Goal: Task Accomplishment & Management: Manage account settings

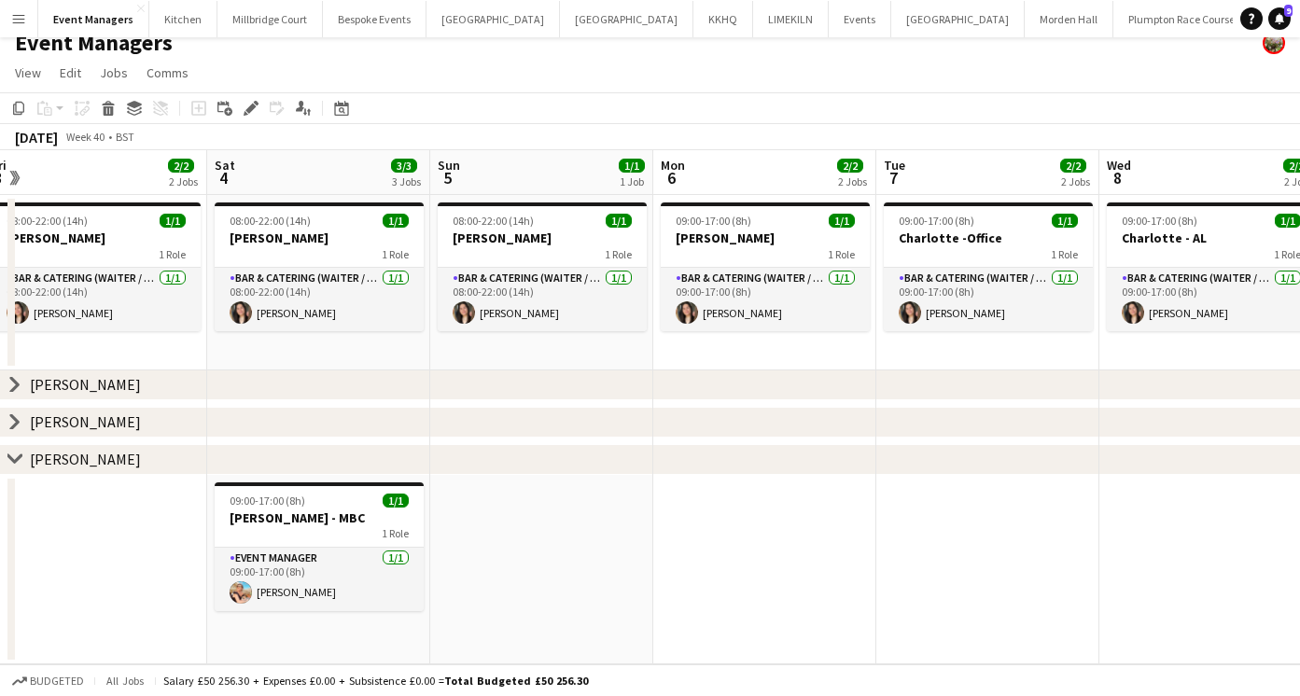
scroll to position [0, 687]
click at [524, 594] on app-date-cell at bounding box center [539, 570] width 223 height 190
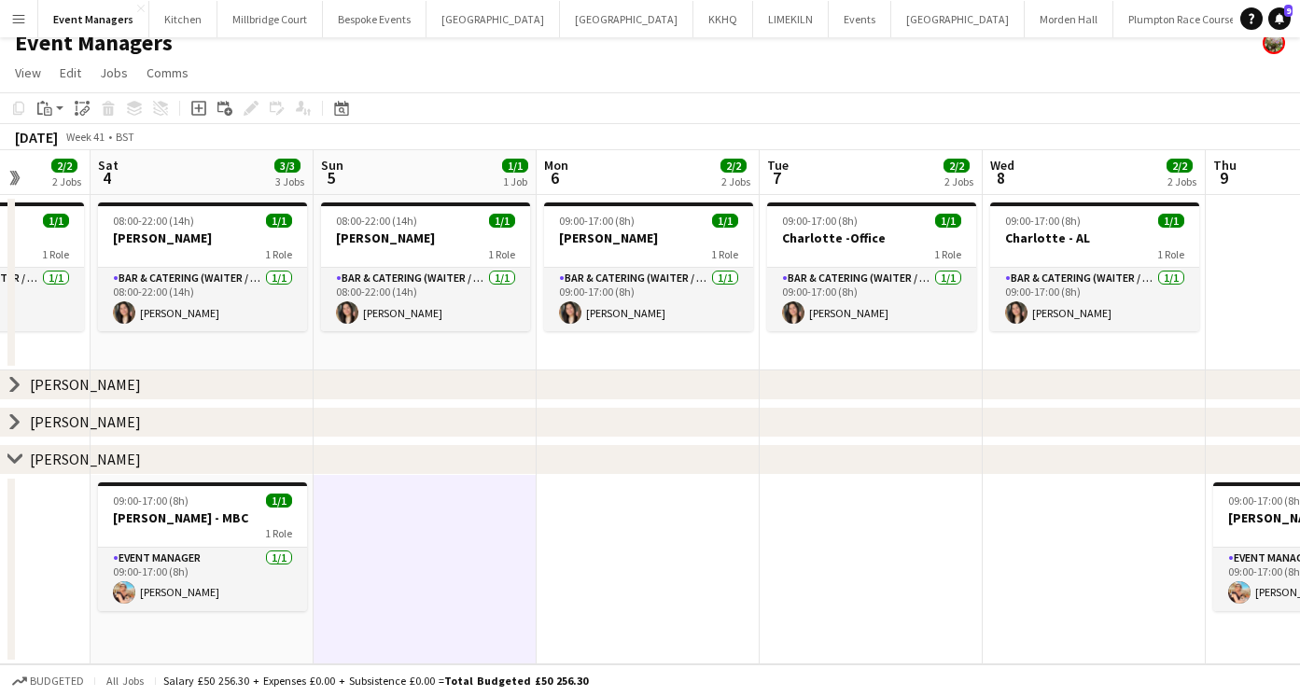
scroll to position [0, 542]
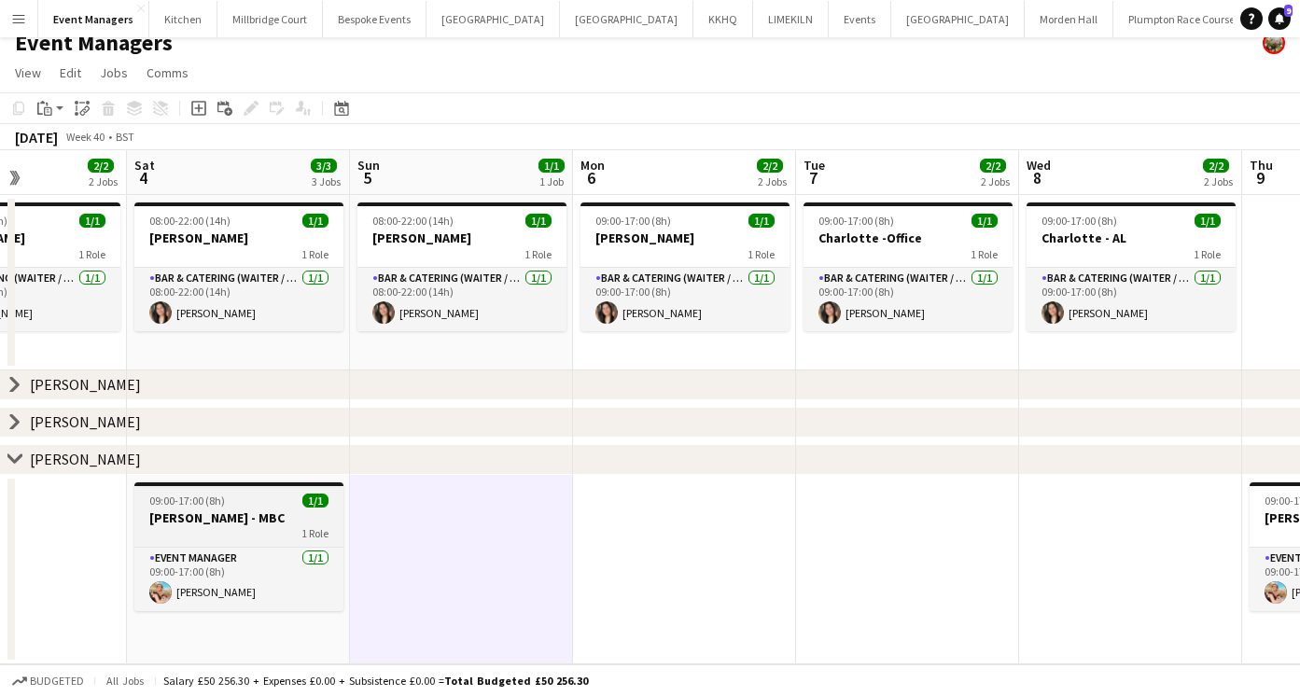
click at [207, 522] on h3 "[PERSON_NAME] - MBC" at bounding box center [238, 517] width 209 height 17
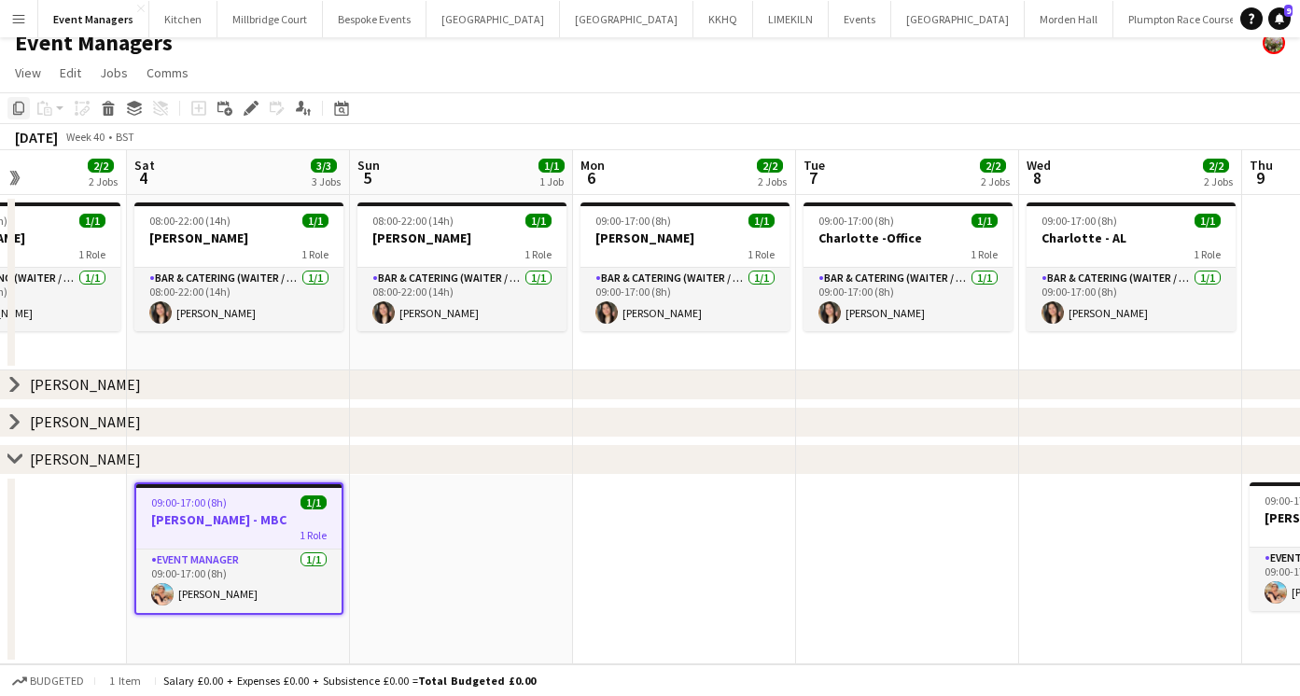
click at [20, 116] on div "Copy" at bounding box center [18, 108] width 22 height 22
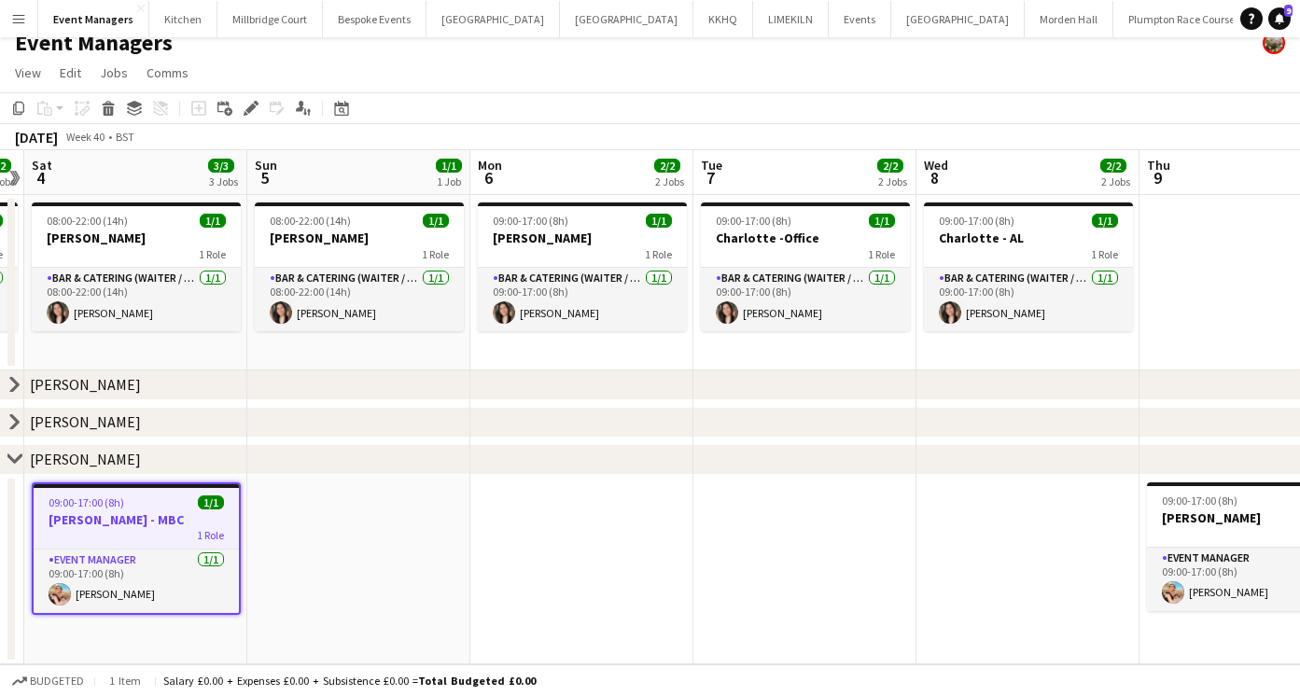
click at [799, 531] on app-date-cell at bounding box center [804, 570] width 223 height 190
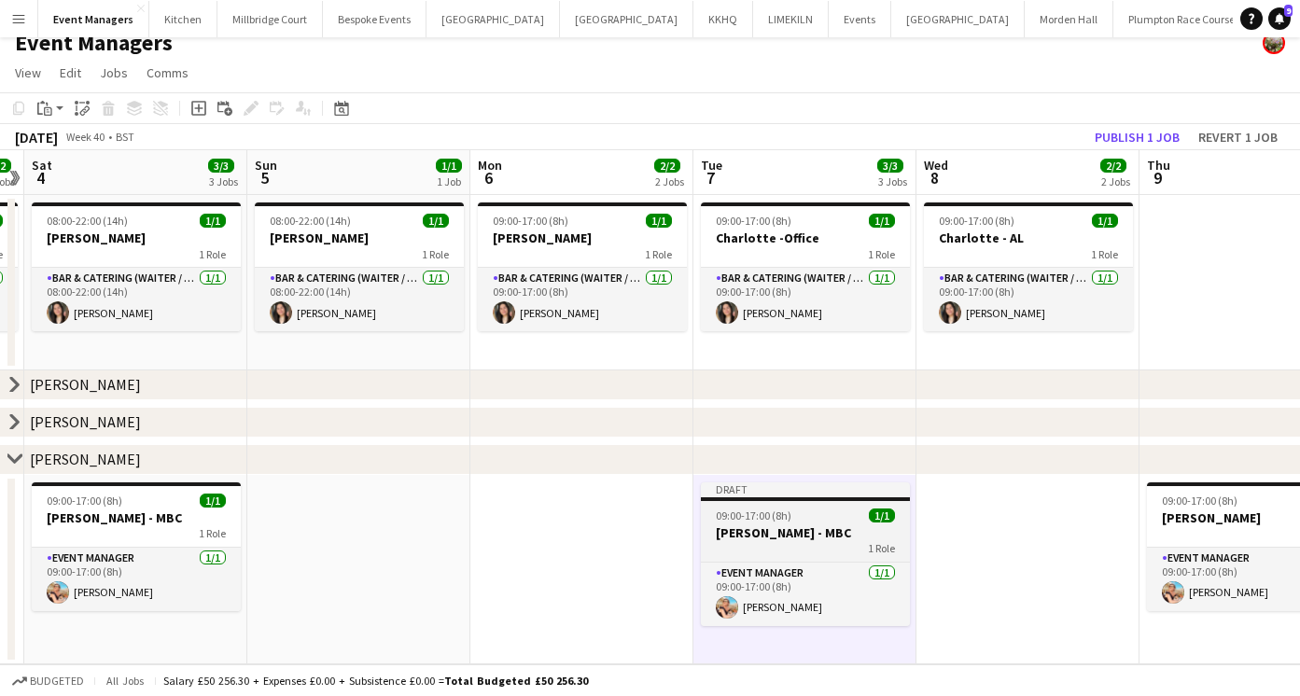
click at [768, 531] on h3 "[PERSON_NAME] - MBC" at bounding box center [805, 532] width 209 height 17
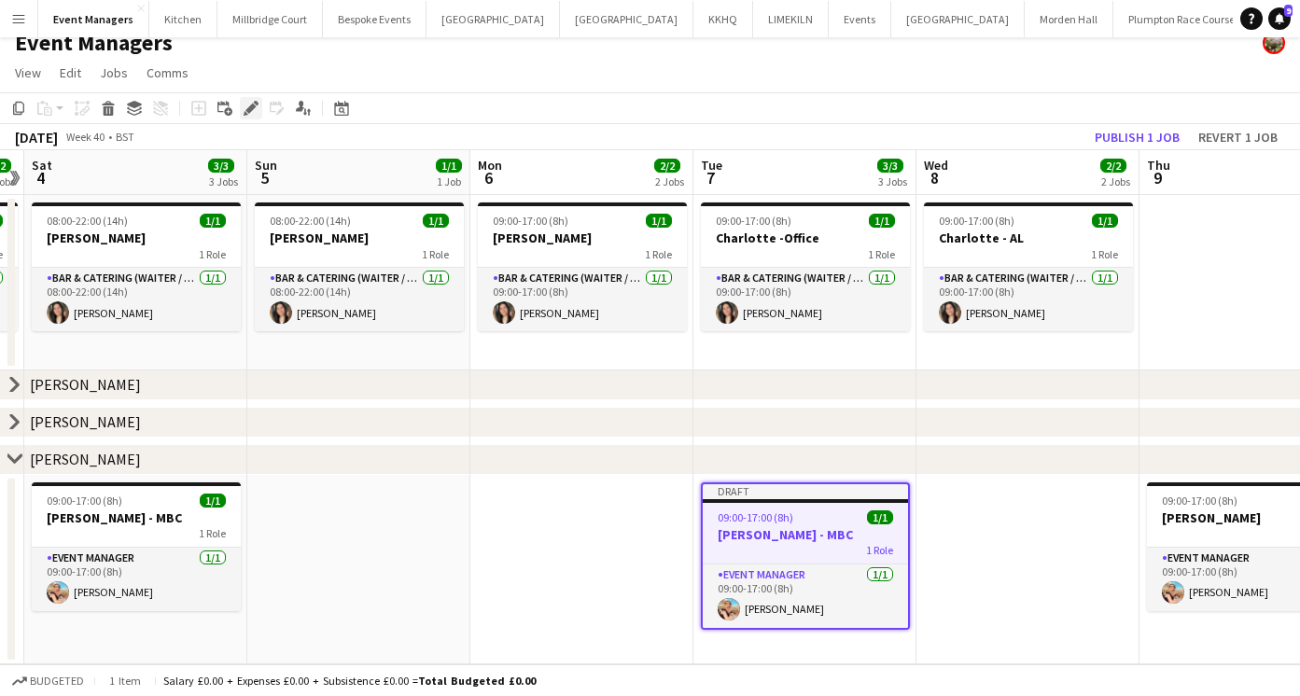
click at [248, 111] on icon at bounding box center [250, 109] width 10 height 10
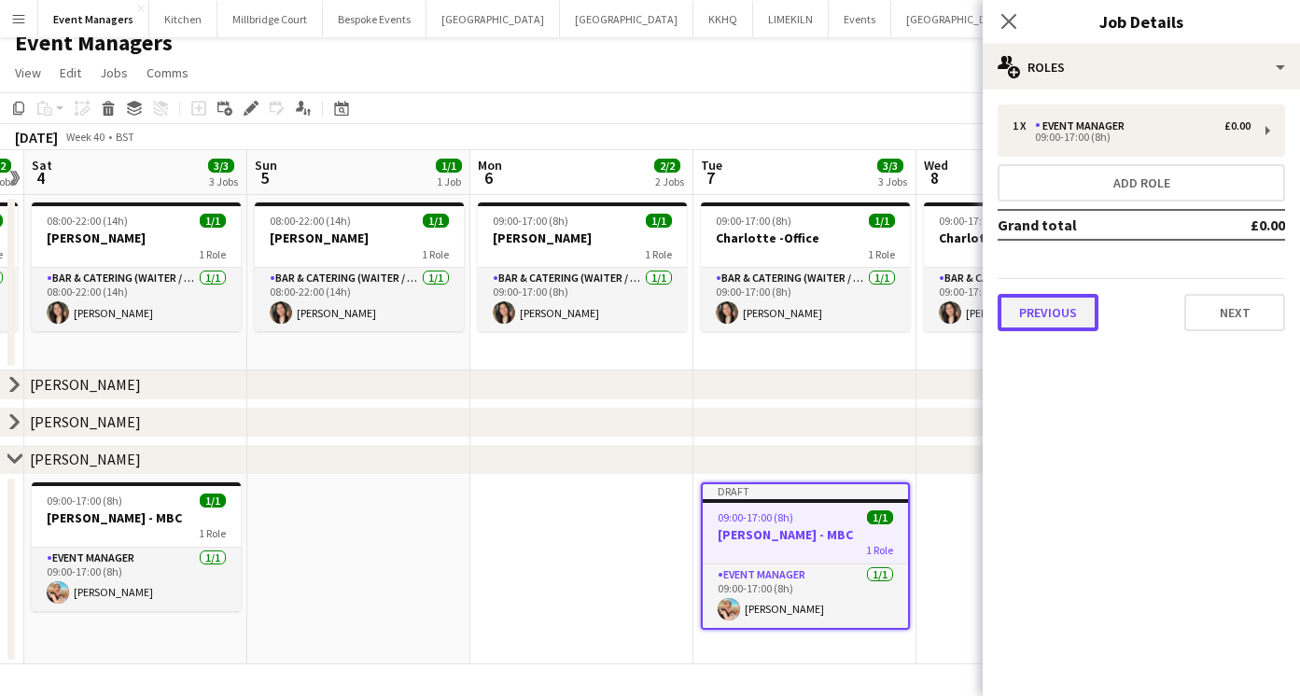
click at [1051, 306] on button "Previous" at bounding box center [1047, 312] width 101 height 37
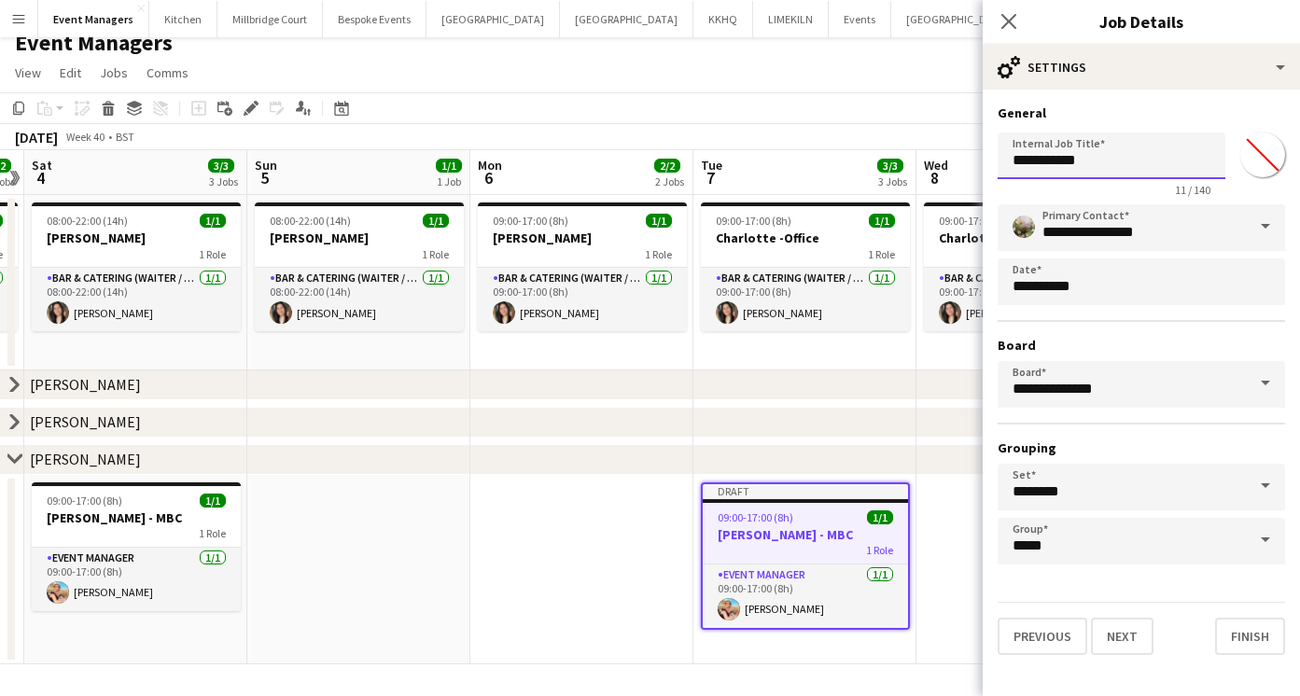
click at [1099, 173] on input "**********" at bounding box center [1111, 155] width 228 height 47
type input "**********"
click at [1001, 19] on icon "Close pop-in" at bounding box center [1008, 21] width 18 height 18
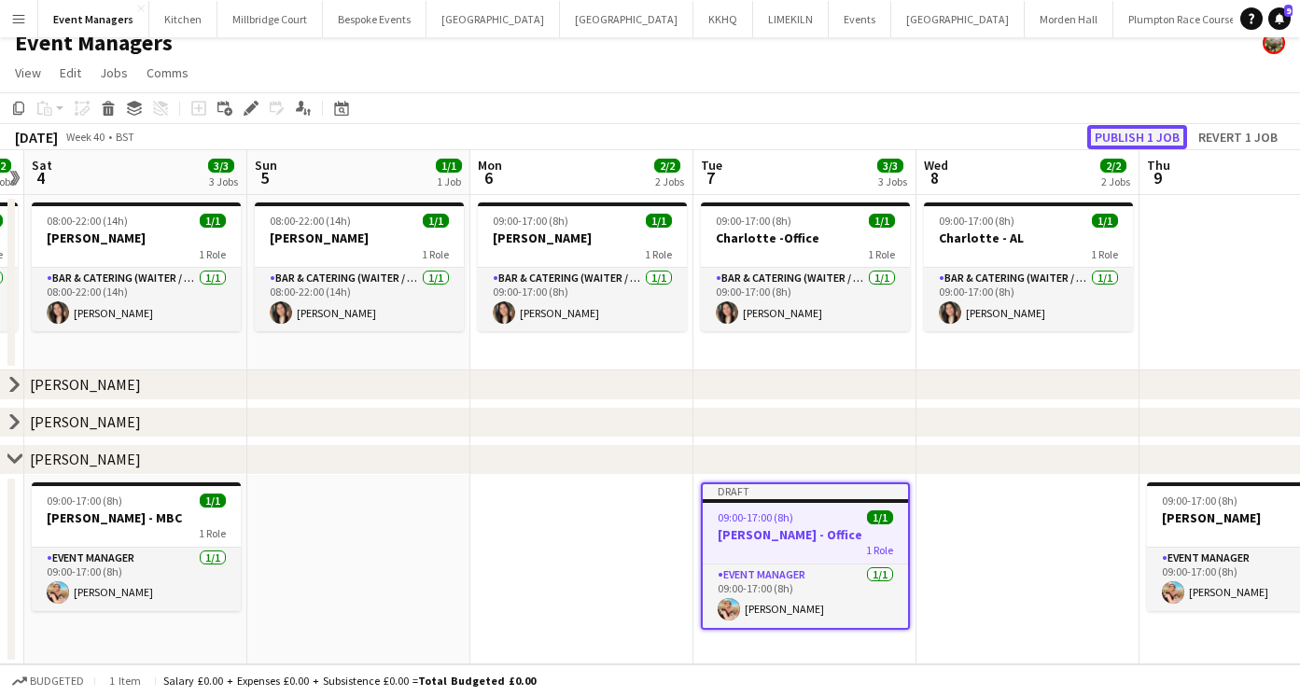
click at [1142, 141] on button "Publish 1 job" at bounding box center [1137, 137] width 100 height 24
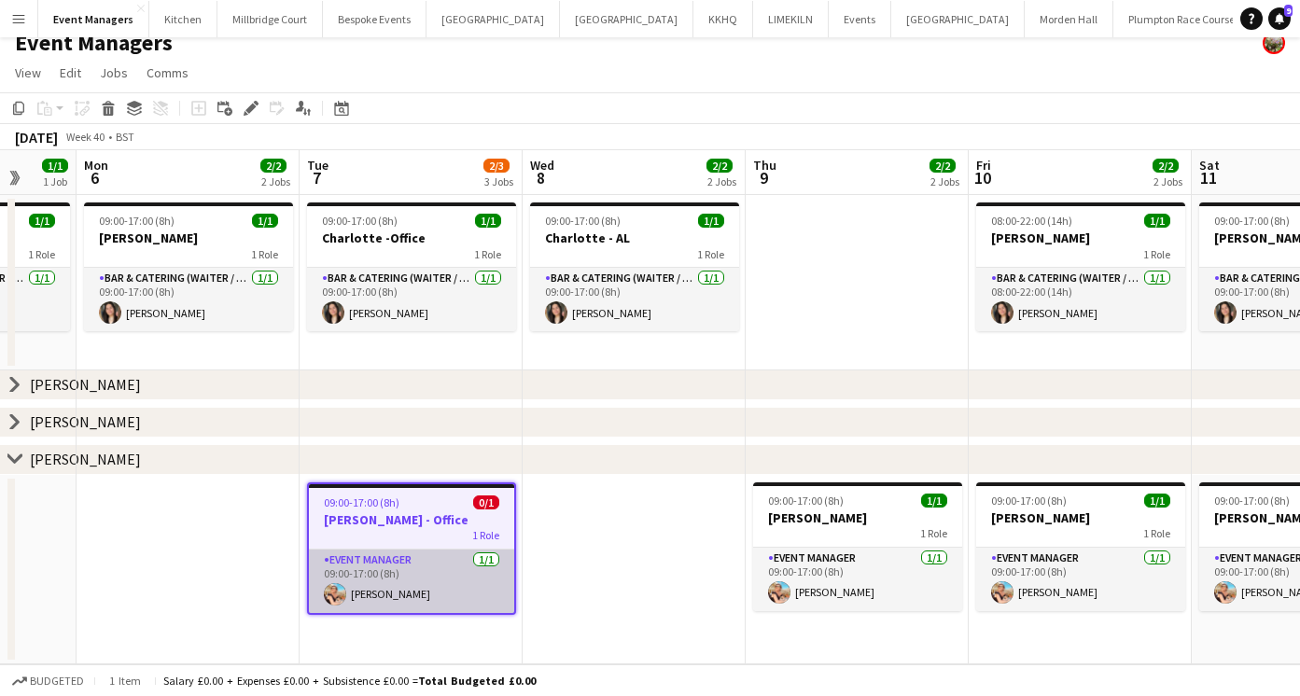
scroll to position [0, 565]
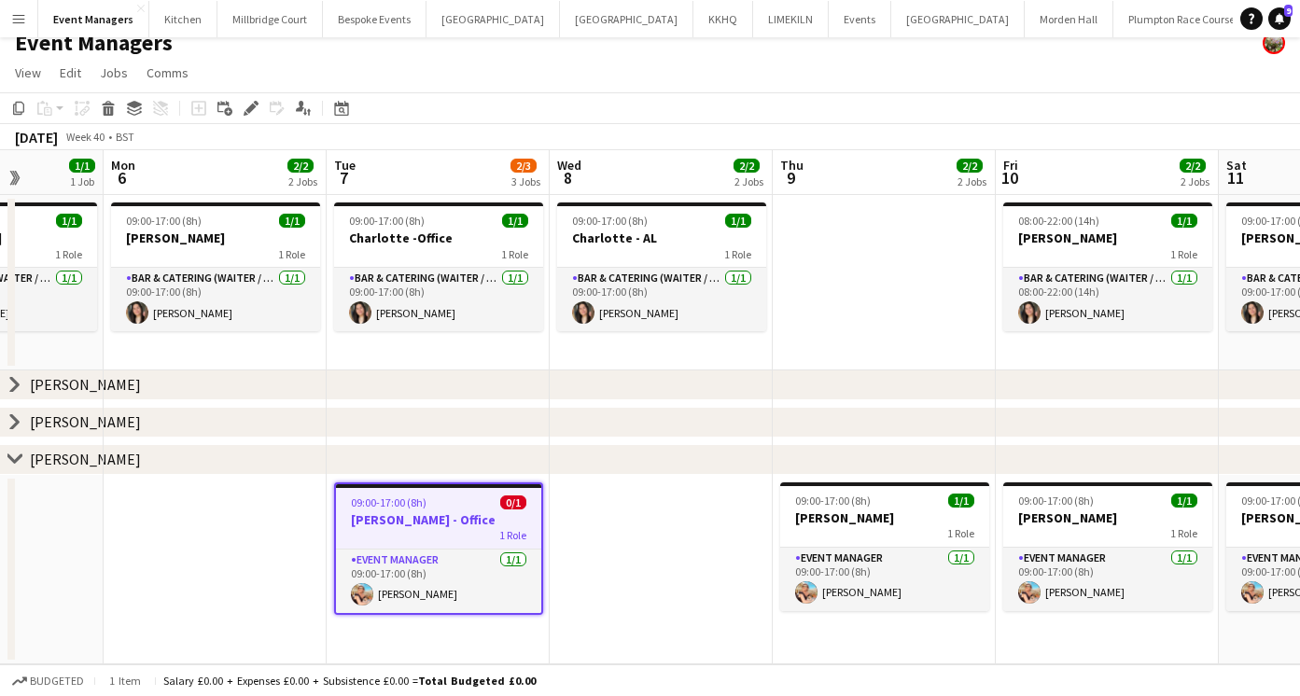
click at [466, 521] on h3 "[PERSON_NAME] - Office" at bounding box center [438, 519] width 205 height 17
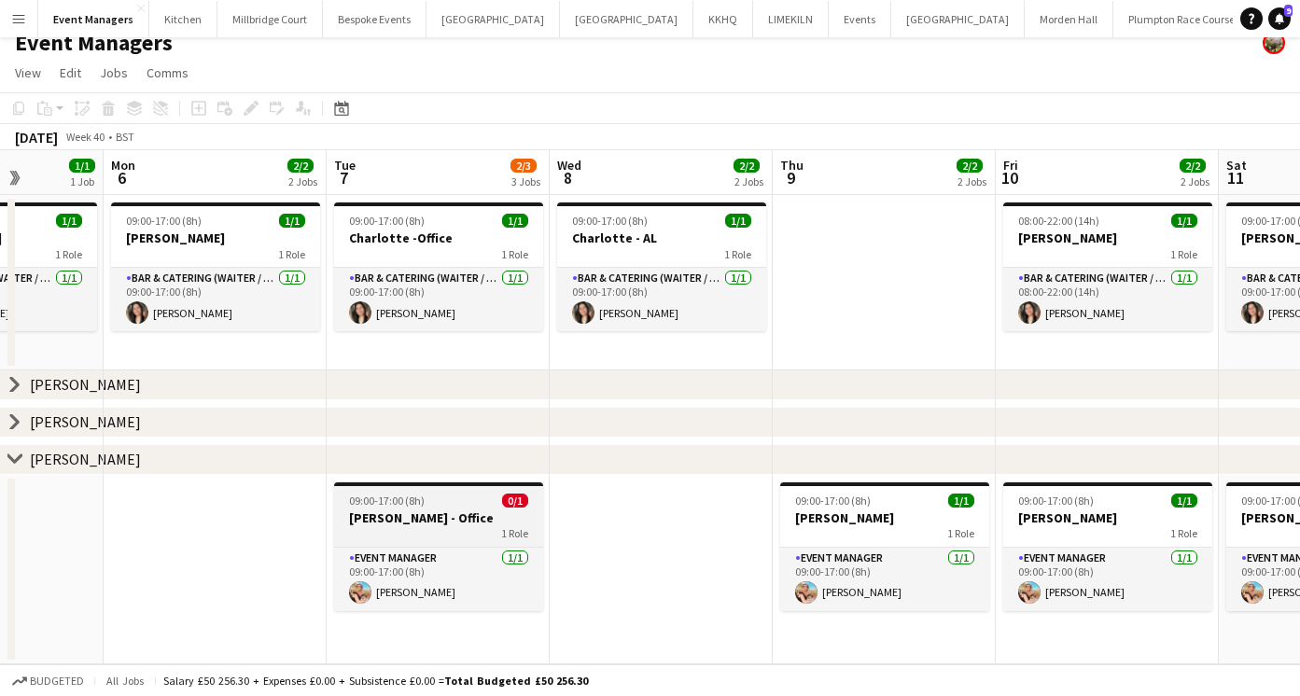
click at [466, 521] on h3 "[PERSON_NAME] - Office" at bounding box center [438, 517] width 209 height 17
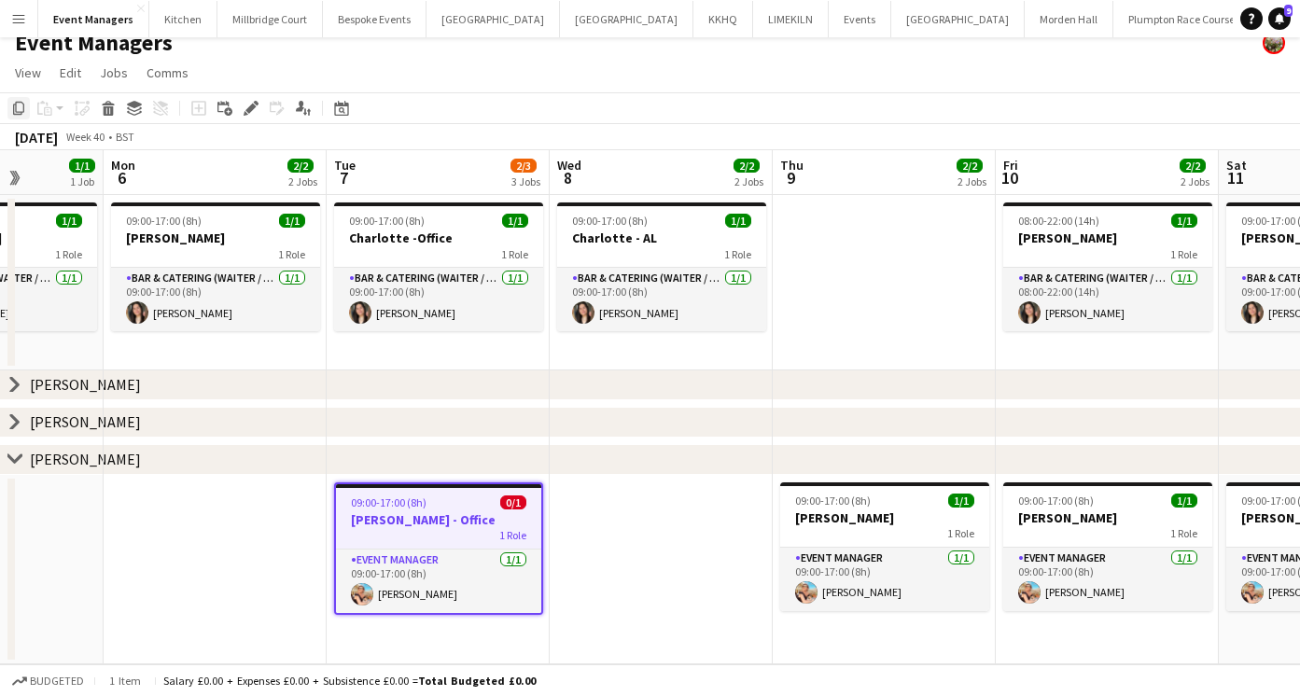
click at [13, 101] on icon "Copy" at bounding box center [18, 108] width 15 height 15
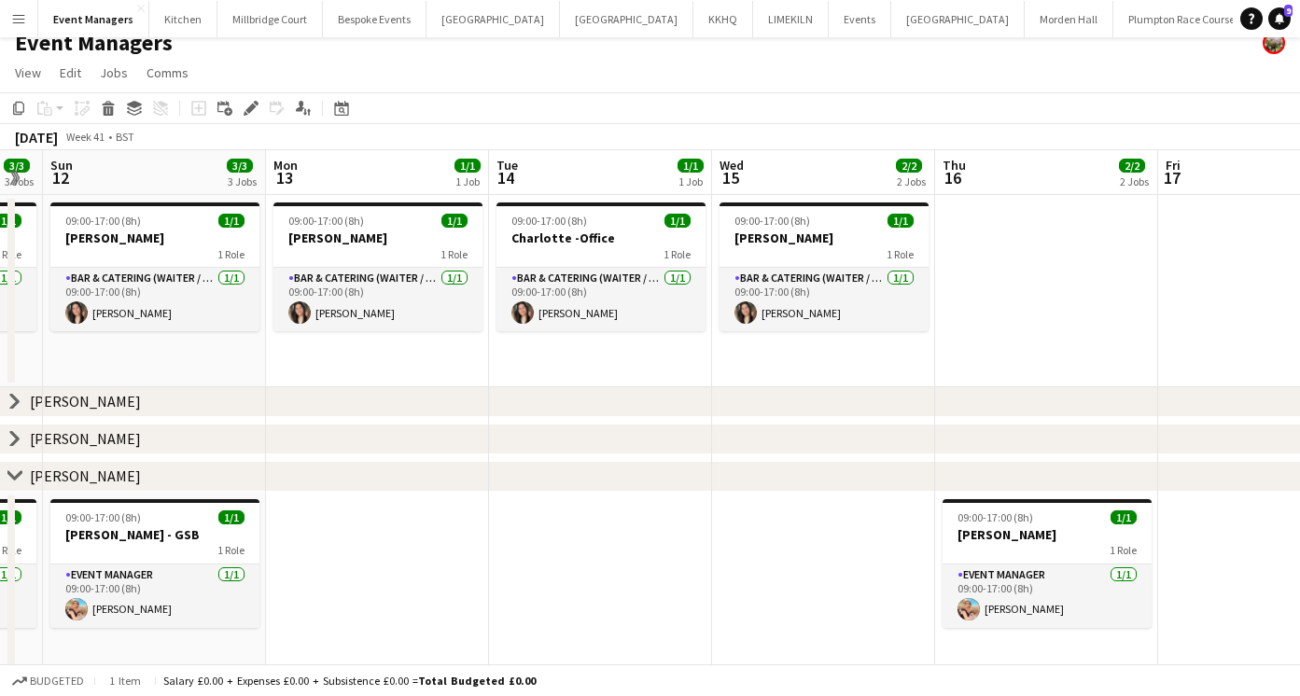
scroll to position [0, 398]
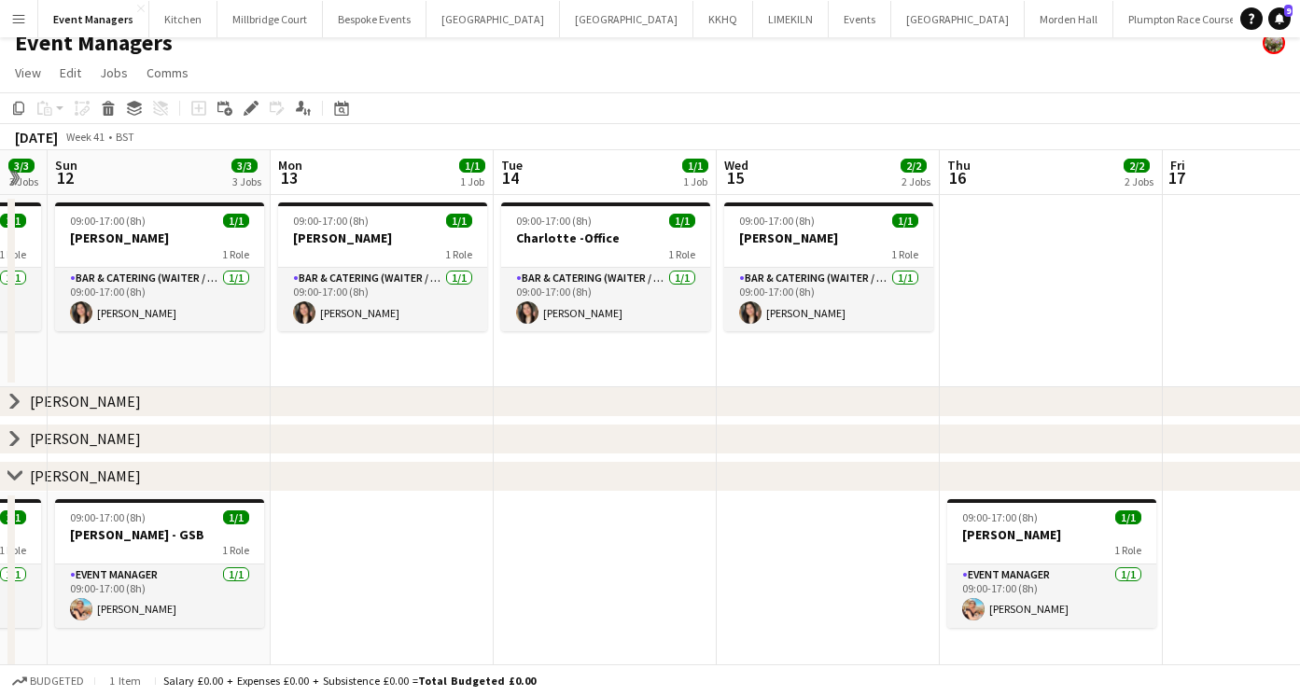
click at [643, 558] on app-date-cell at bounding box center [605, 587] width 223 height 190
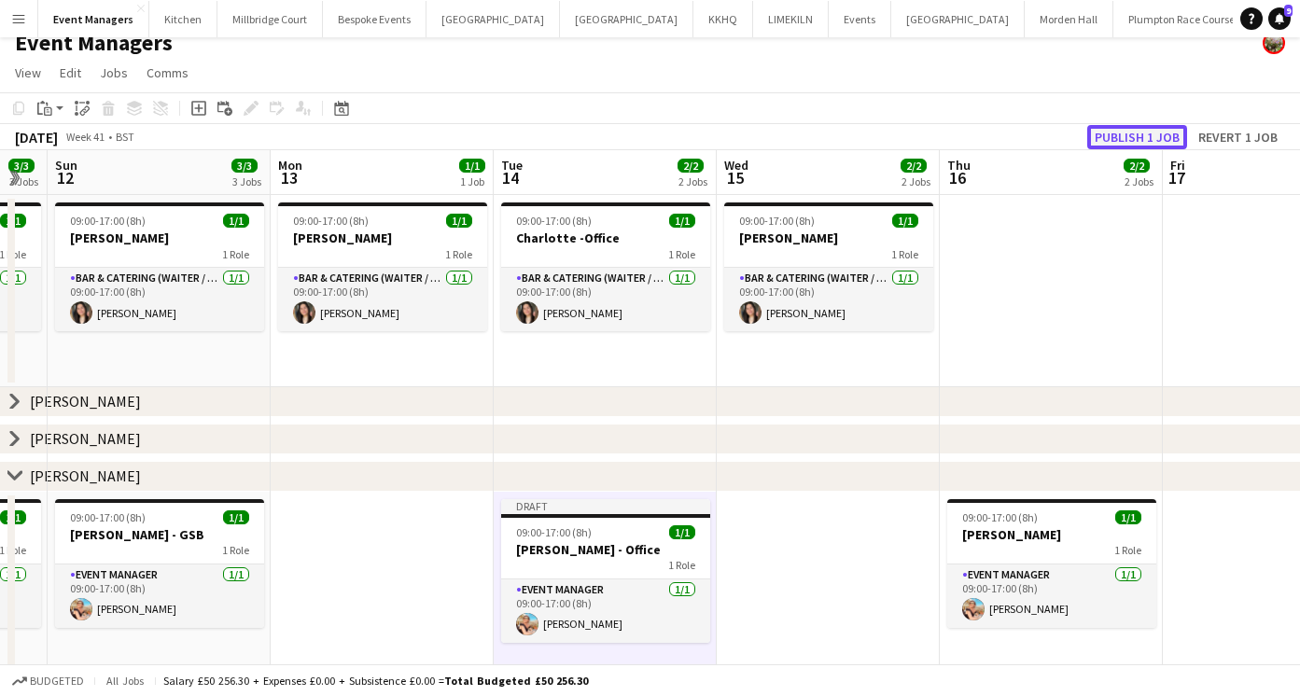
click at [1156, 134] on button "Publish 1 job" at bounding box center [1137, 137] width 100 height 24
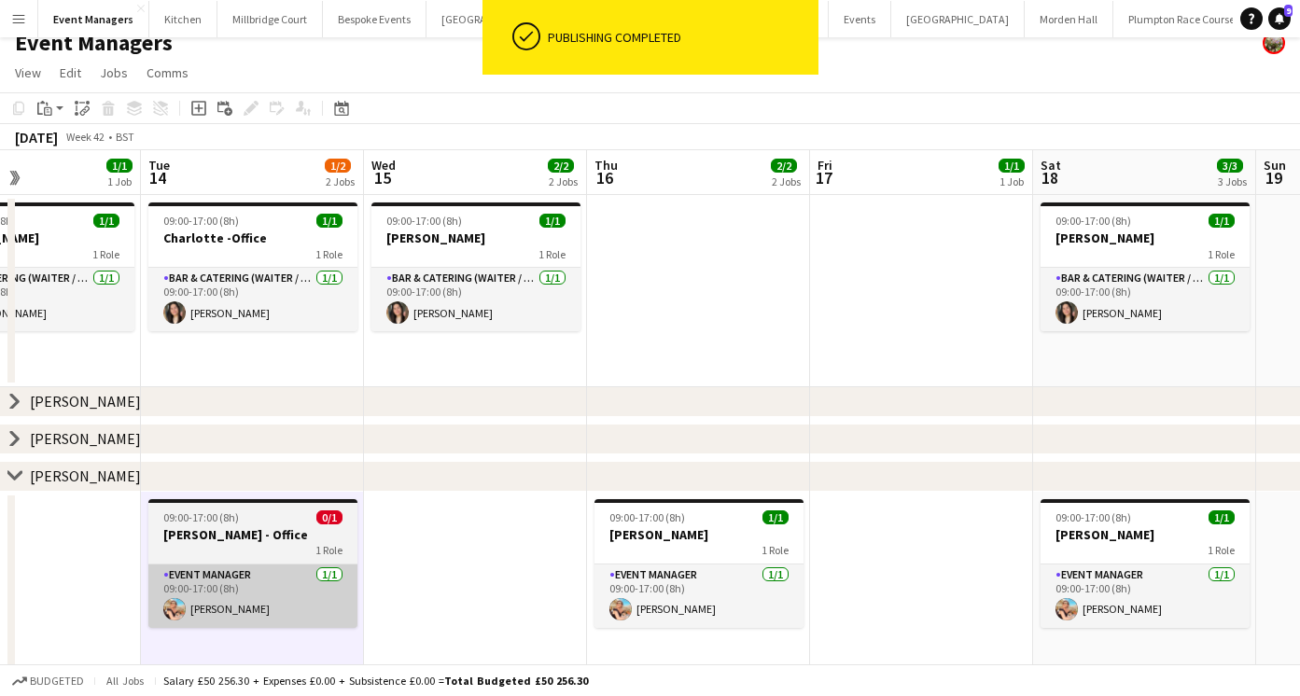
scroll to position [0, 467]
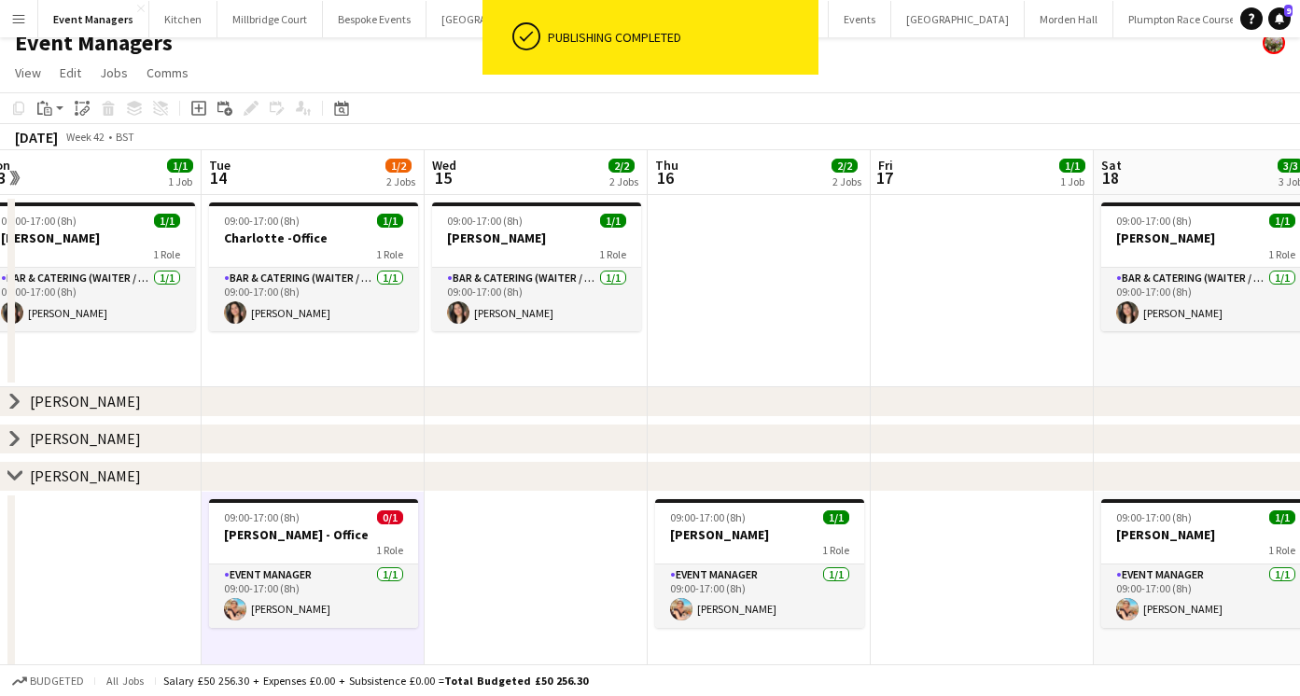
click at [574, 541] on app-date-cell at bounding box center [536, 587] width 223 height 190
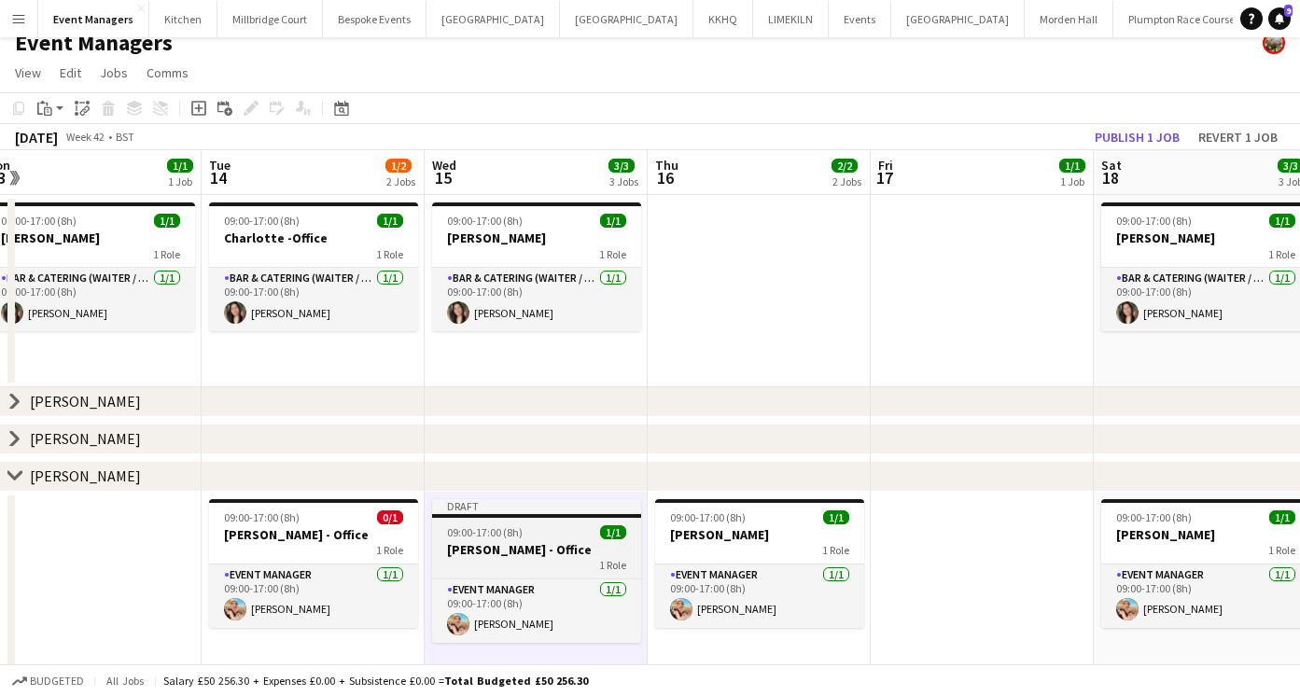
click at [544, 551] on h3 "[PERSON_NAME] - Office" at bounding box center [536, 549] width 209 height 17
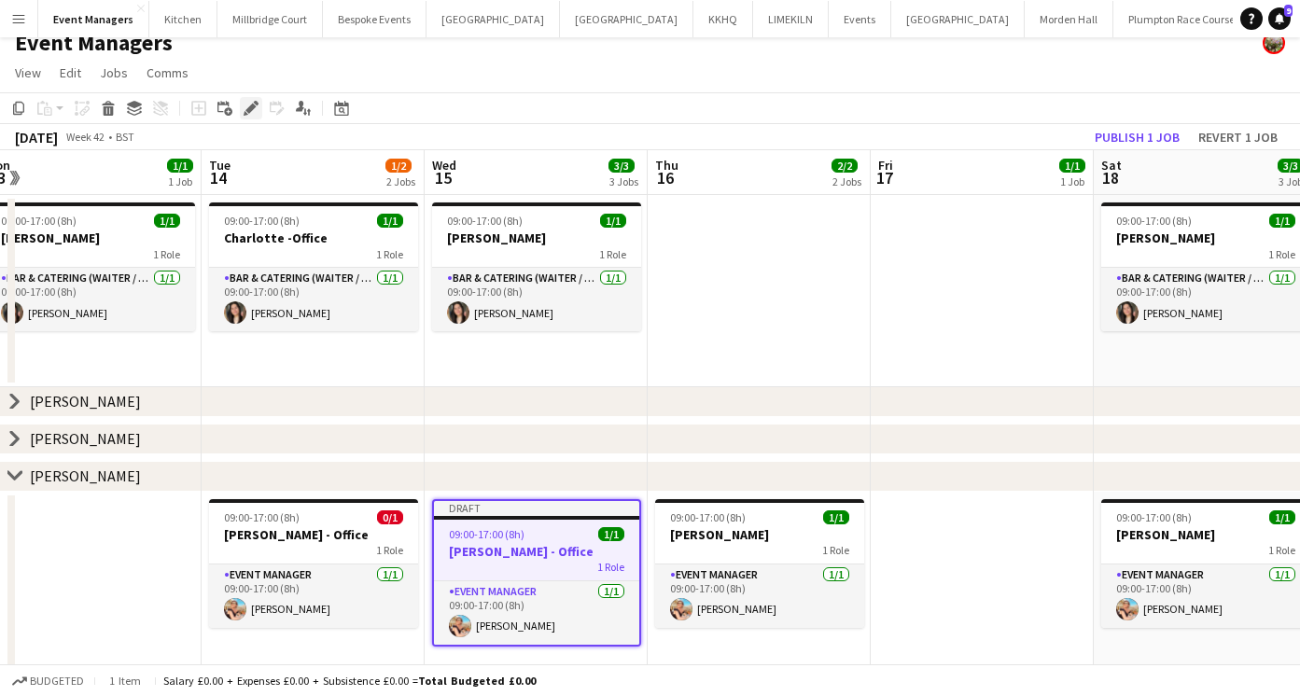
click at [253, 116] on div "Edit" at bounding box center [251, 108] width 22 height 22
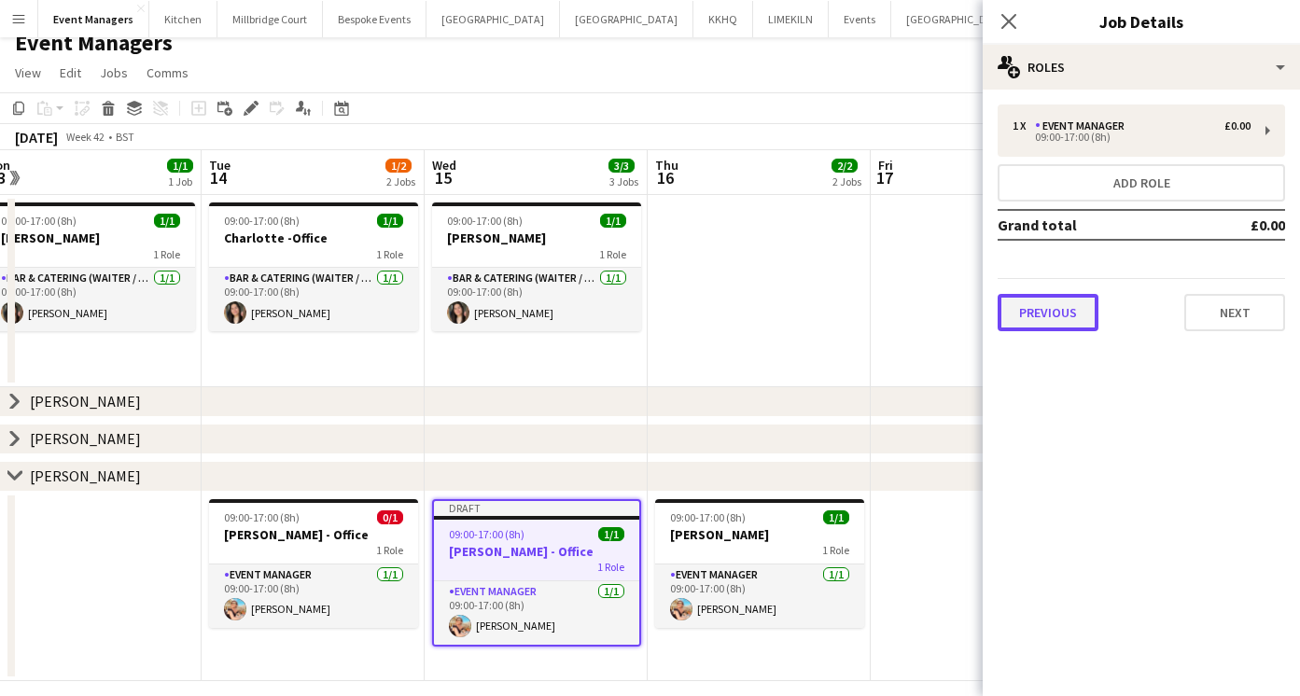
click at [1042, 308] on button "Previous" at bounding box center [1047, 312] width 101 height 37
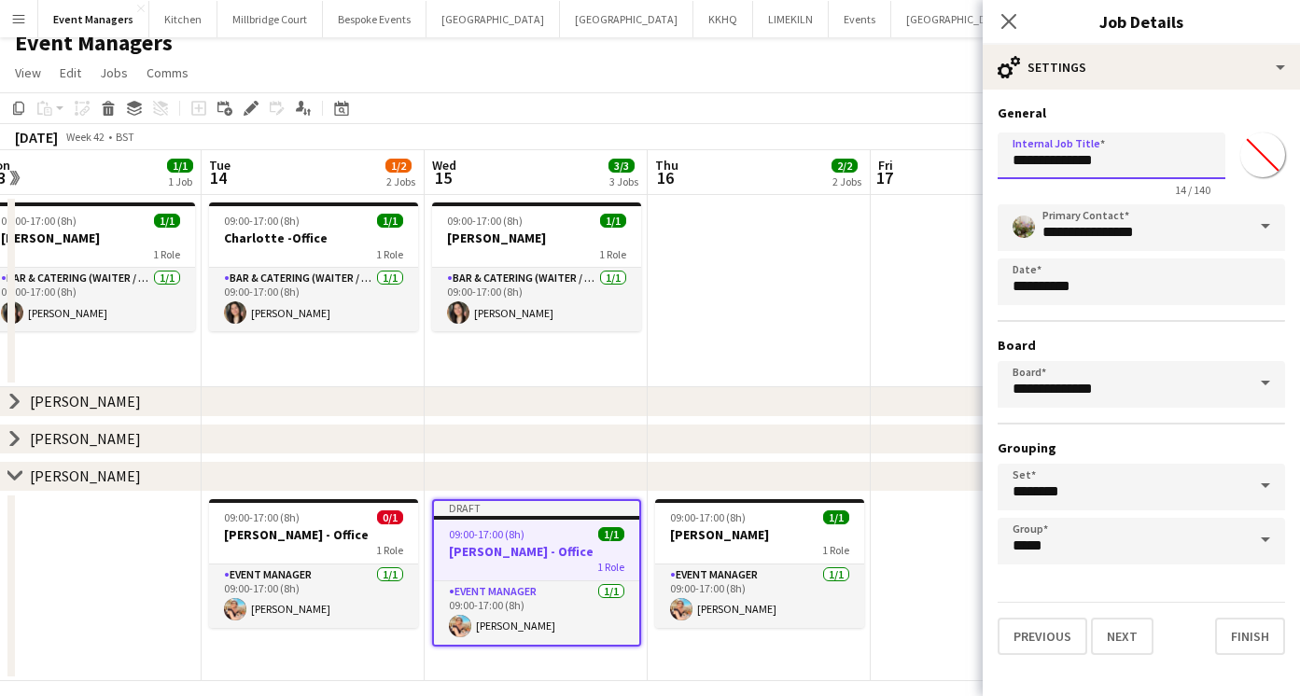
click at [1105, 172] on input "**********" at bounding box center [1111, 155] width 228 height 47
type input "**********"
click at [1010, 21] on icon at bounding box center [1008, 21] width 18 height 18
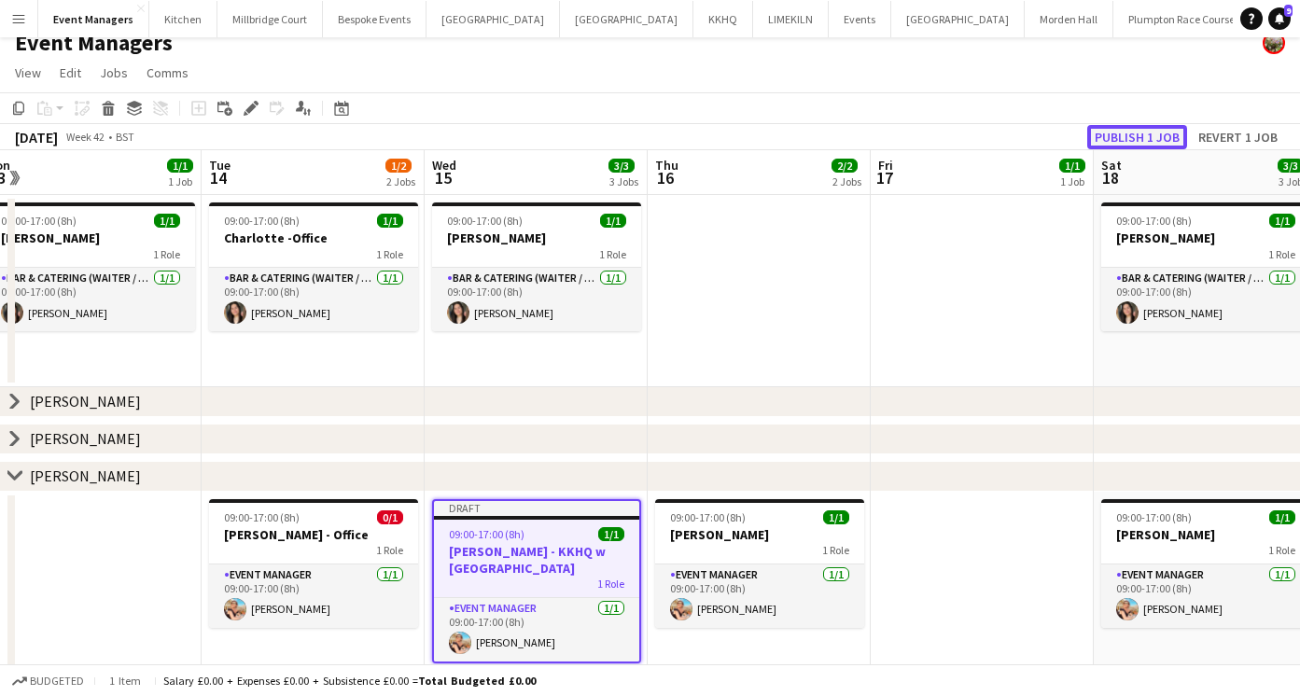
click at [1118, 134] on button "Publish 1 job" at bounding box center [1137, 137] width 100 height 24
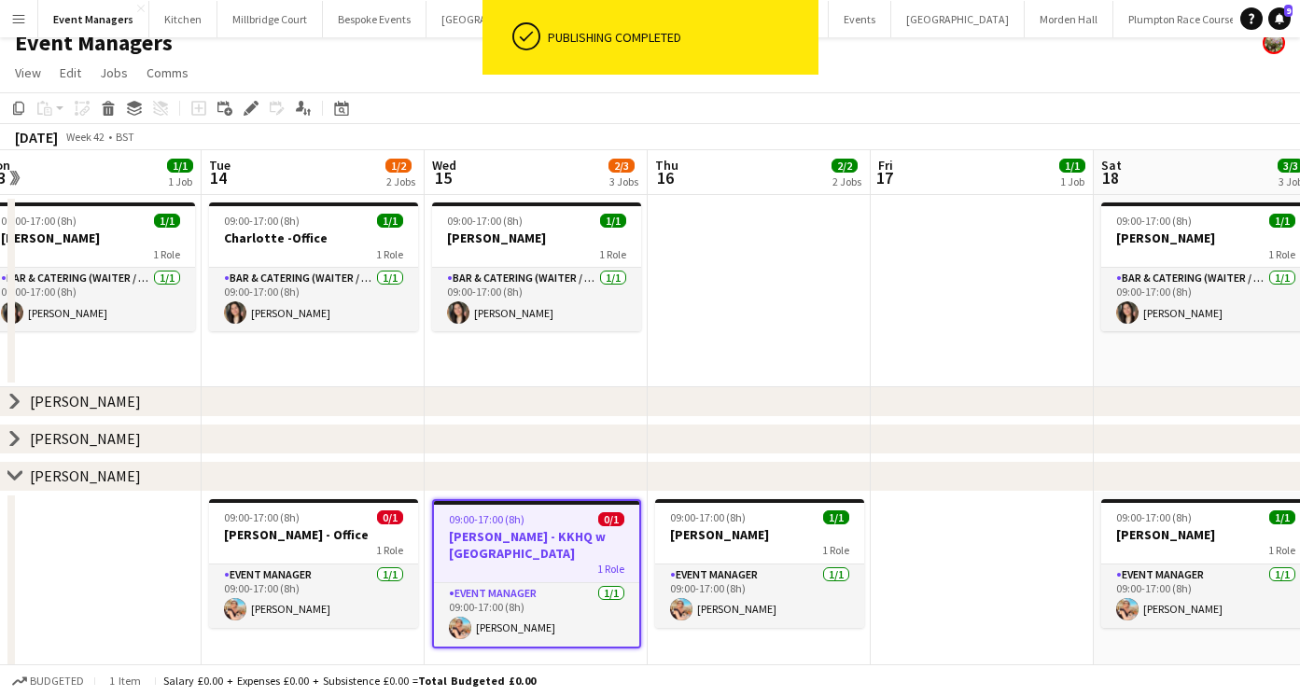
click at [1049, 585] on app-date-cell at bounding box center [981, 595] width 223 height 207
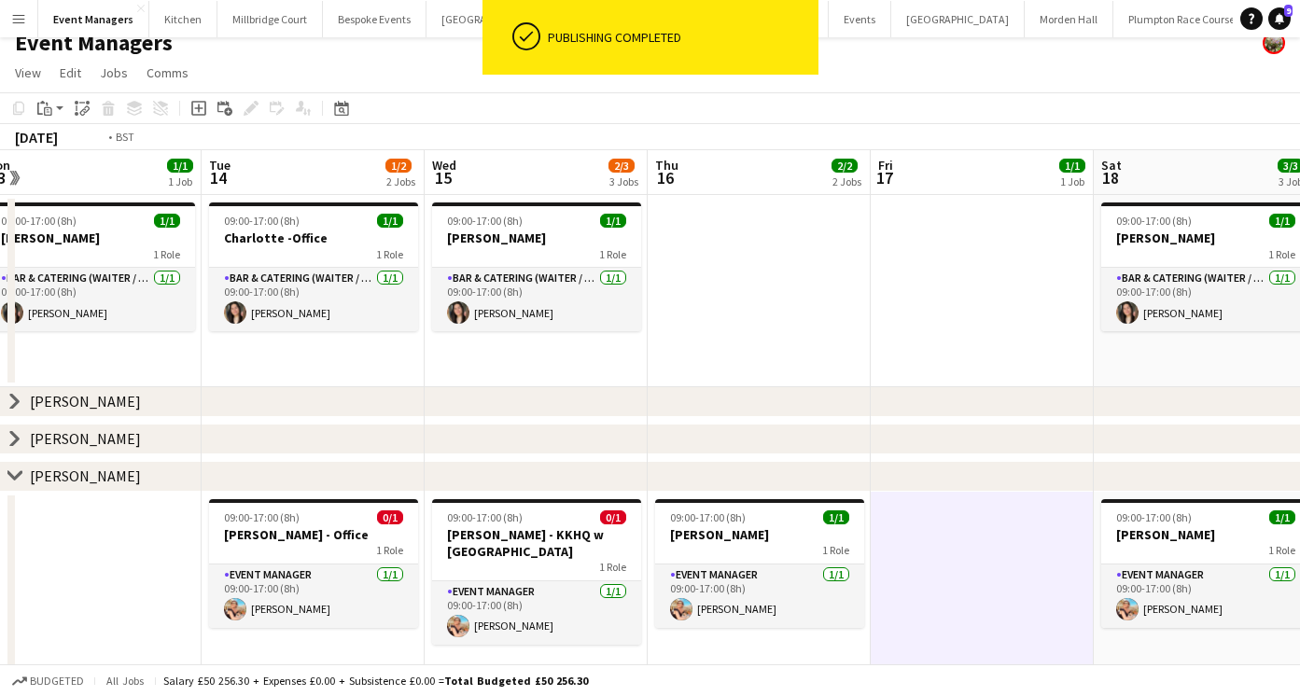
scroll to position [0, 412]
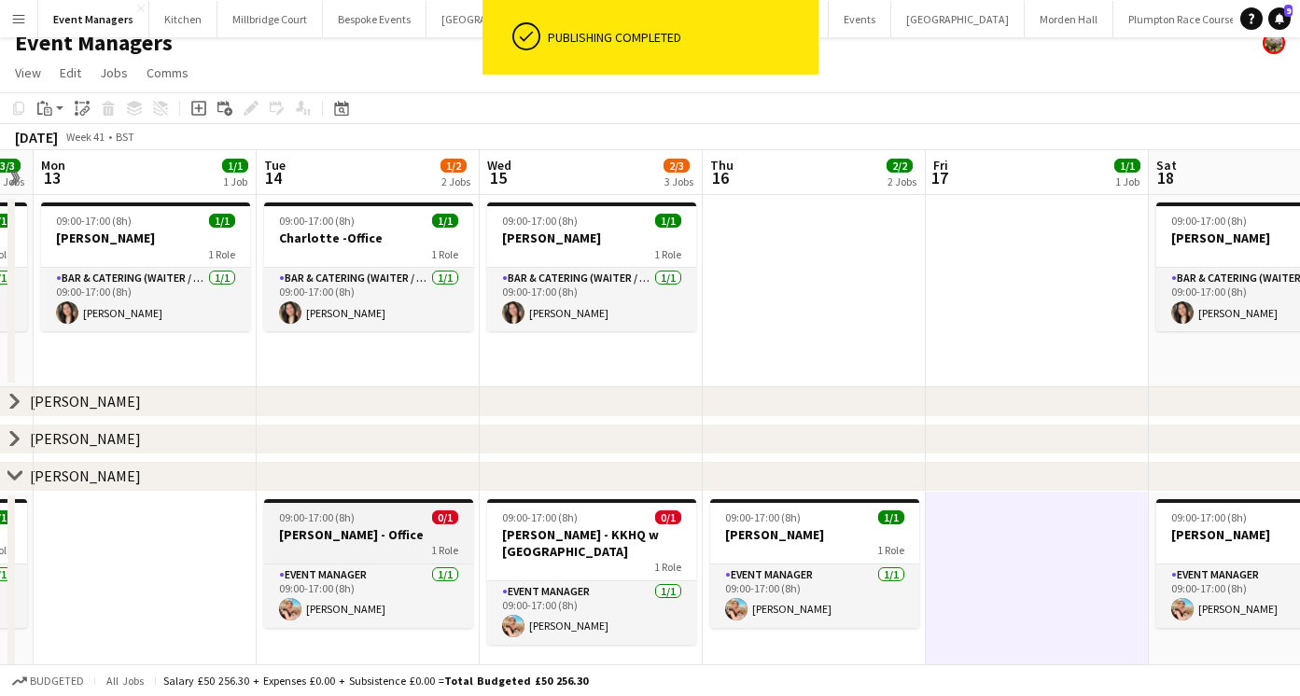
click at [369, 536] on h3 "[PERSON_NAME] - Office" at bounding box center [368, 534] width 209 height 17
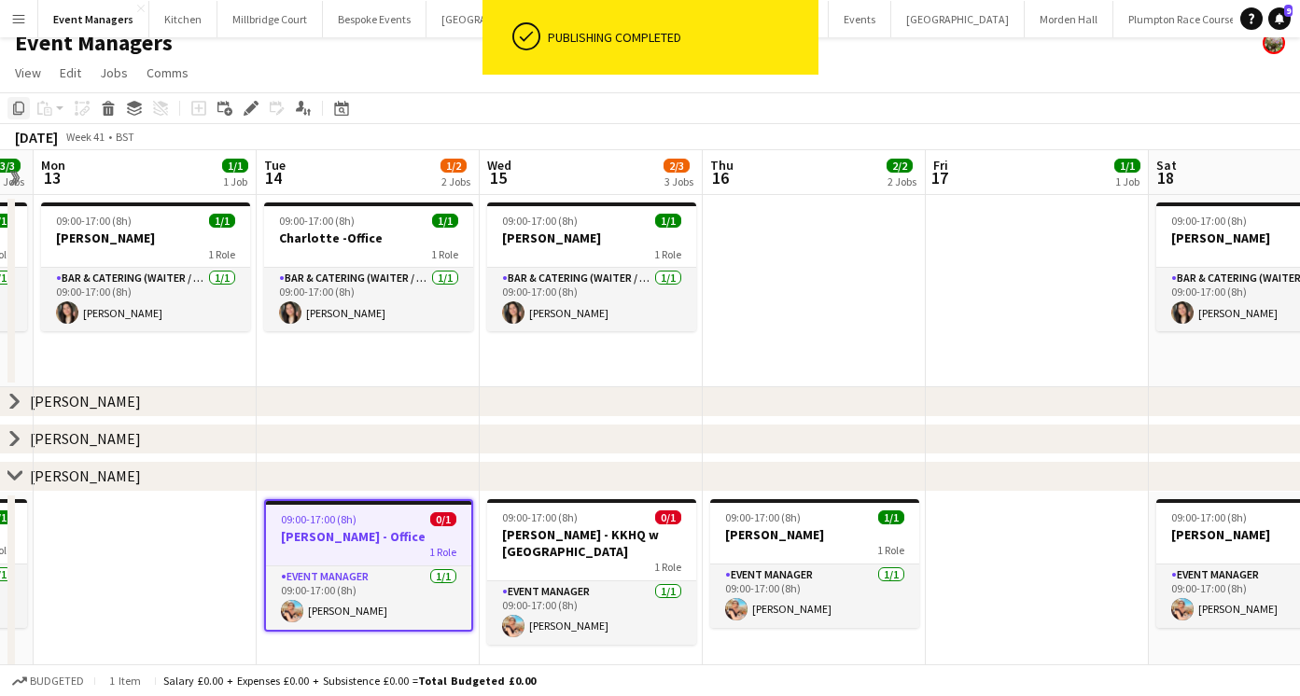
click at [15, 104] on icon at bounding box center [18, 108] width 11 height 13
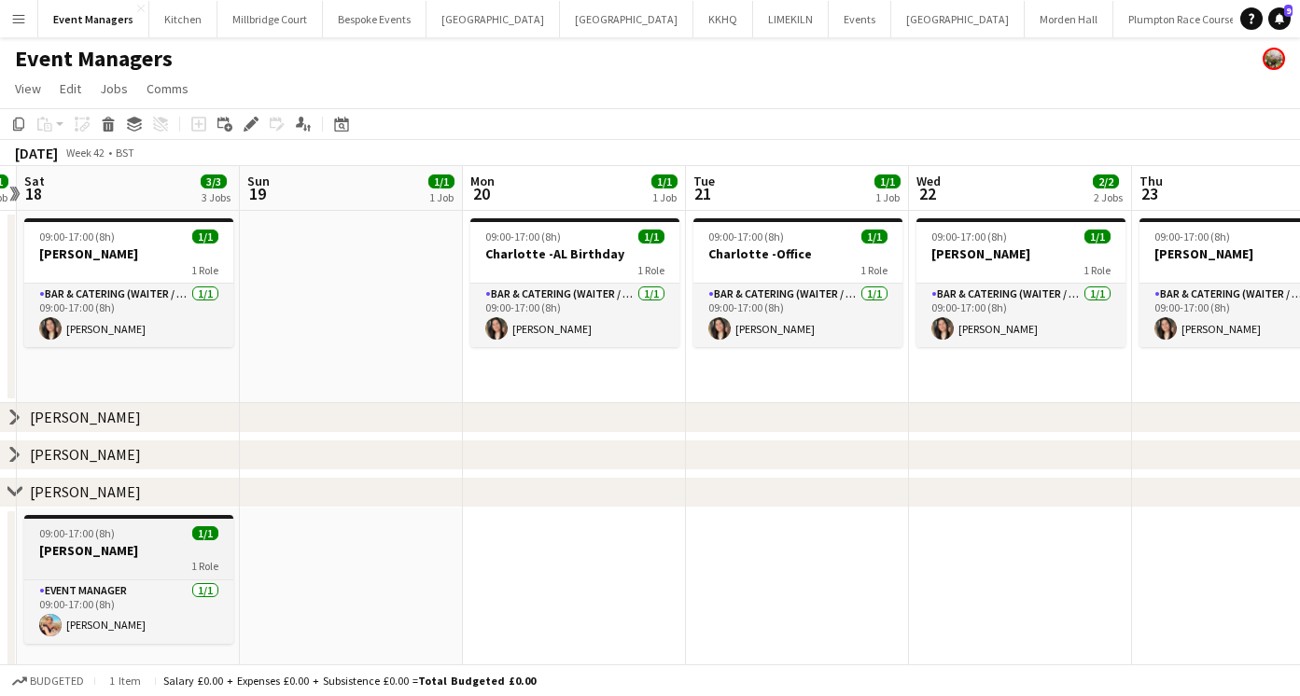
scroll to position [35, 0]
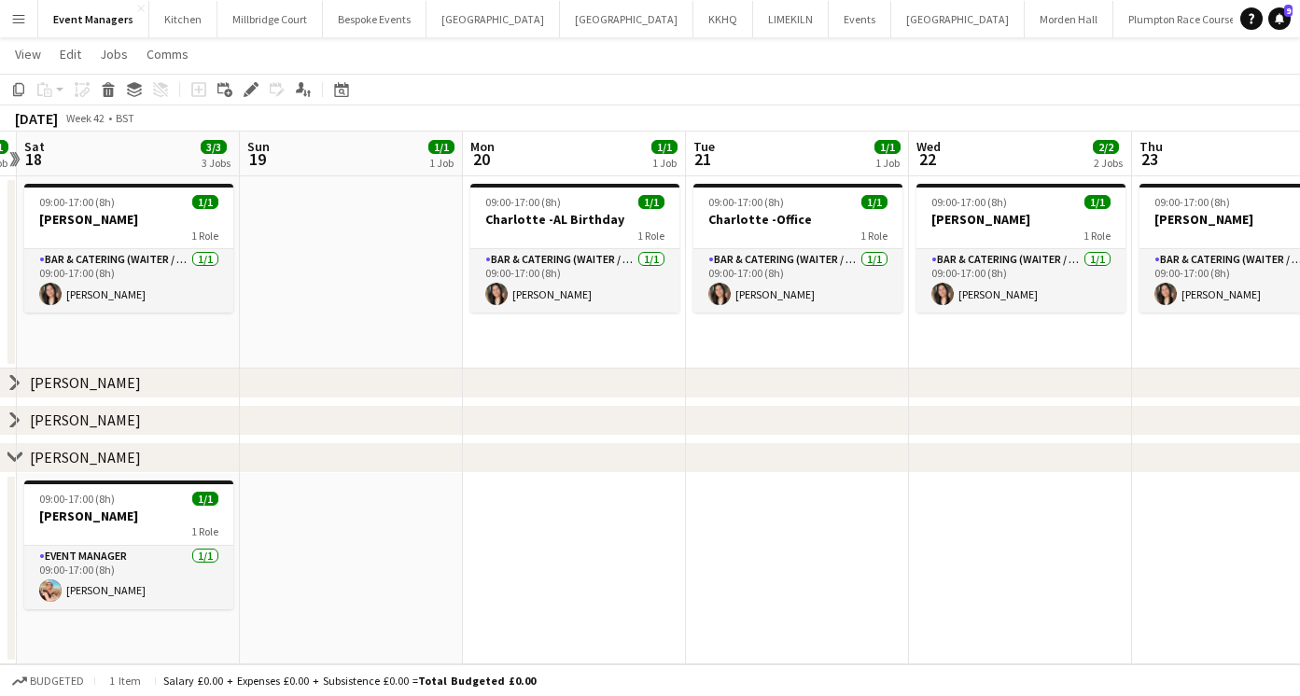
click at [620, 535] on app-date-cell at bounding box center [574, 569] width 223 height 192
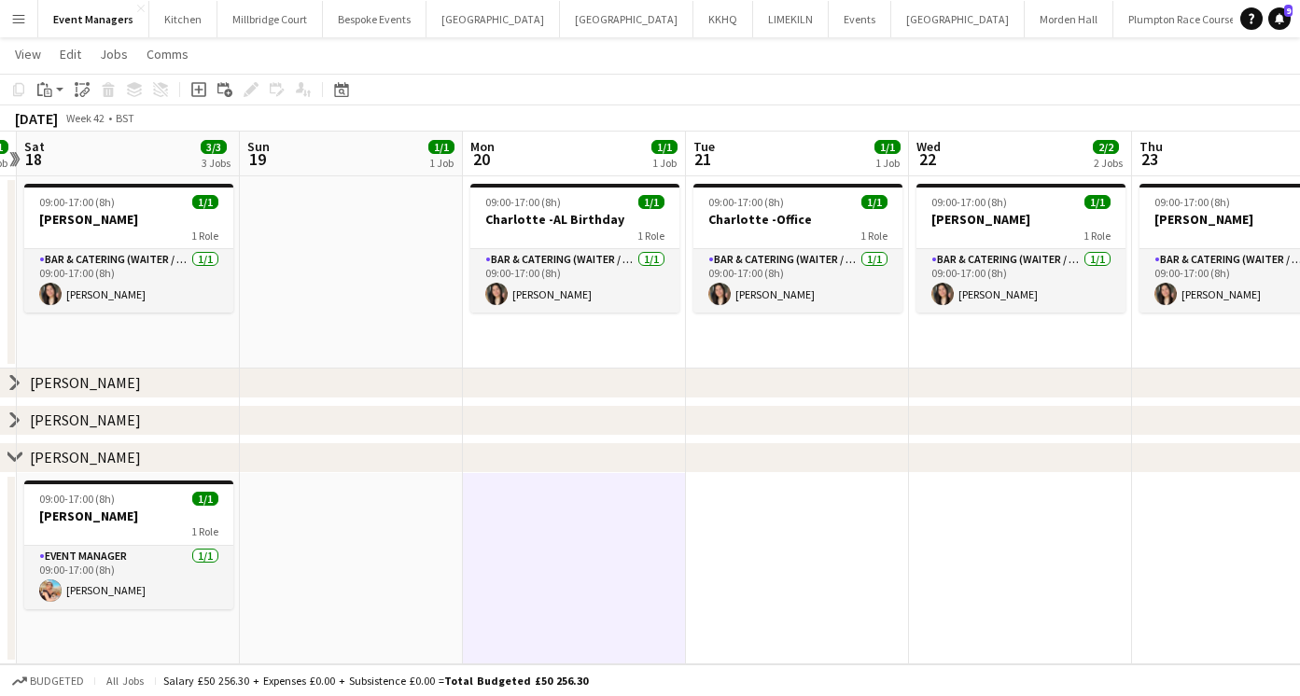
scroll to position [0, 543]
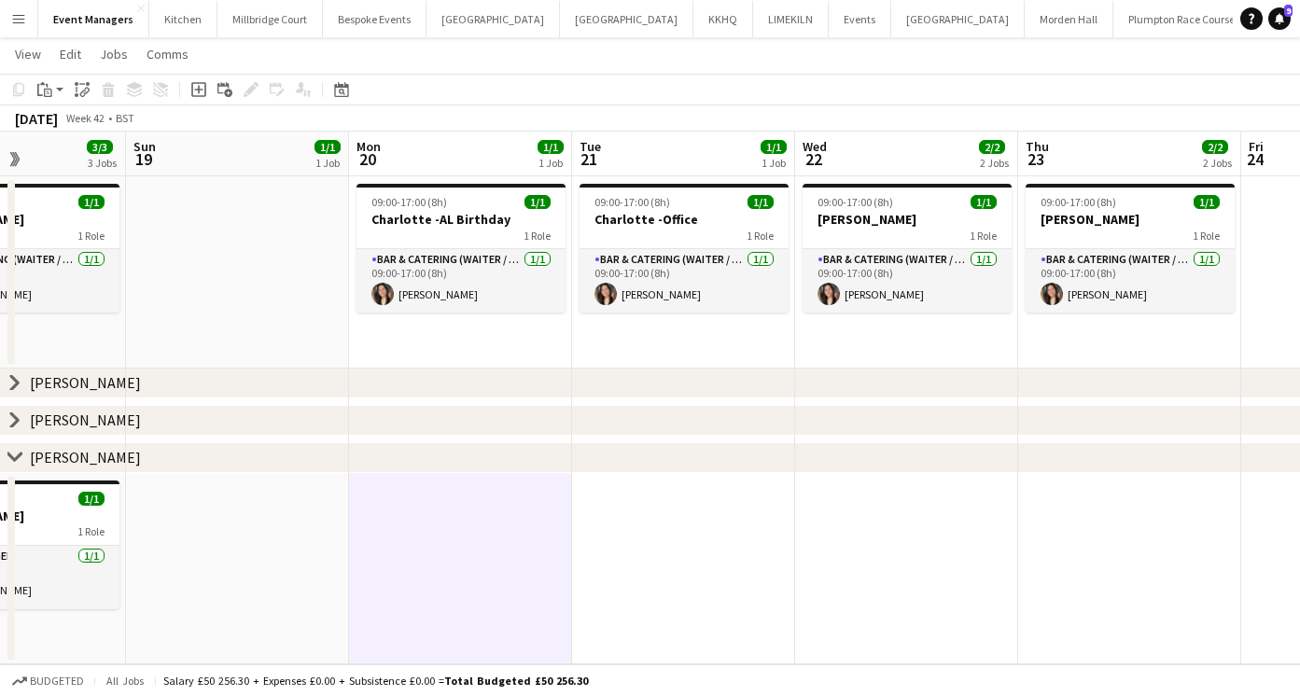
click at [662, 543] on app-date-cell at bounding box center [683, 569] width 223 height 192
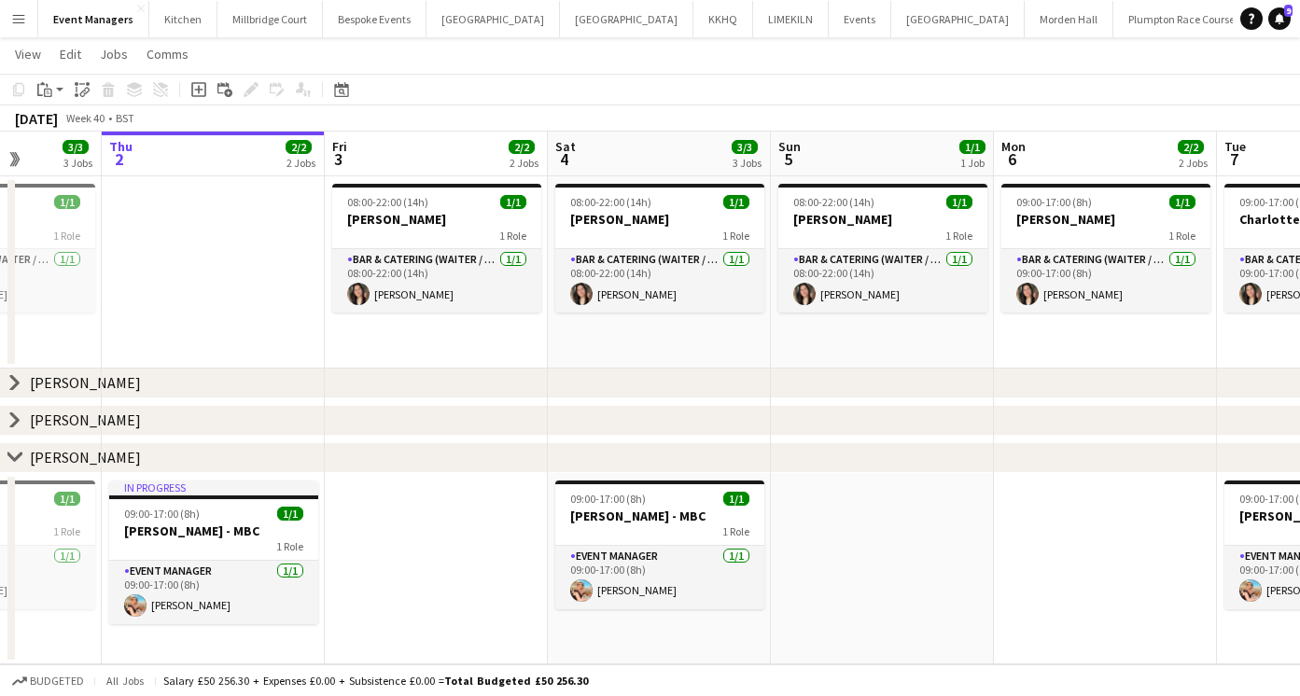
scroll to position [0, 560]
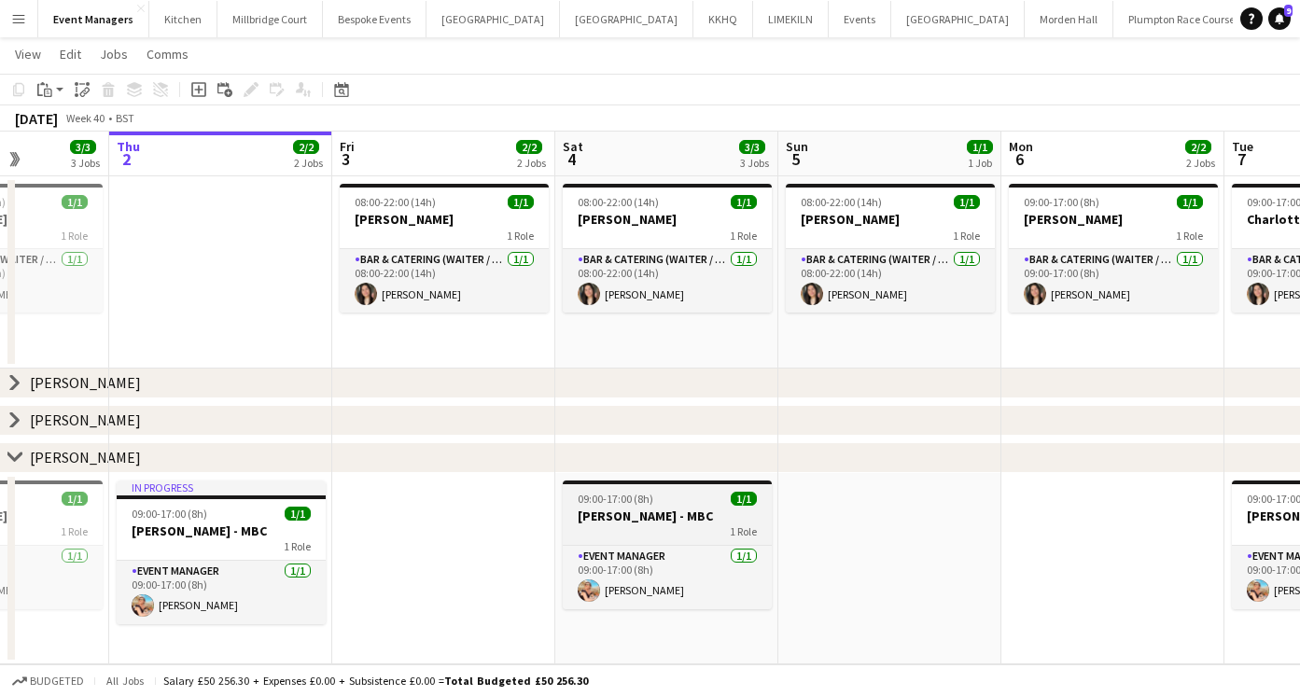
click at [586, 505] on app-job-card "09:00-17:00 (8h) 1/1 [PERSON_NAME] - MBC 1 Role Event Manager [DATE] 09:00-17:0…" at bounding box center [667, 544] width 209 height 129
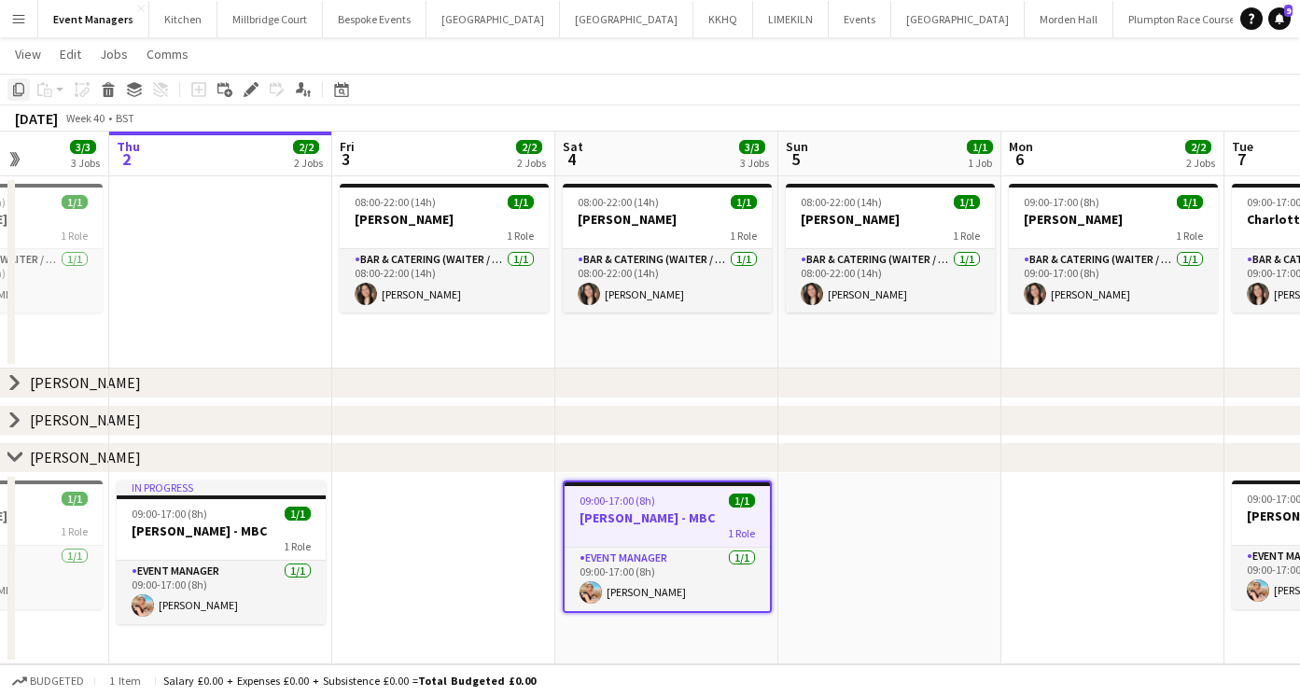
click at [19, 94] on icon "Copy" at bounding box center [18, 89] width 15 height 15
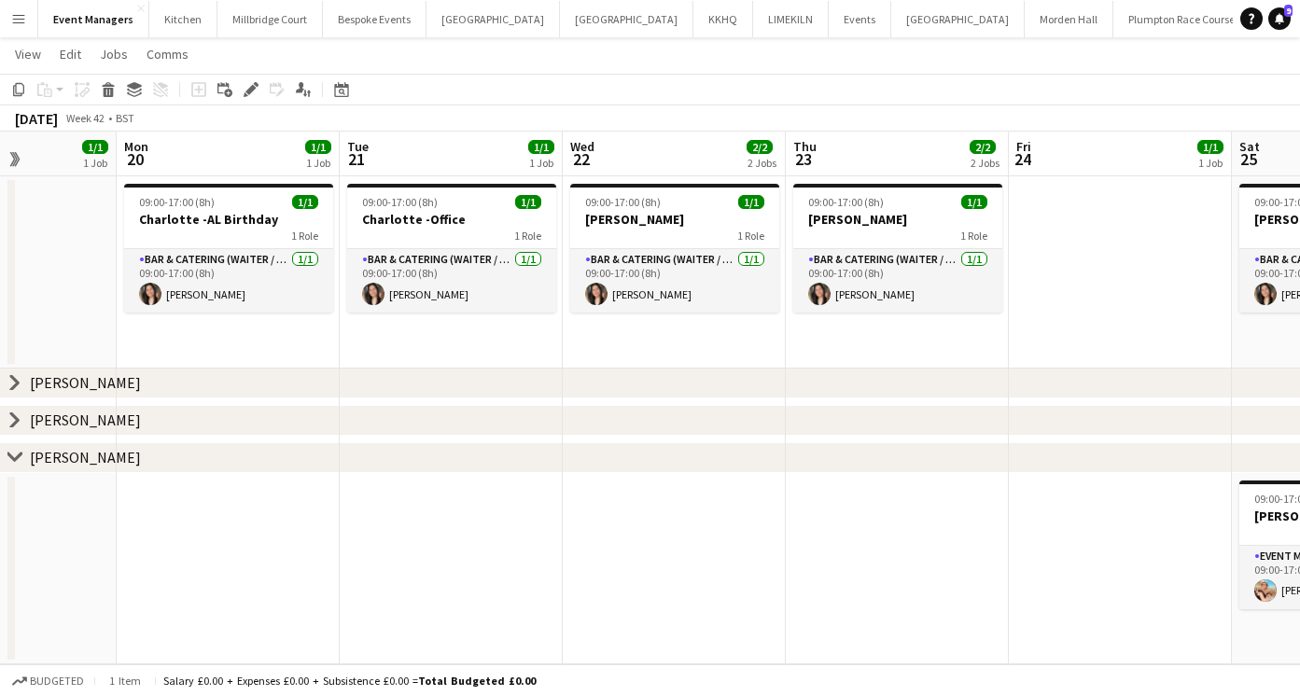
scroll to position [0, 455]
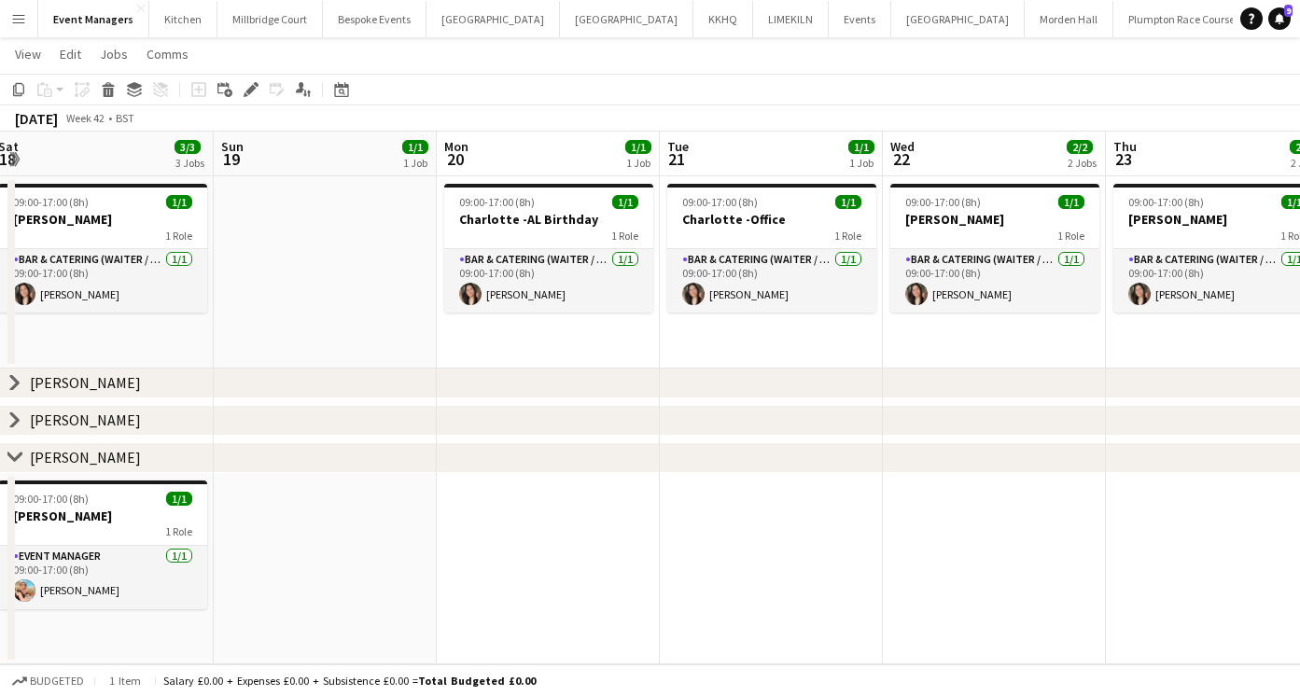
click at [762, 536] on app-date-cell at bounding box center [771, 569] width 223 height 192
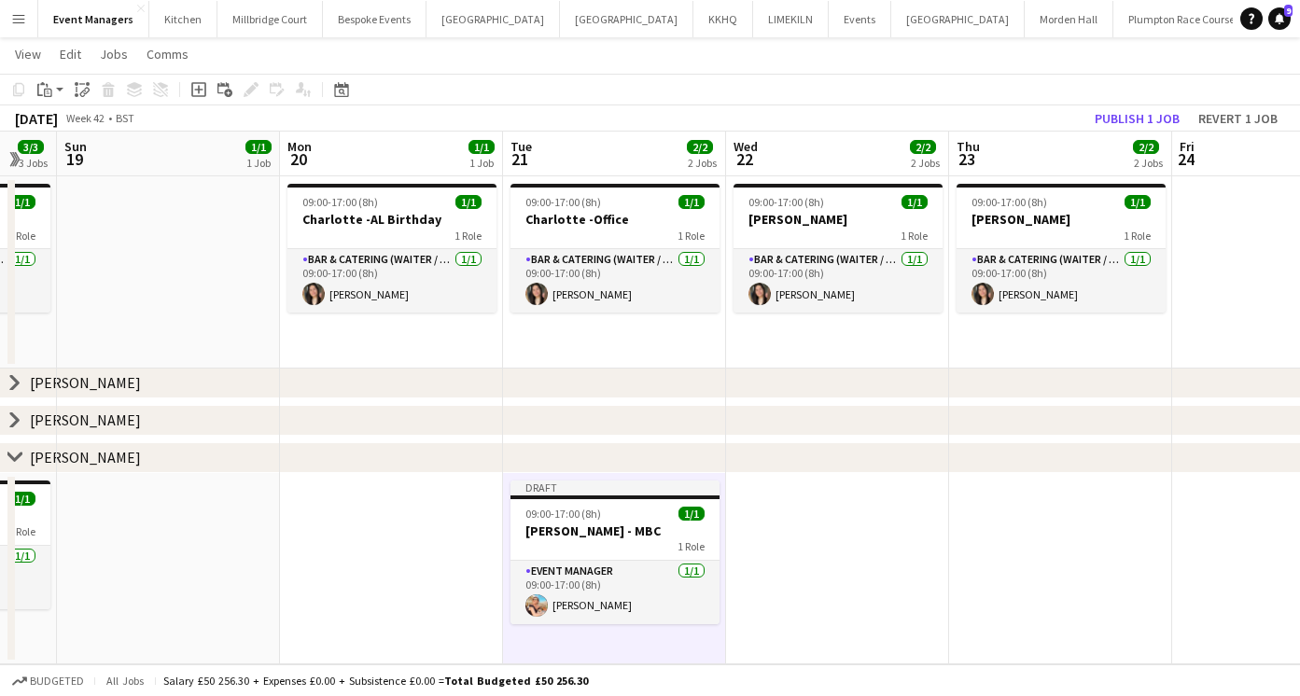
scroll to position [0, 614]
click at [401, 514] on app-date-cell at bounding box center [389, 569] width 223 height 192
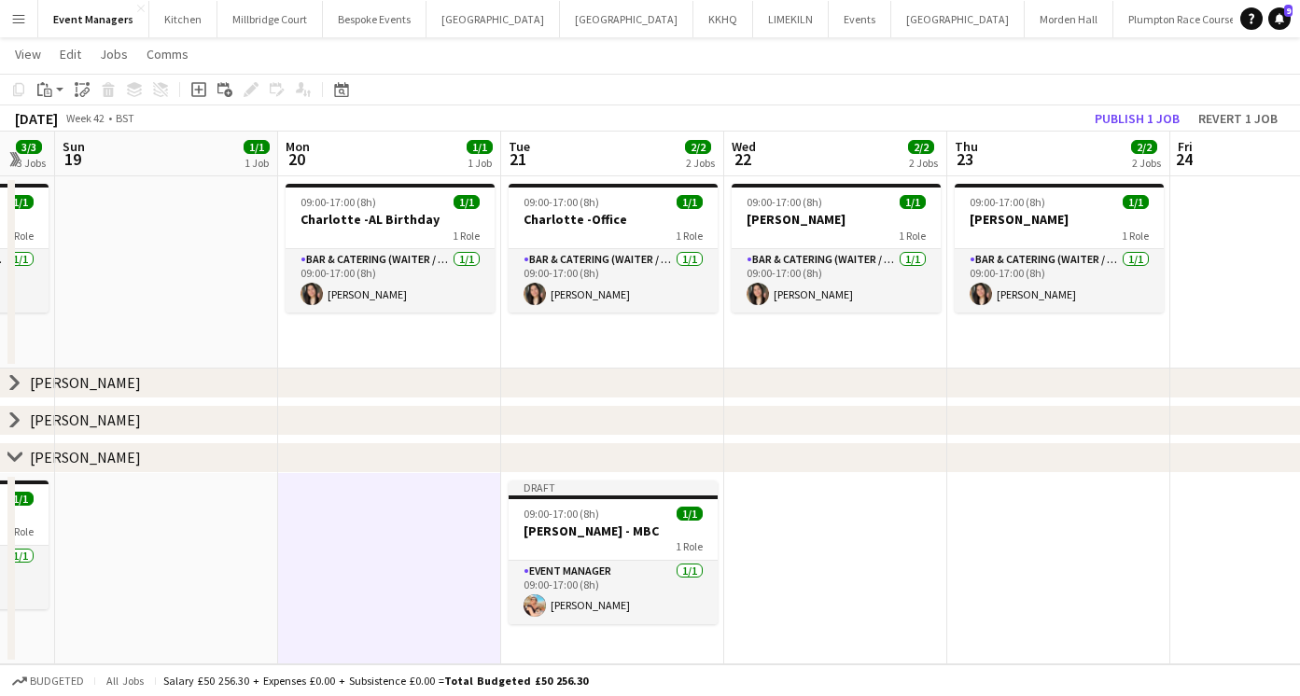
click at [847, 524] on app-date-cell at bounding box center [835, 569] width 223 height 192
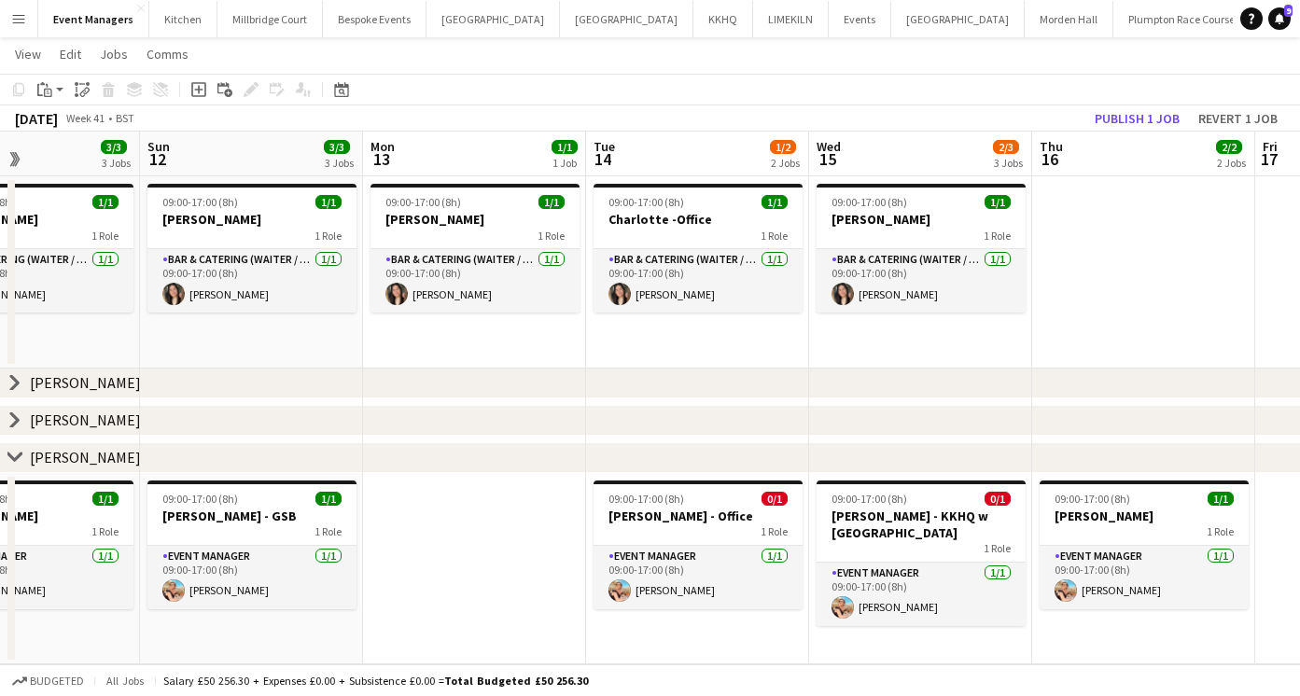
scroll to position [0, 531]
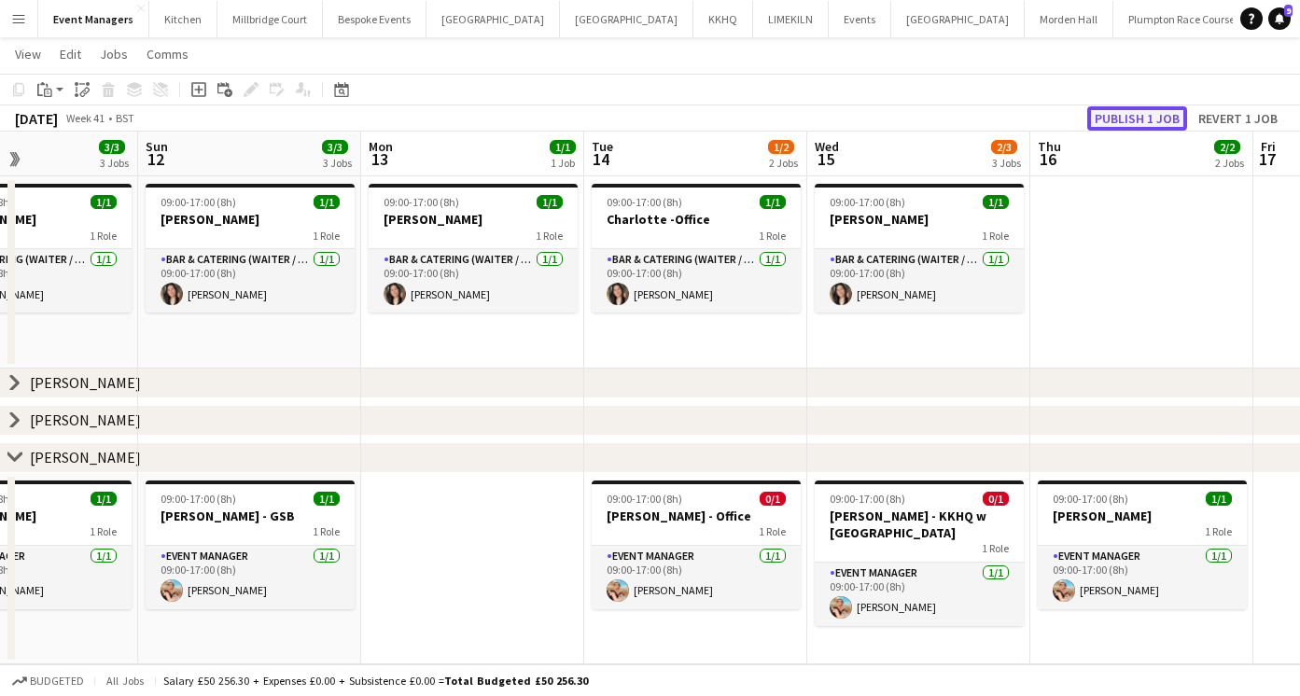
click at [1149, 111] on button "Publish 1 job" at bounding box center [1137, 118] width 100 height 24
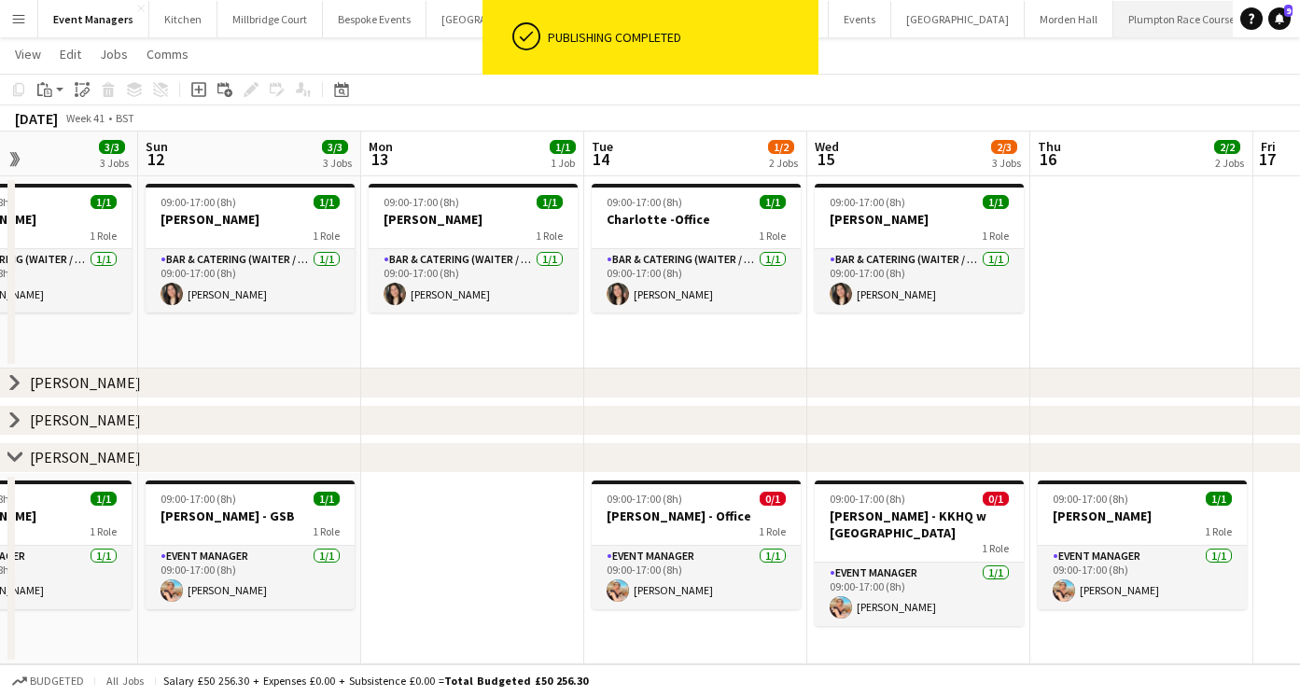
click at [1113, 22] on button "Plumpton Race Course Close" at bounding box center [1181, 19] width 137 height 36
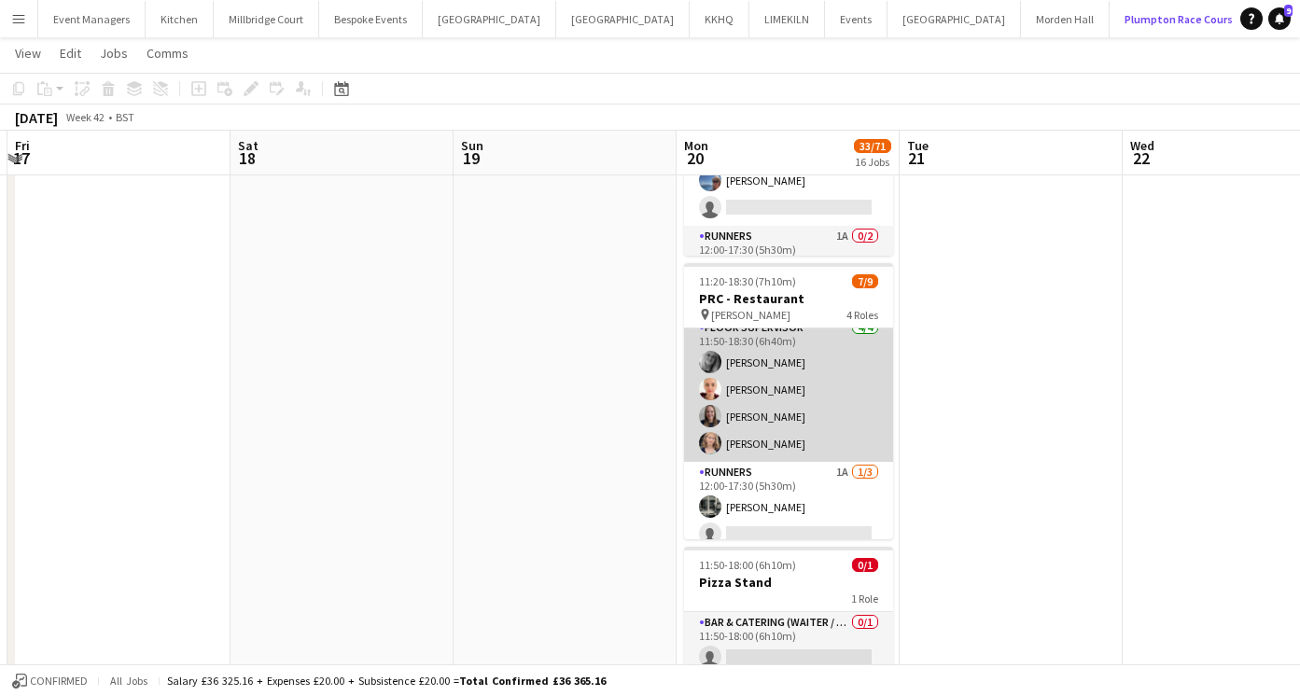
scroll to position [178, 0]
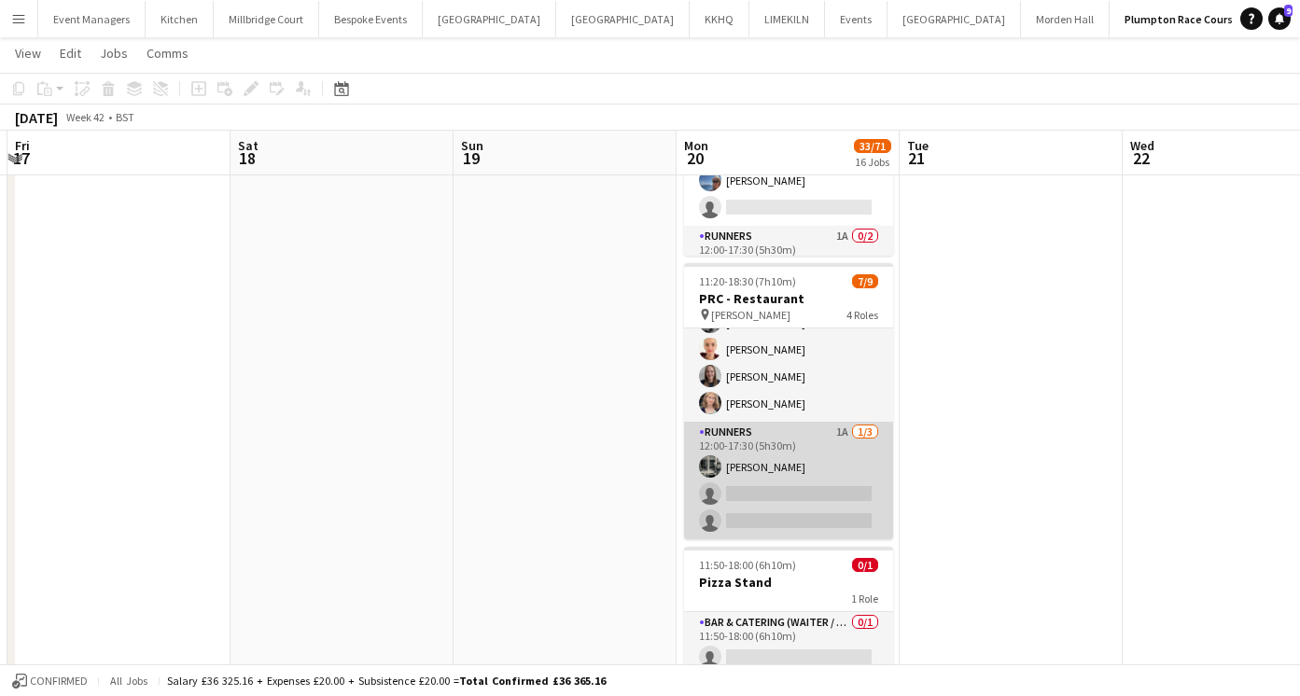
click at [794, 480] on app-card-role "Runners 1A [DATE] 12:00-17:30 (5h30m) [PERSON_NAME] single-neutral-actions sing…" at bounding box center [788, 481] width 209 height 118
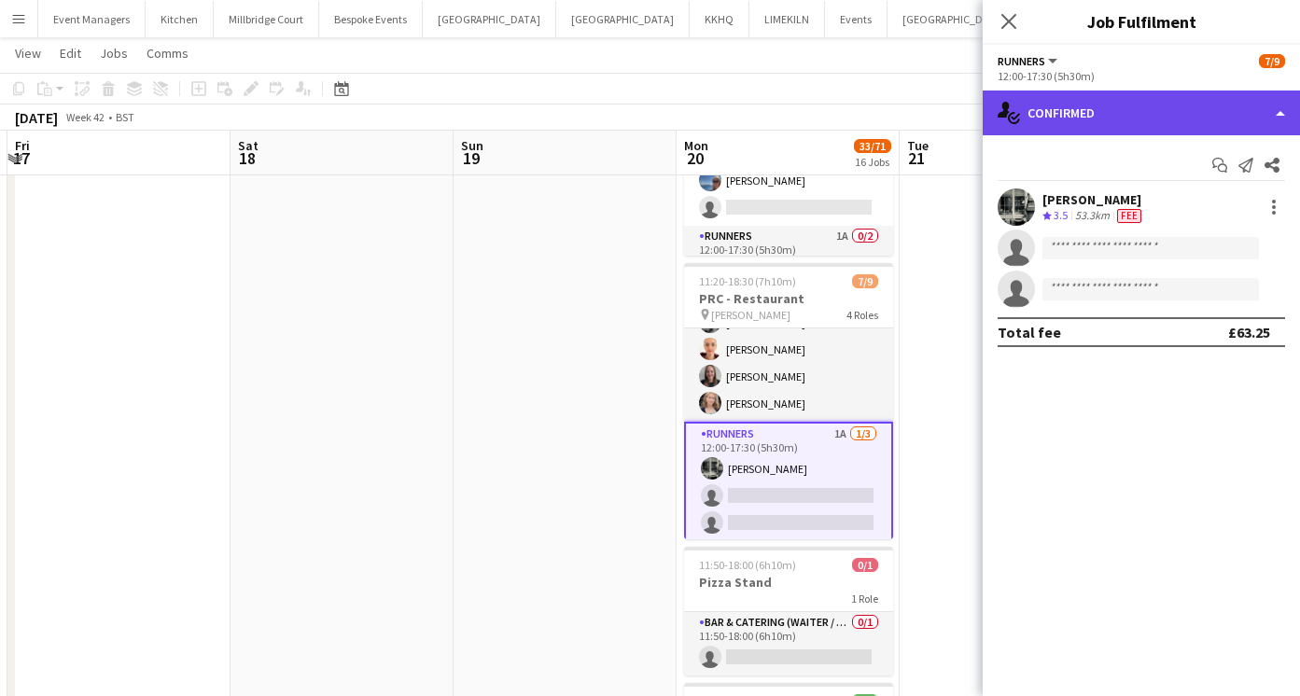
click at [1066, 122] on div "single-neutral-actions-check-2 Confirmed" at bounding box center [1140, 113] width 317 height 45
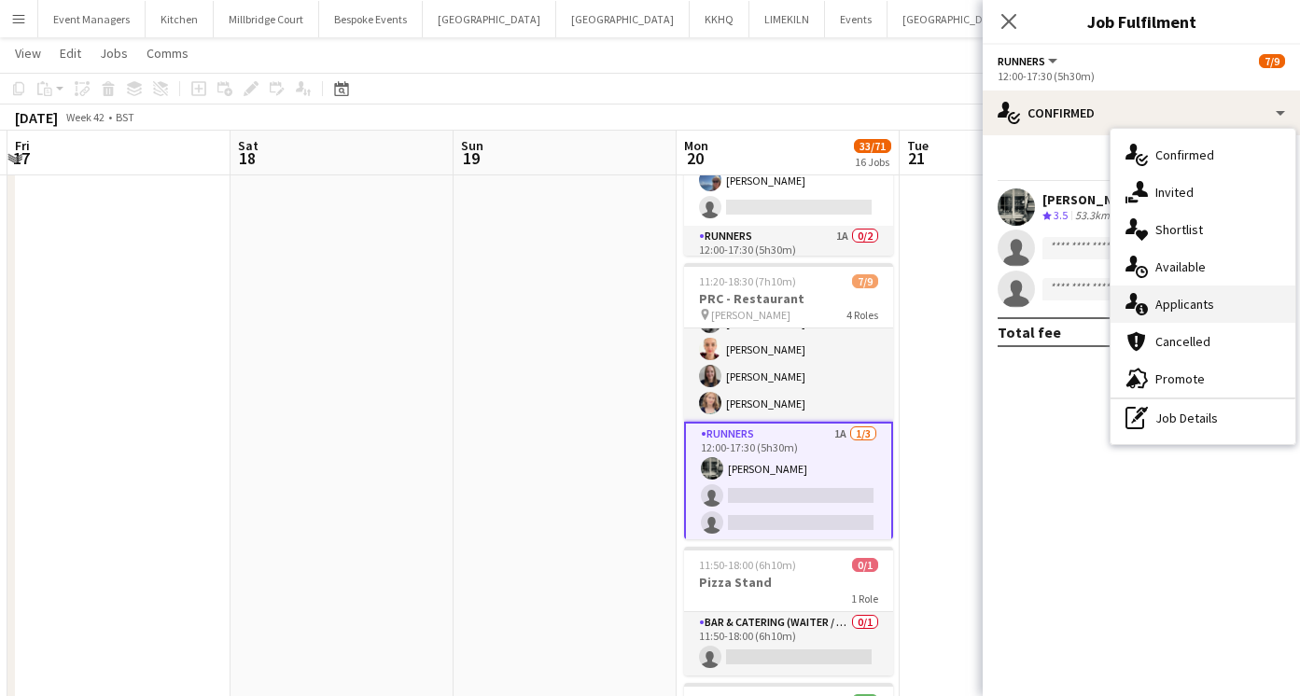
click at [1143, 302] on icon "single-neutral-actions-information" at bounding box center [1136, 304] width 22 height 22
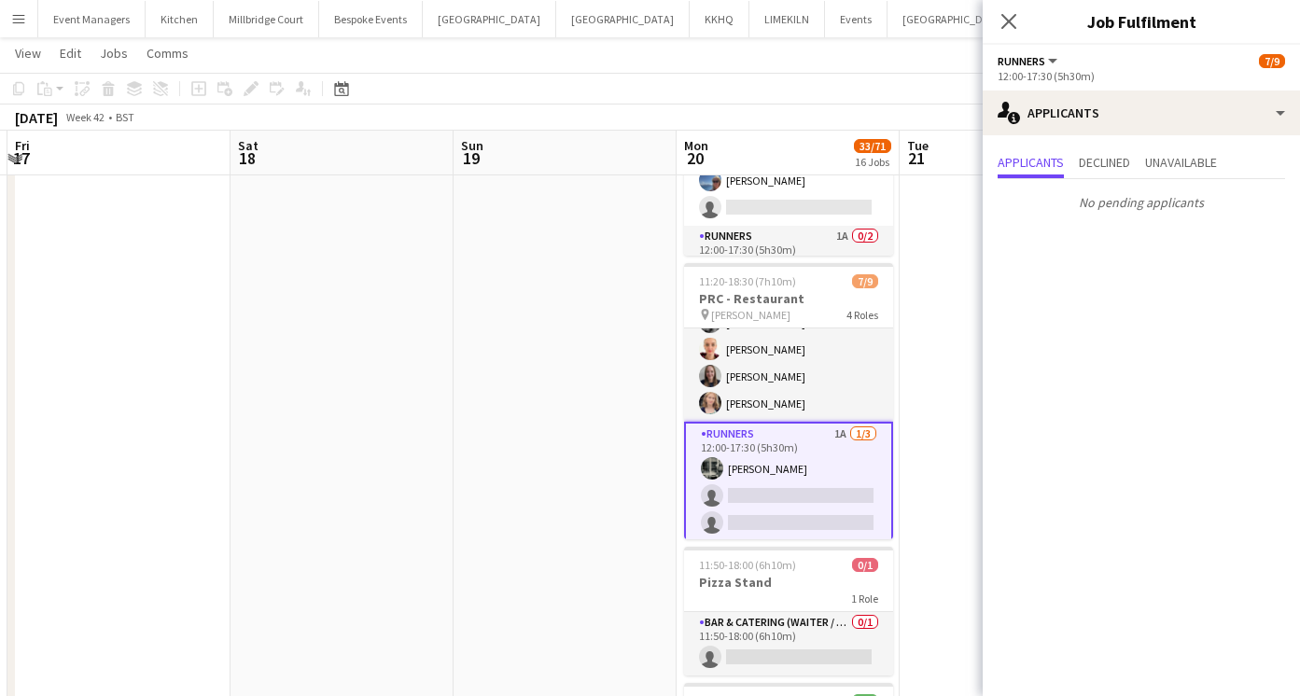
click at [772, 461] on app-card-role "Runners 1A [DATE] 12:00-17:30 (5h30m) [PERSON_NAME] single-neutral-actions sing…" at bounding box center [788, 482] width 209 height 121
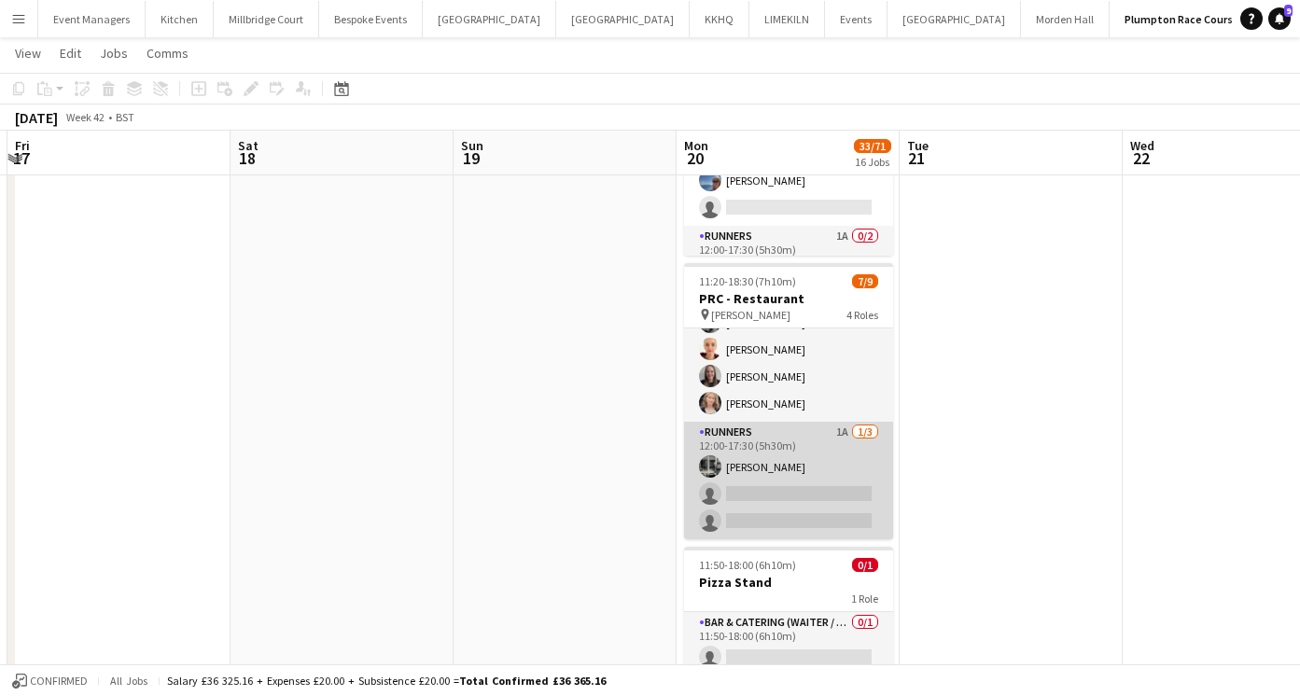
click at [772, 461] on app-card-role "Runners 1A [DATE] 12:00-17:30 (5h30m) [PERSON_NAME] single-neutral-actions sing…" at bounding box center [788, 481] width 209 height 118
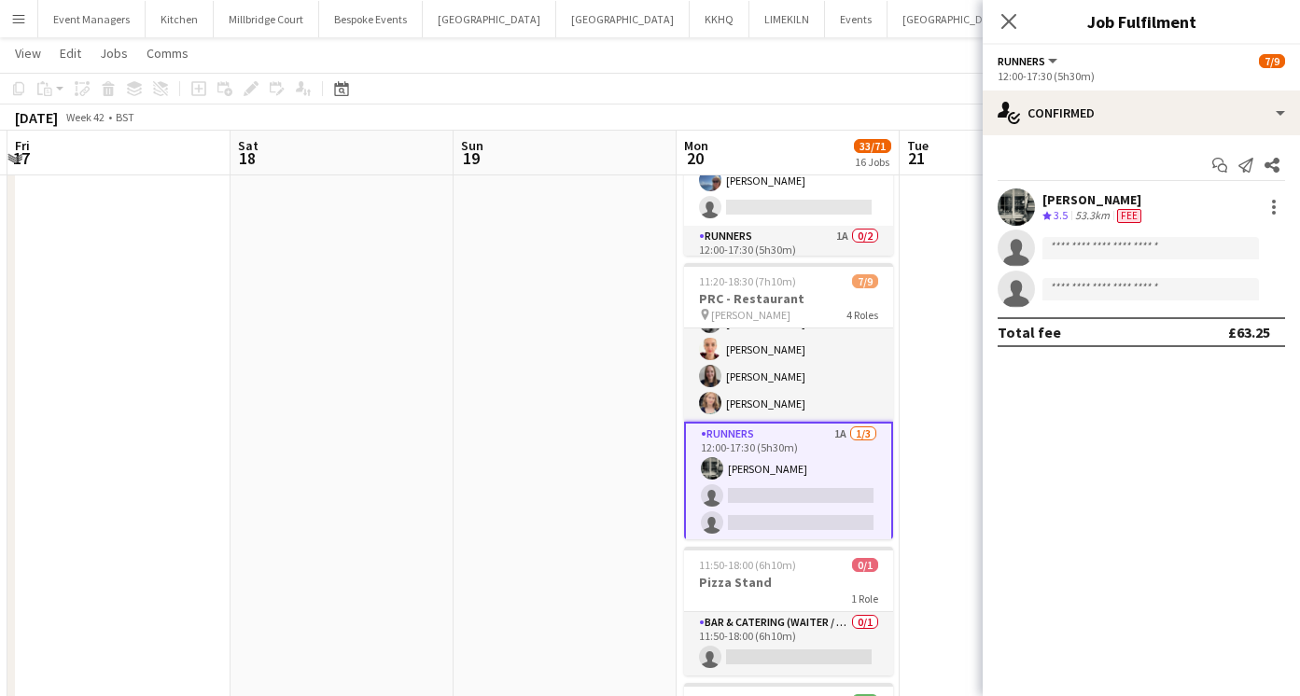
click at [1009, 204] on app-user-avatar at bounding box center [1015, 206] width 37 height 37
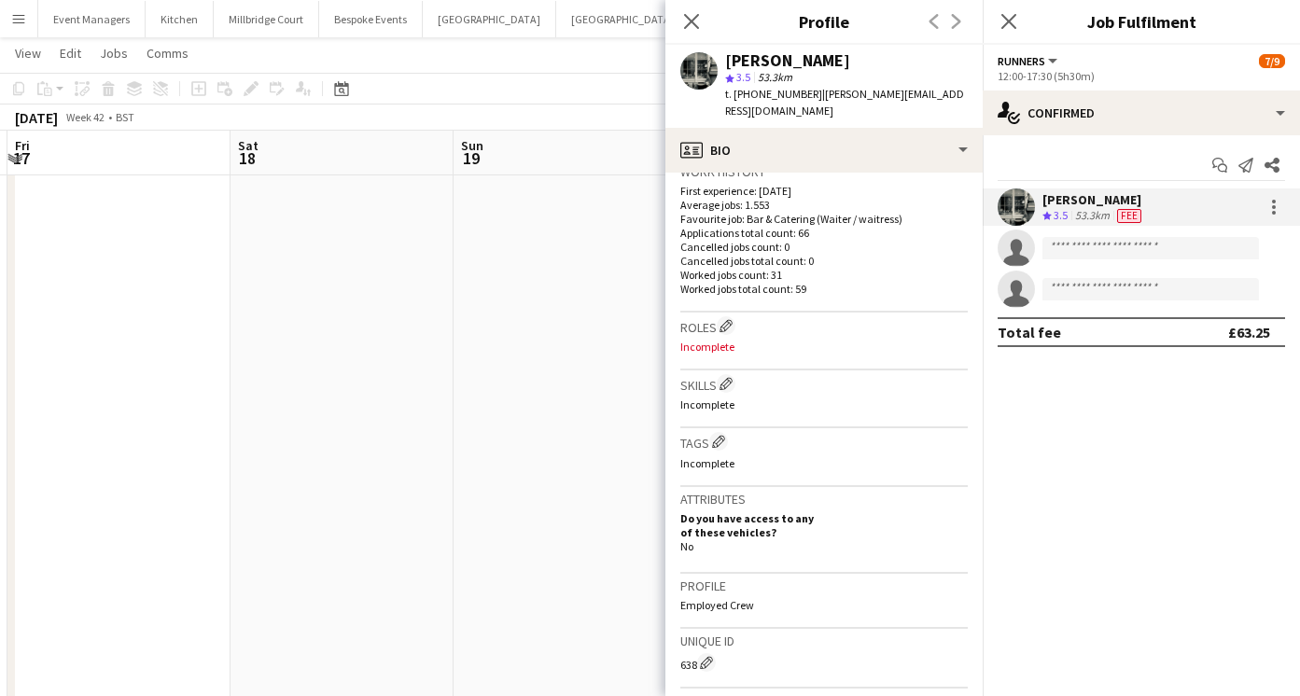
scroll to position [776, 0]
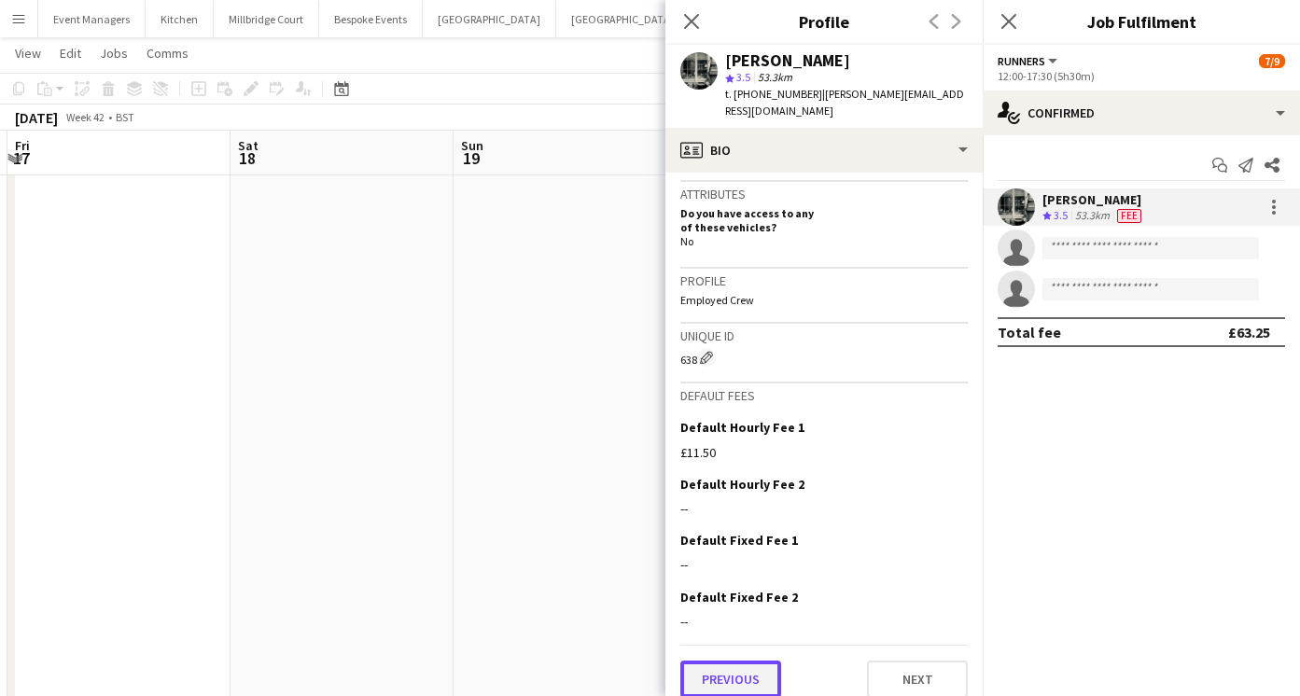
click at [729, 661] on button "Previous" at bounding box center [730, 679] width 101 height 37
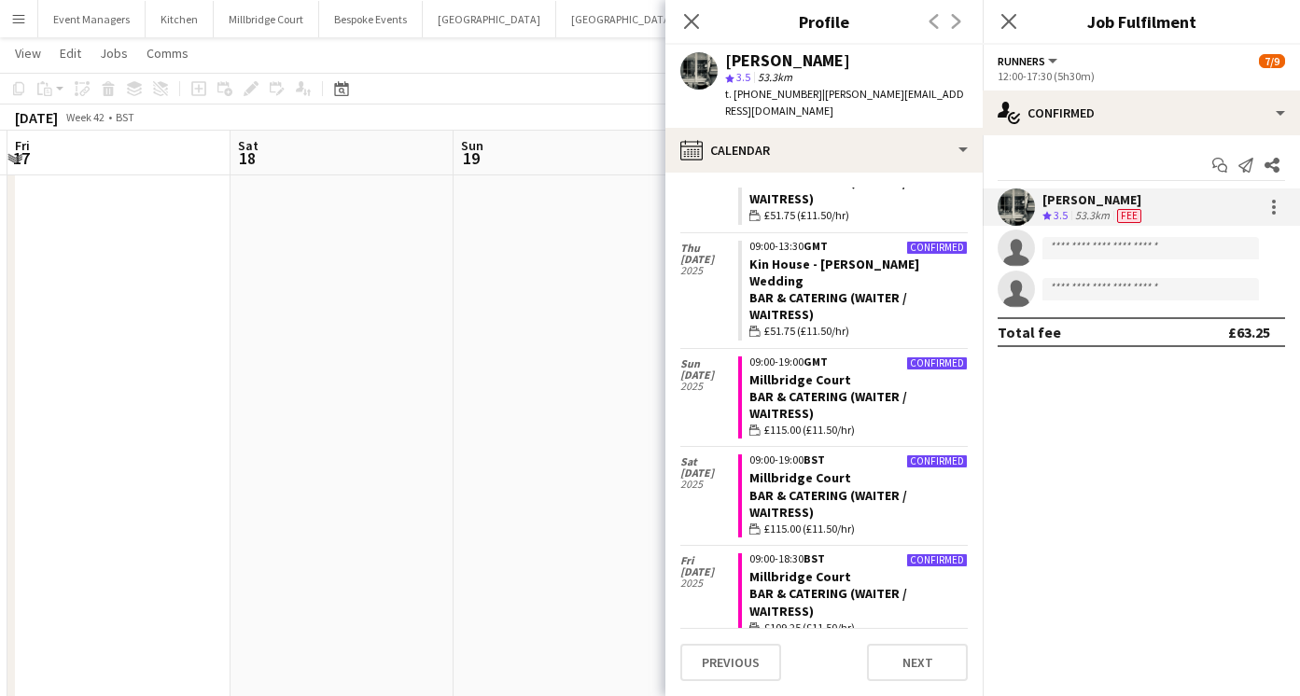
scroll to position [953, 0]
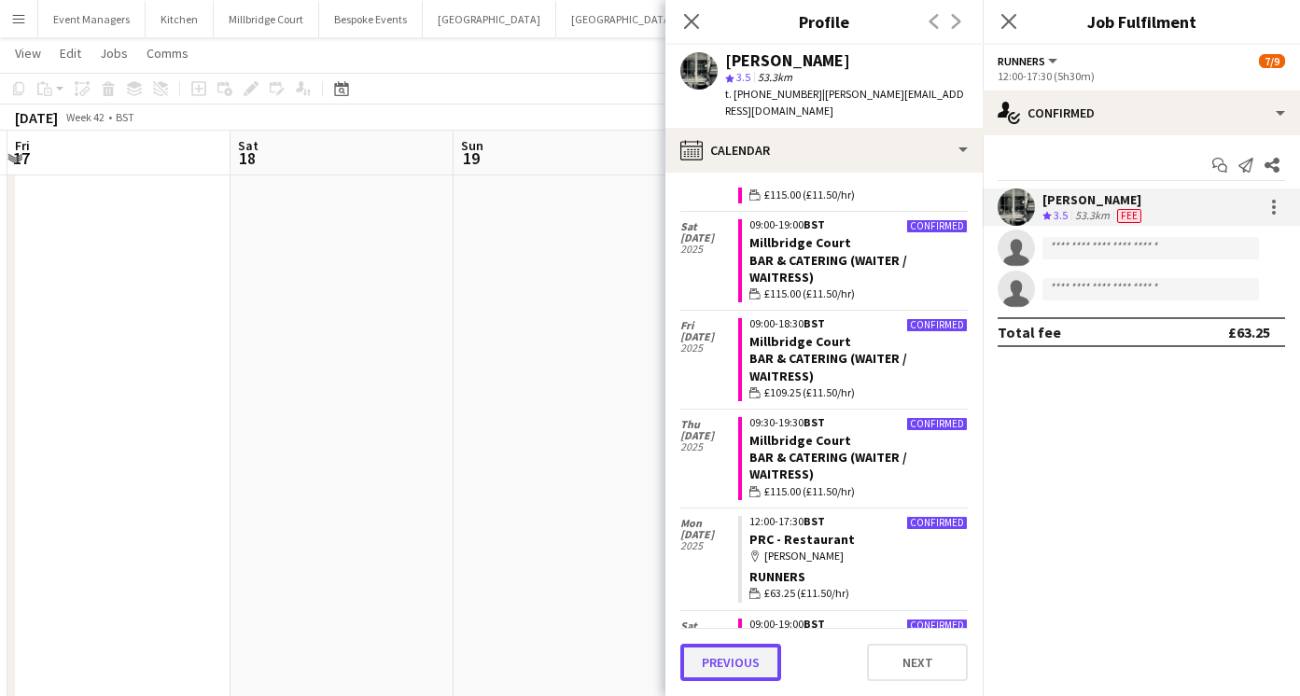
click at [747, 662] on button "Previous" at bounding box center [730, 662] width 101 height 37
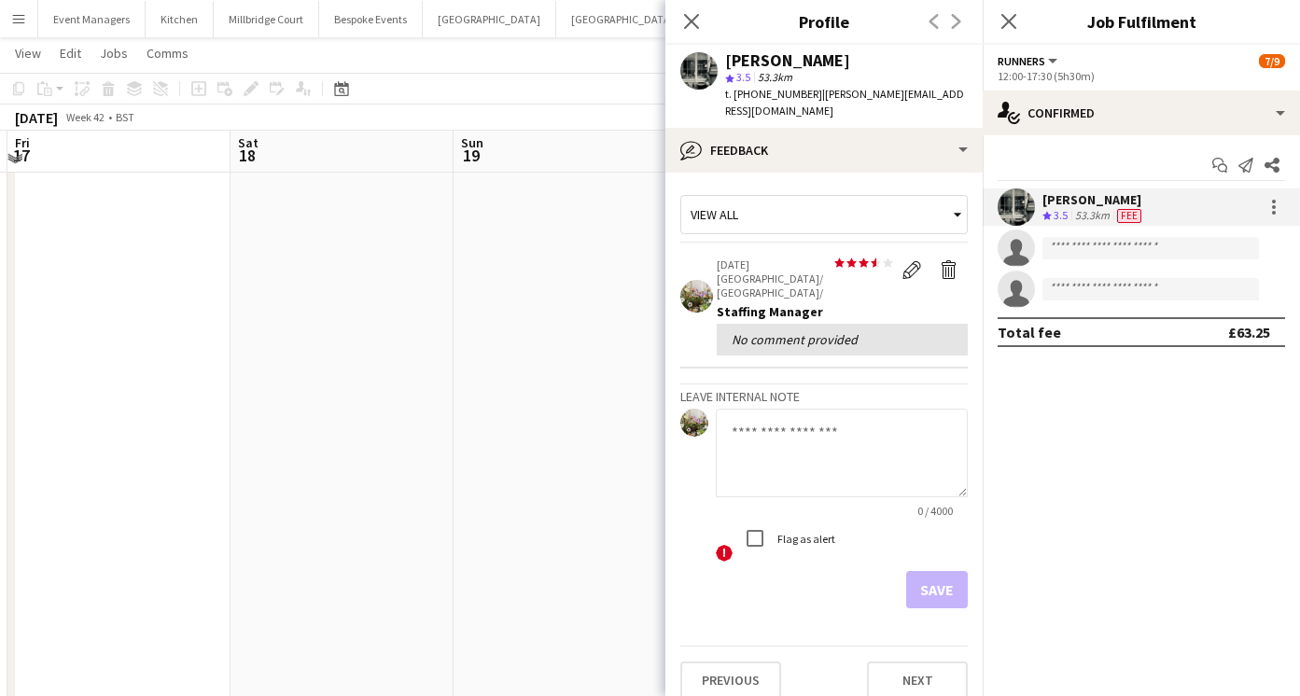
scroll to position [888, 0]
click at [1012, 21] on icon "Close pop-in" at bounding box center [1008, 21] width 18 height 18
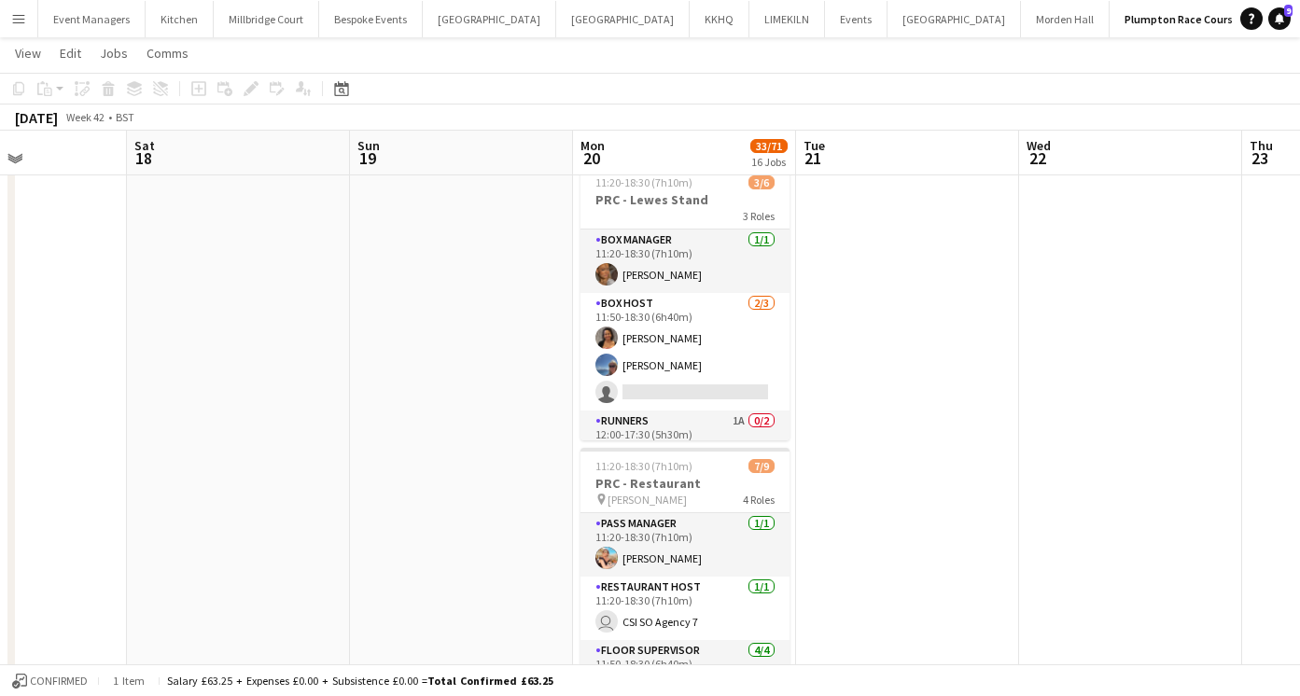
scroll to position [0, 766]
click at [108, 28] on button "Event Managers Close" at bounding box center [91, 19] width 107 height 36
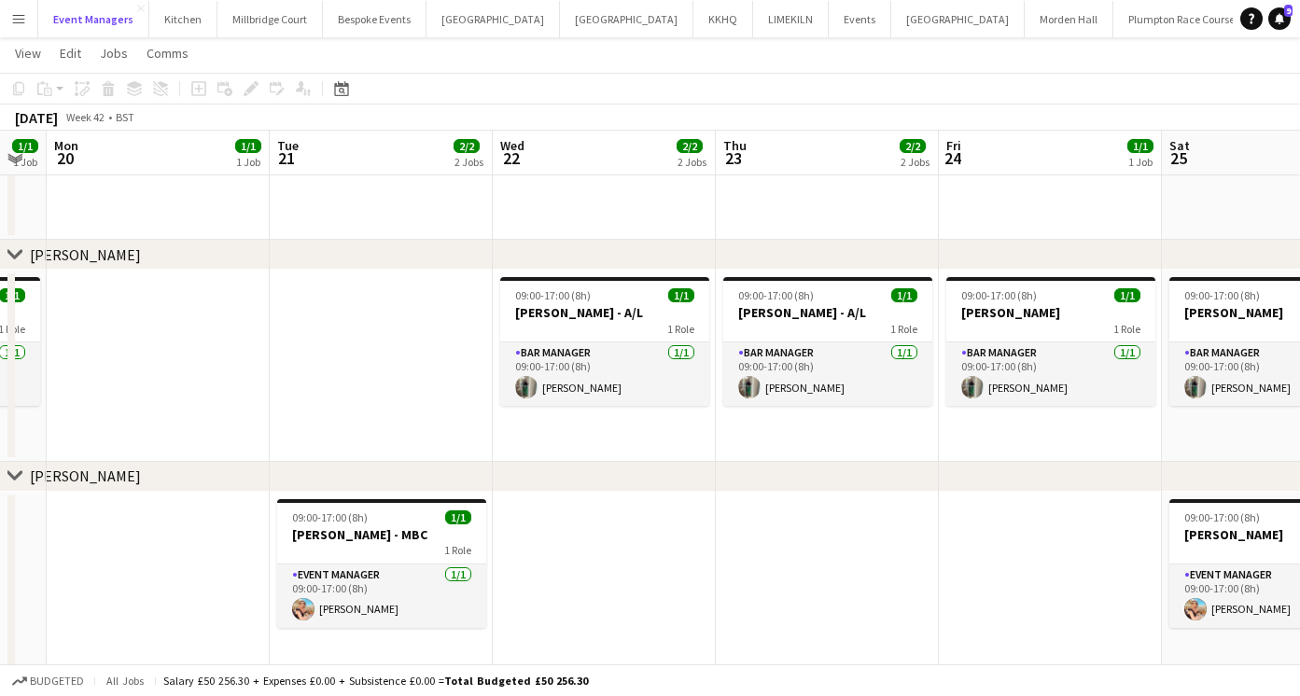
scroll to position [0, 621]
click at [822, 586] on app-date-cell at bounding box center [828, 588] width 223 height 192
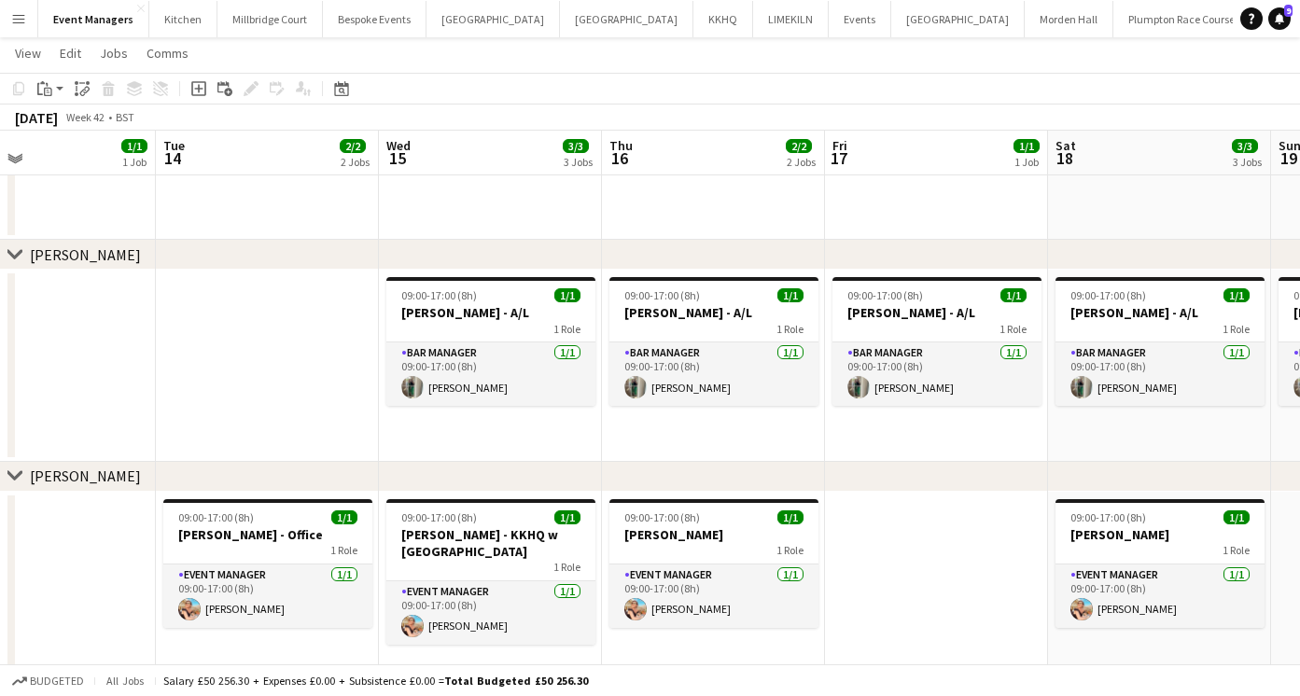
scroll to position [0, 456]
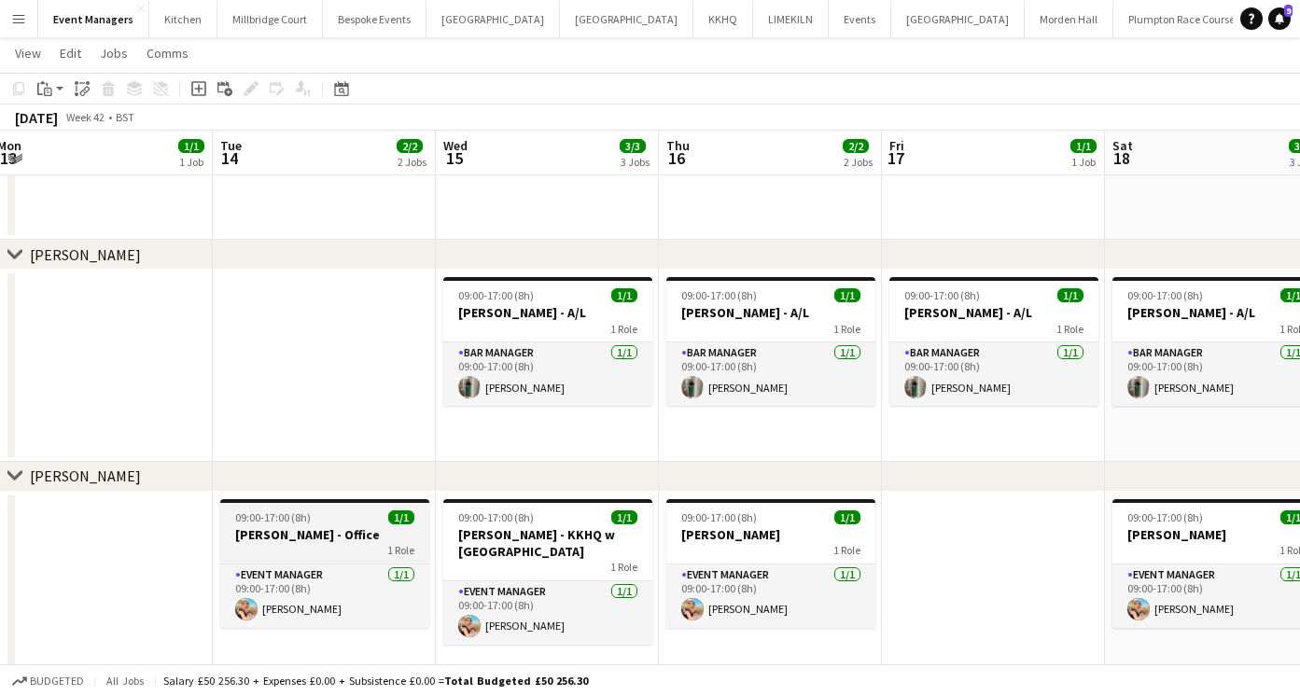
click at [310, 527] on h3 "[PERSON_NAME] - Office" at bounding box center [324, 534] width 209 height 17
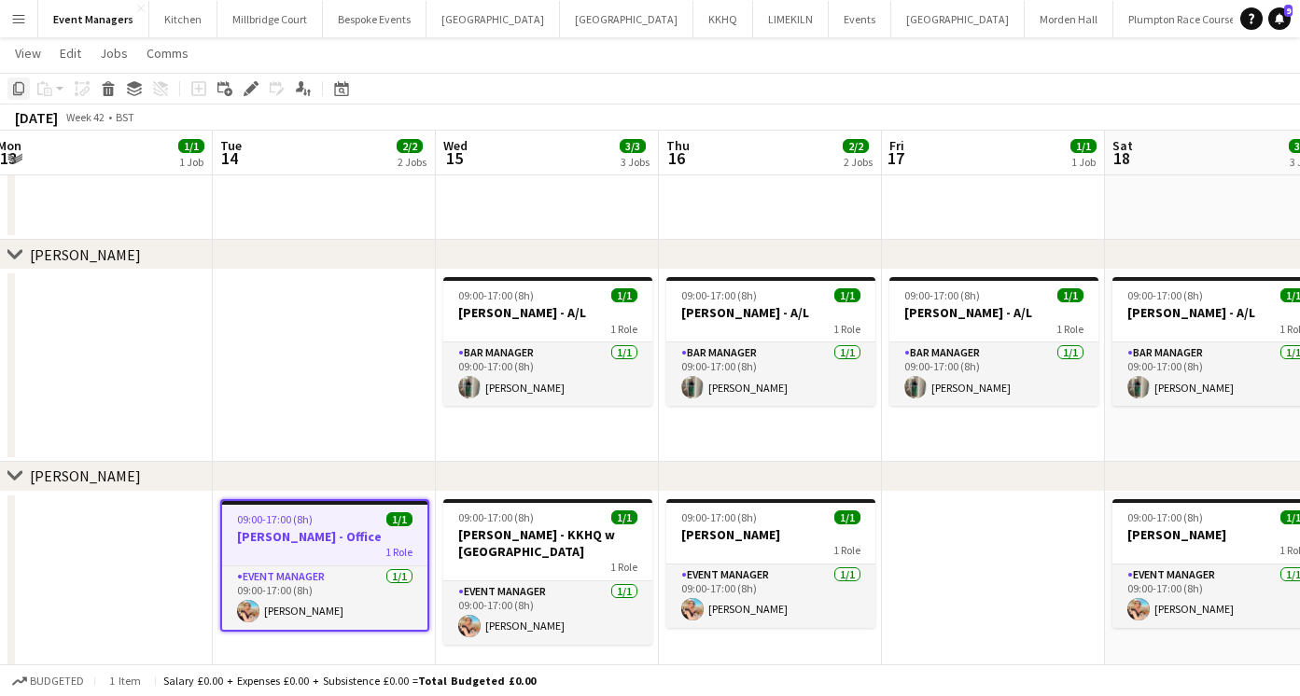
click at [14, 86] on icon at bounding box center [18, 88] width 11 height 13
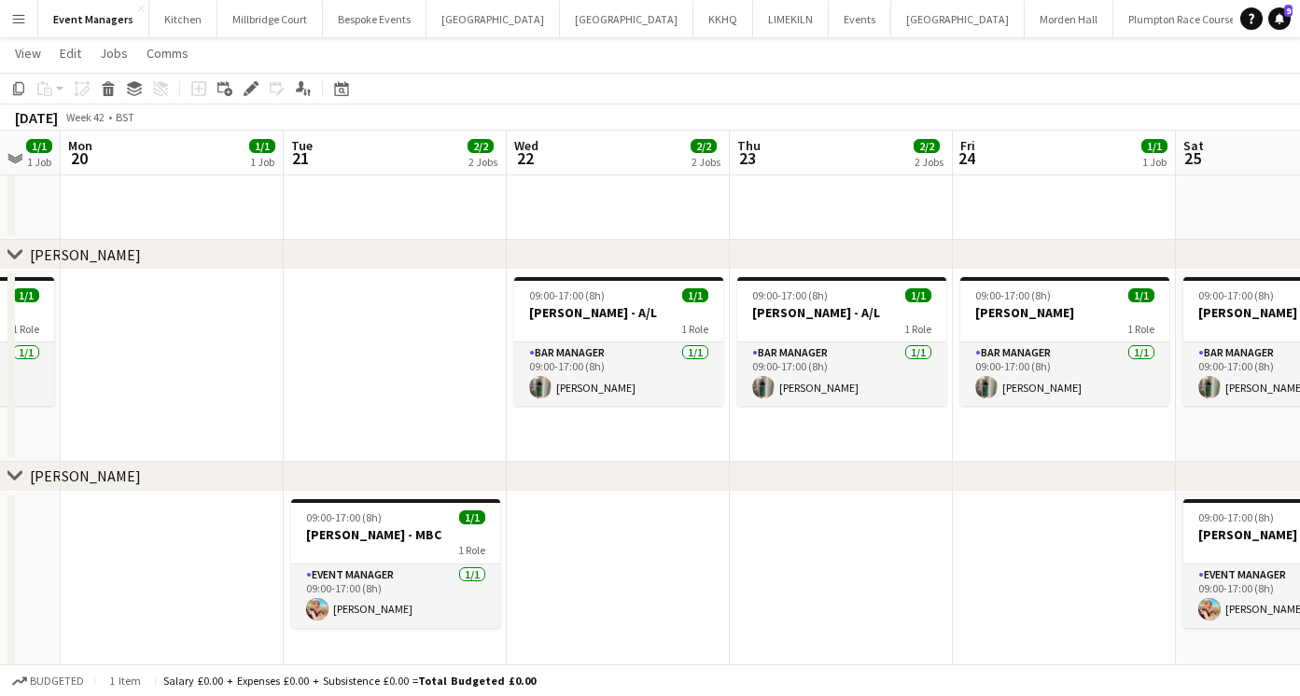
scroll to position [0, 640]
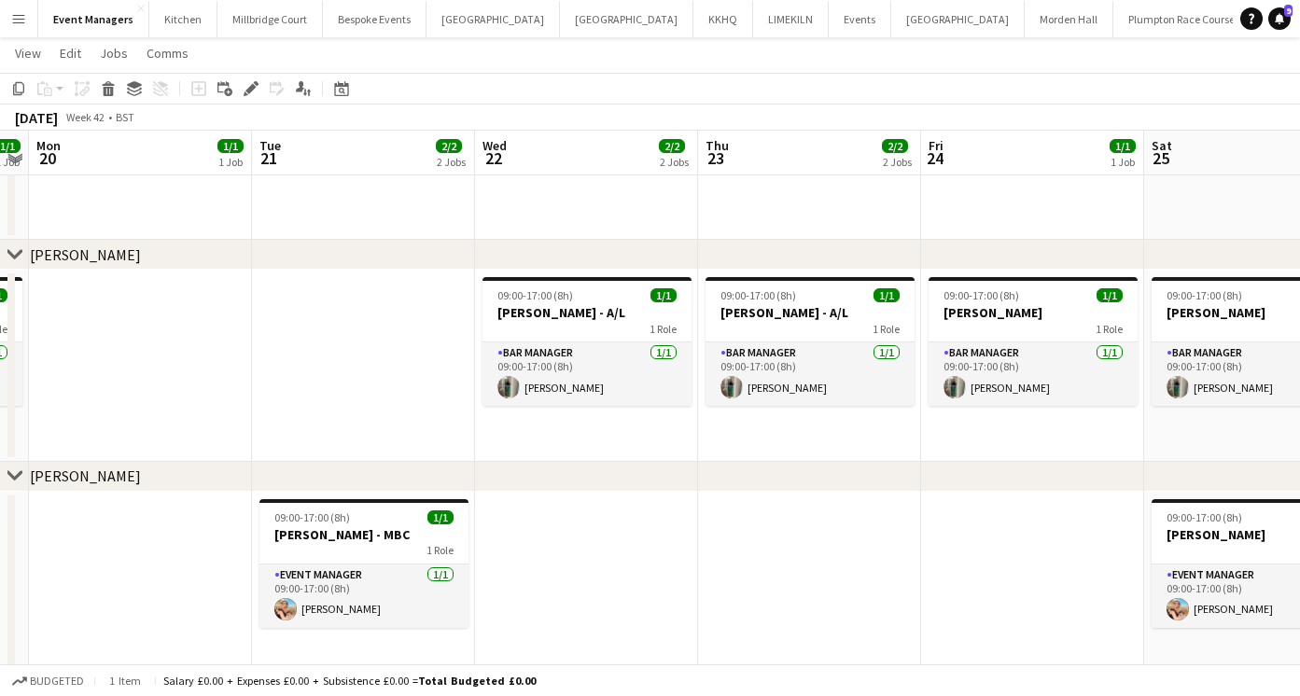
click at [831, 557] on app-date-cell at bounding box center [809, 588] width 223 height 192
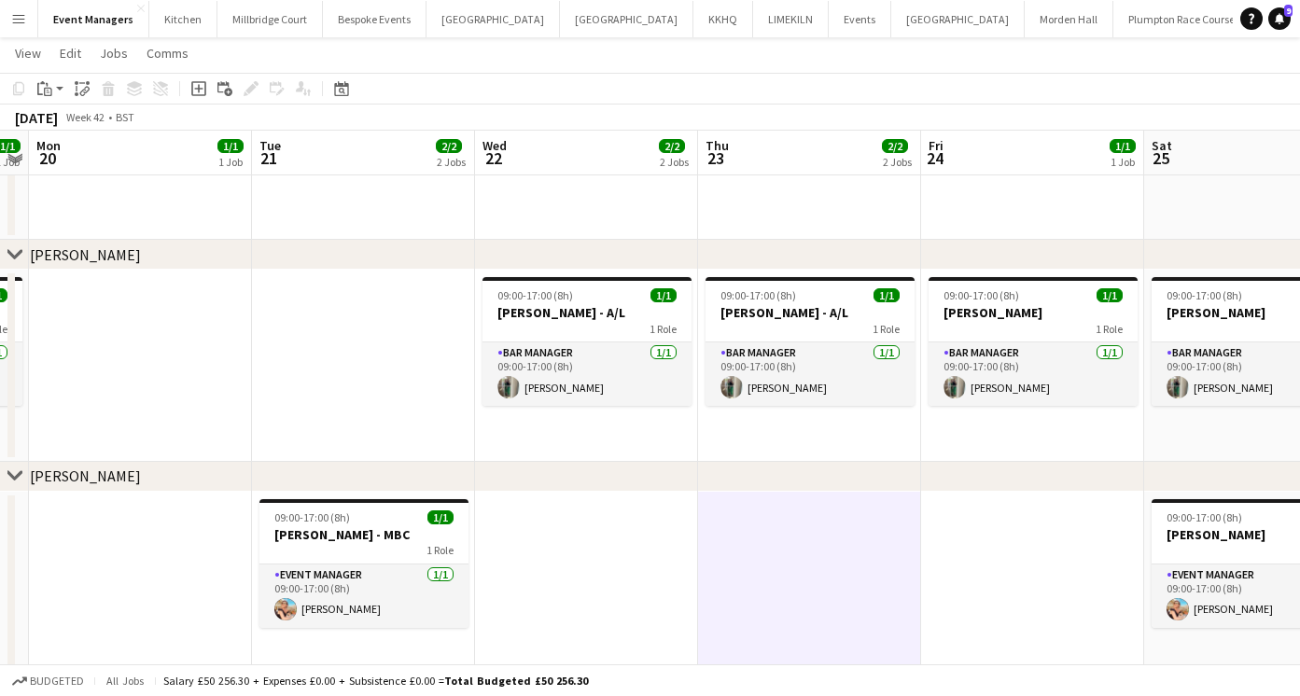
click at [571, 543] on app-date-cell at bounding box center [586, 588] width 223 height 192
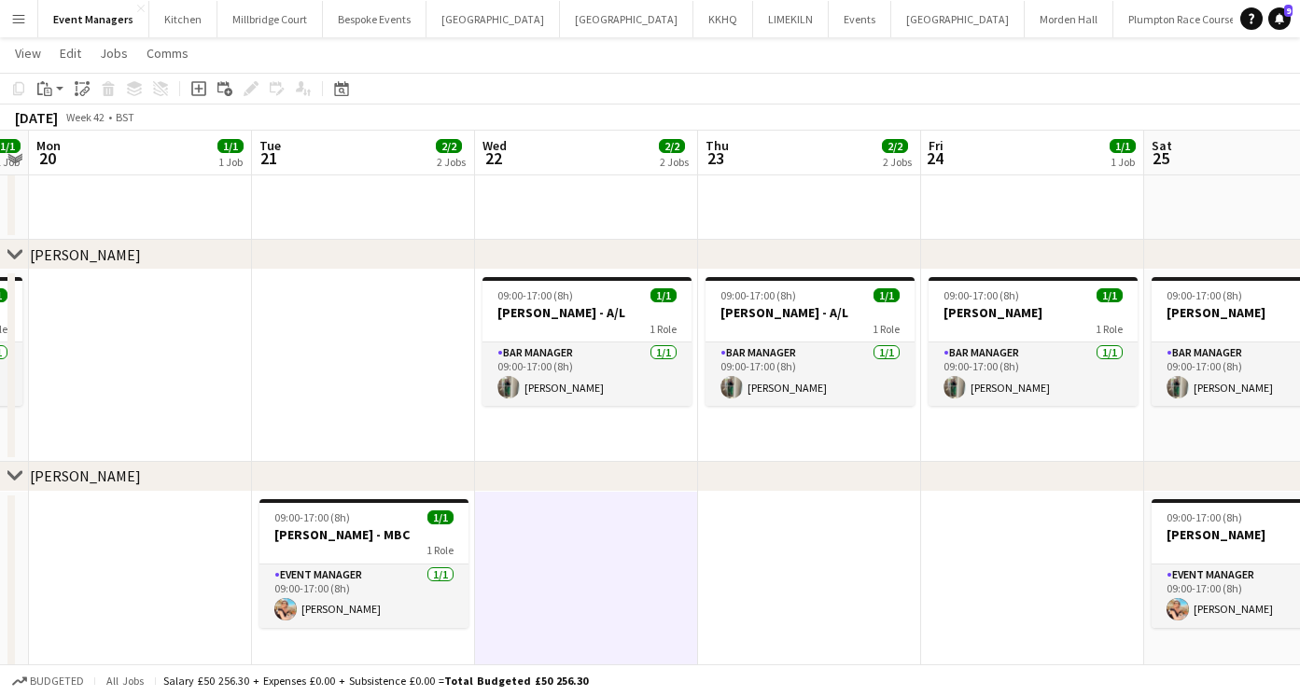
click at [778, 550] on app-date-cell at bounding box center [809, 588] width 223 height 192
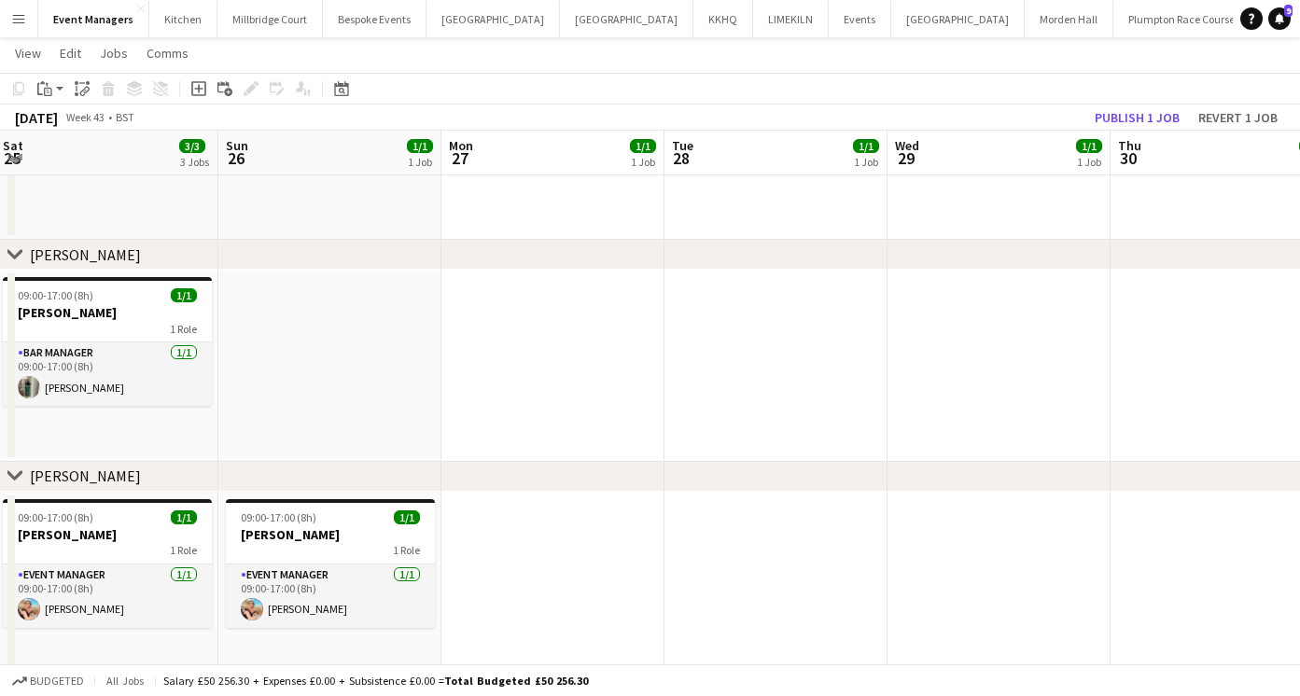
scroll to position [0, 676]
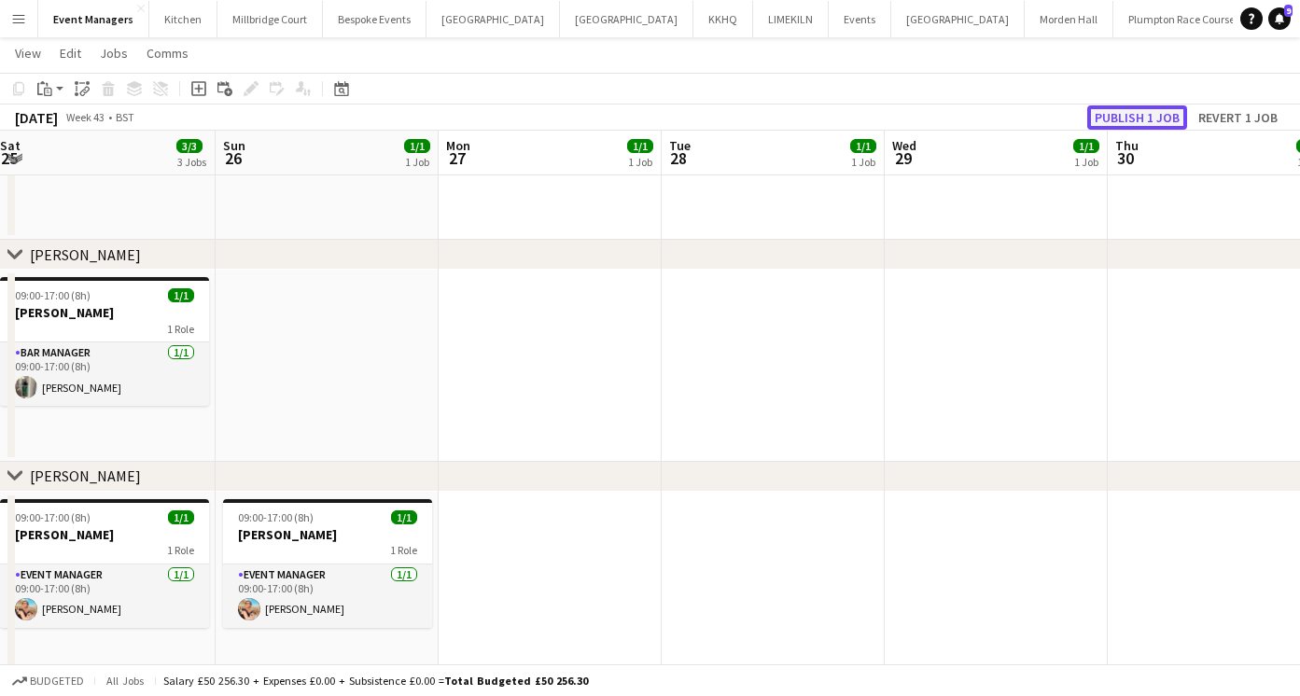
click at [1115, 125] on button "Publish 1 job" at bounding box center [1137, 117] width 100 height 24
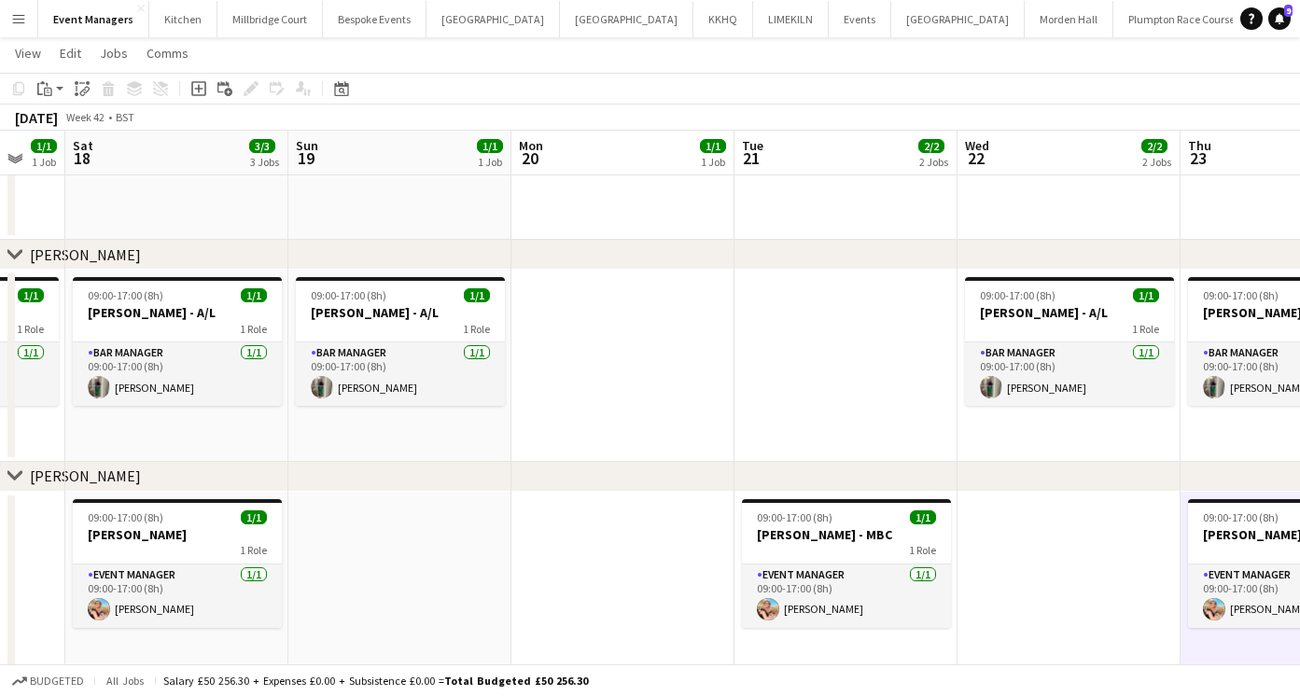
scroll to position [0, 585]
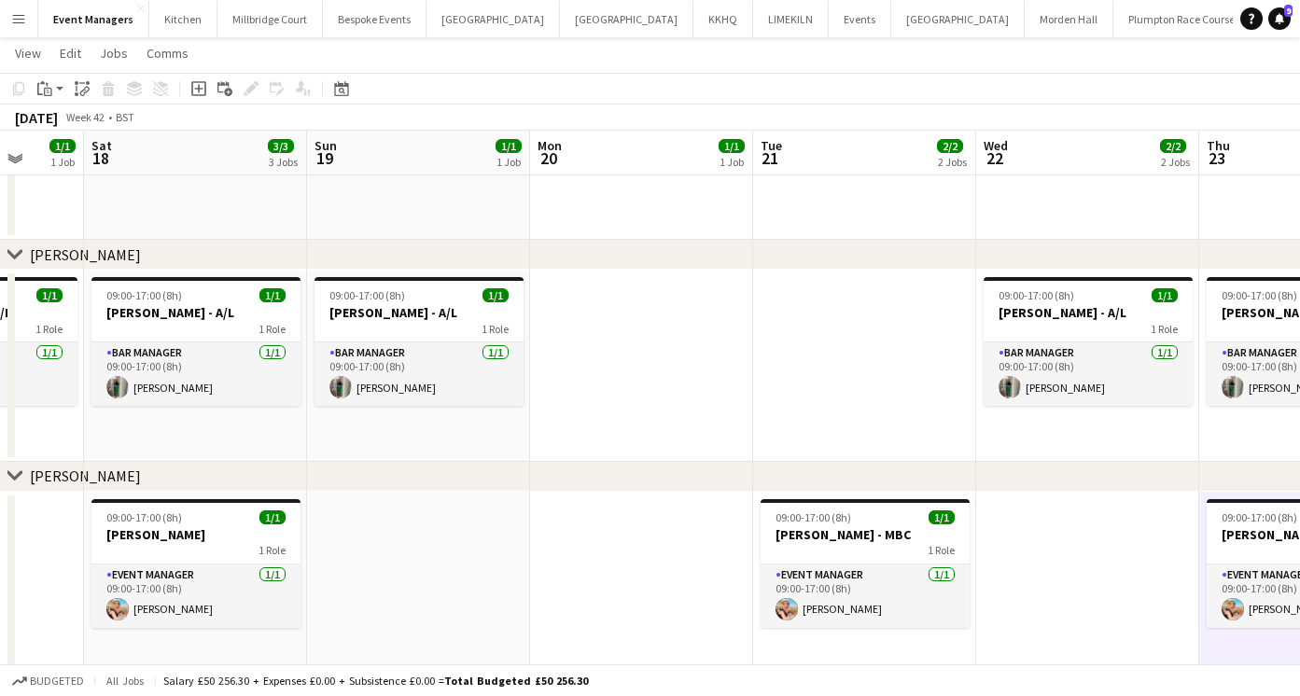
click at [653, 546] on app-date-cell at bounding box center [641, 588] width 223 height 192
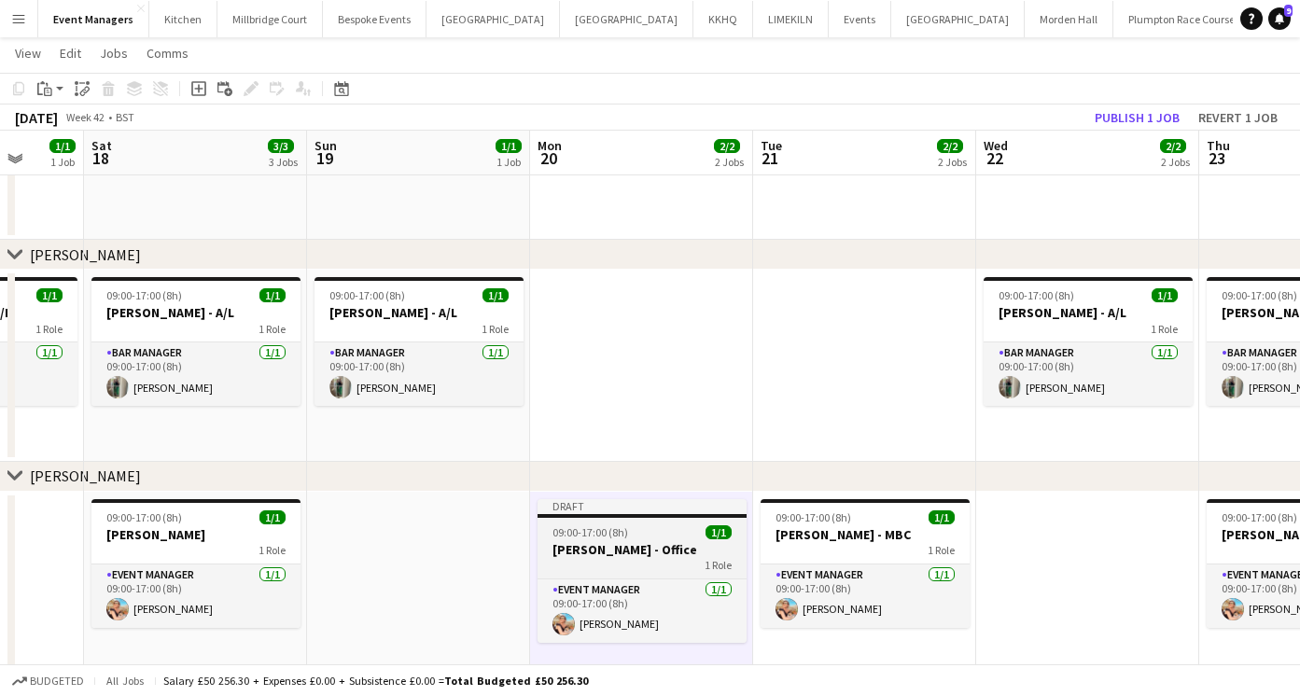
click at [617, 544] on h3 "[PERSON_NAME] - Office" at bounding box center [641, 549] width 209 height 17
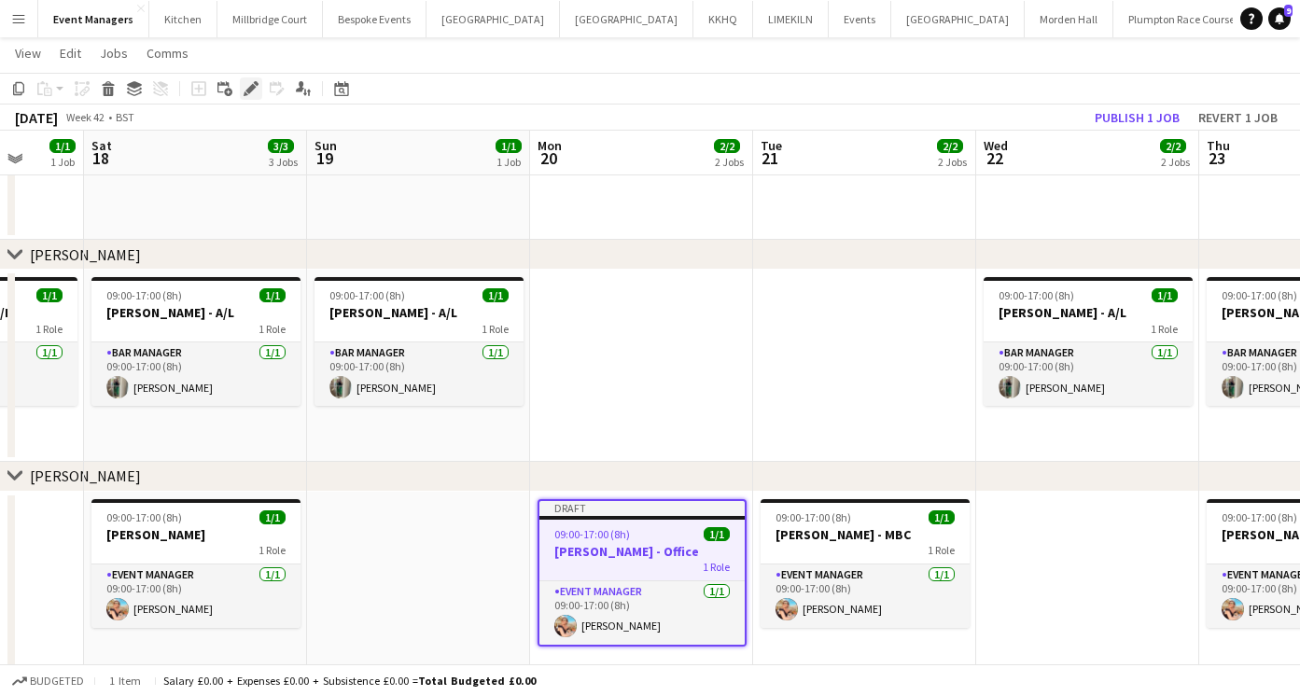
click at [251, 89] on icon at bounding box center [250, 89] width 10 height 10
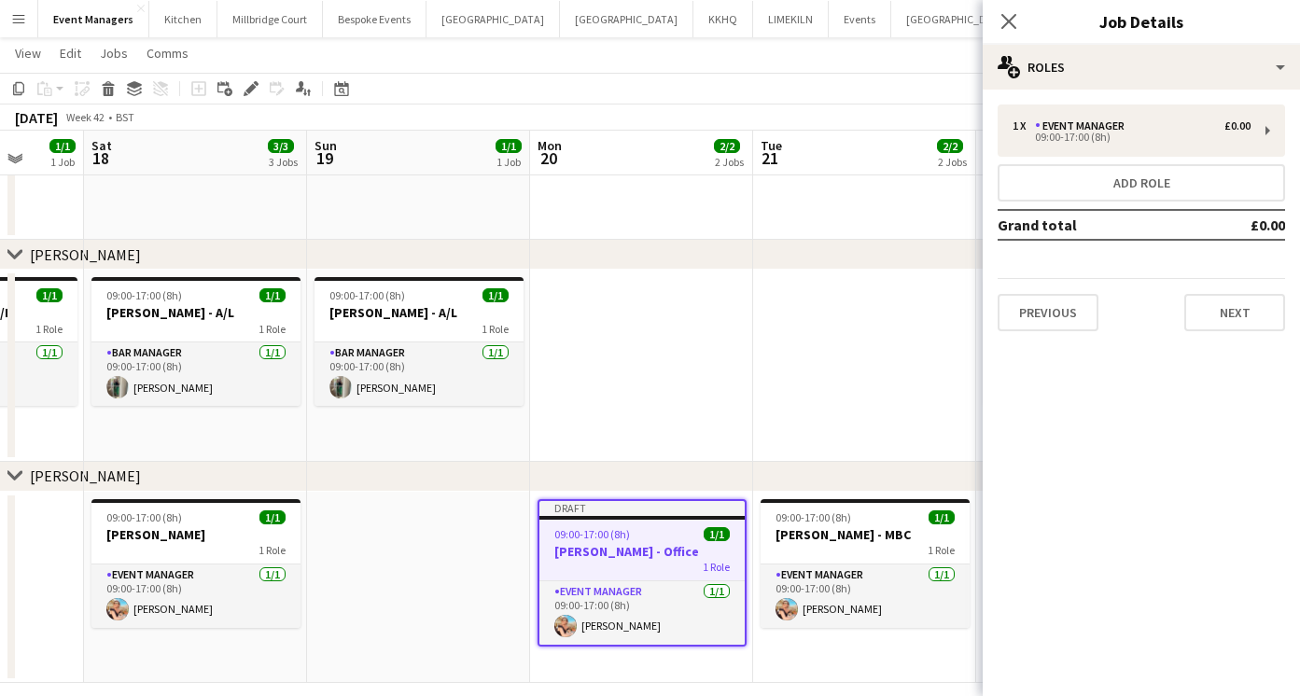
click at [1058, 288] on div "Previous Next" at bounding box center [1140, 304] width 287 height 53
click at [1058, 314] on button "Previous" at bounding box center [1047, 312] width 101 height 37
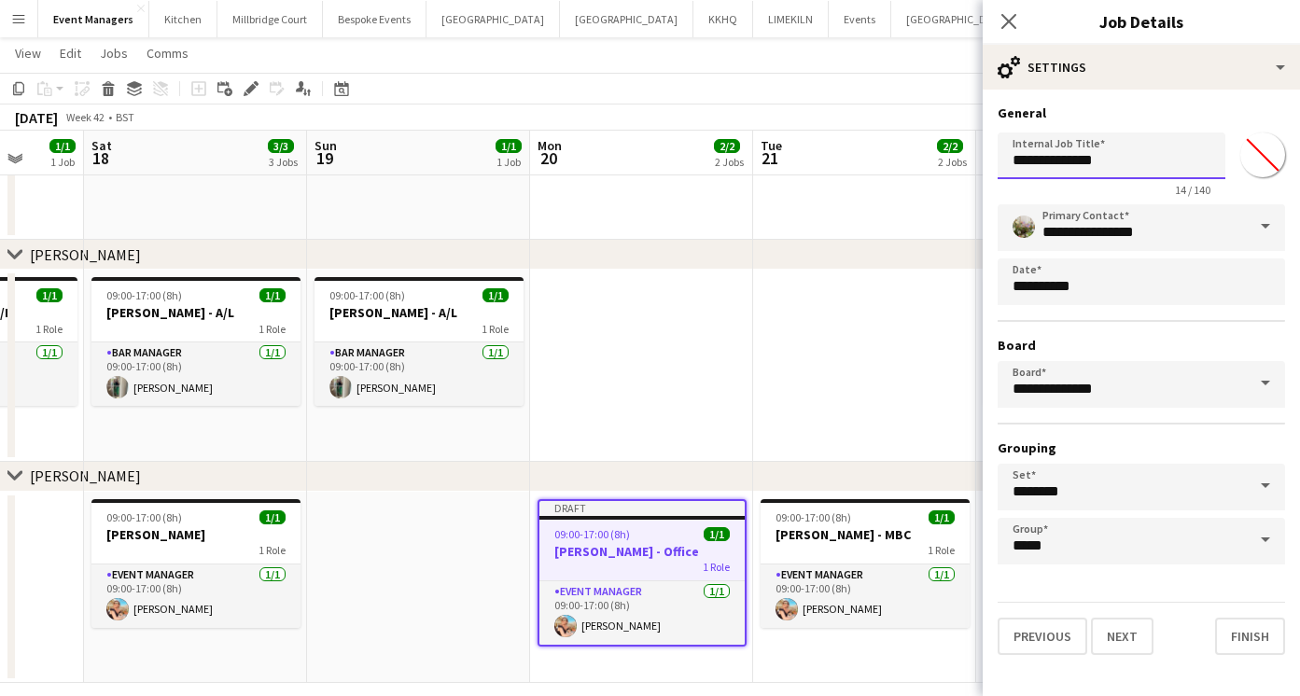
click at [1121, 164] on input "**********" at bounding box center [1111, 155] width 228 height 47
type input "**********"
click at [1008, 21] on icon at bounding box center [1008, 21] width 18 height 18
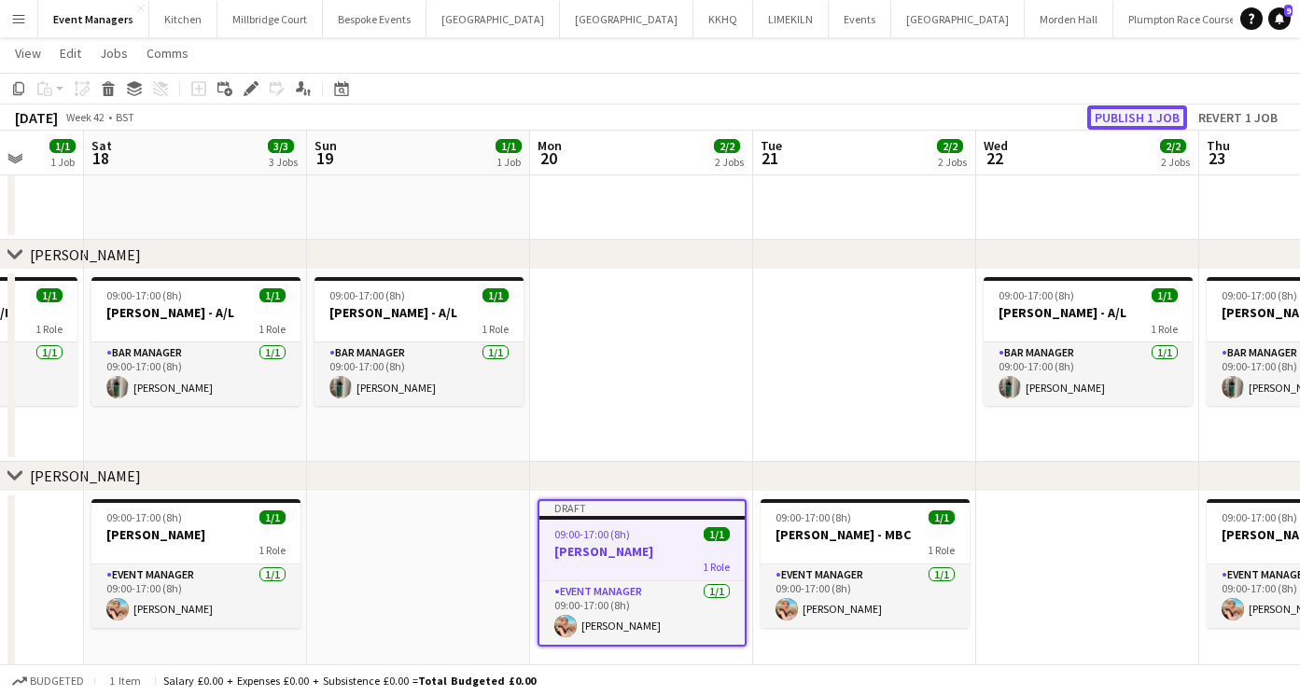
click at [1110, 116] on button "Publish 1 job" at bounding box center [1137, 117] width 100 height 24
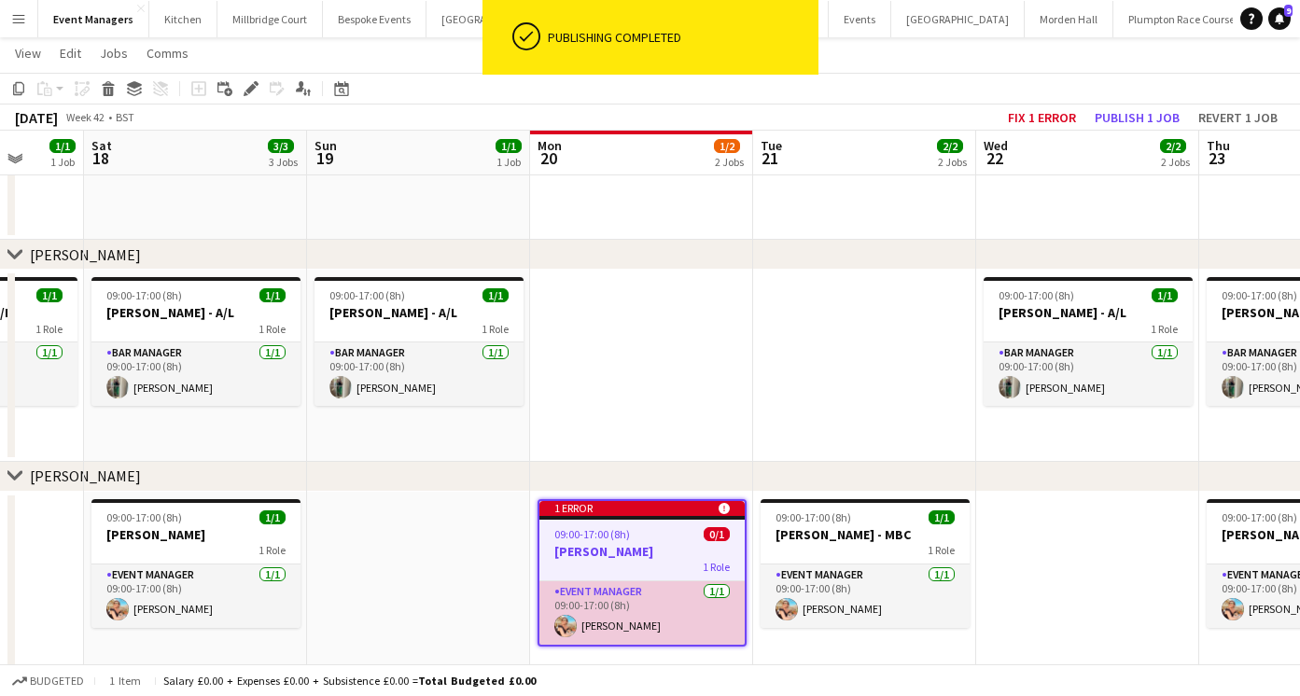
click at [663, 613] on app-card-role "Event Manager [DATE] 09:00-17:00 (8h) [PERSON_NAME]" at bounding box center [641, 612] width 205 height 63
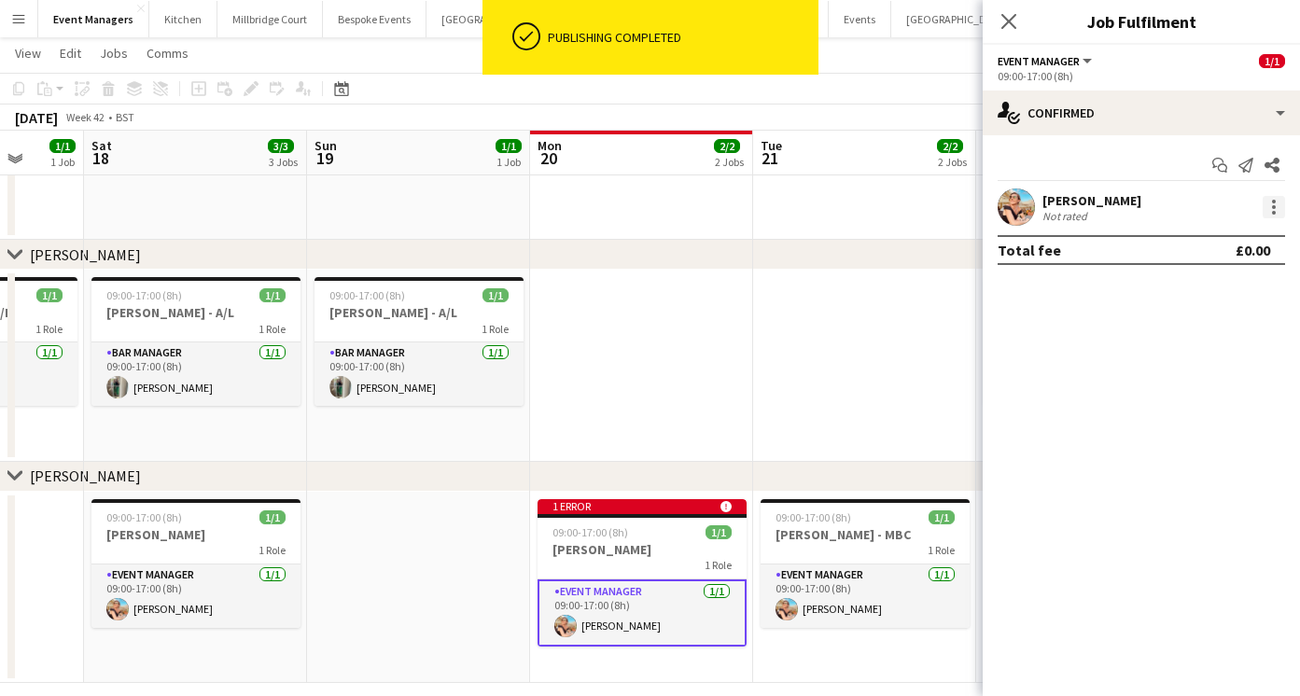
click at [1269, 206] on div at bounding box center [1273, 207] width 22 height 22
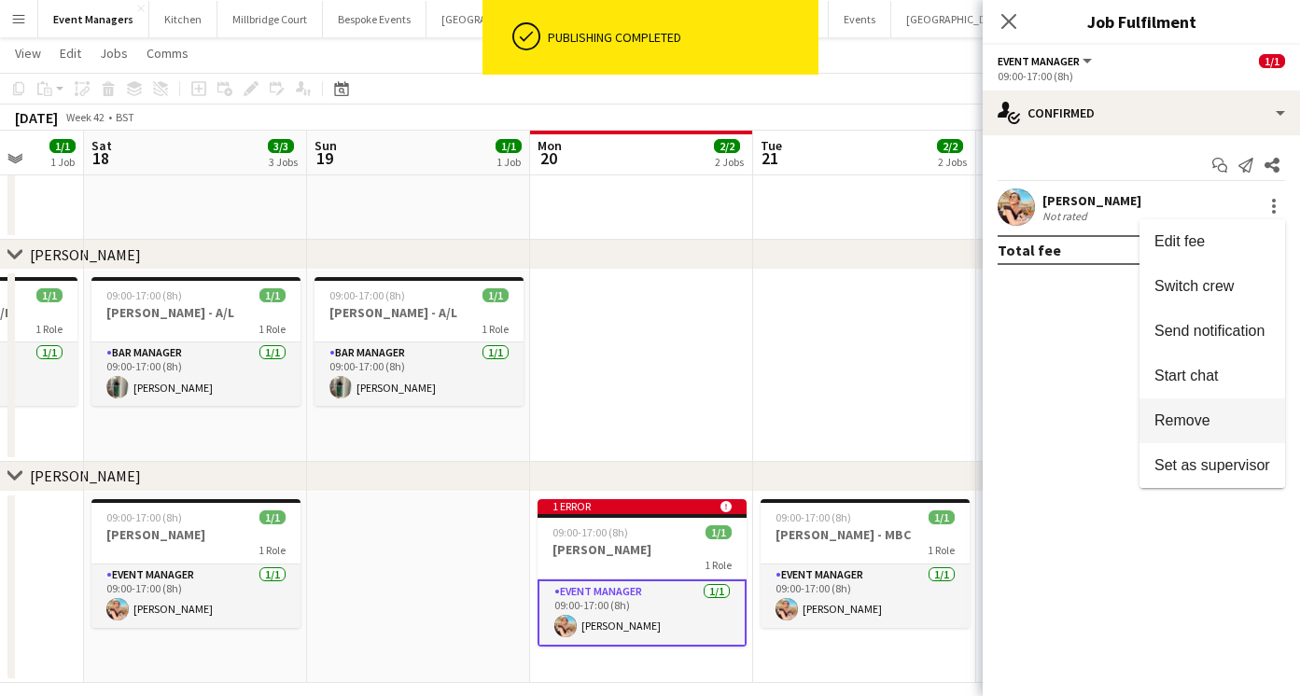
click at [1207, 417] on span "Remove" at bounding box center [1182, 420] width 56 height 16
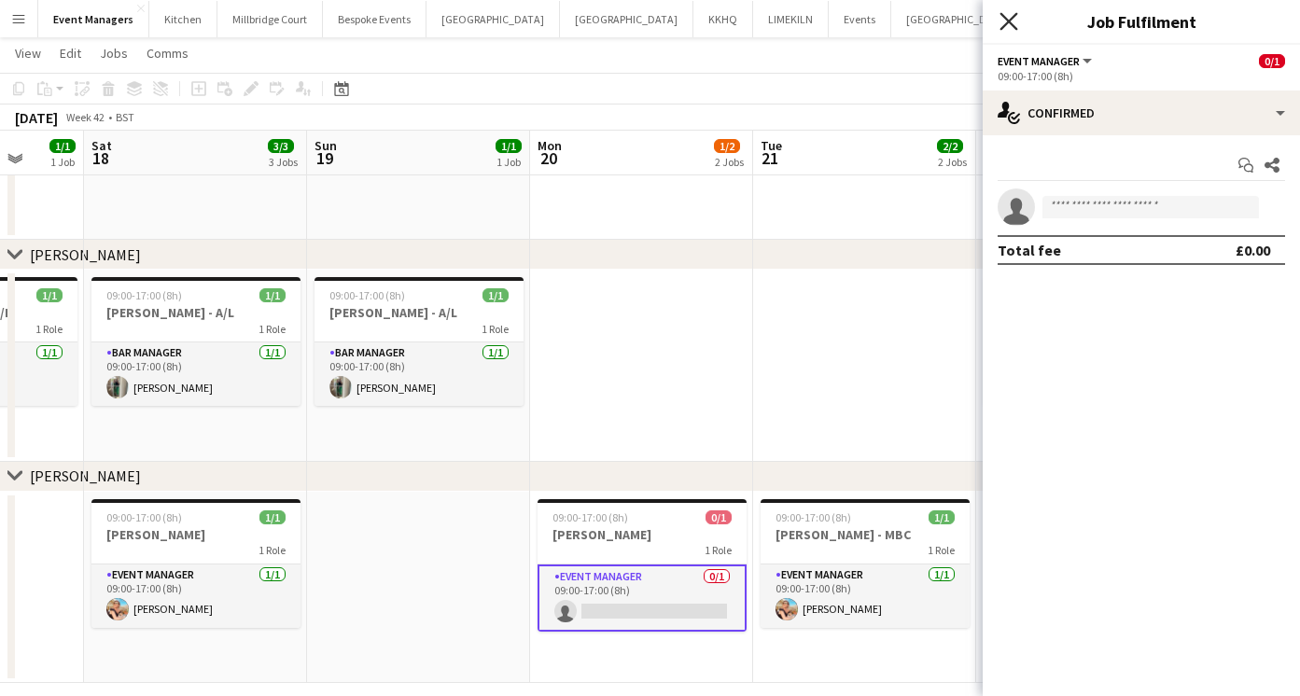
click at [1011, 21] on icon "Close pop-in" at bounding box center [1008, 21] width 18 height 18
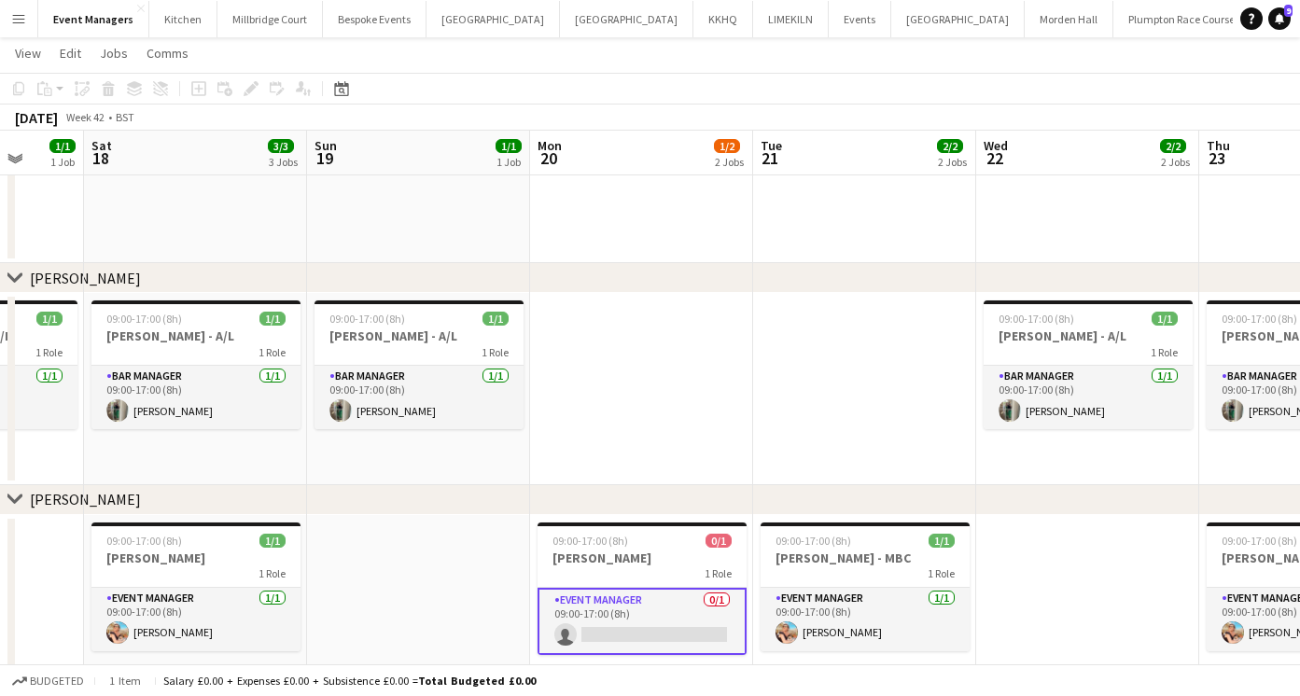
scroll to position [384, 0]
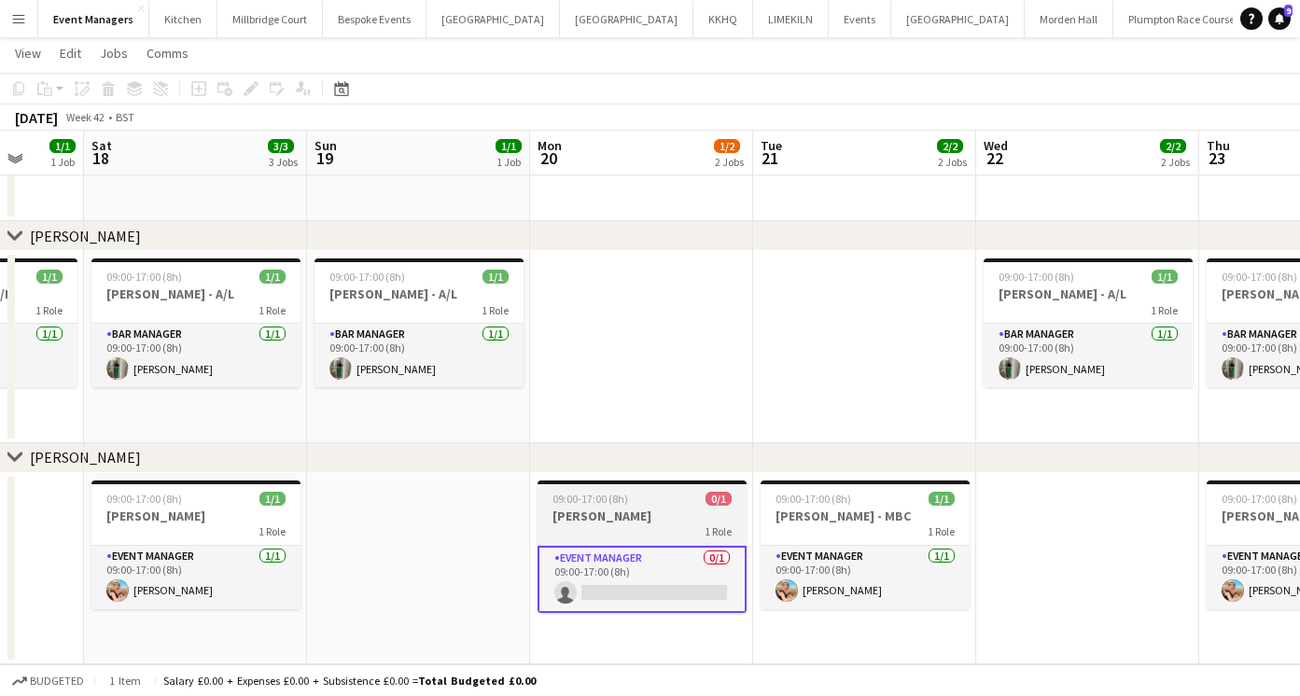
click at [654, 515] on h3 "[PERSON_NAME]" at bounding box center [641, 516] width 209 height 17
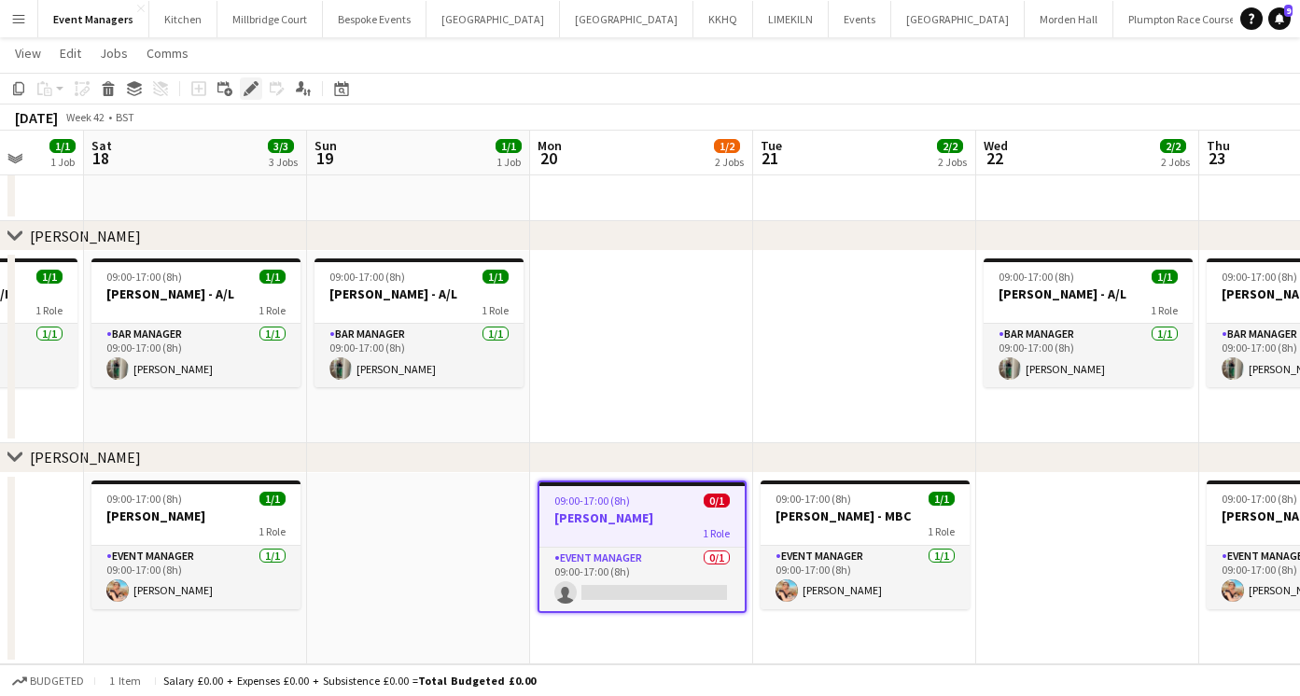
click at [245, 91] on icon "Edit" at bounding box center [251, 88] width 15 height 15
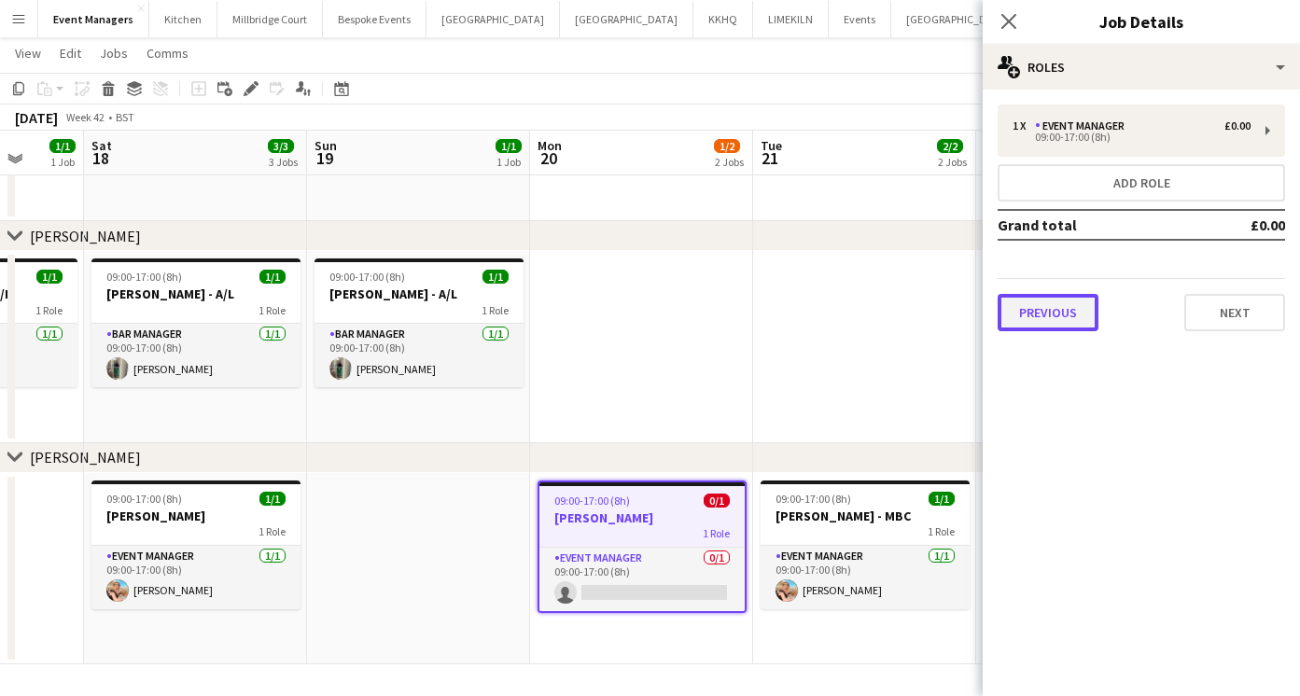
click at [1037, 296] on button "Previous" at bounding box center [1047, 312] width 101 height 37
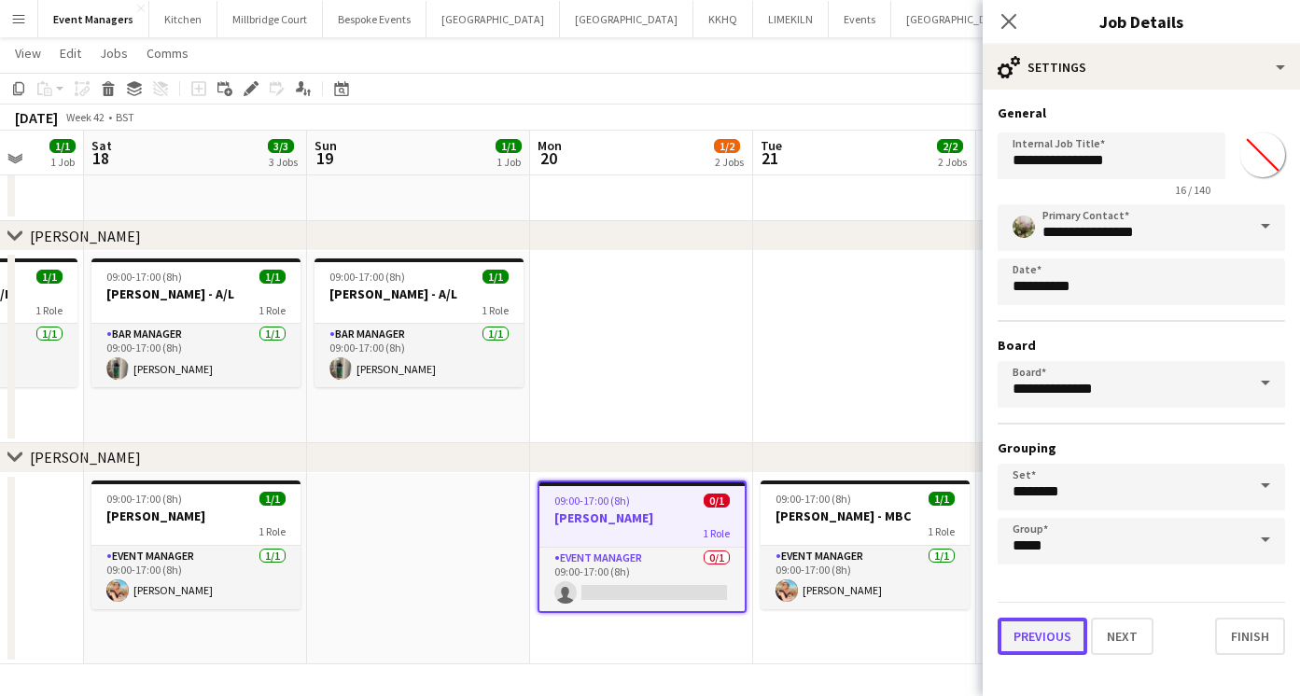
click at [1066, 634] on button "Previous" at bounding box center [1042, 636] width 90 height 37
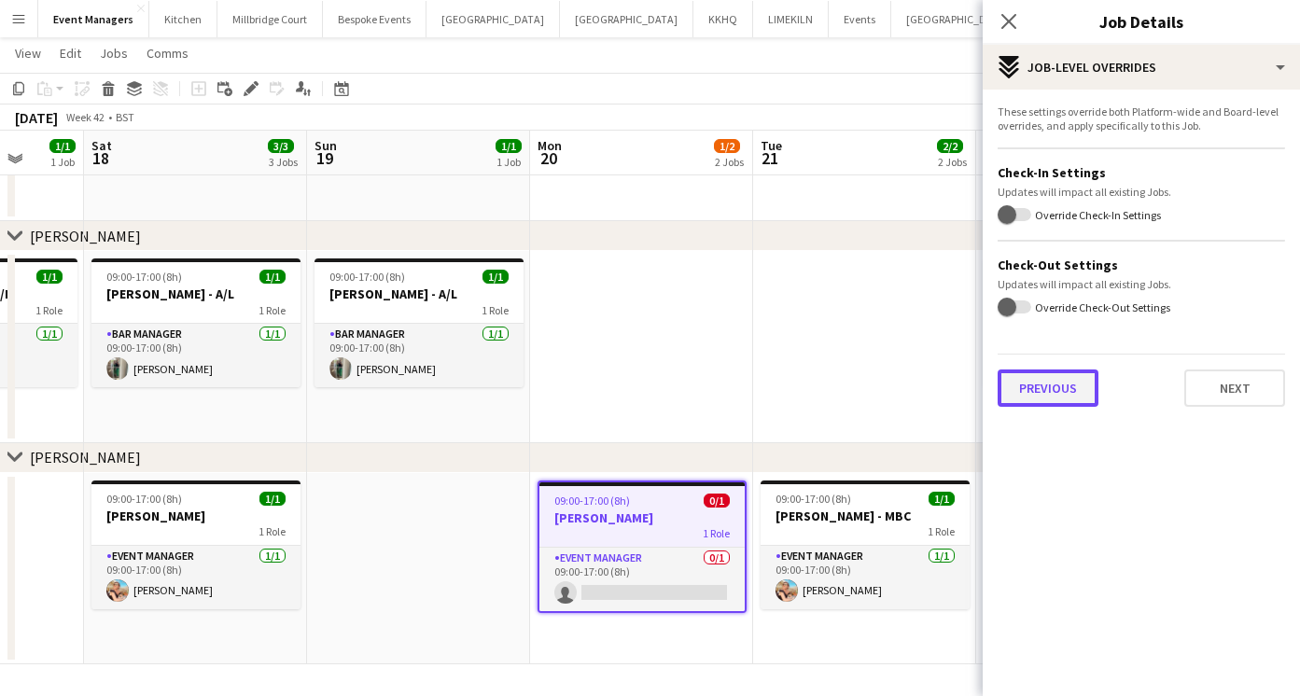
click at [1033, 393] on button "Previous" at bounding box center [1047, 387] width 101 height 37
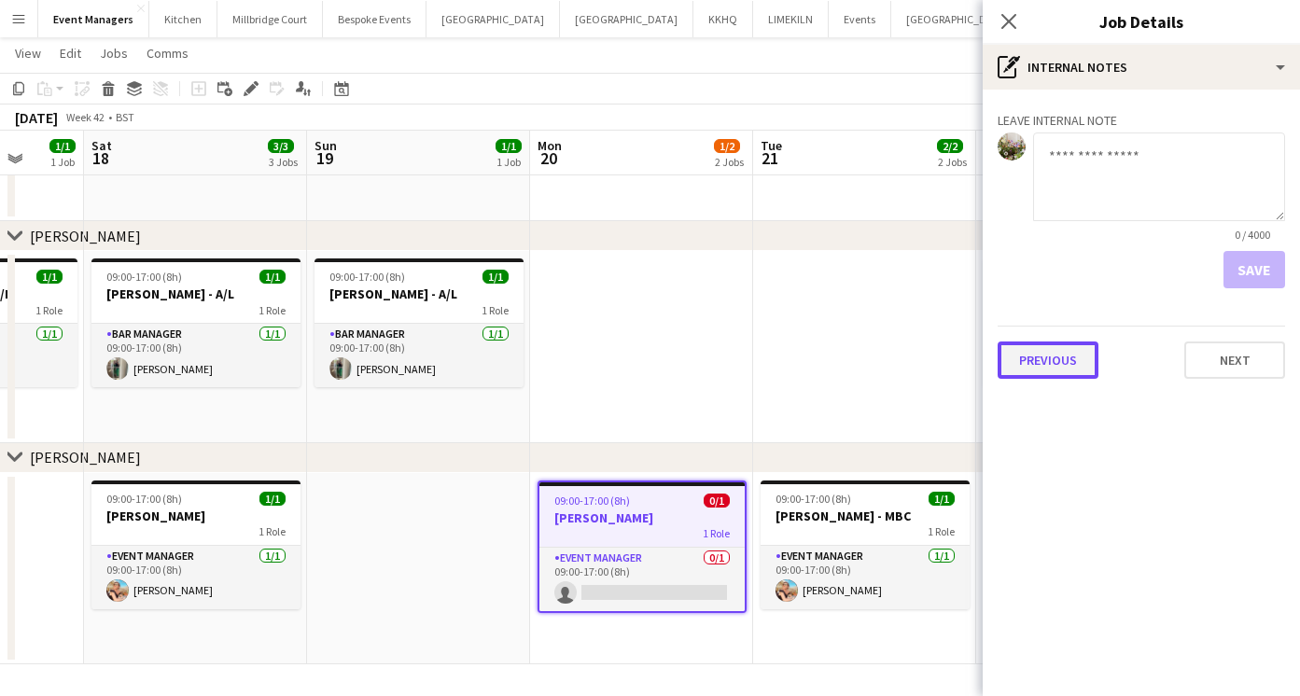
click at [1049, 369] on button "Previous" at bounding box center [1047, 359] width 101 height 37
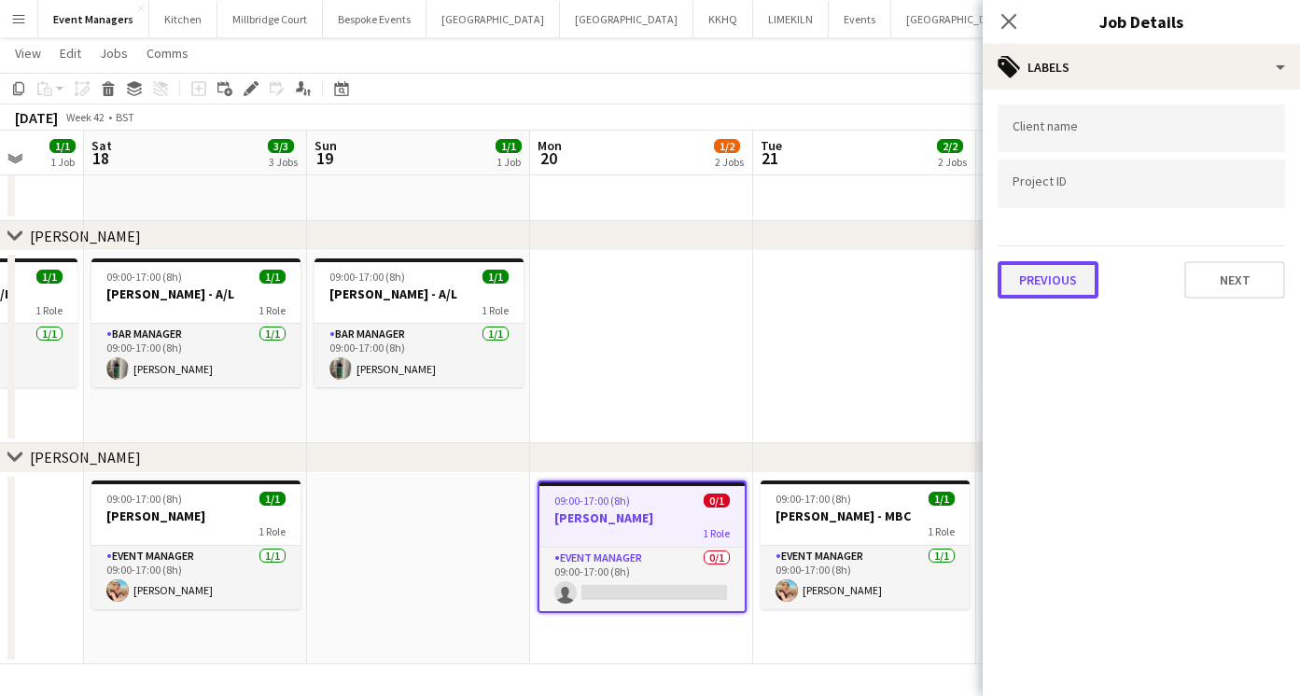
click at [1038, 280] on button "Previous" at bounding box center [1047, 279] width 101 height 37
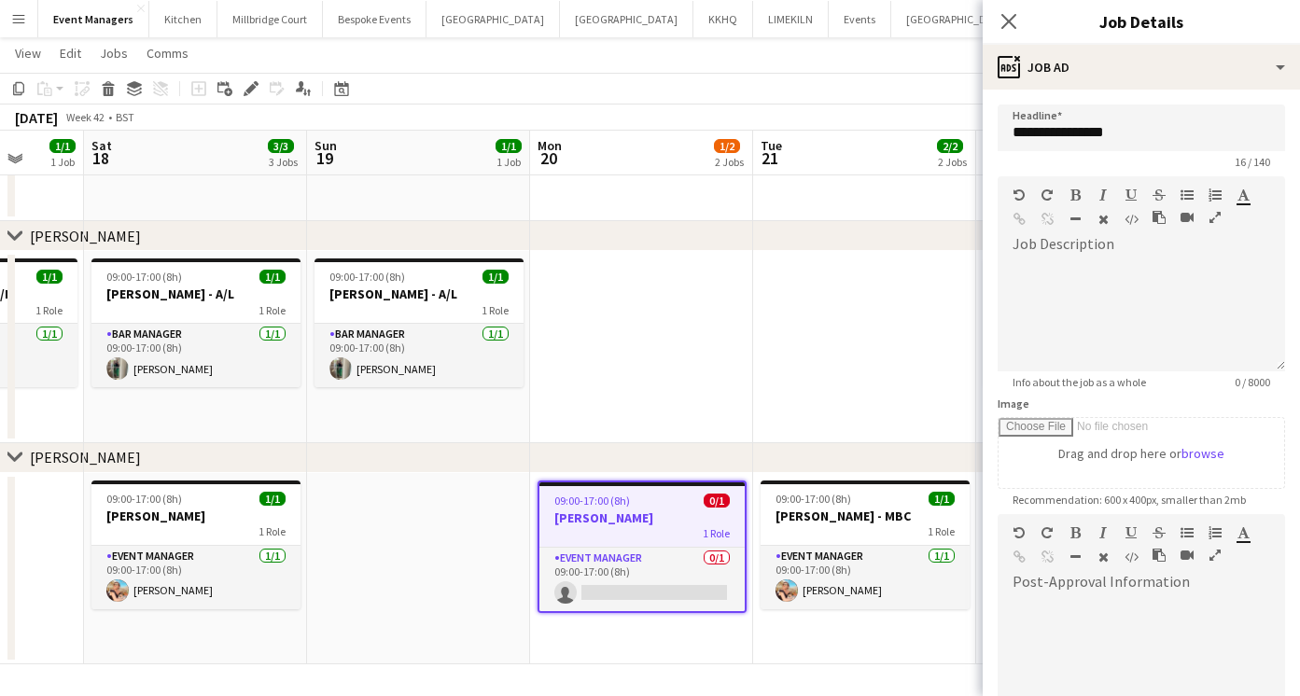
click at [708, 419] on app-date-cell at bounding box center [641, 347] width 223 height 192
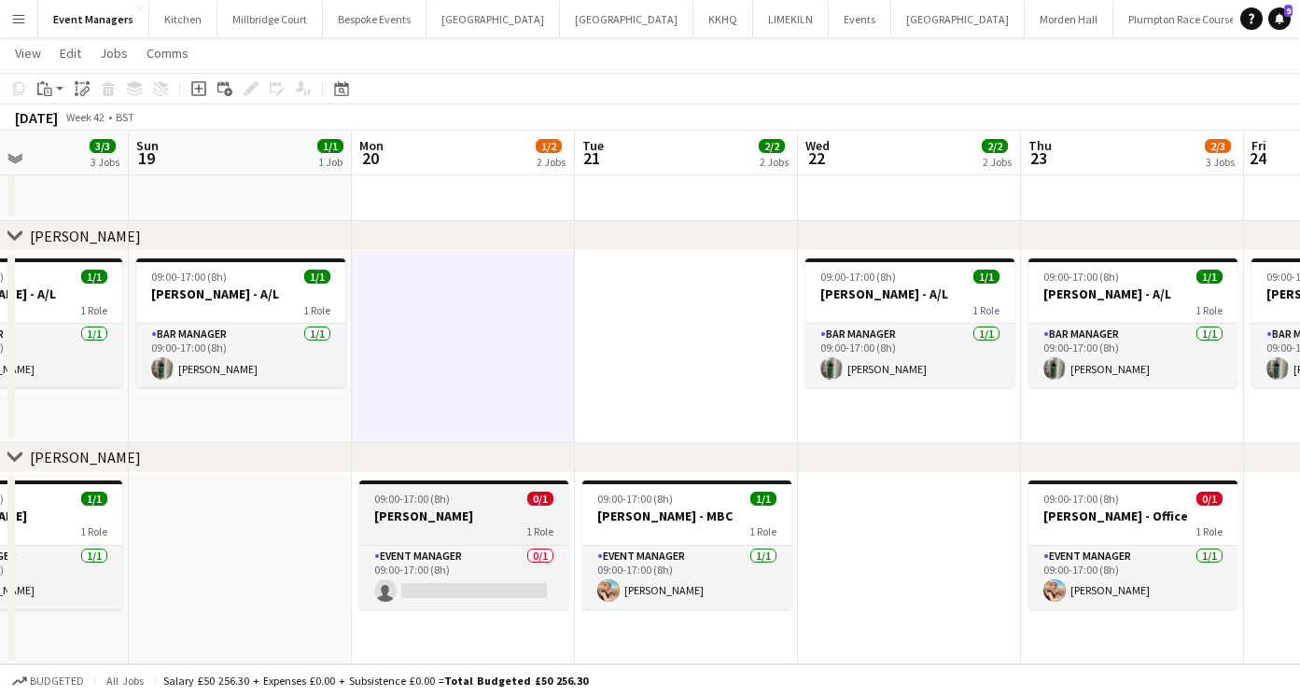
click at [445, 508] on h3 "[PERSON_NAME]" at bounding box center [463, 516] width 209 height 17
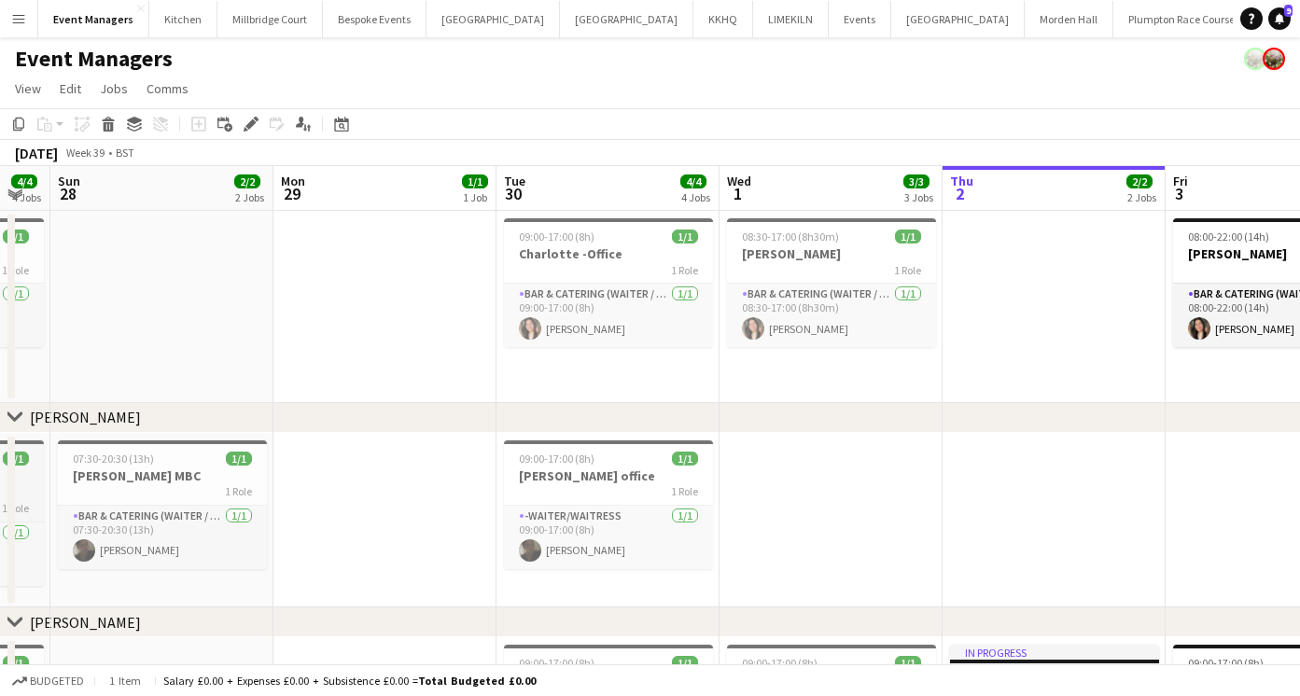
scroll to position [0, 718]
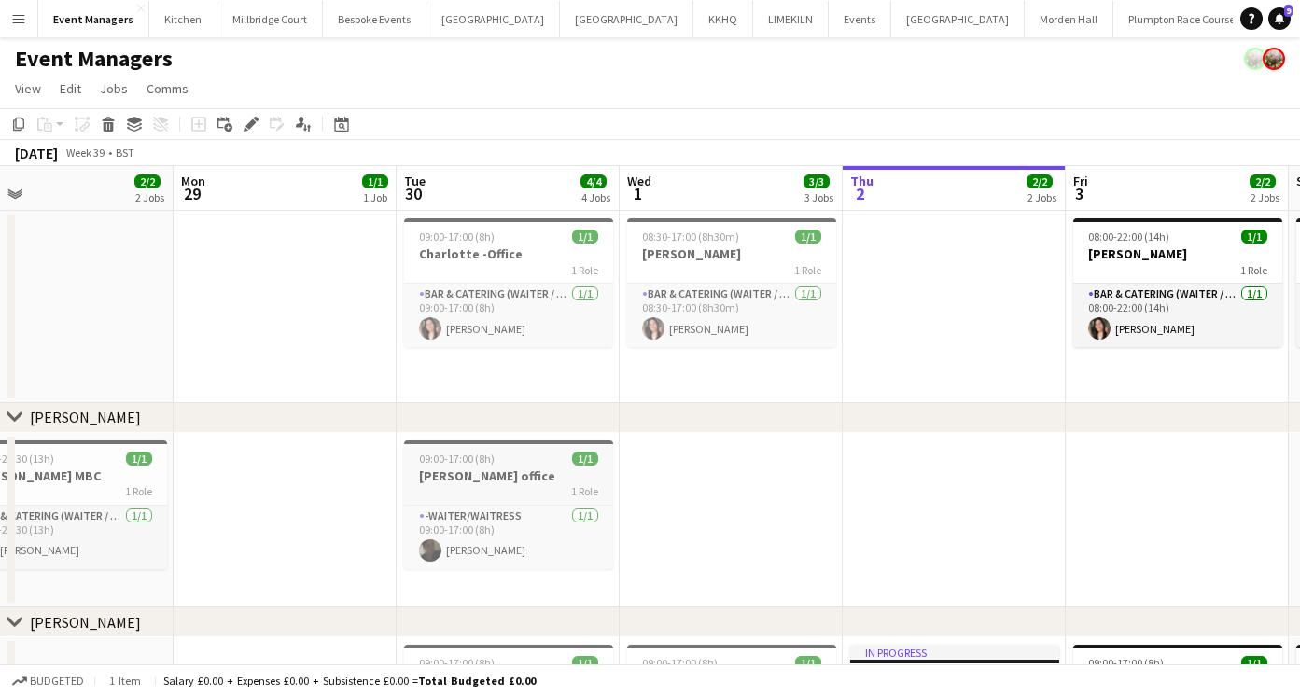
click at [445, 467] on h3 "[PERSON_NAME] office" at bounding box center [508, 475] width 209 height 17
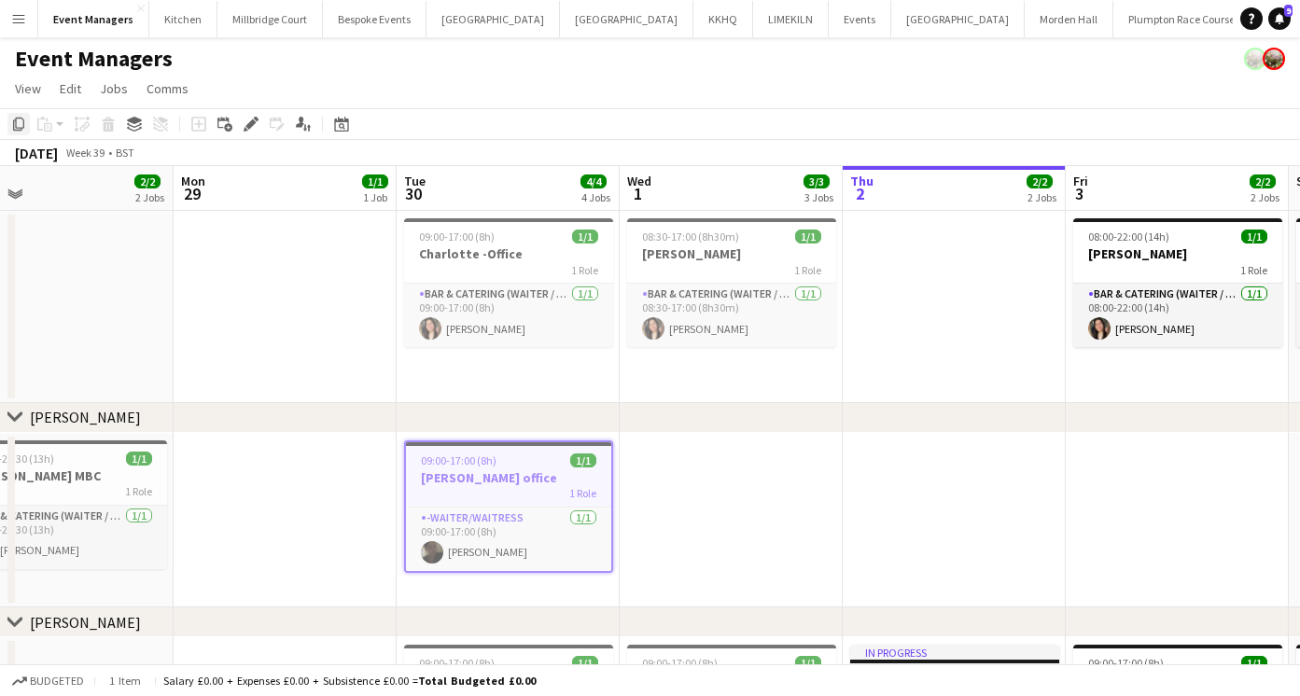
click at [20, 125] on icon "Copy" at bounding box center [18, 124] width 15 height 15
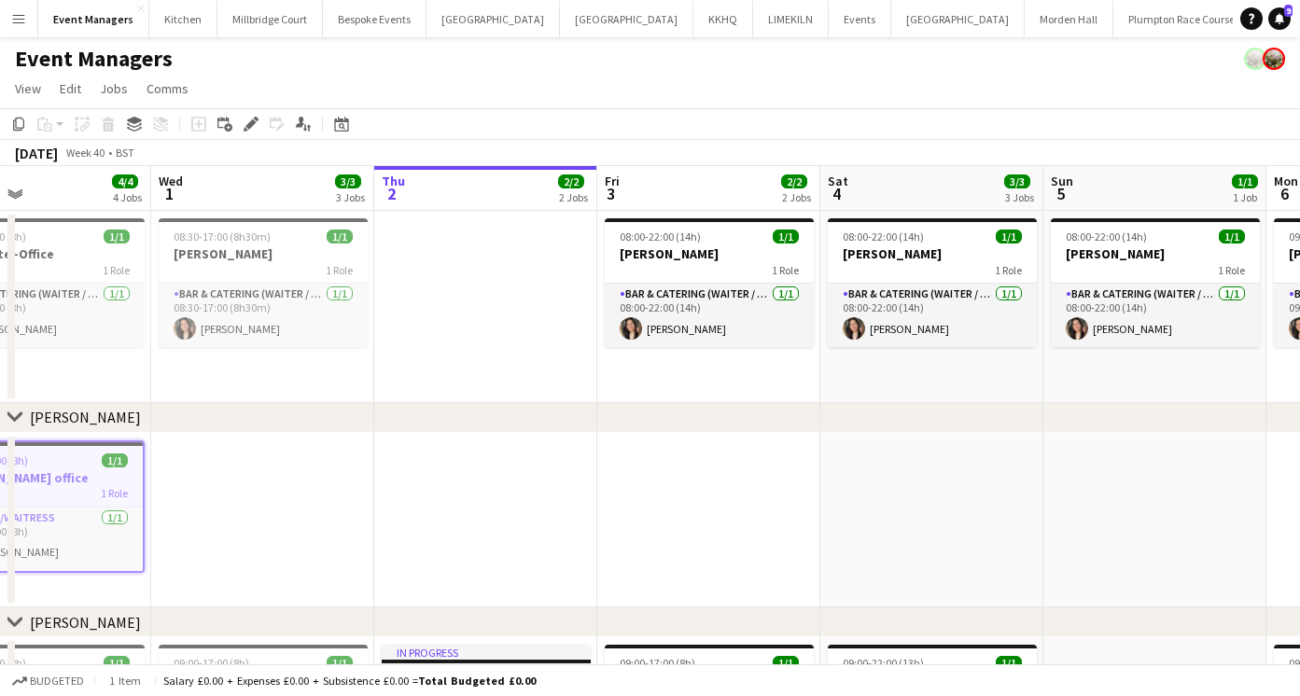
scroll to position [0, 761]
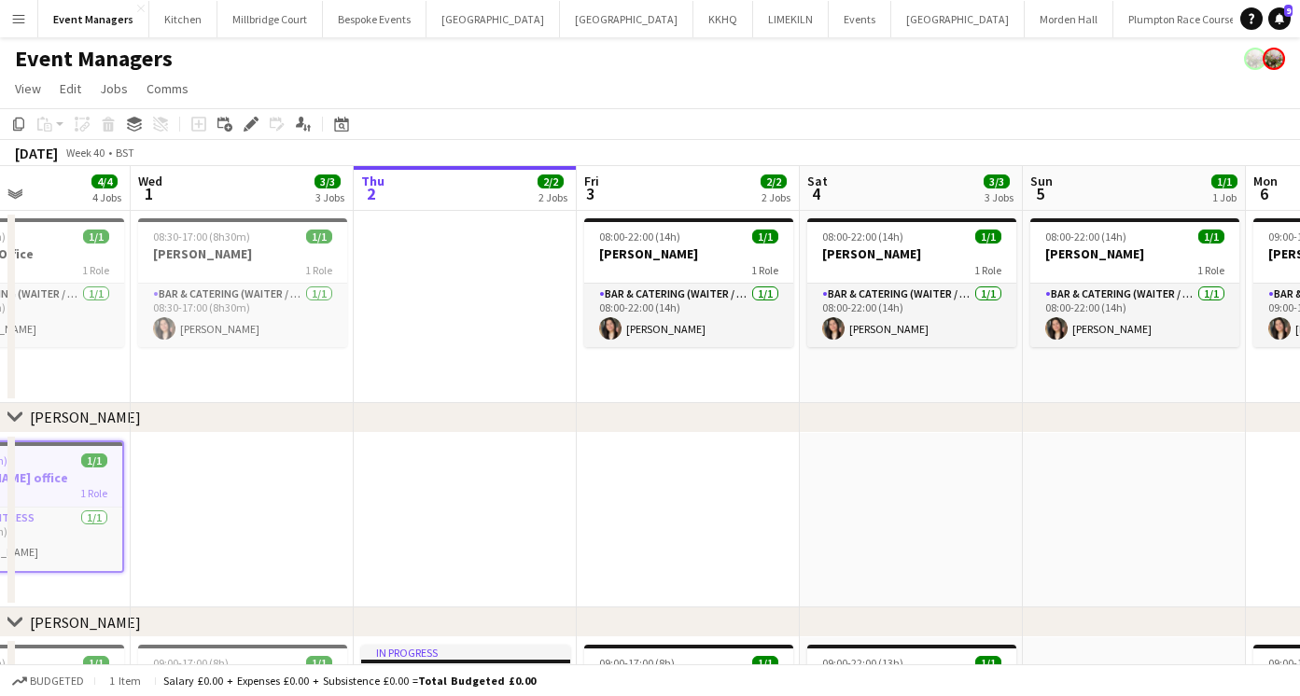
click at [672, 522] on app-date-cell at bounding box center [688, 520] width 223 height 175
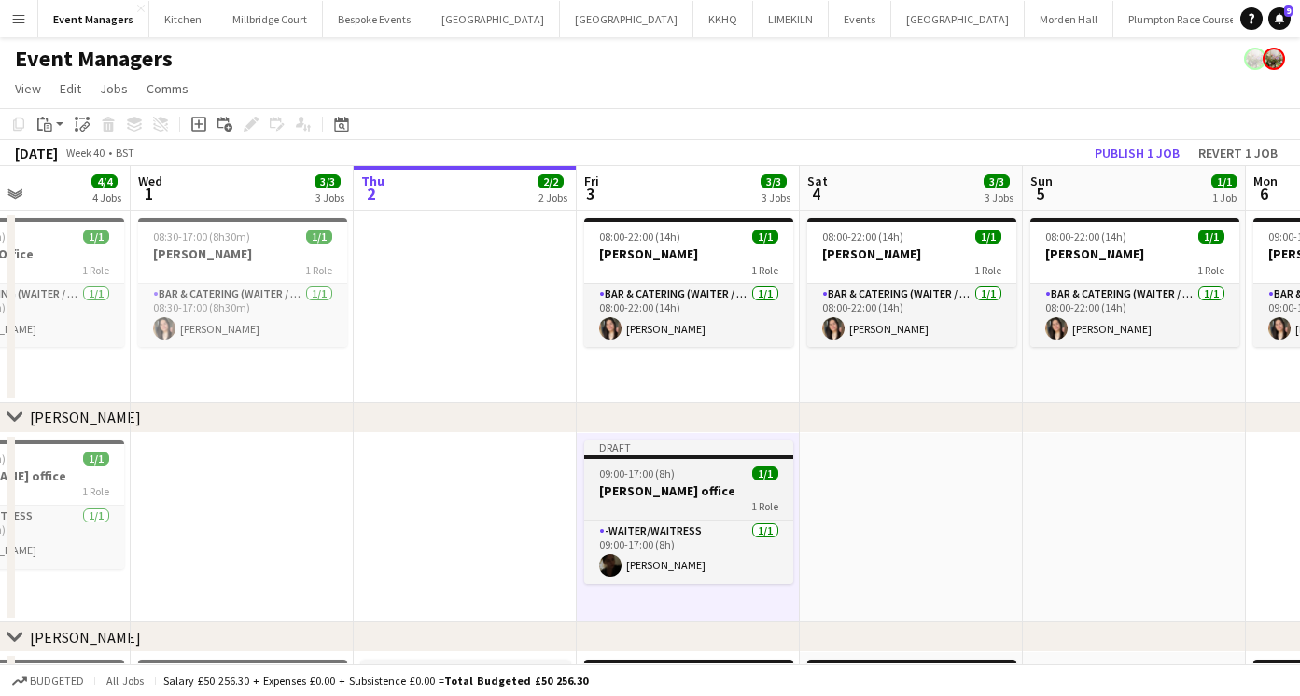
click at [612, 456] on div at bounding box center [688, 457] width 209 height 4
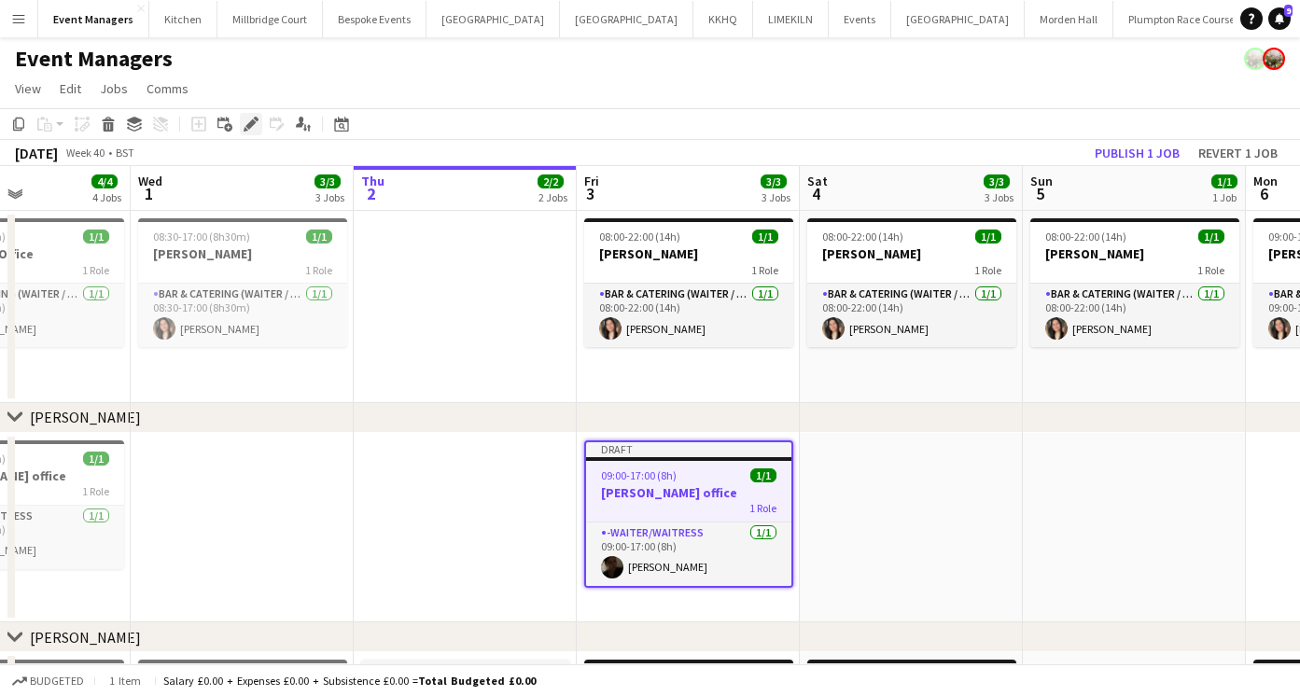
click at [252, 127] on icon "Edit" at bounding box center [251, 124] width 15 height 15
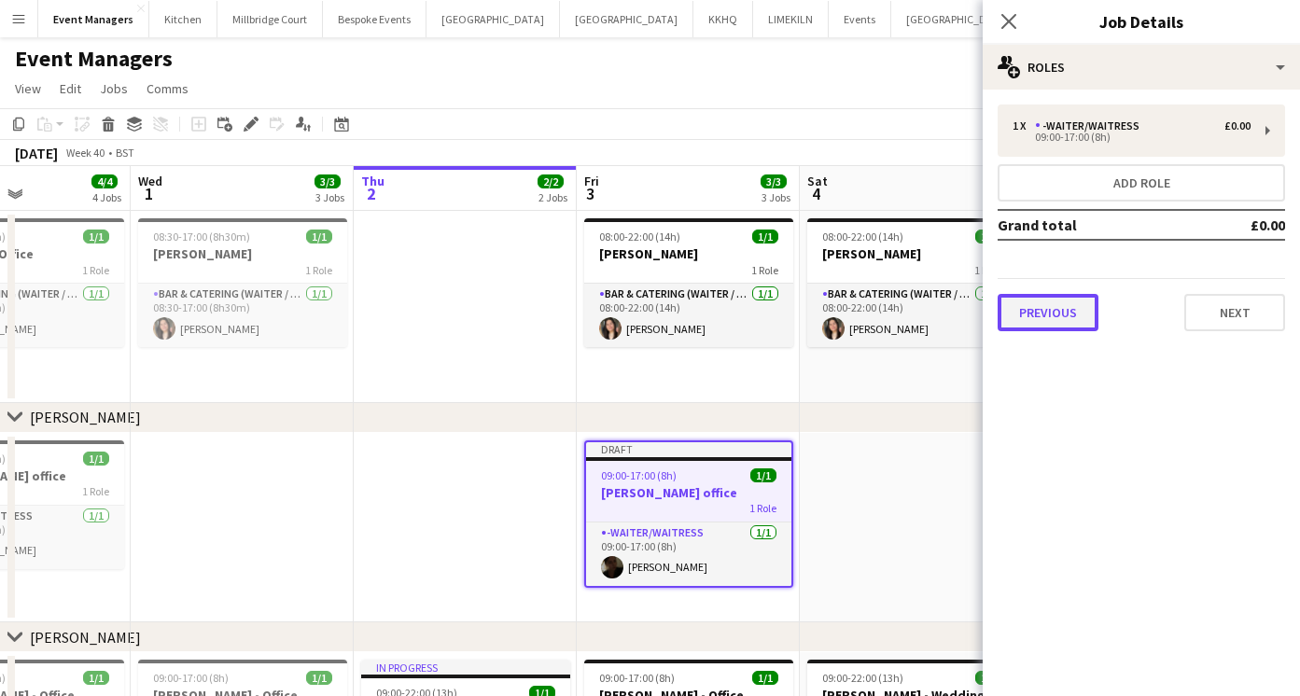
click at [1056, 309] on button "Previous" at bounding box center [1047, 312] width 101 height 37
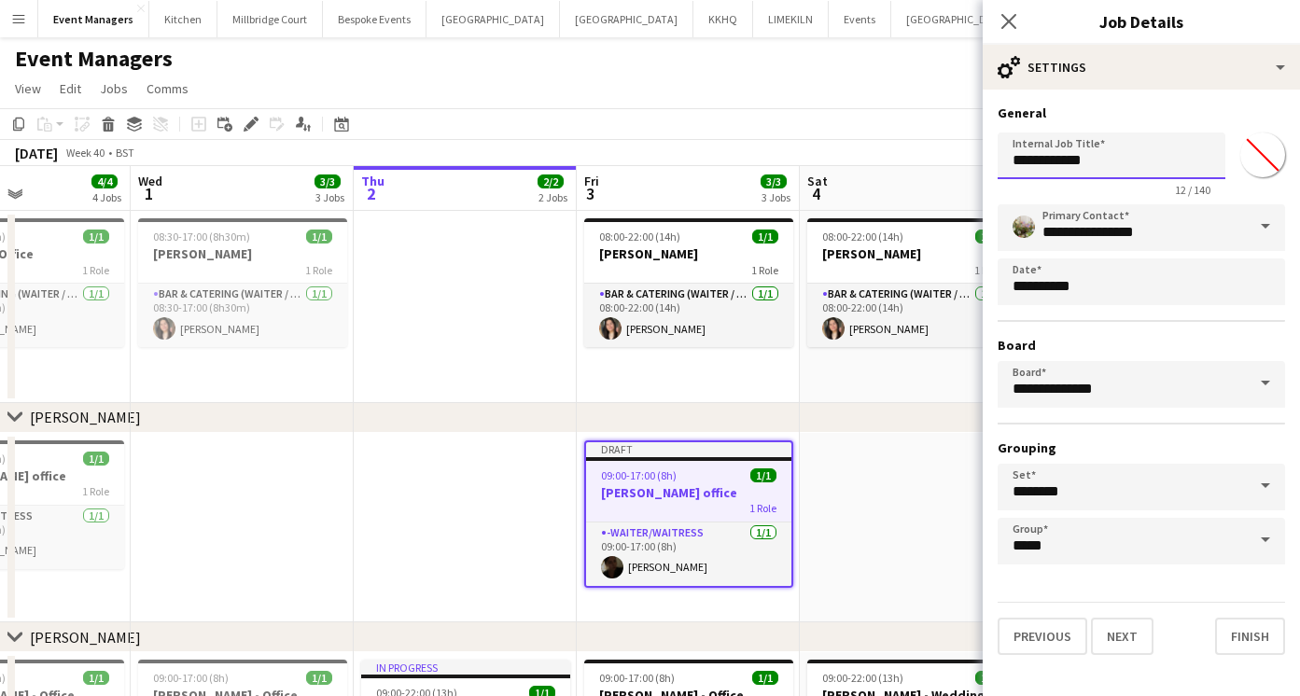
click at [1103, 162] on input "**********" at bounding box center [1111, 155] width 228 height 47
type input "*"
type input "**********"
click at [1006, 21] on icon "Close pop-in" at bounding box center [1008, 21] width 18 height 18
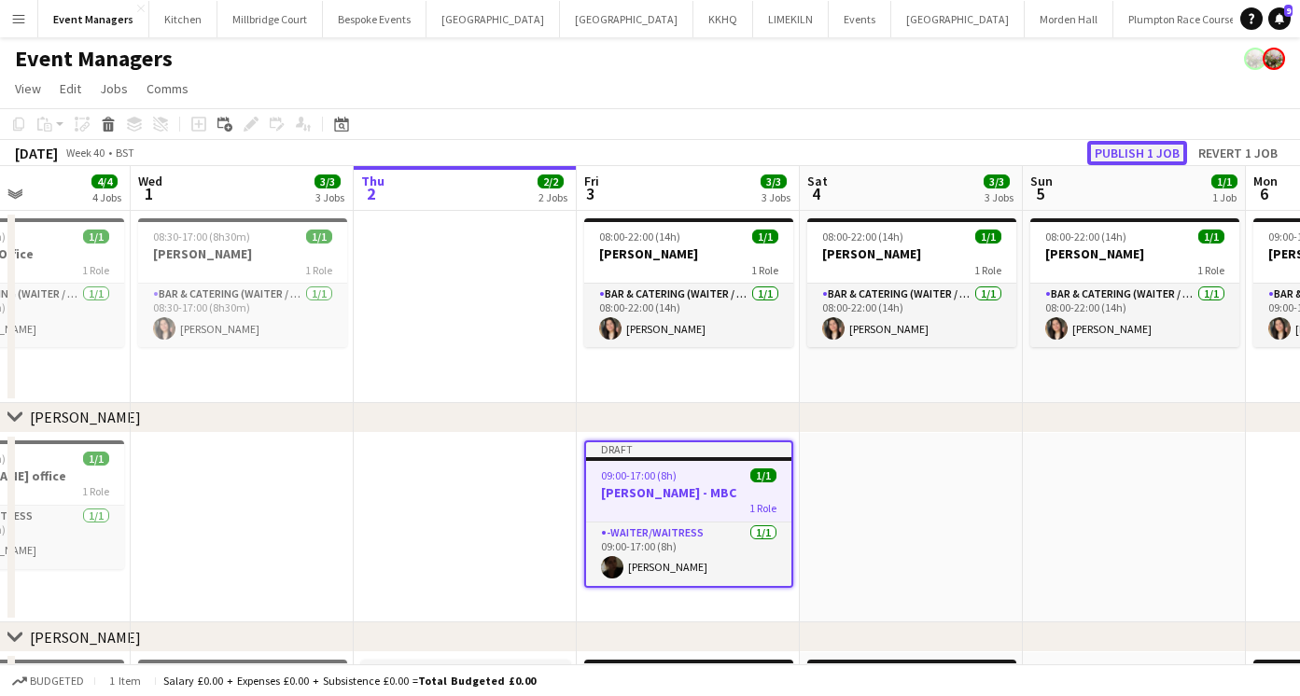
click at [1148, 157] on button "Publish 1 job" at bounding box center [1137, 153] width 100 height 24
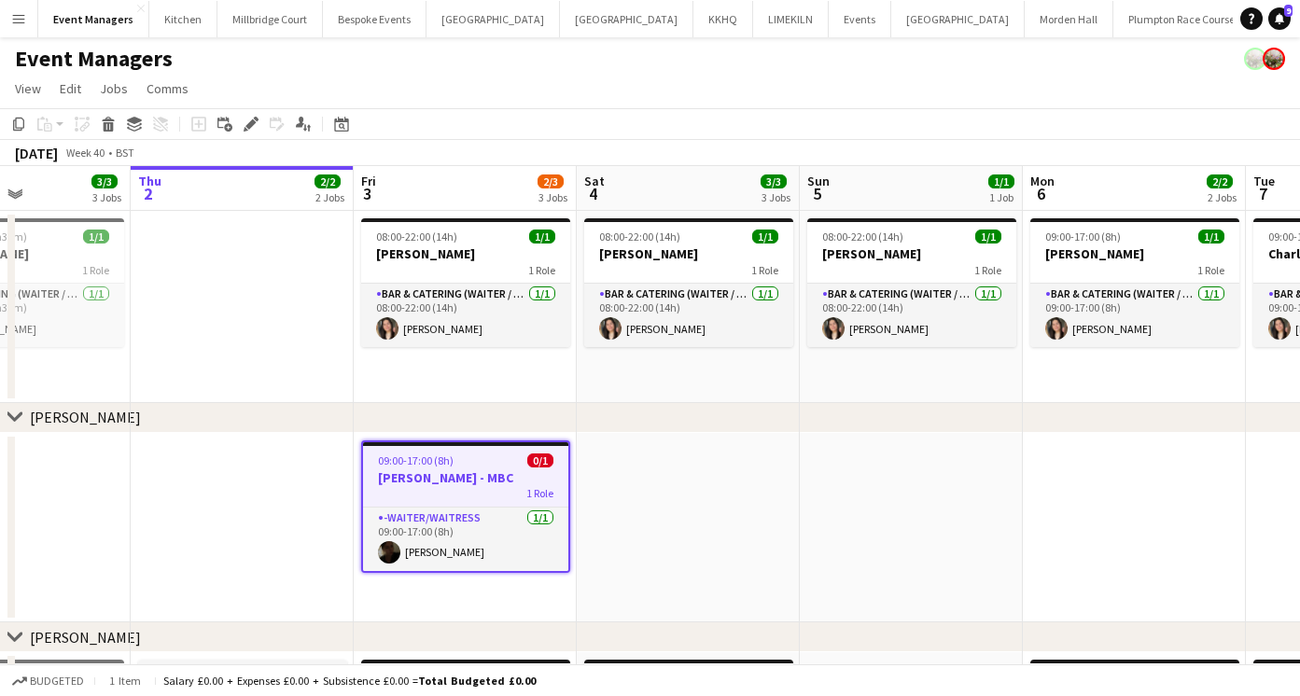
click at [675, 482] on app-date-cell at bounding box center [688, 528] width 223 height 190
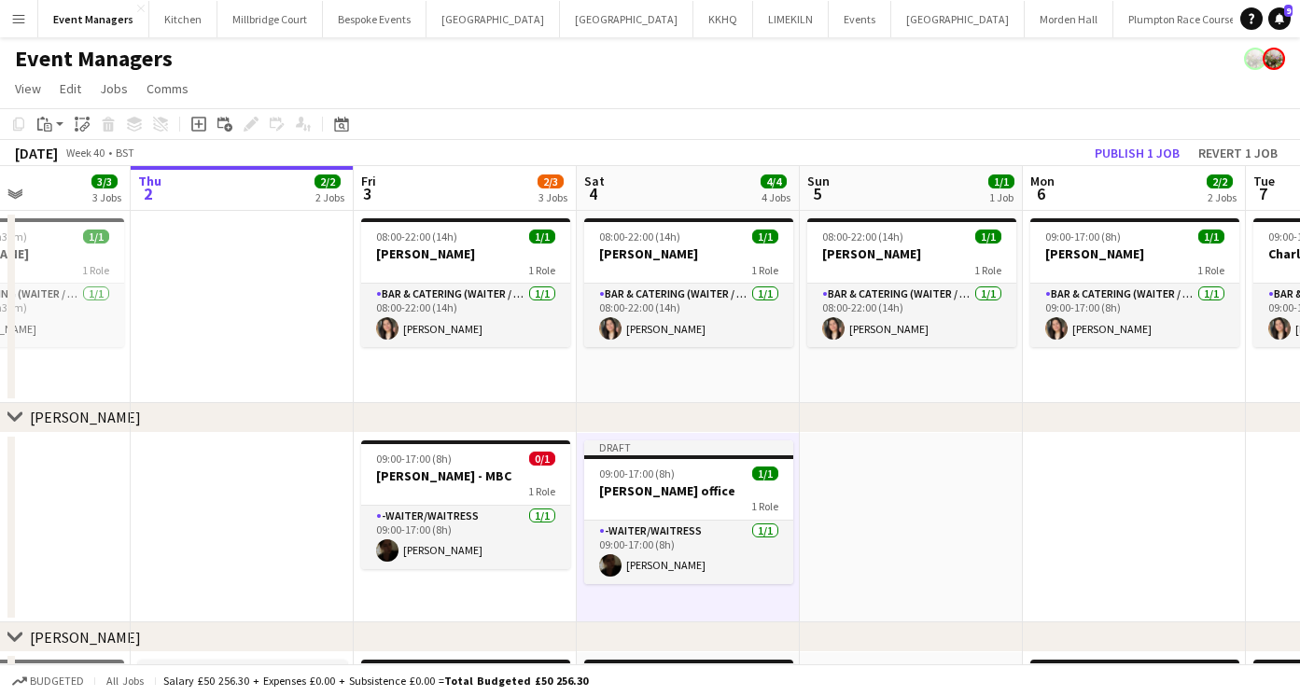
click at [675, 482] on h3 "[PERSON_NAME] office" at bounding box center [688, 490] width 209 height 17
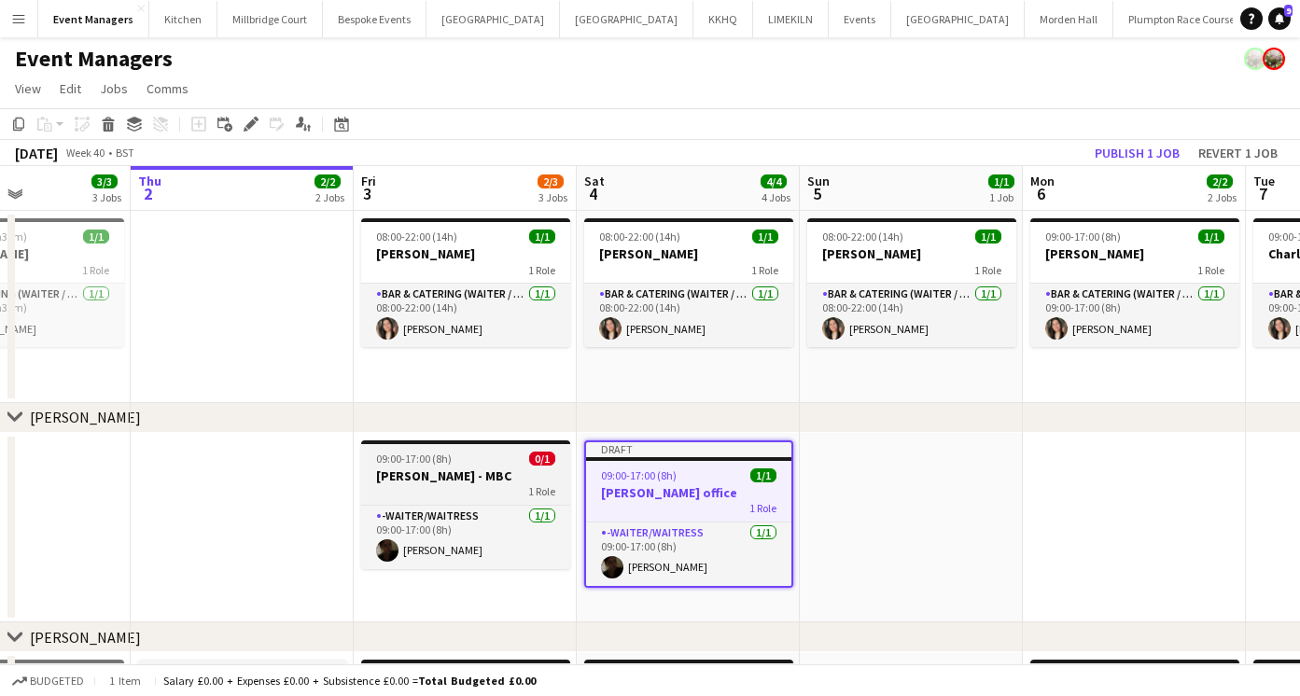
click at [443, 452] on span "09:00-17:00 (8h)" at bounding box center [414, 459] width 76 height 14
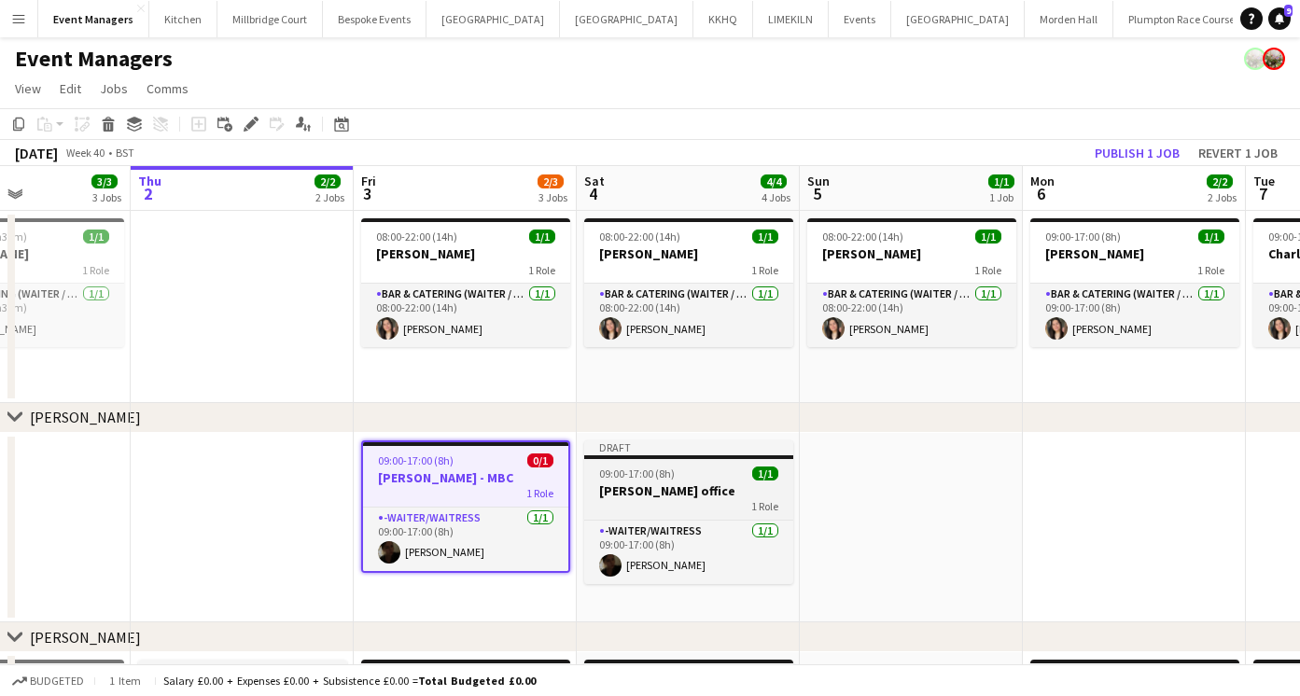
click at [684, 490] on h3 "[PERSON_NAME] office" at bounding box center [688, 490] width 209 height 17
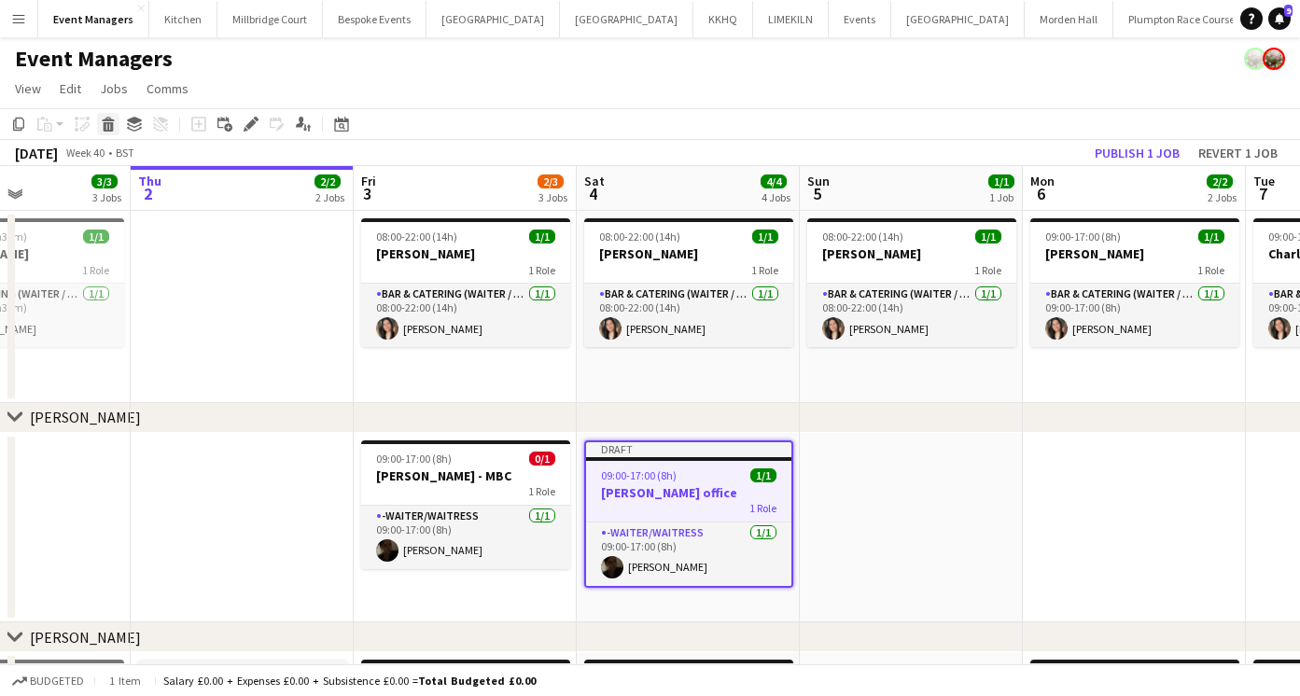
click at [104, 124] on icon at bounding box center [109, 126] width 10 height 9
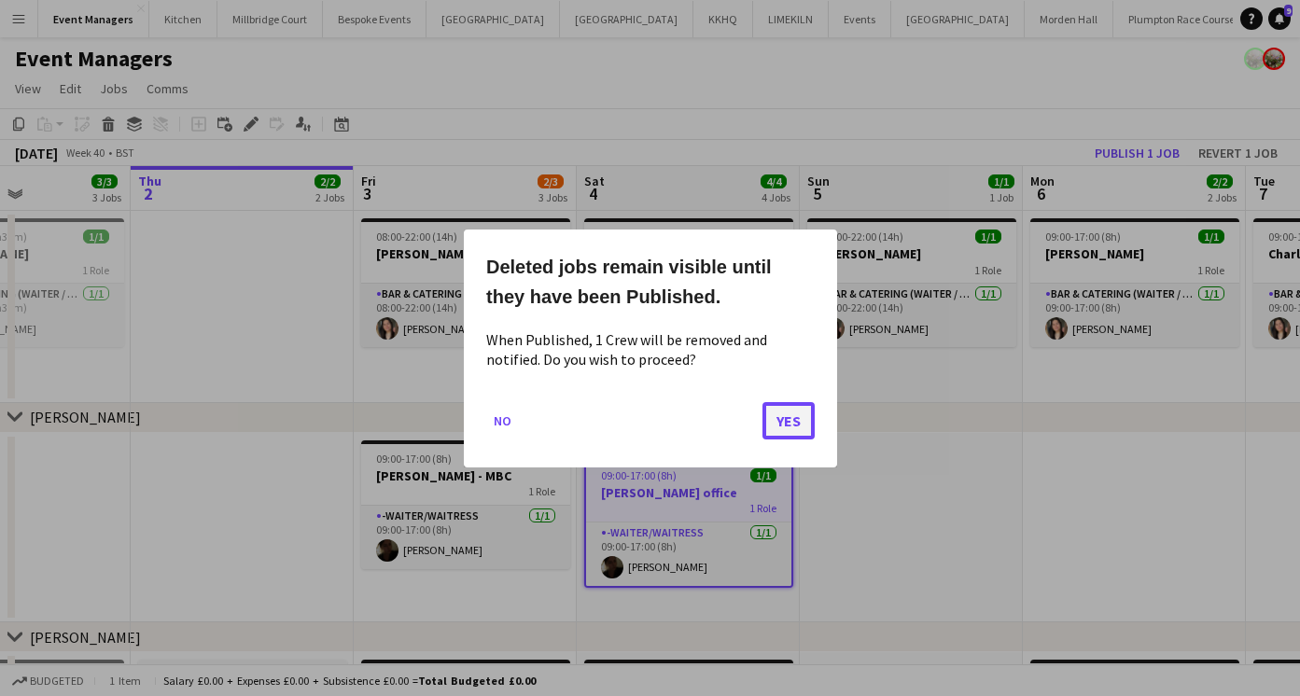
click at [790, 424] on button "Yes" at bounding box center [788, 419] width 52 height 37
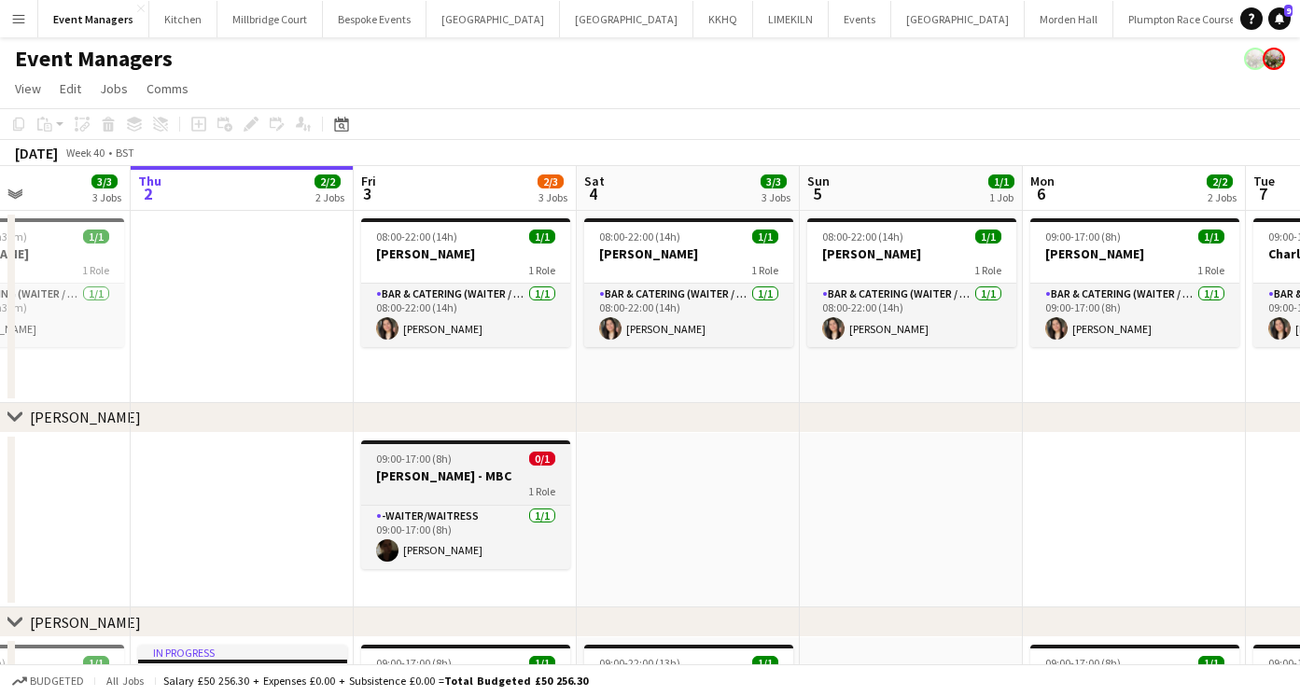
click at [499, 464] on div "09:00-17:00 (8h) 0/1" at bounding box center [465, 459] width 209 height 14
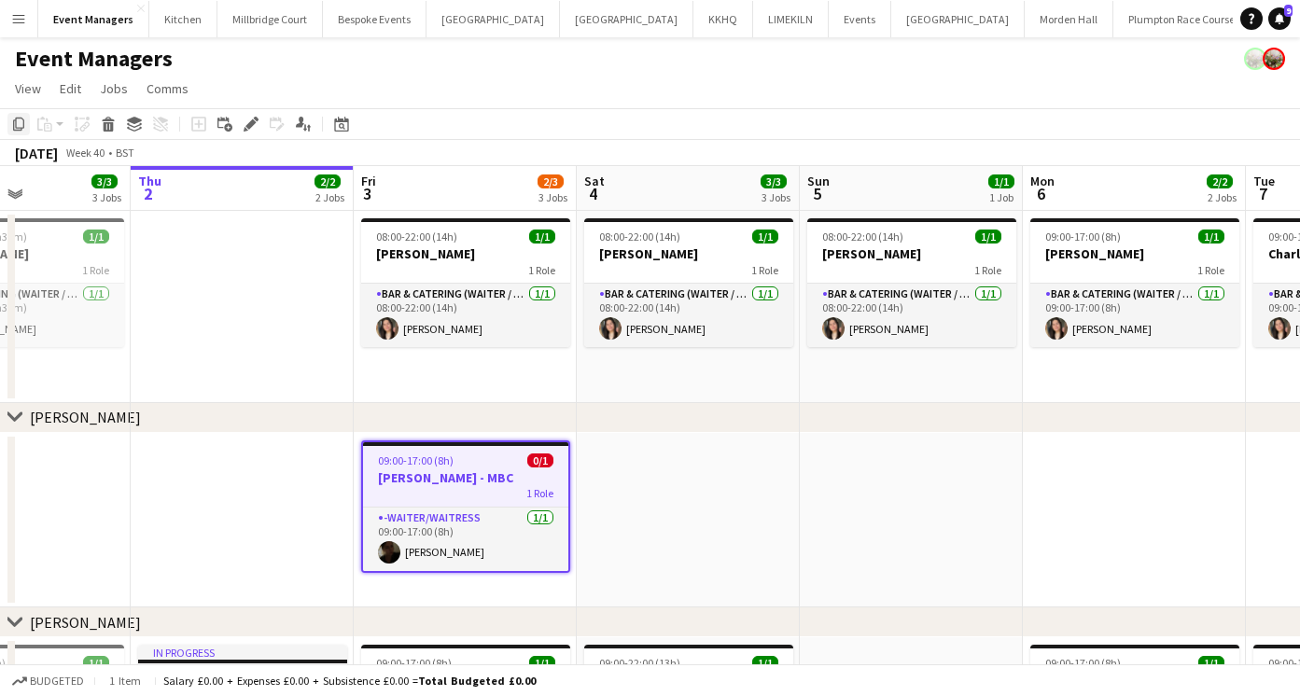
click at [17, 122] on icon "Copy" at bounding box center [18, 124] width 15 height 15
click at [654, 490] on app-date-cell at bounding box center [688, 520] width 223 height 175
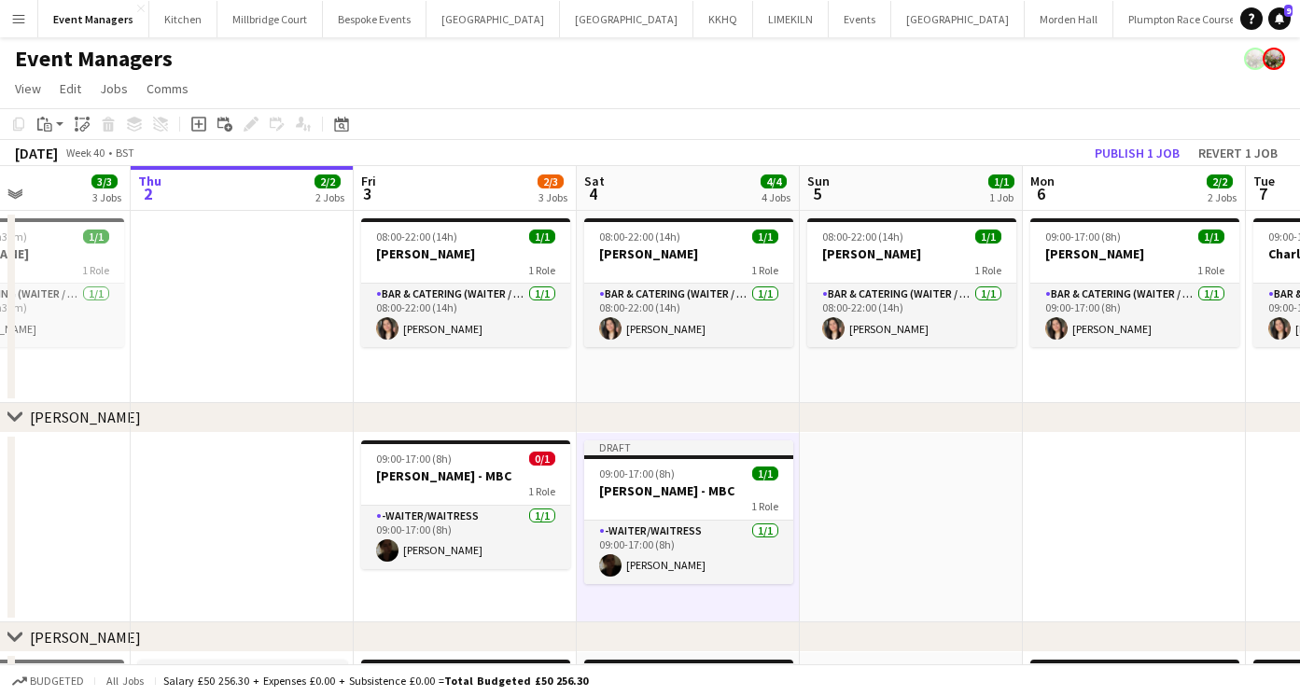
click at [654, 489] on h3 "[PERSON_NAME] - MBC" at bounding box center [688, 490] width 209 height 17
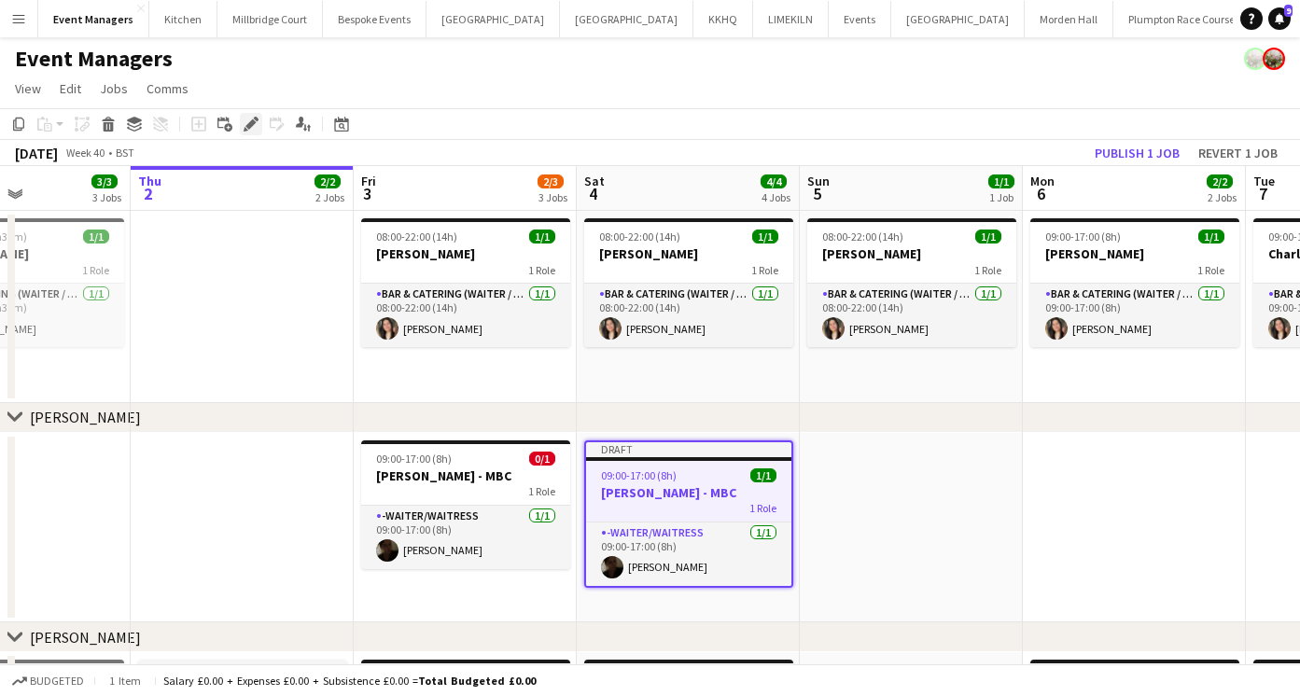
click at [255, 127] on icon "Edit" at bounding box center [251, 124] width 15 height 15
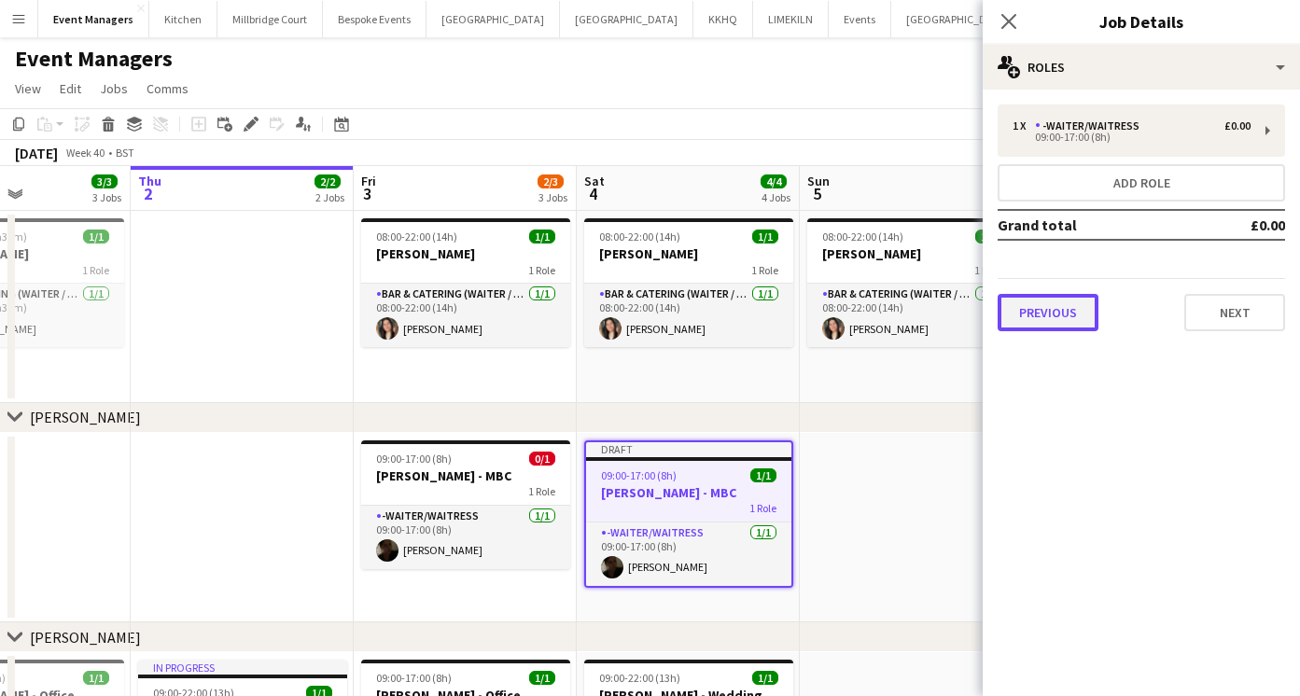
click at [1005, 314] on button "Previous" at bounding box center [1047, 312] width 101 height 37
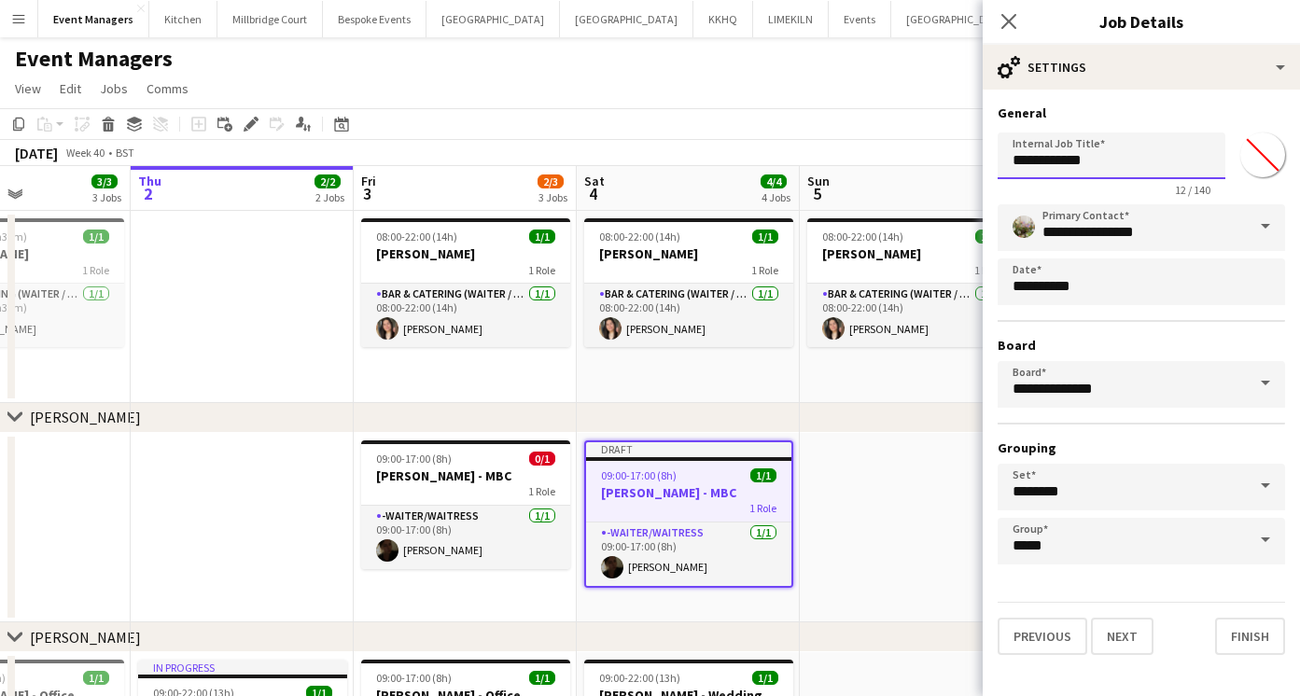
click at [1117, 154] on input "**********" at bounding box center [1111, 155] width 228 height 47
type input "**********"
click at [1003, 15] on icon at bounding box center [1008, 21] width 18 height 18
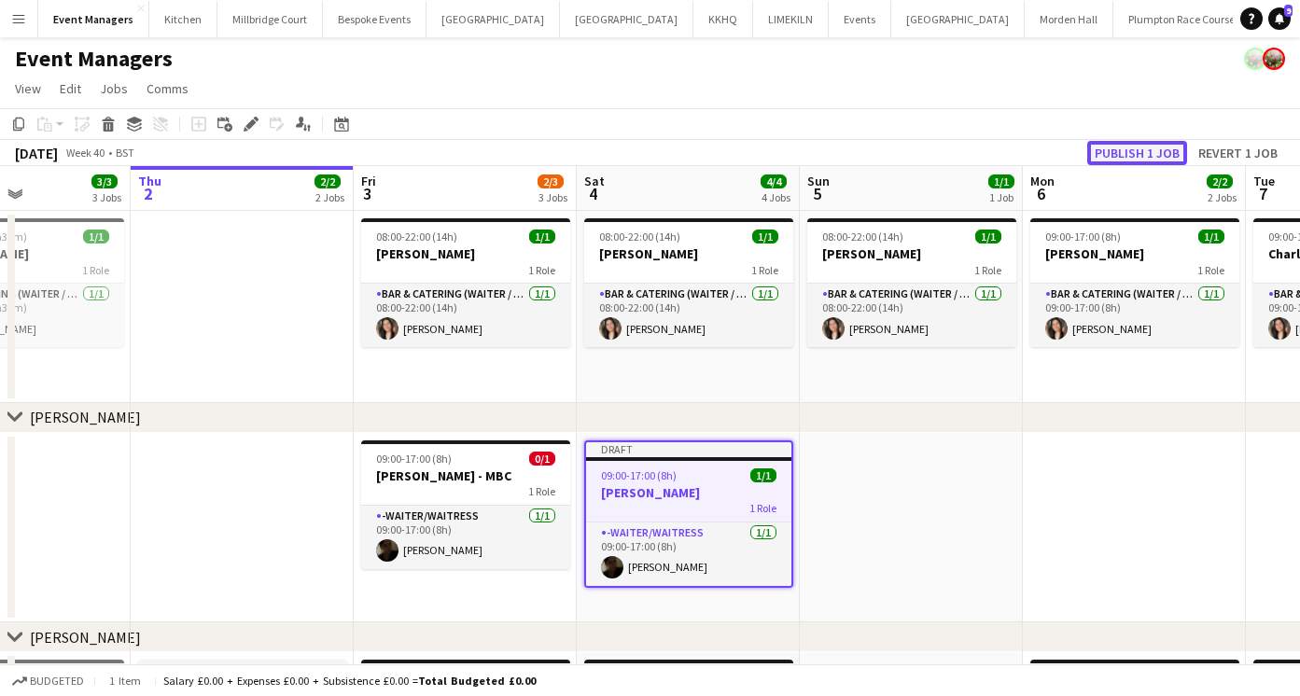
click at [1127, 146] on button "Publish 1 job" at bounding box center [1137, 153] width 100 height 24
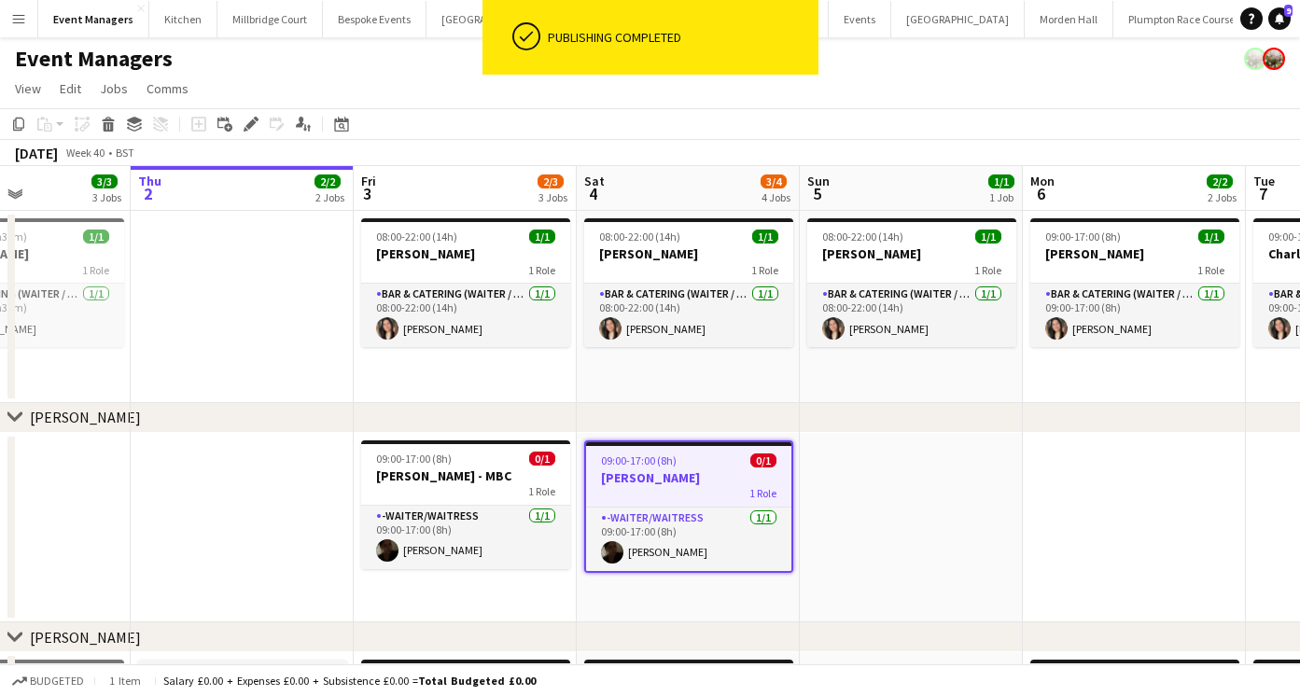
click at [433, 432] on div "chevron-right [PERSON_NAME] chevron-right [PERSON_NAME] chevron-right [PERSON_N…" at bounding box center [650, 615] width 1300 height 899
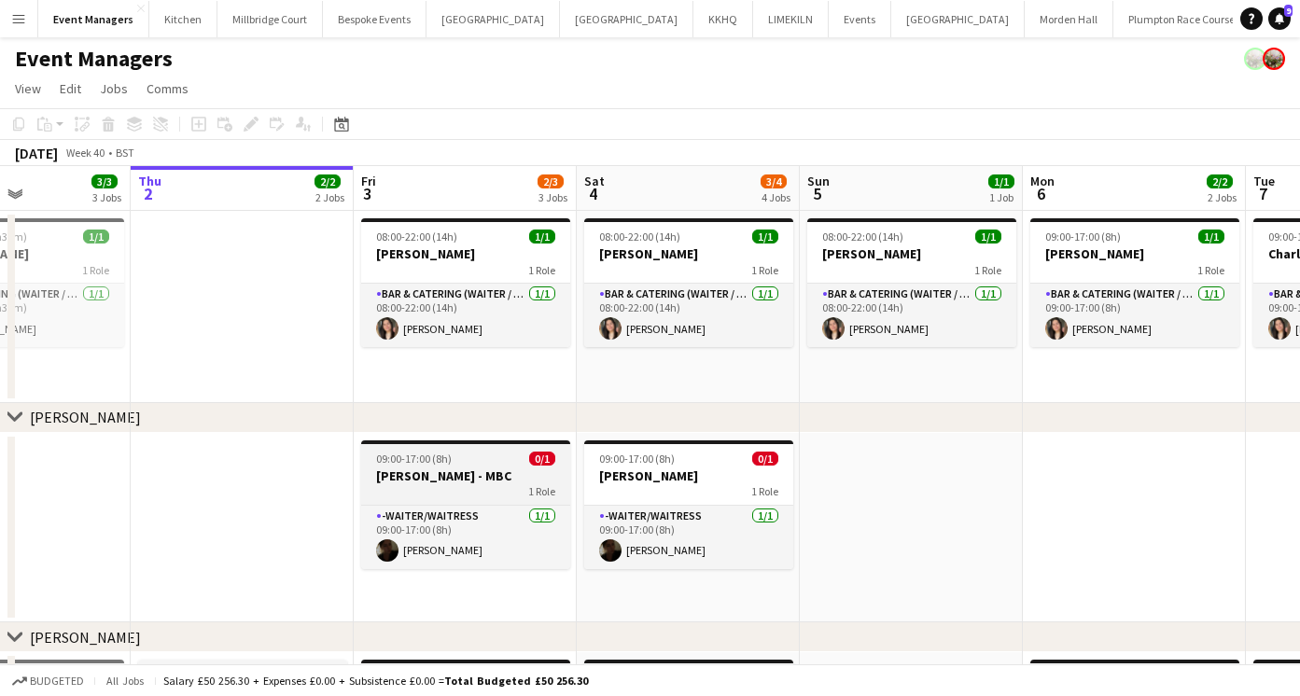
click at [428, 465] on app-job-card "09:00-17:00 (8h) 0/1 [PERSON_NAME] - MBC 1 Role -Waiter/Waitress [DATE] 09:00-1…" at bounding box center [465, 504] width 209 height 129
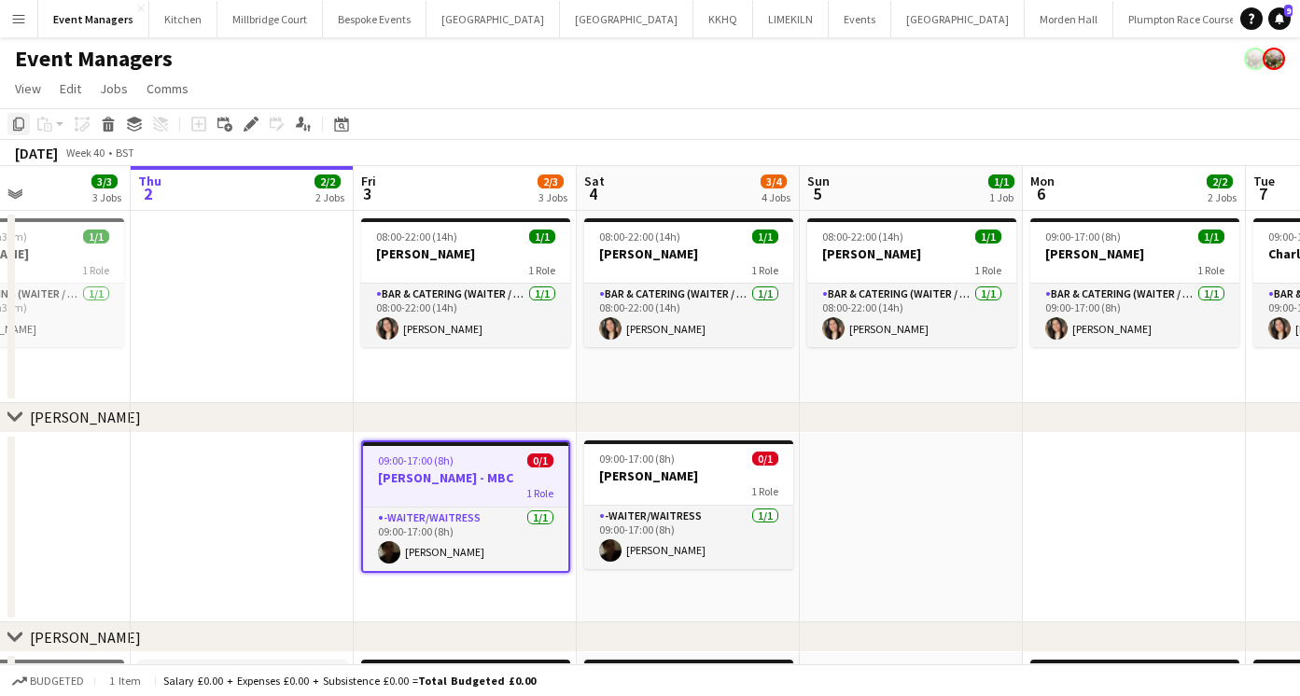
click at [18, 121] on icon "Copy" at bounding box center [18, 124] width 15 height 15
click at [947, 494] on app-date-cell at bounding box center [911, 528] width 223 height 190
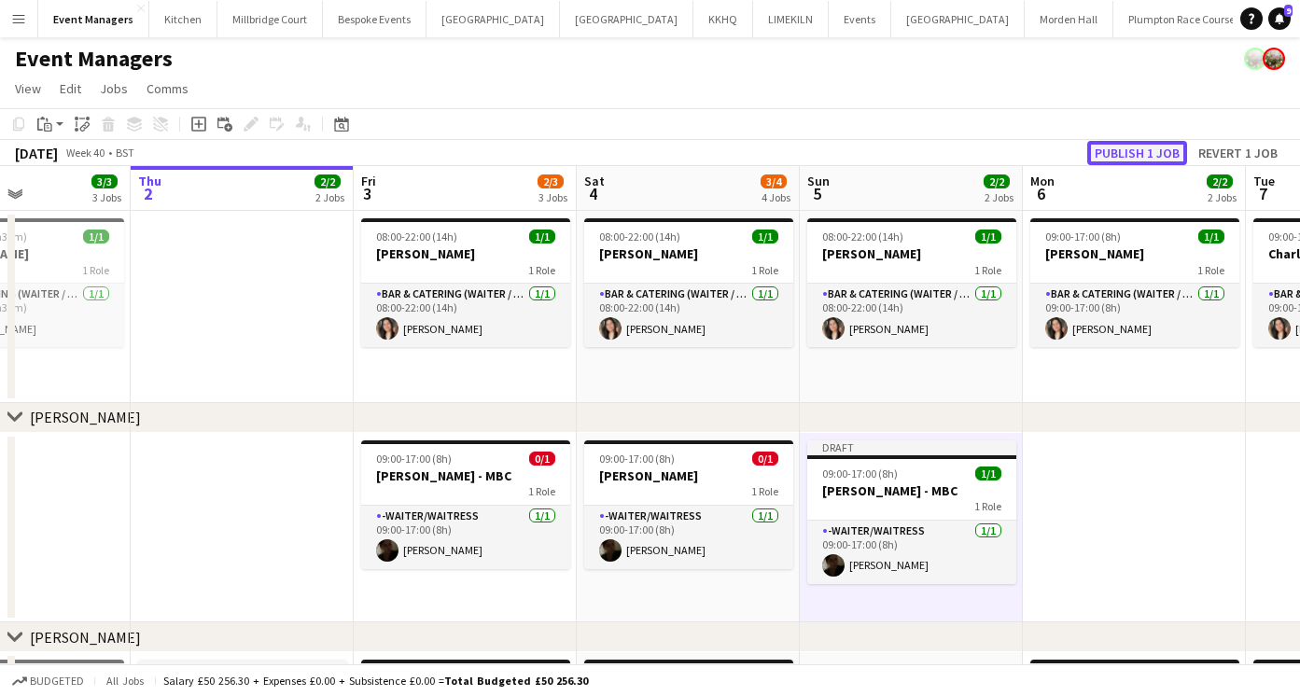
click at [1115, 149] on button "Publish 1 job" at bounding box center [1137, 153] width 100 height 24
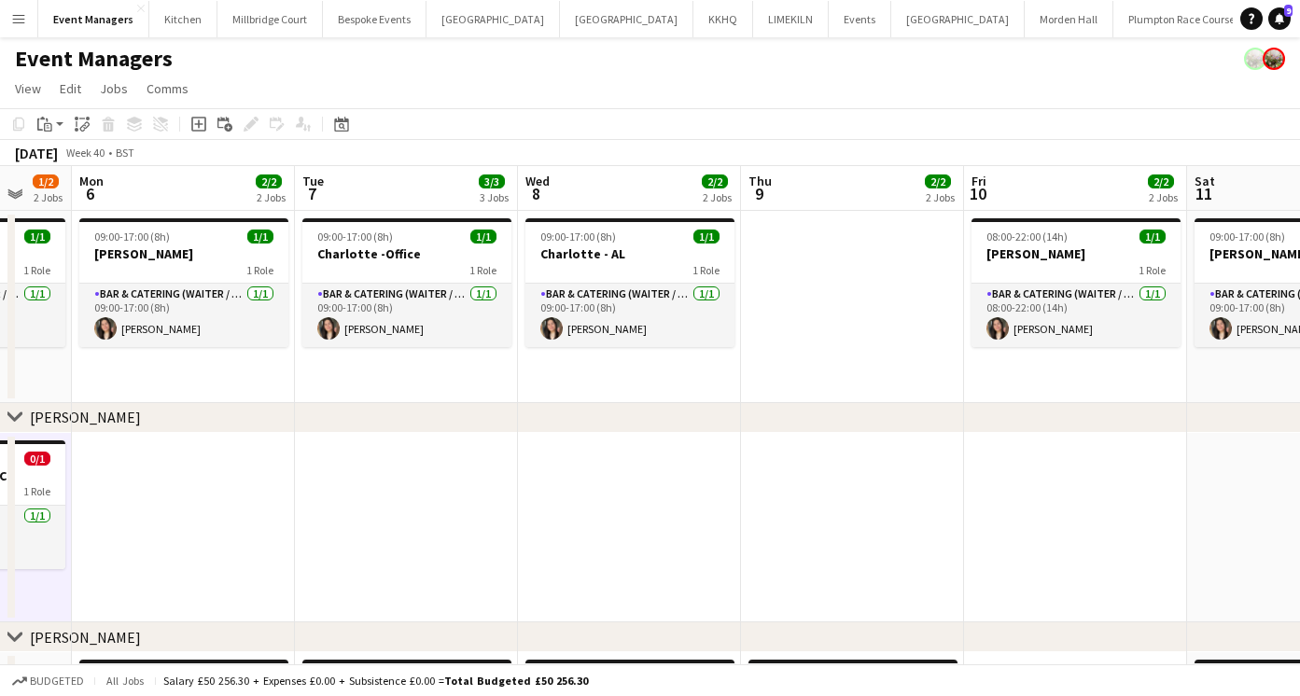
scroll to position [0, 598]
click at [1069, 504] on app-date-cell at bounding box center [1074, 528] width 223 height 190
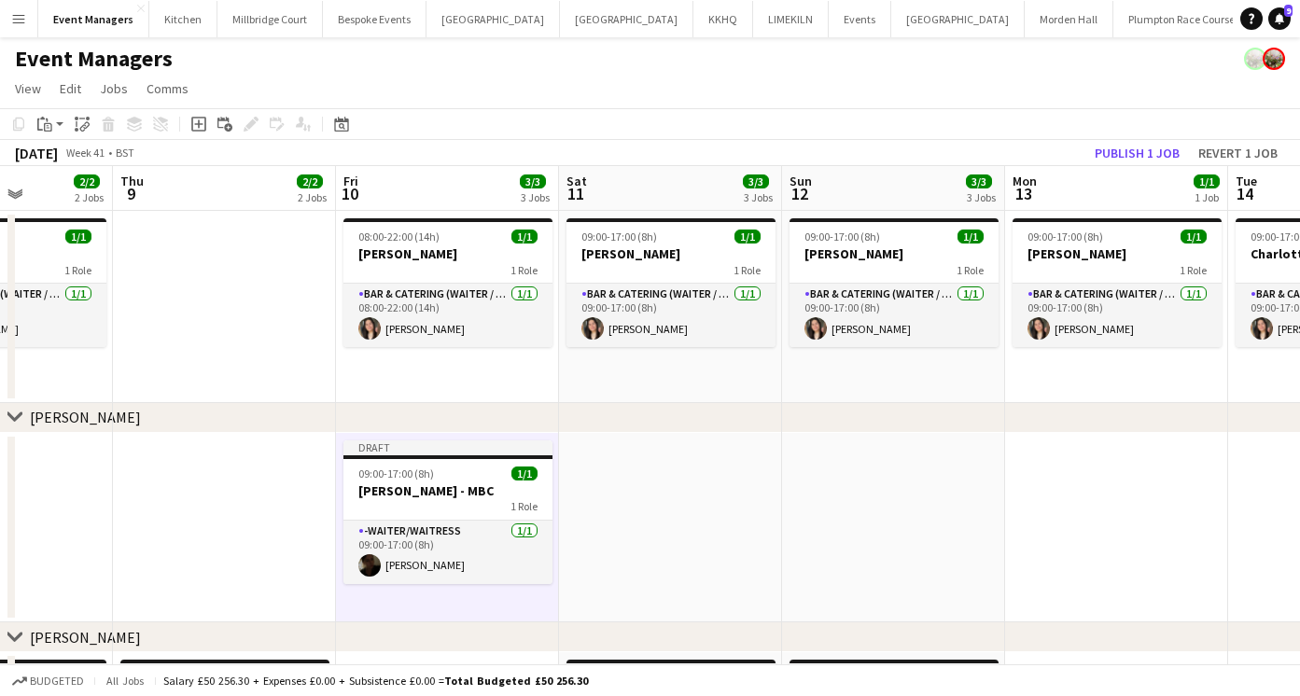
scroll to position [0, 569]
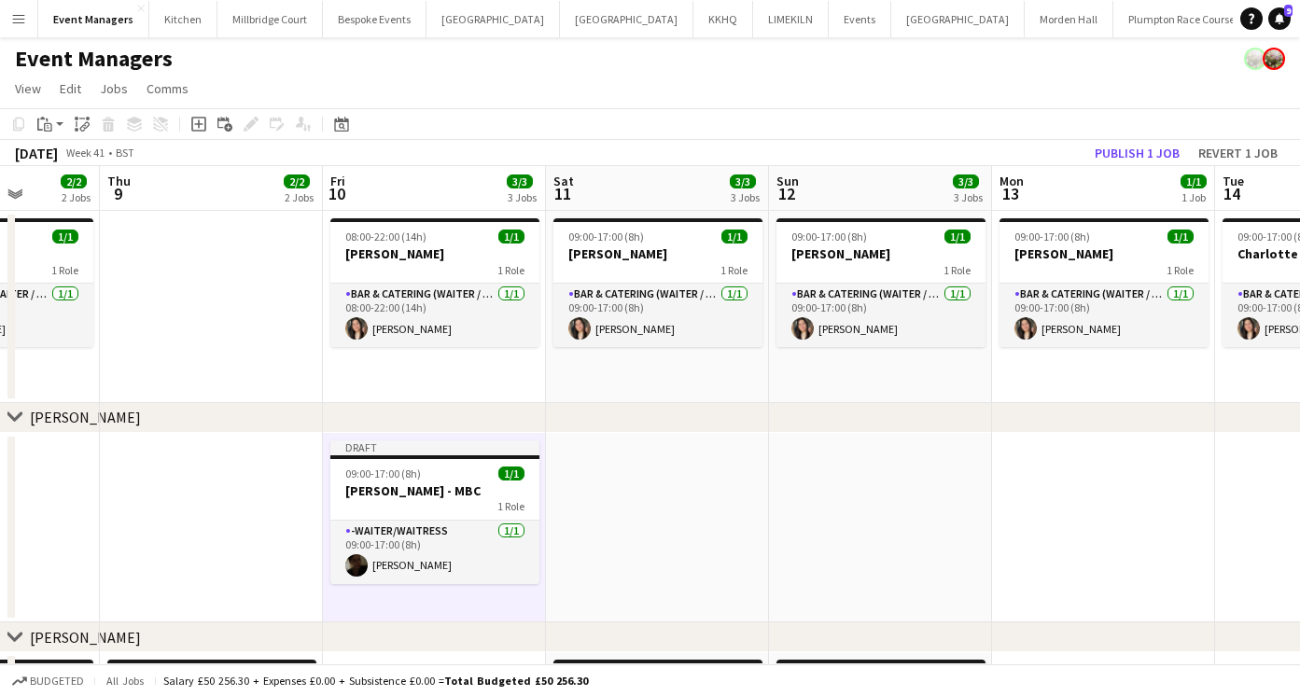
click at [636, 535] on app-date-cell at bounding box center [657, 528] width 223 height 190
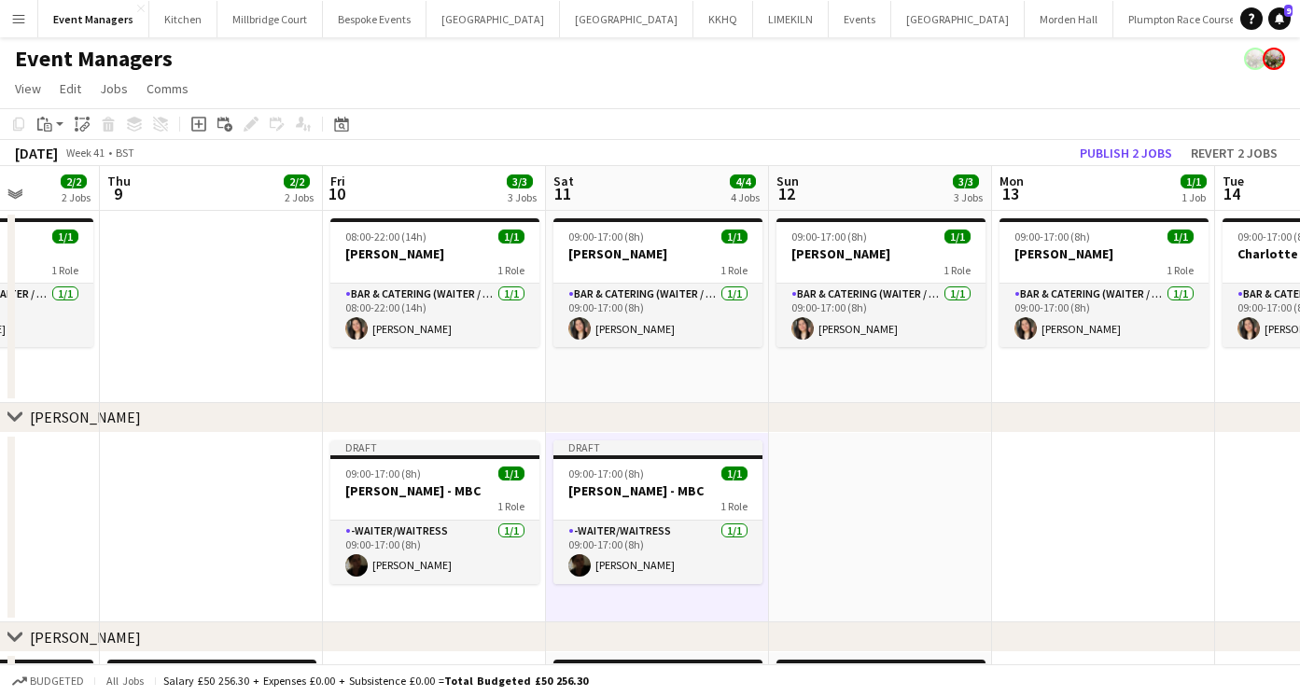
click at [871, 497] on app-date-cell at bounding box center [880, 528] width 223 height 190
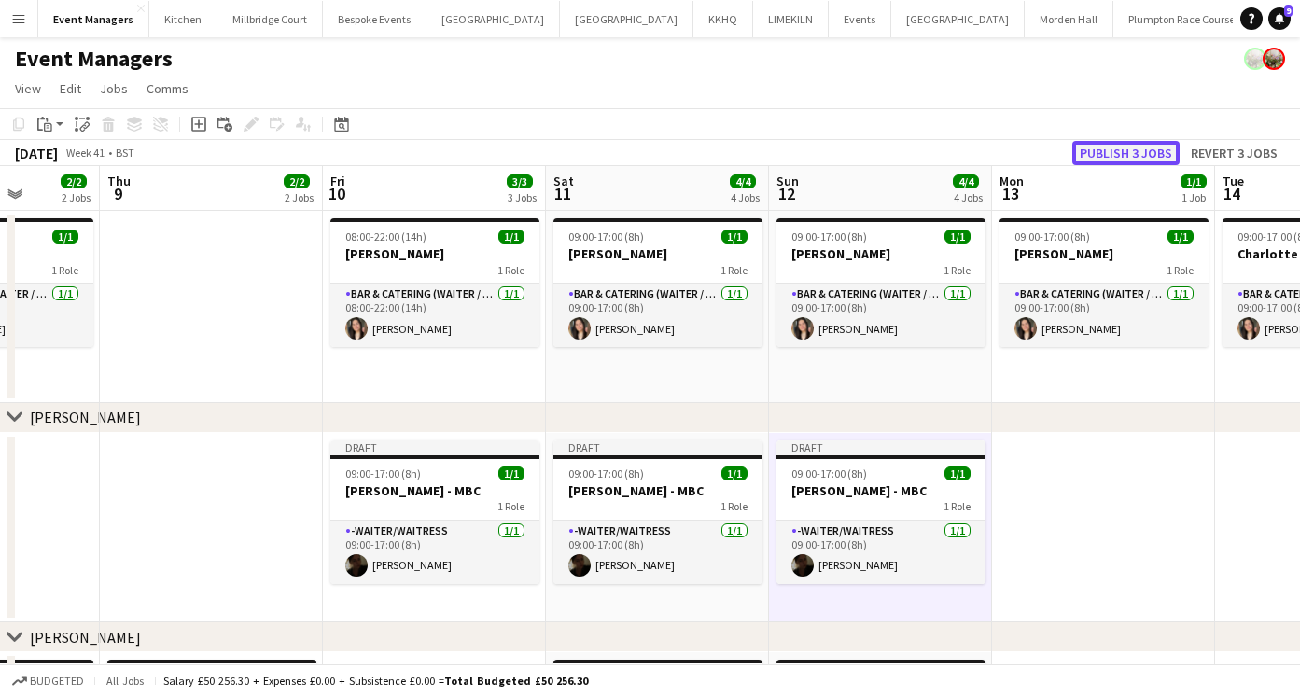
click at [1113, 146] on button "Publish 3 jobs" at bounding box center [1125, 153] width 107 height 24
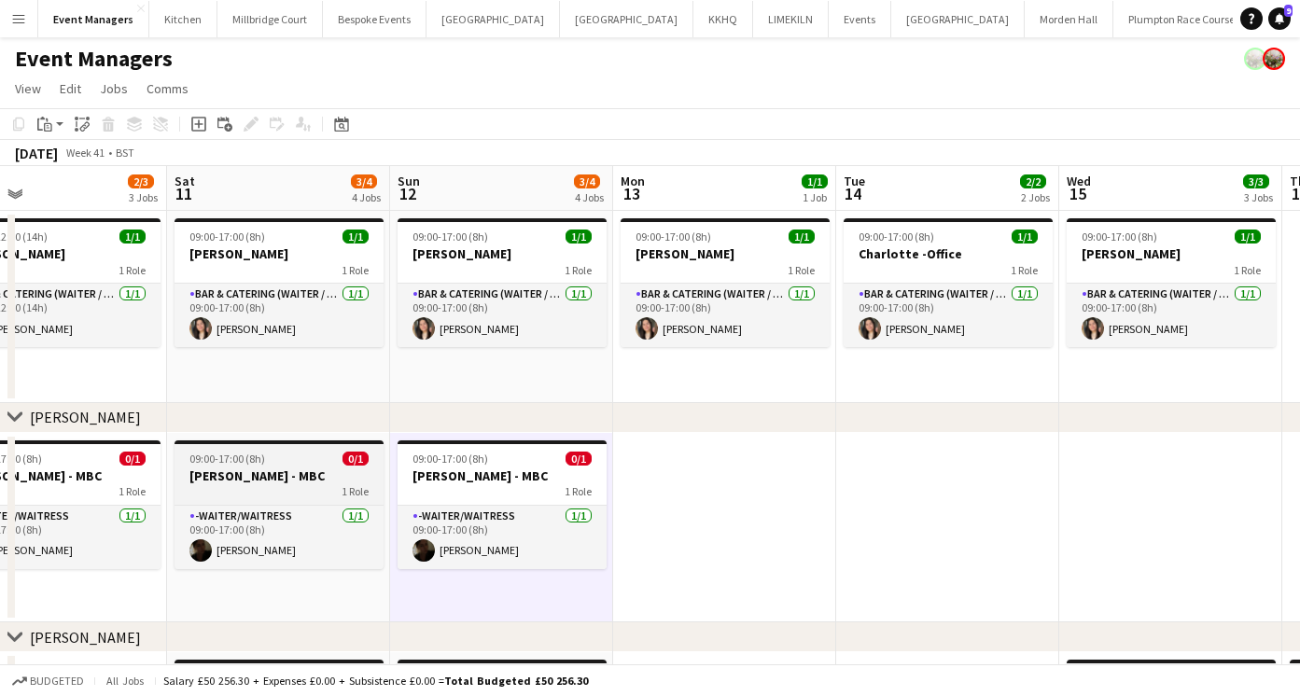
scroll to position [0, 723]
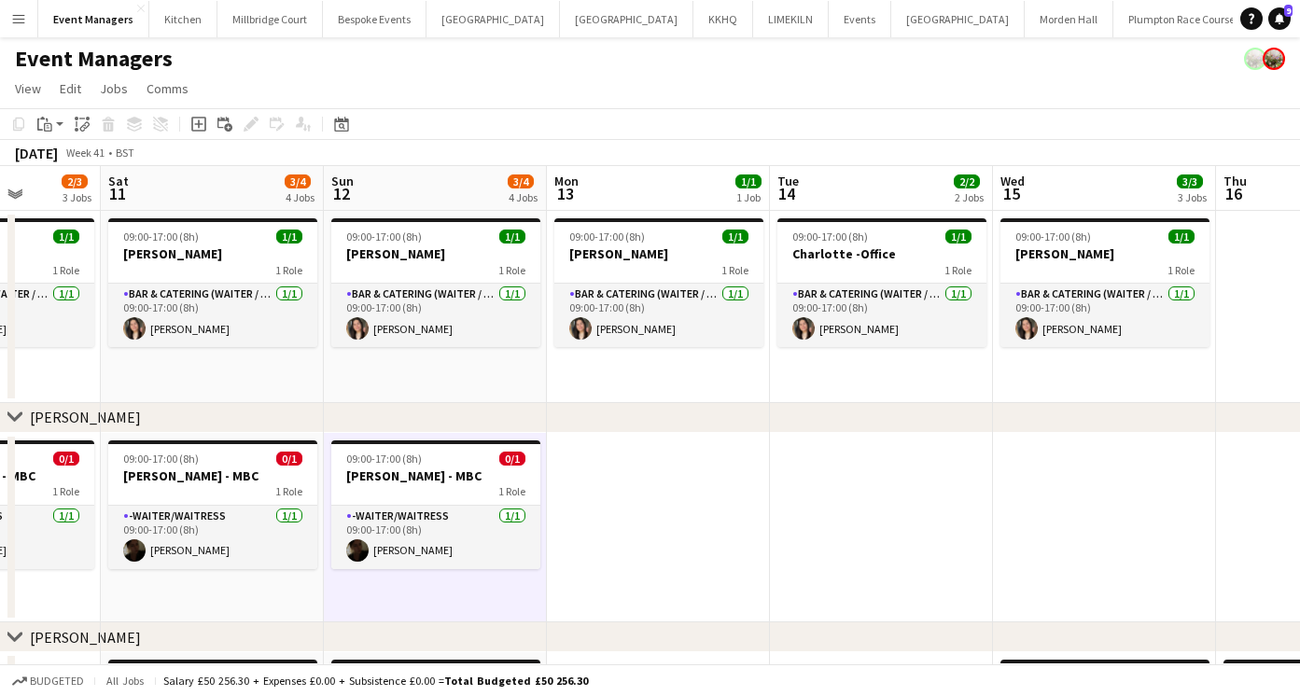
click at [883, 515] on app-date-cell at bounding box center [881, 528] width 223 height 190
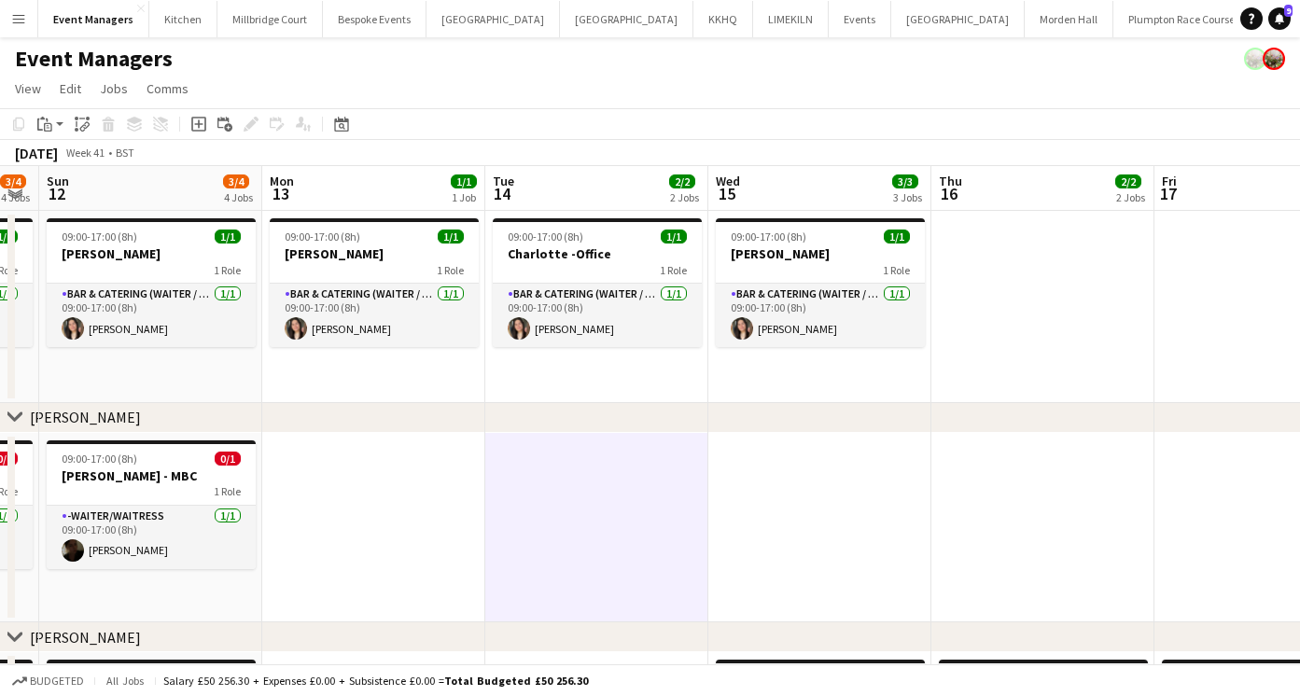
scroll to position [0, 721]
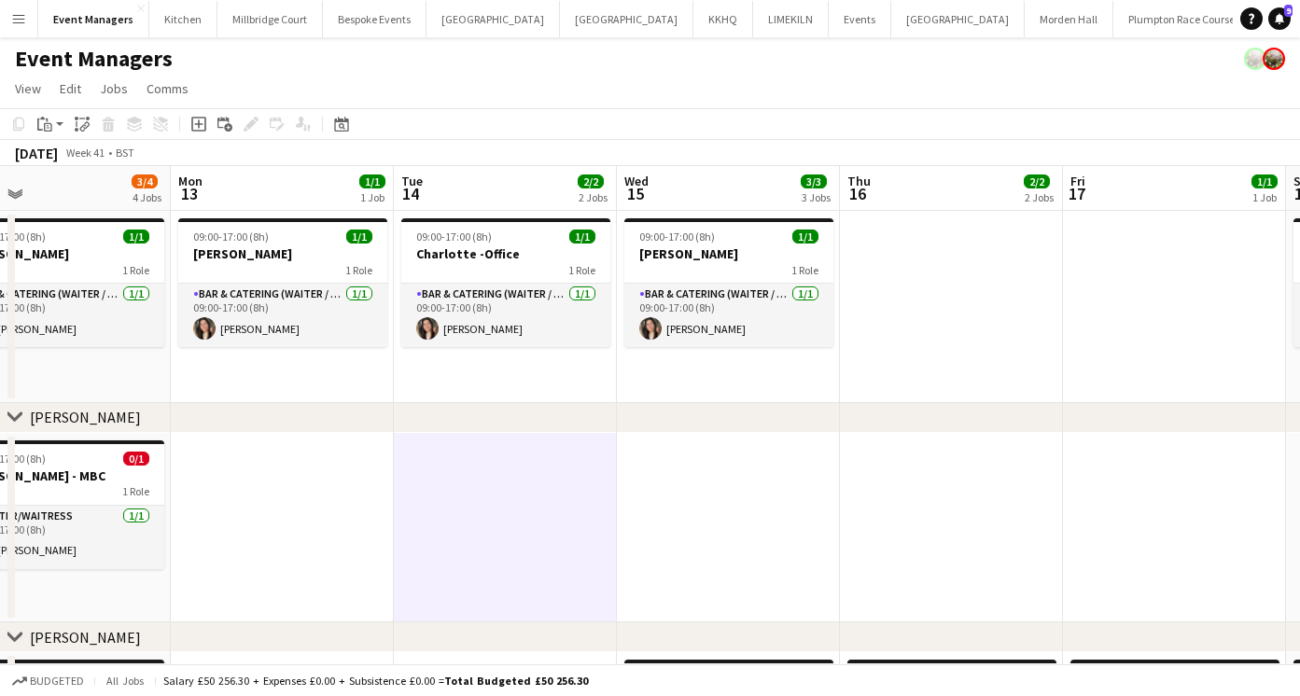
click at [958, 514] on app-date-cell at bounding box center [951, 528] width 223 height 190
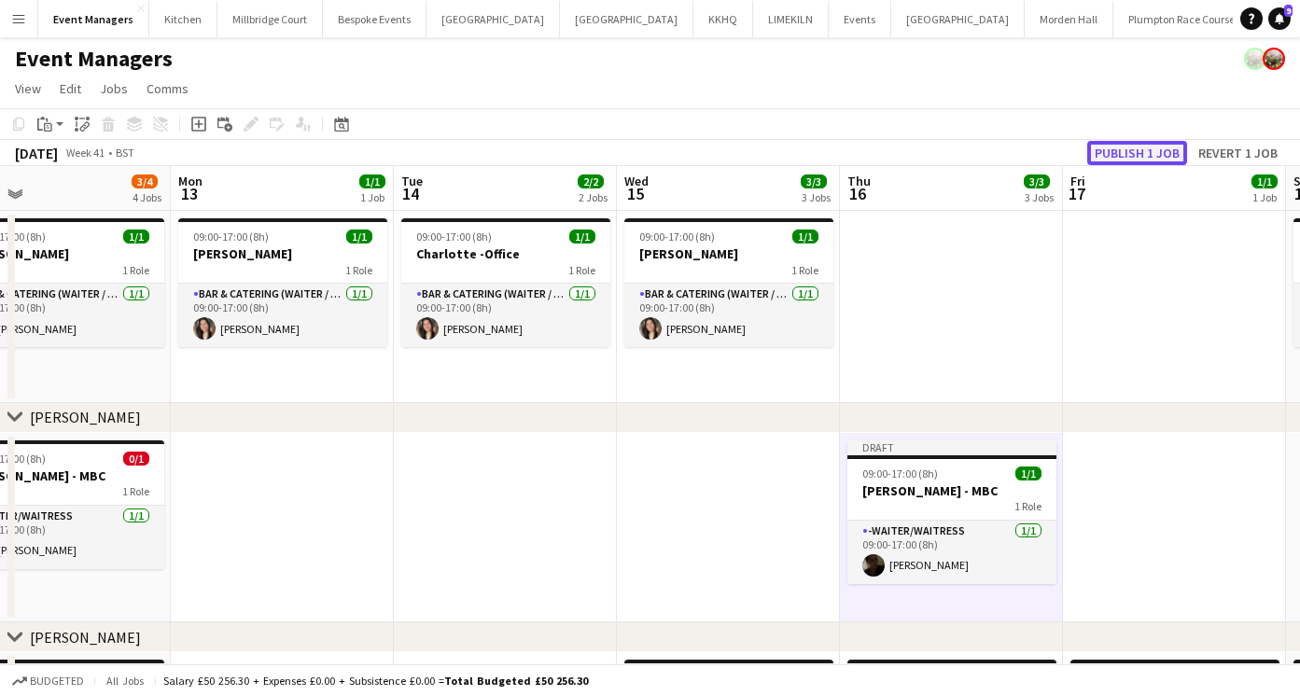
click at [1124, 155] on button "Publish 1 job" at bounding box center [1137, 153] width 100 height 24
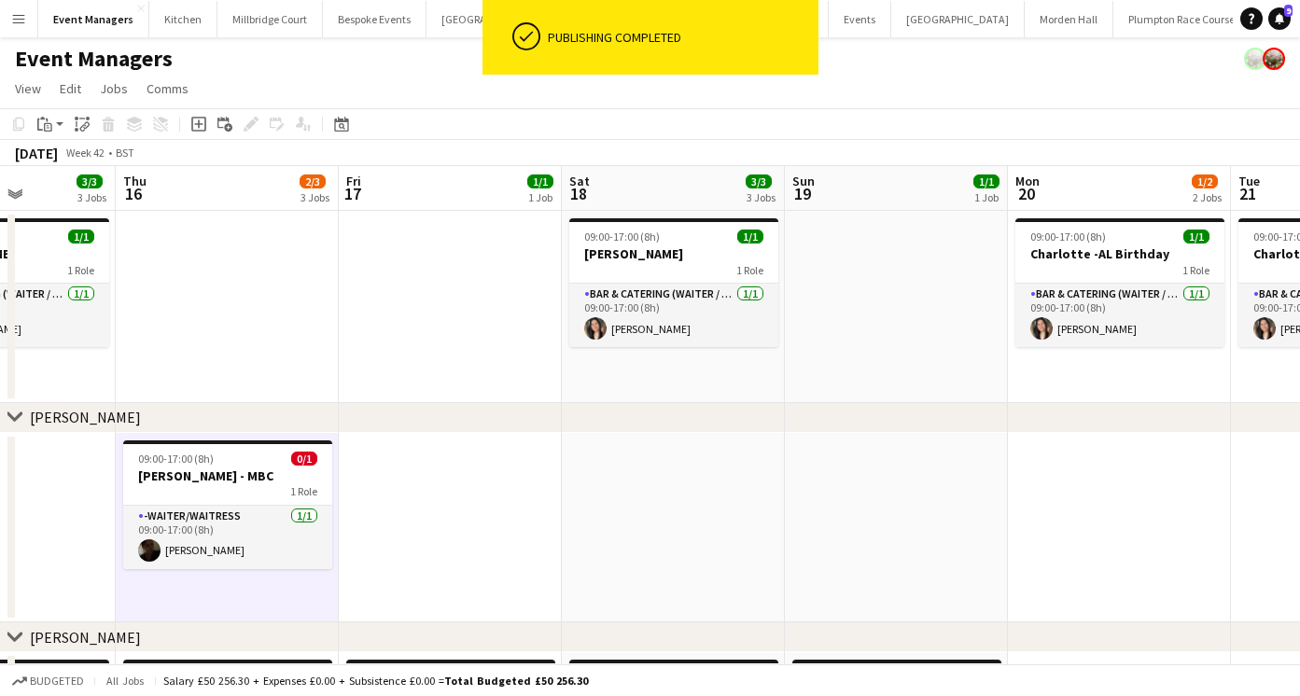
scroll to position [0, 558]
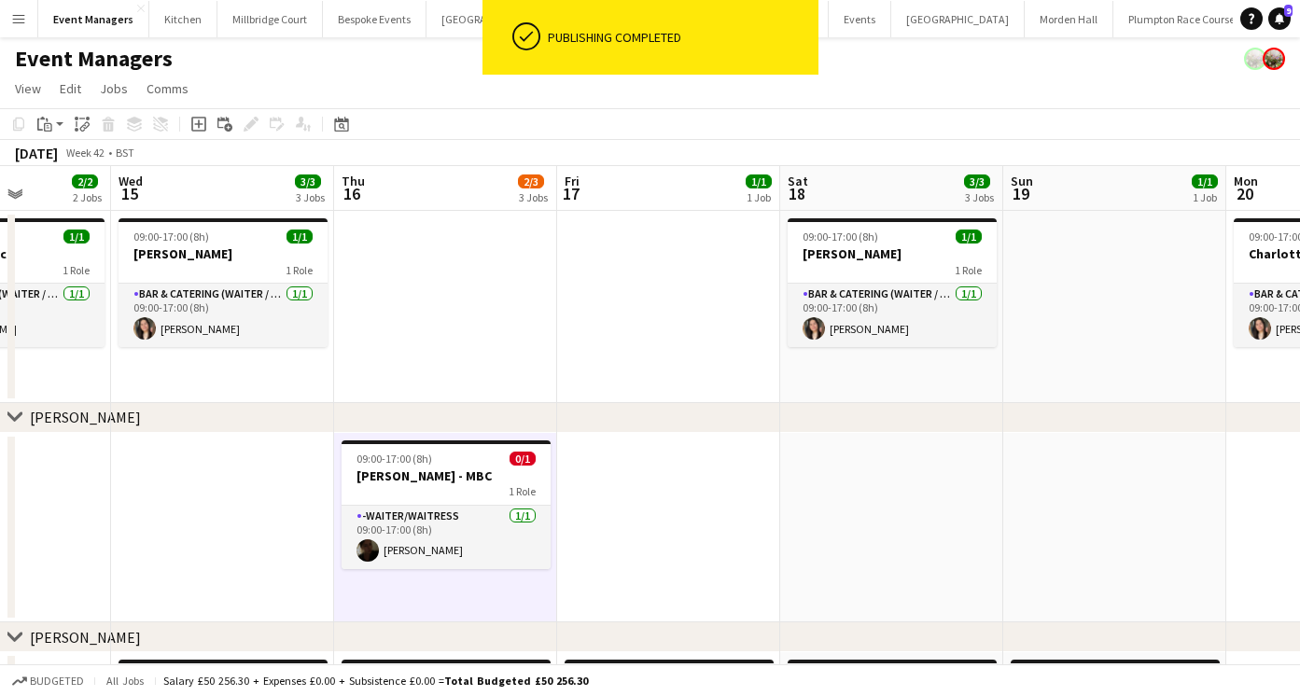
click at [921, 513] on app-date-cell at bounding box center [891, 528] width 223 height 190
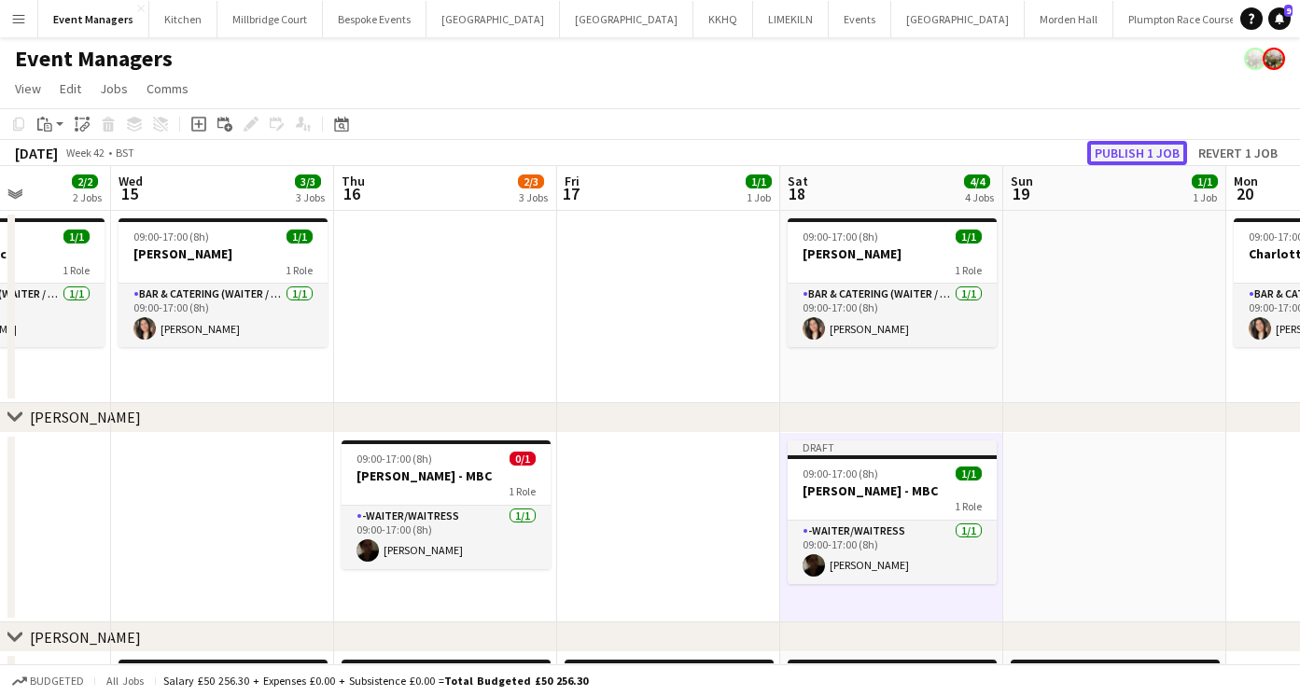
click at [1120, 162] on button "Publish 1 job" at bounding box center [1137, 153] width 100 height 24
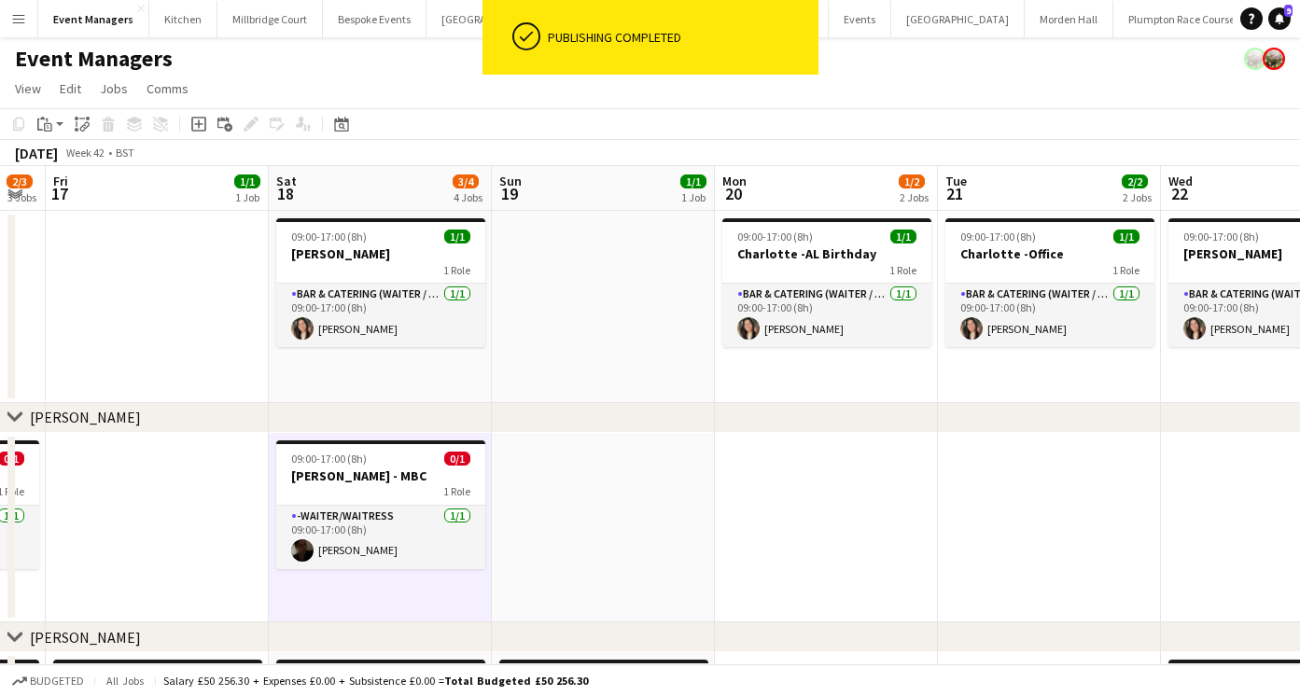
click at [833, 527] on app-date-cell at bounding box center [826, 528] width 223 height 190
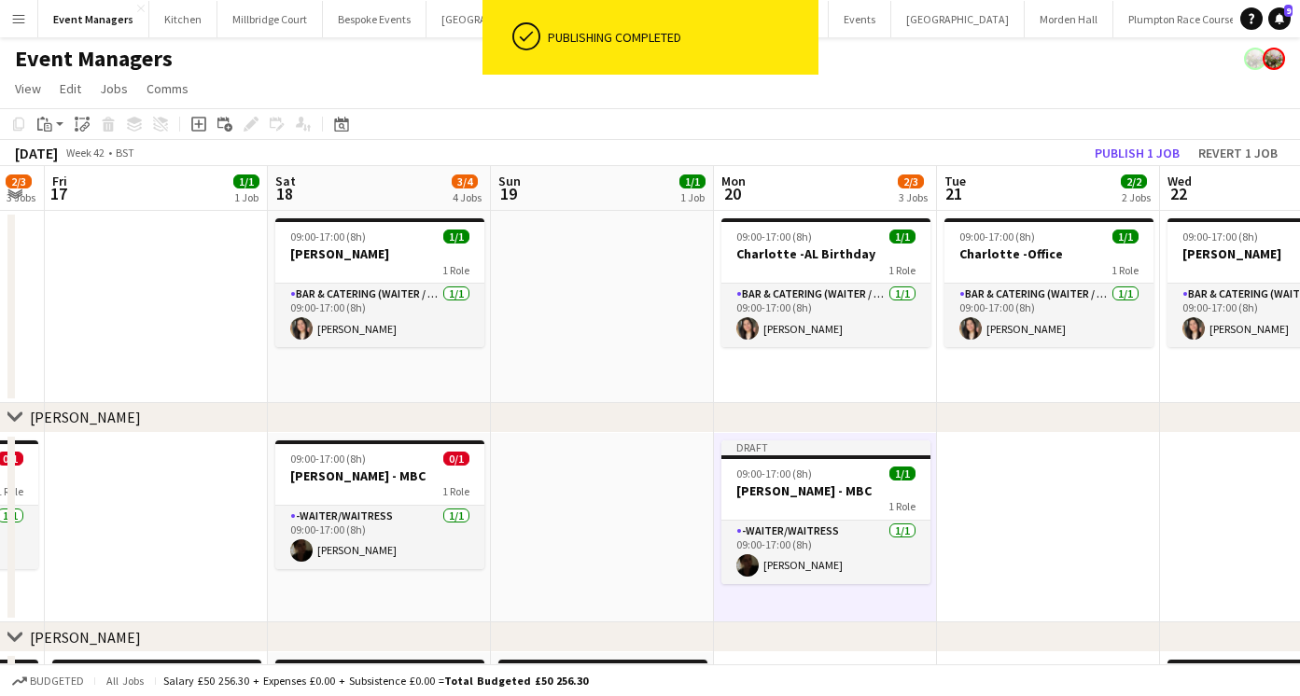
click at [1043, 502] on app-date-cell at bounding box center [1048, 528] width 223 height 190
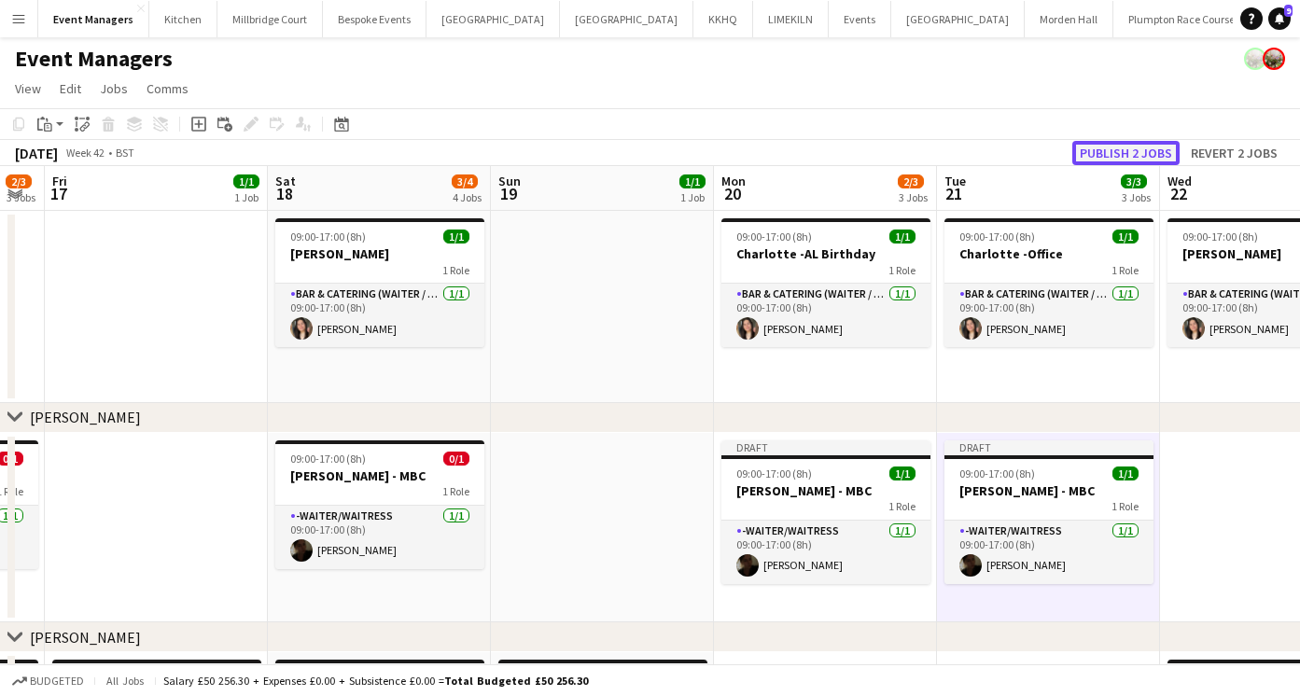
click at [1115, 154] on button "Publish 2 jobs" at bounding box center [1125, 153] width 107 height 24
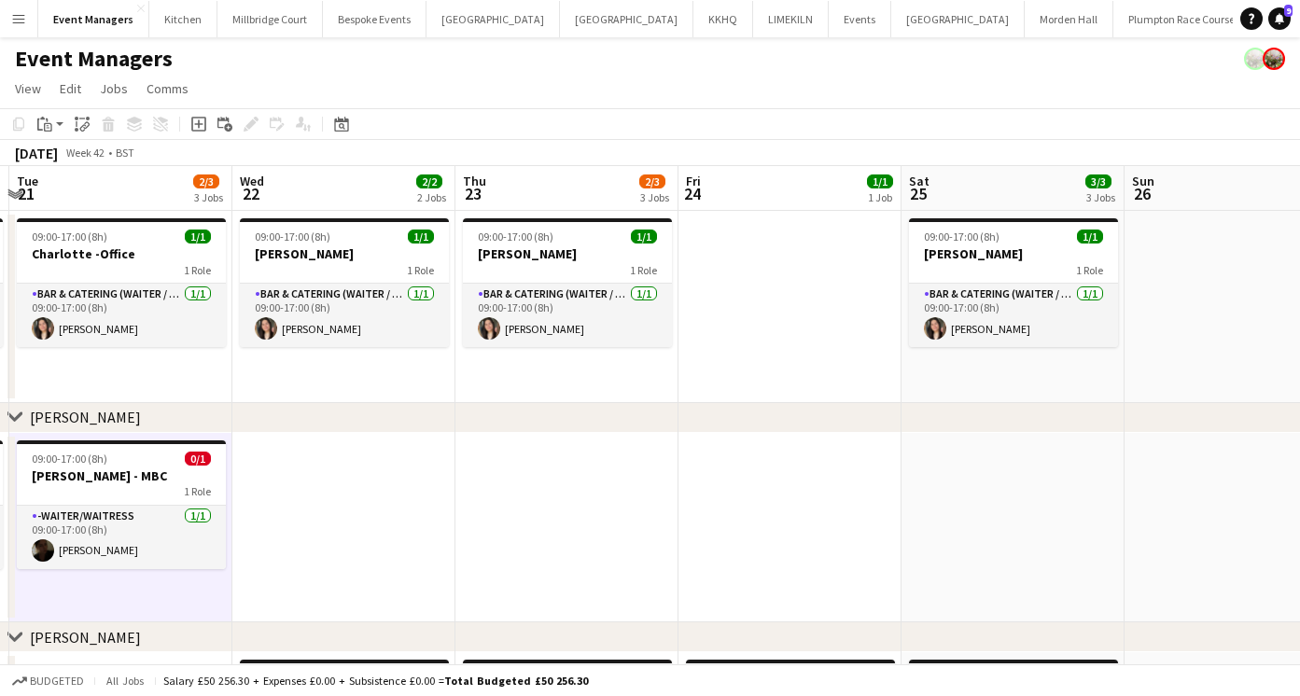
scroll to position [0, 692]
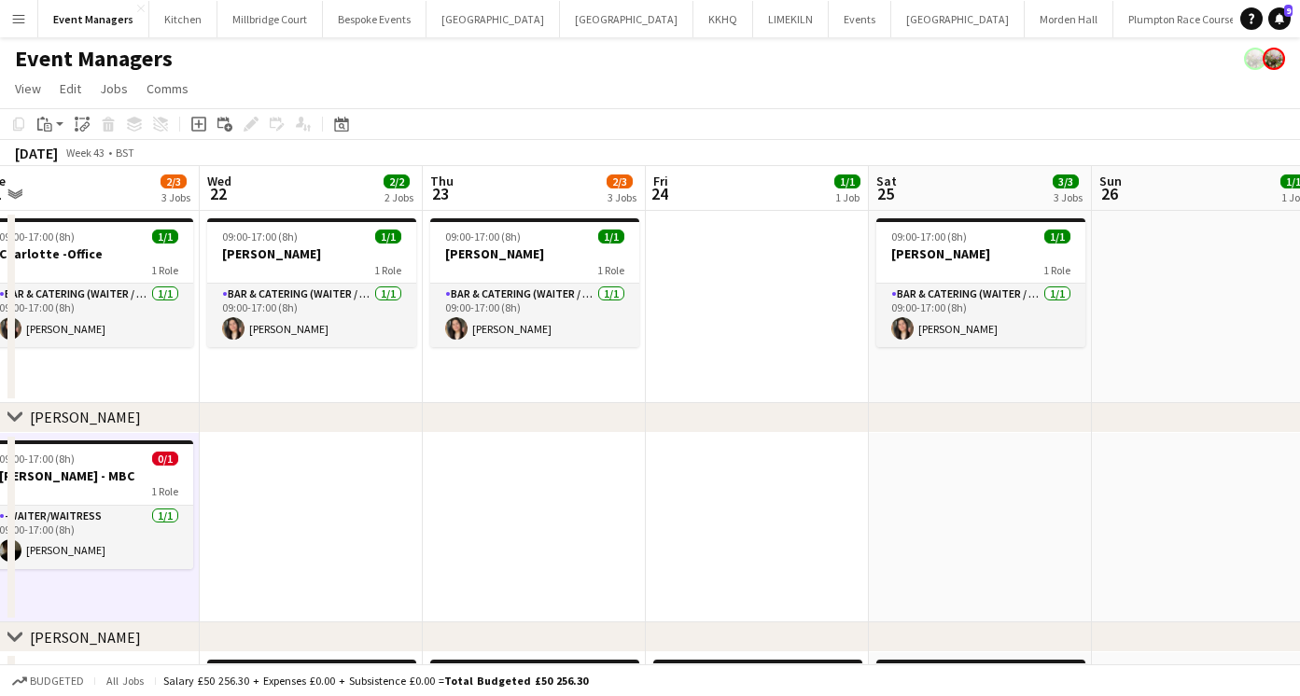
click at [519, 517] on app-date-cell at bounding box center [534, 528] width 223 height 190
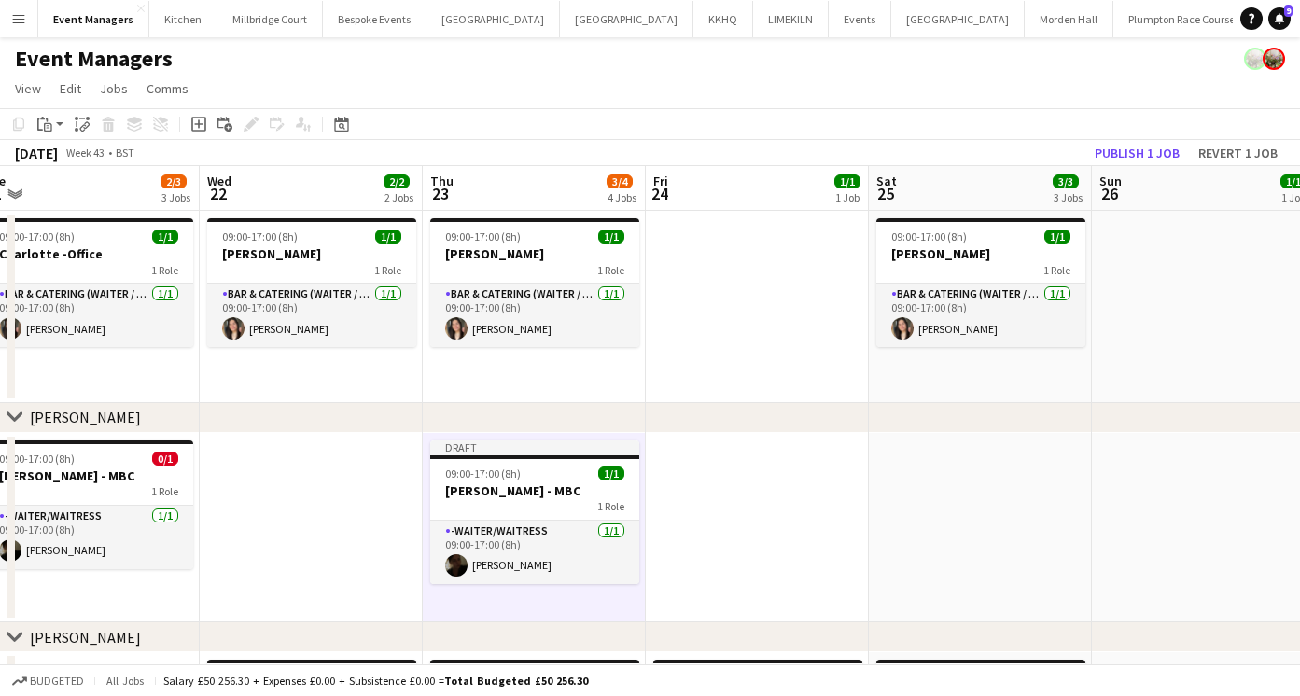
click at [728, 491] on app-date-cell at bounding box center [757, 528] width 223 height 190
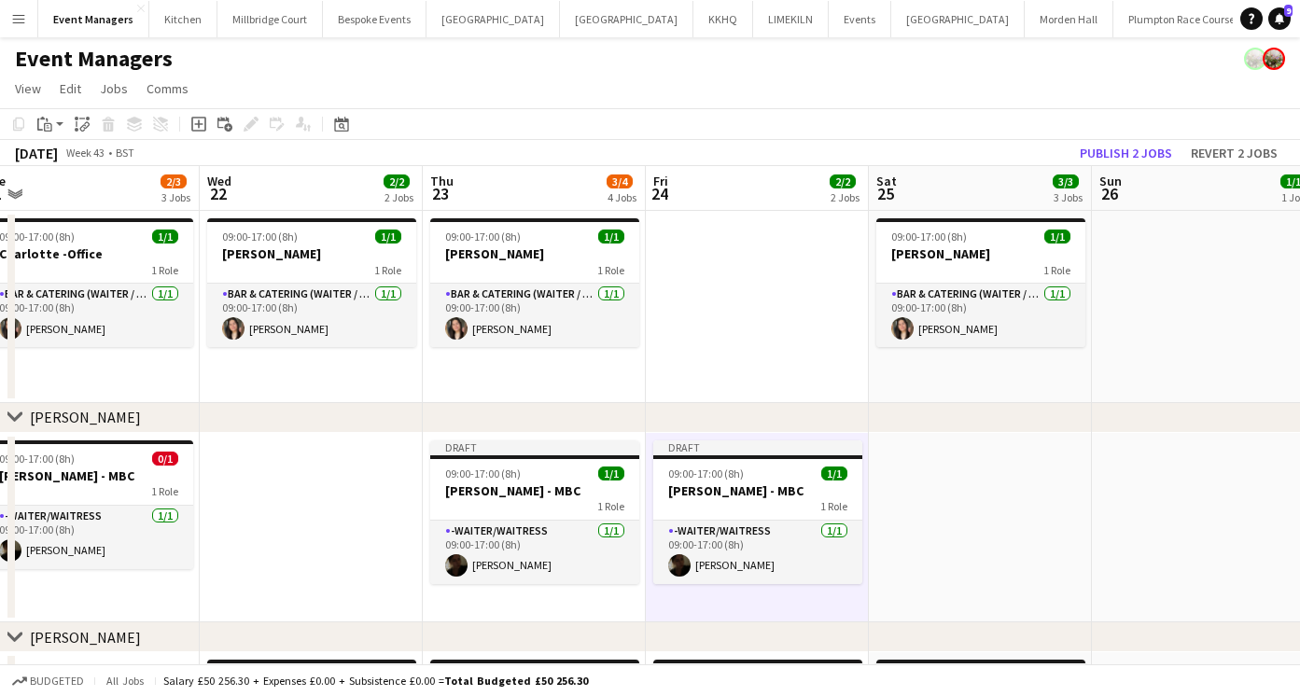
click at [951, 483] on app-date-cell at bounding box center [980, 528] width 223 height 190
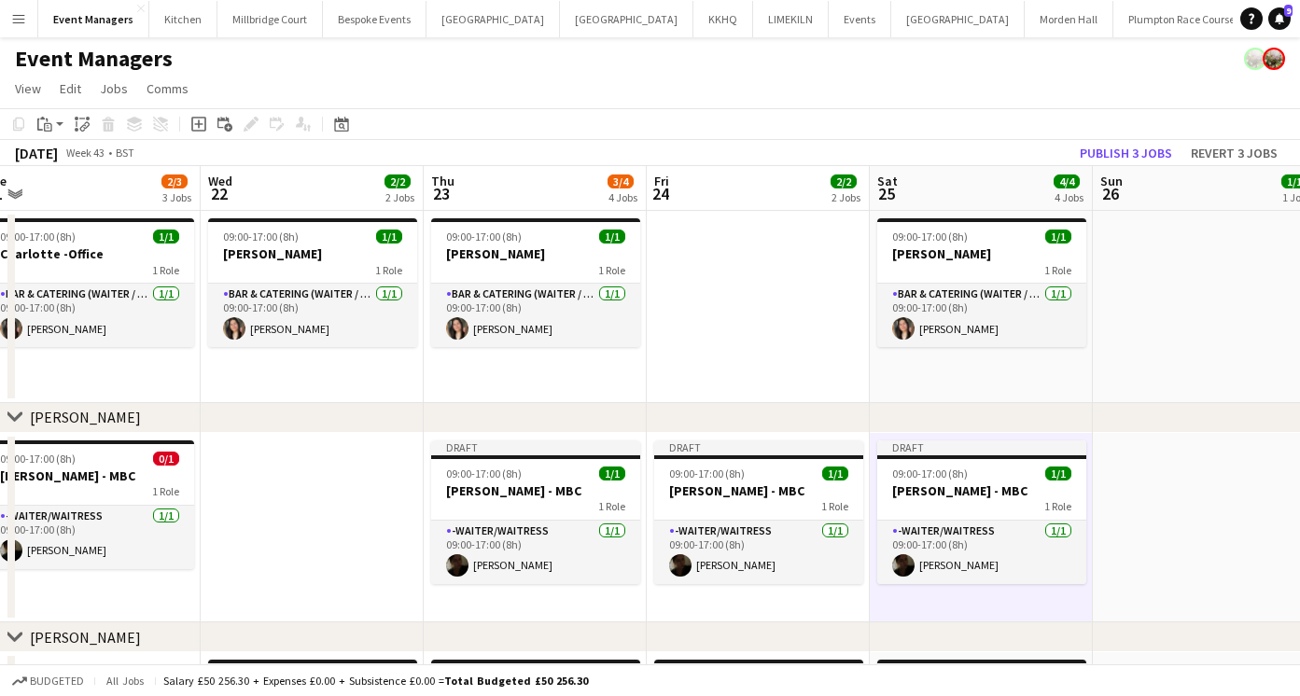
click at [950, 483] on h3 "[PERSON_NAME] - MBC" at bounding box center [981, 490] width 209 height 17
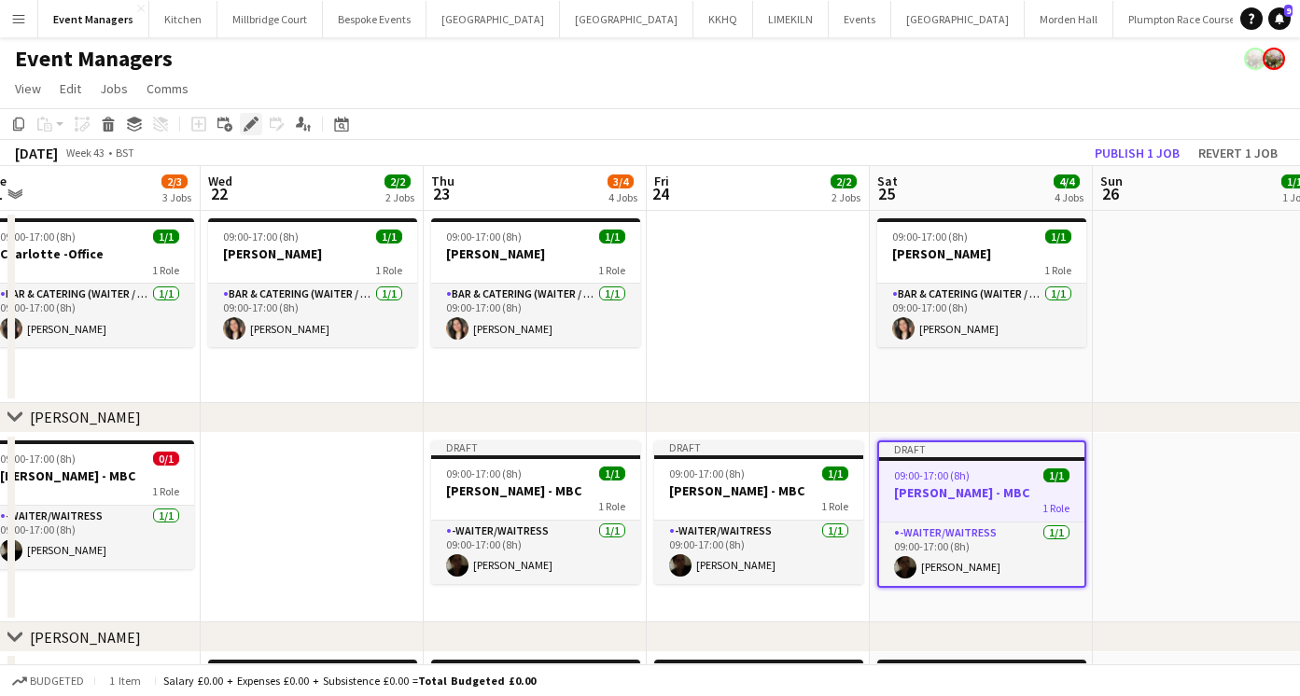
click at [240, 119] on div "Edit" at bounding box center [251, 124] width 22 height 22
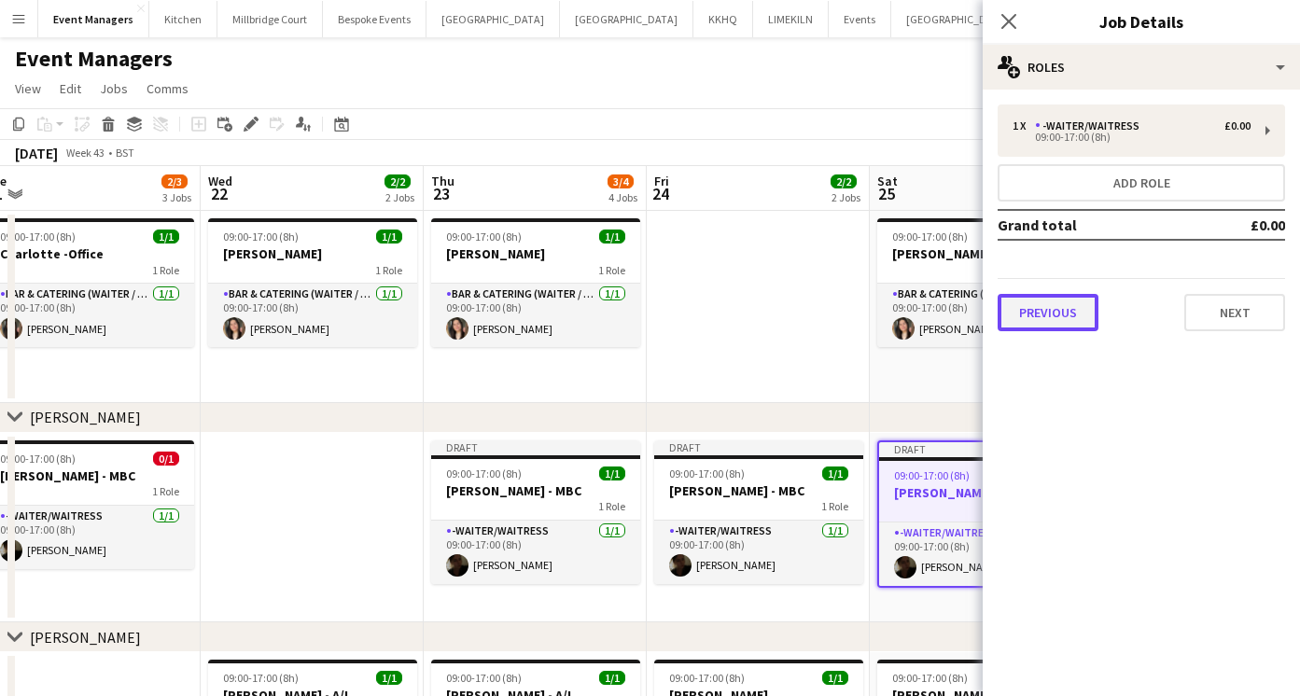
click at [1079, 315] on button "Previous" at bounding box center [1047, 312] width 101 height 37
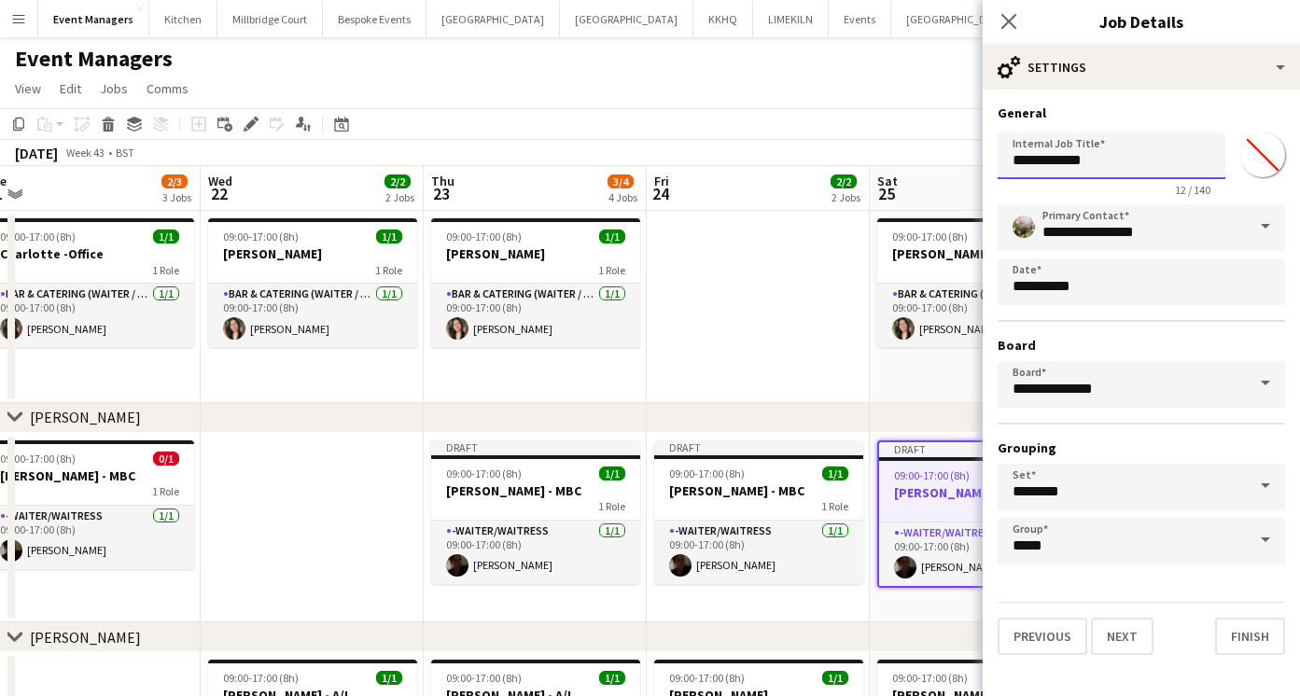
click at [1106, 162] on input "**********" at bounding box center [1111, 155] width 228 height 47
type input "**********"
click at [1001, 14] on icon at bounding box center [1008, 21] width 18 height 18
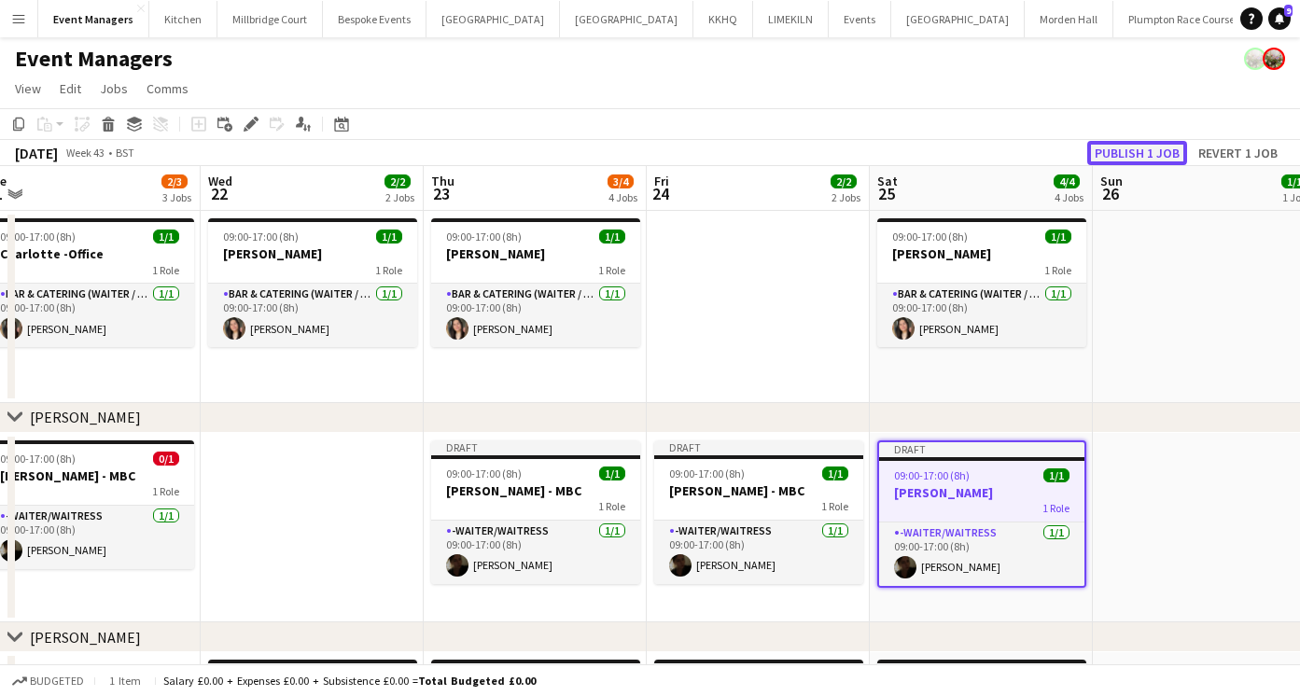
click at [1120, 146] on button "Publish 1 job" at bounding box center [1137, 153] width 100 height 24
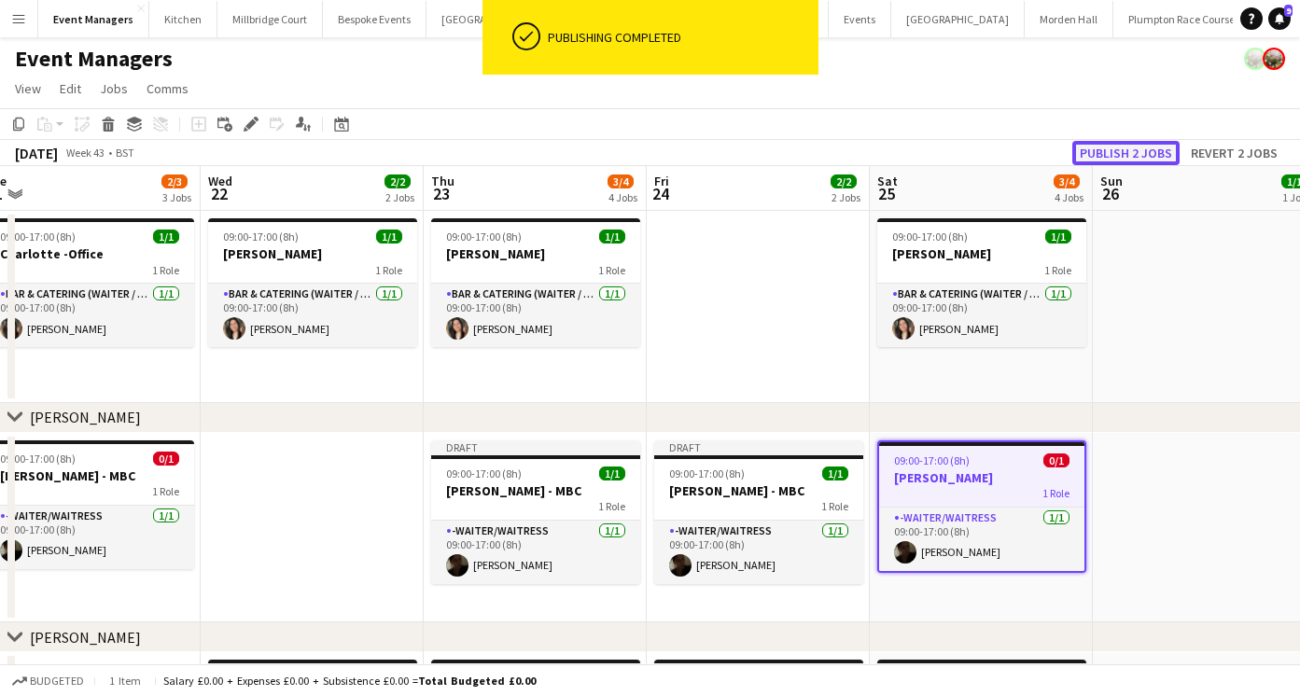
click at [1138, 152] on button "Publish 2 jobs" at bounding box center [1125, 153] width 107 height 24
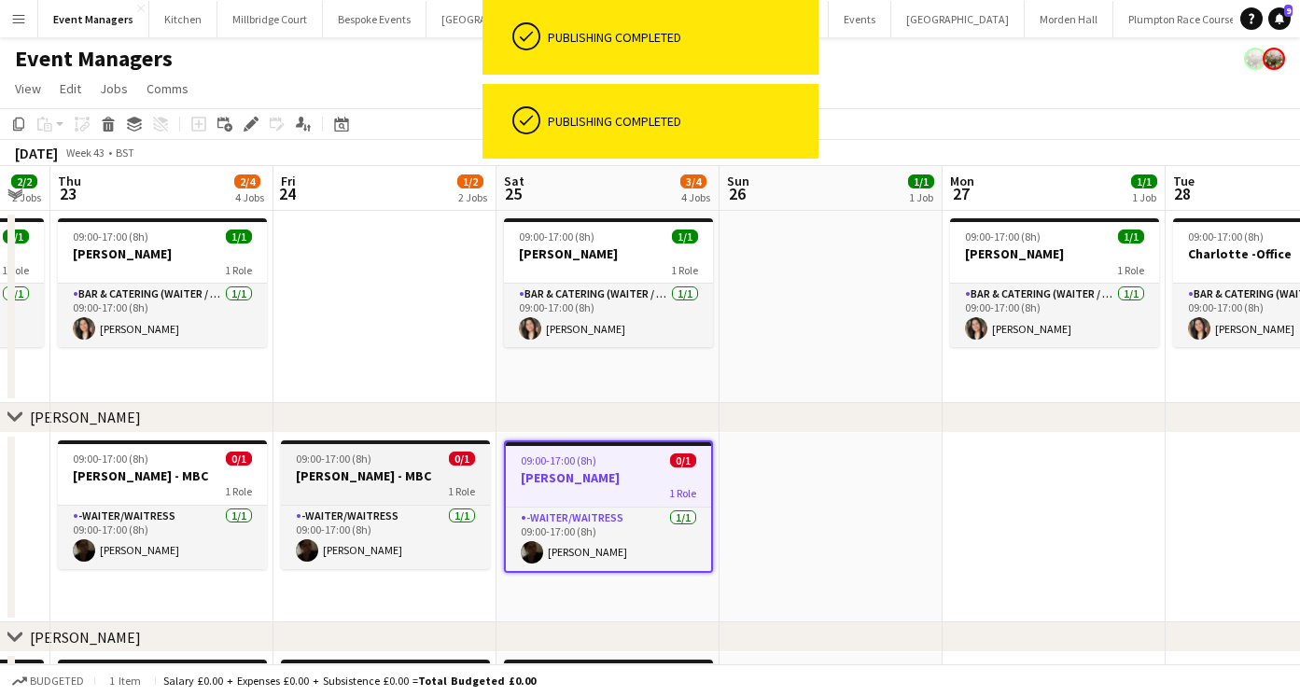
scroll to position [0, 657]
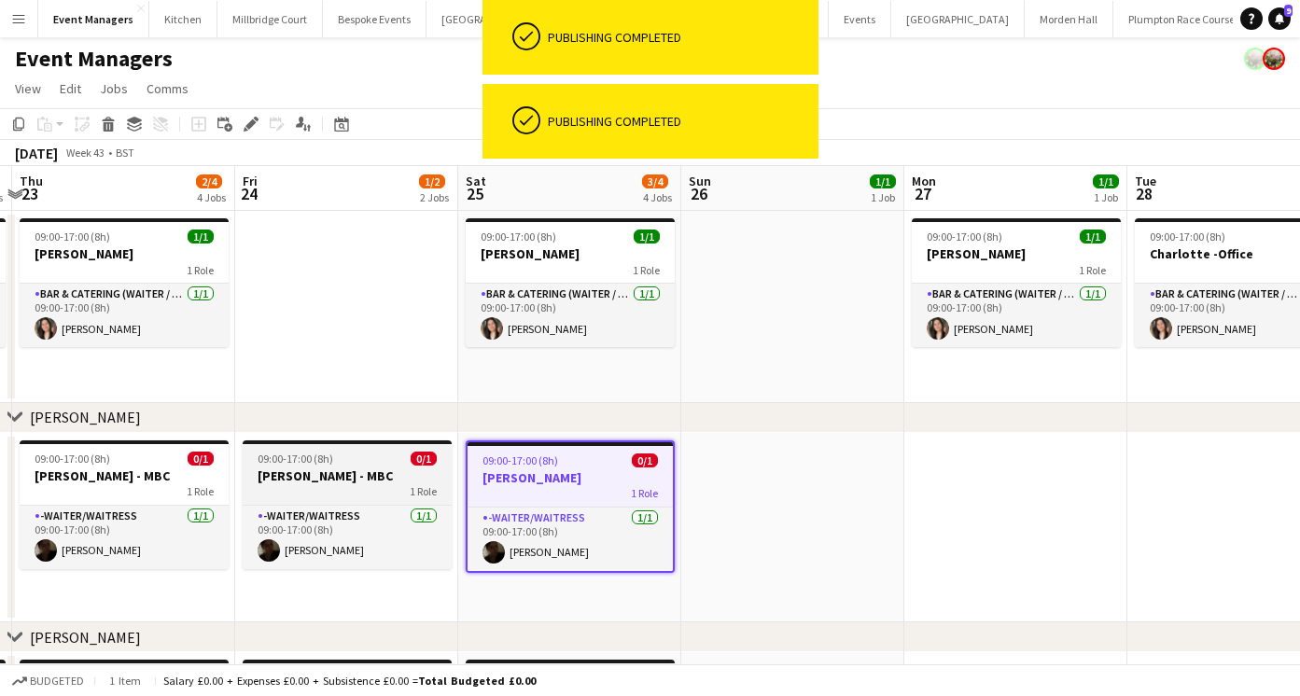
click at [374, 480] on h3 "[PERSON_NAME] - MBC" at bounding box center [347, 475] width 209 height 17
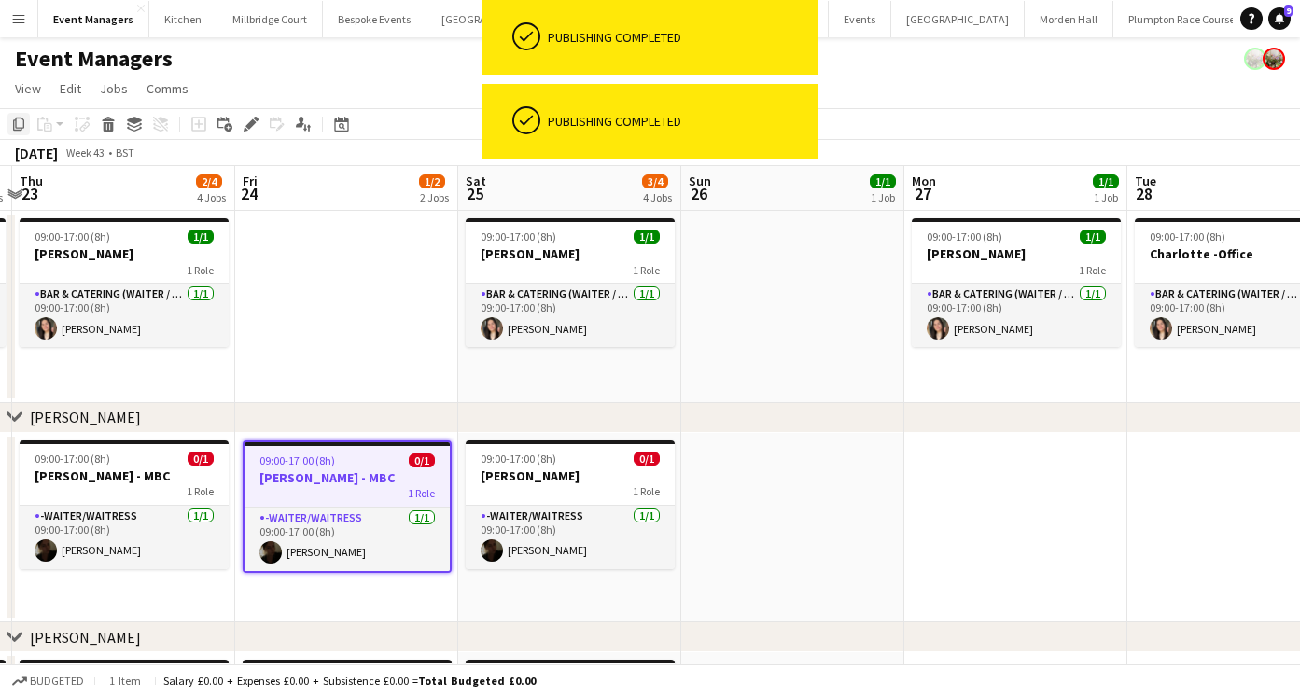
click at [18, 122] on icon "Copy" at bounding box center [18, 124] width 15 height 15
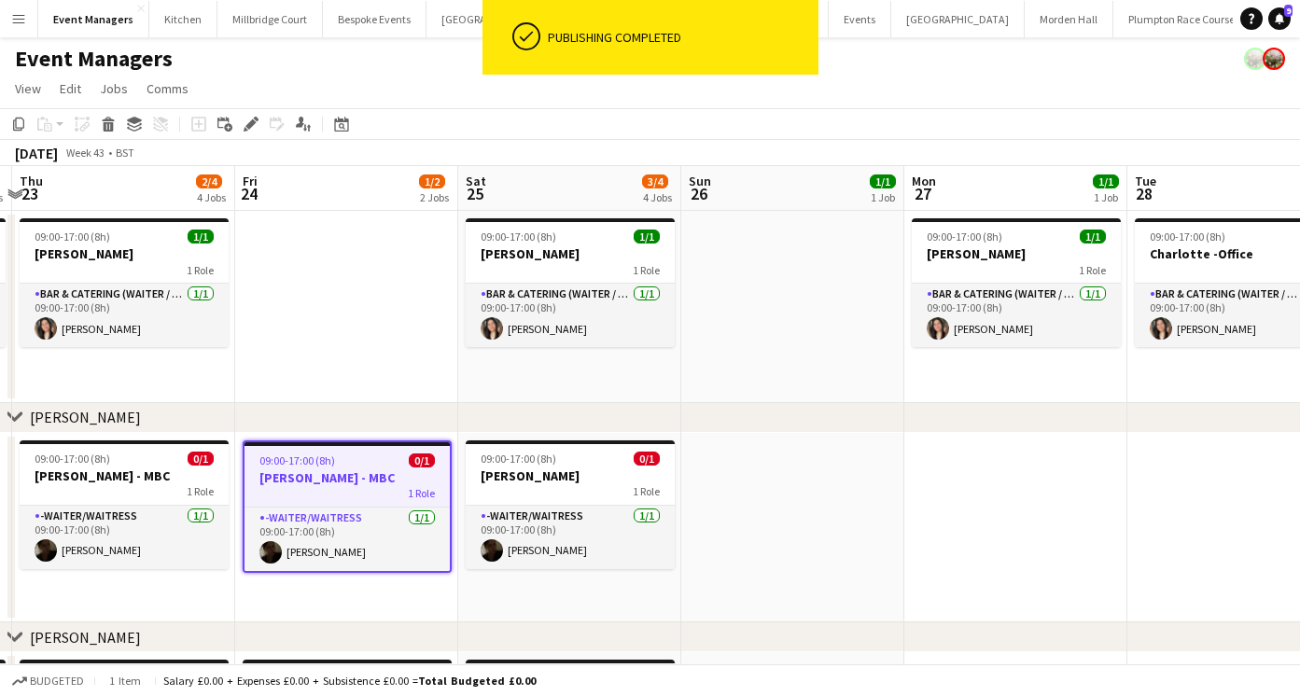
click at [749, 513] on app-date-cell at bounding box center [792, 528] width 223 height 190
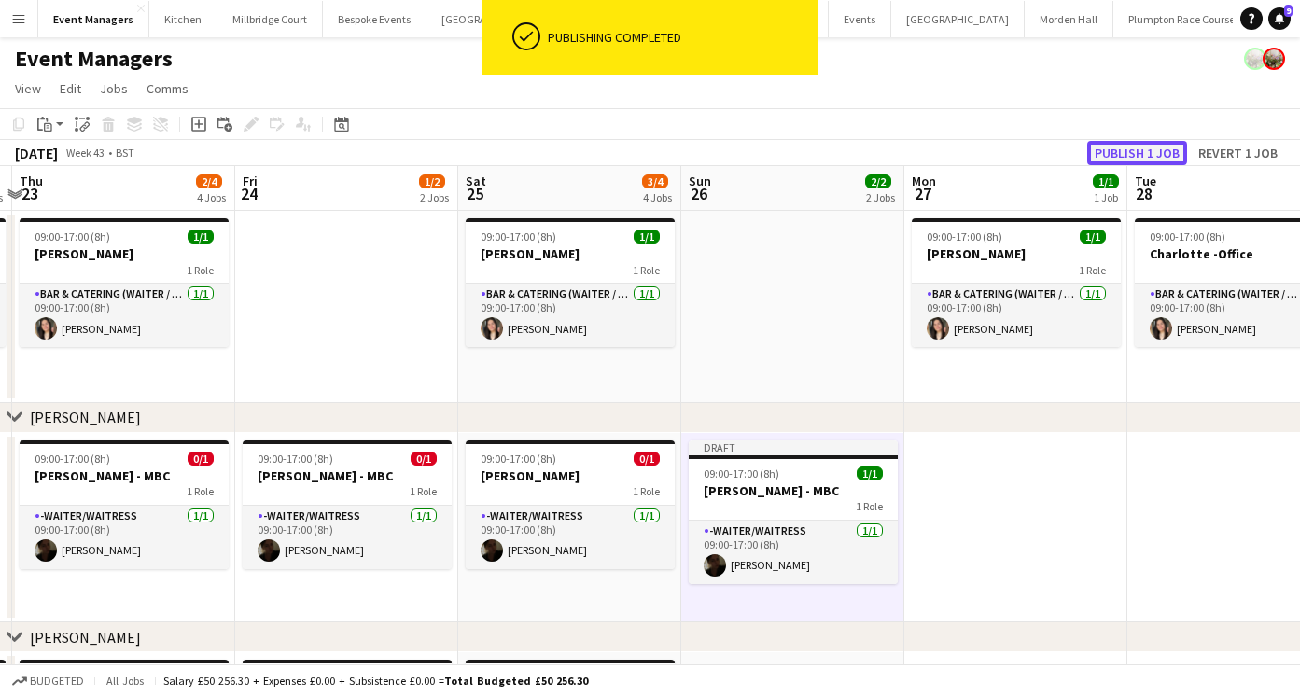
click at [1101, 160] on button "Publish 1 job" at bounding box center [1137, 153] width 100 height 24
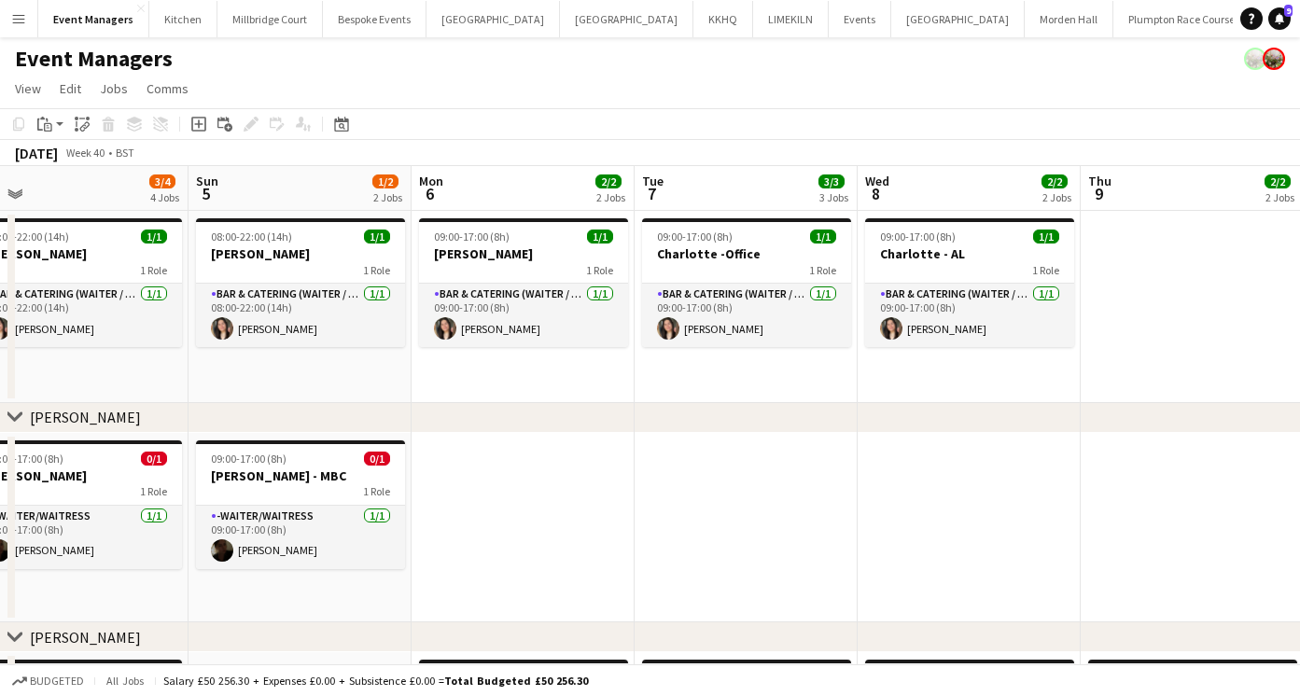
scroll to position [0, 481]
click at [710, 510] on app-date-cell at bounding box center [745, 528] width 223 height 190
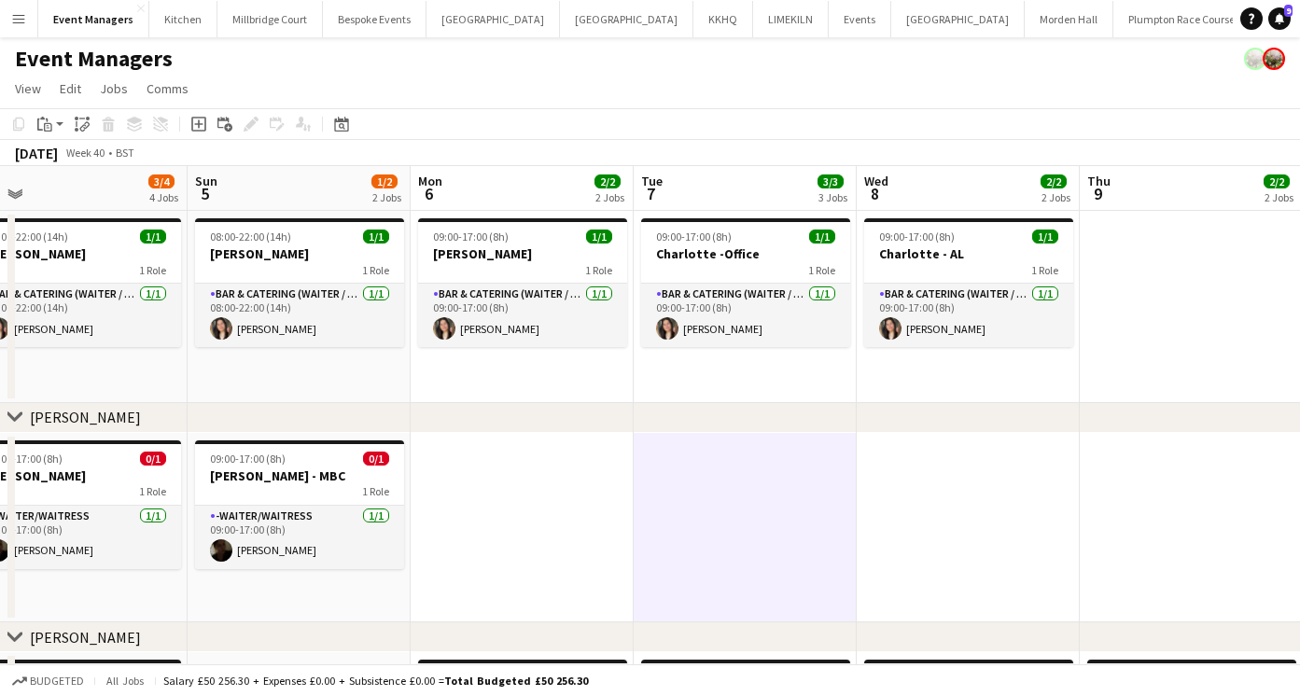
click at [710, 510] on app-date-cell at bounding box center [745, 528] width 223 height 190
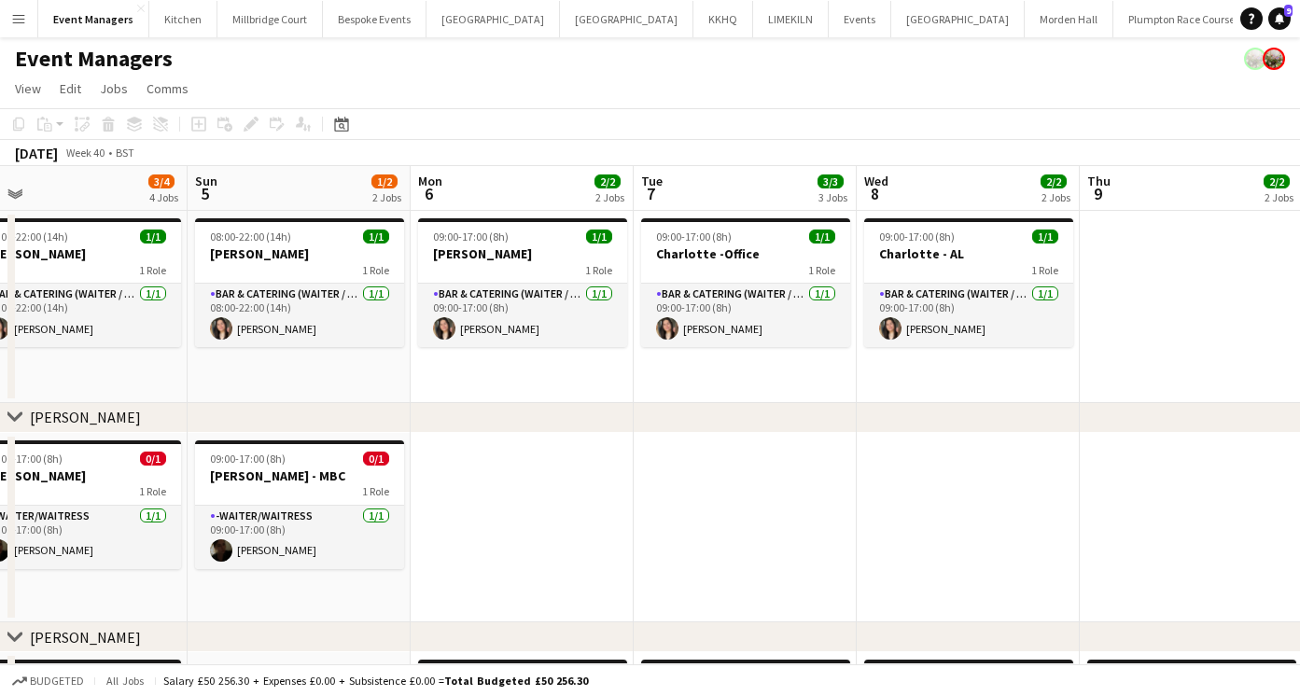
click at [710, 510] on app-date-cell at bounding box center [745, 528] width 223 height 190
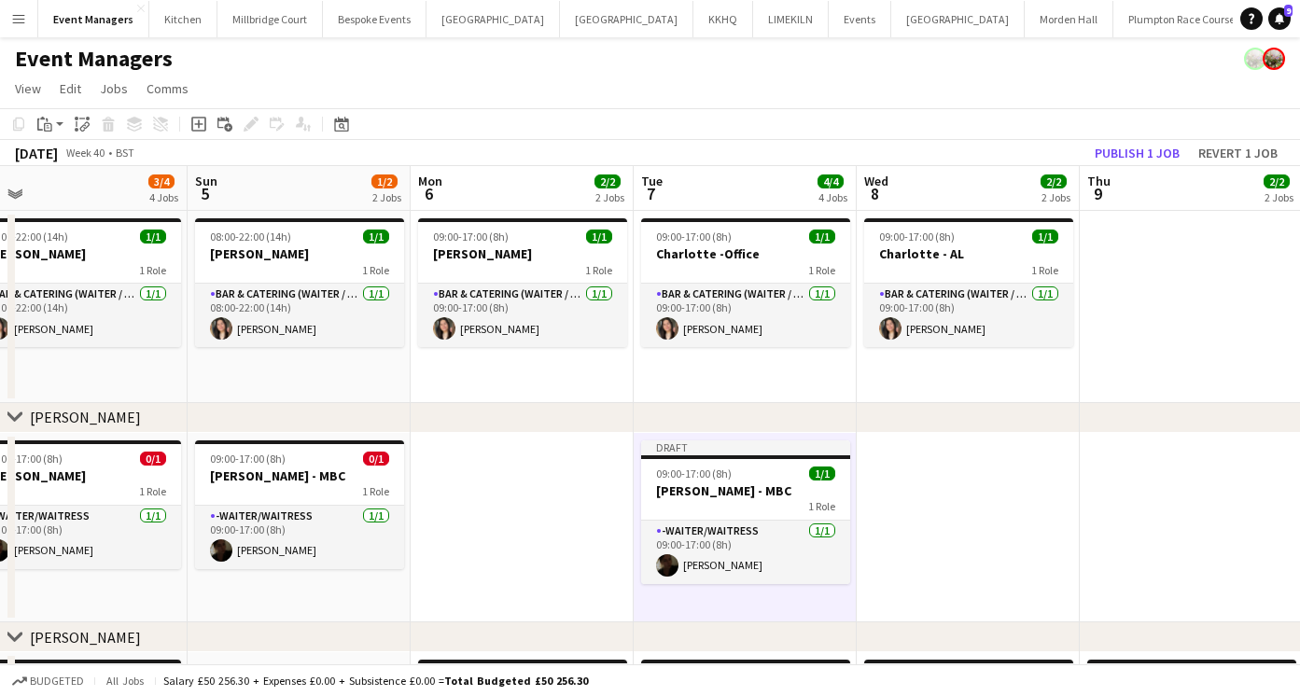
click at [710, 508] on div "1 Role" at bounding box center [745, 506] width 209 height 15
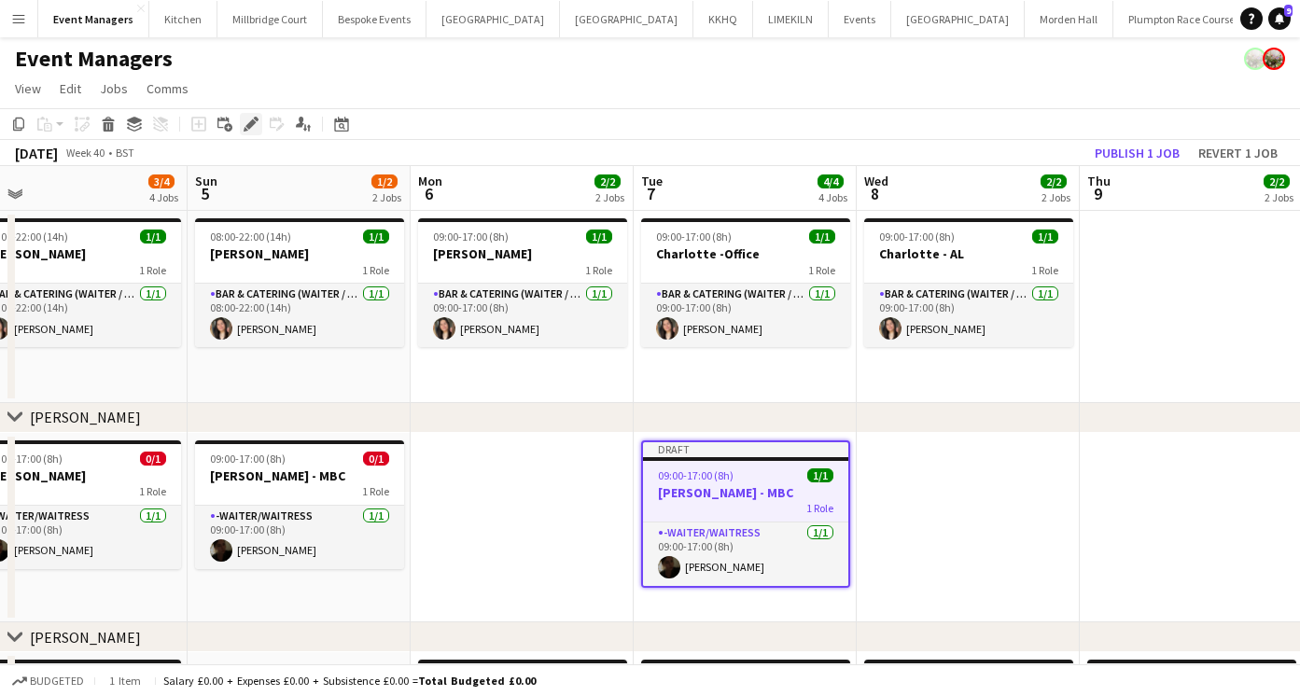
click at [249, 123] on icon at bounding box center [250, 124] width 10 height 10
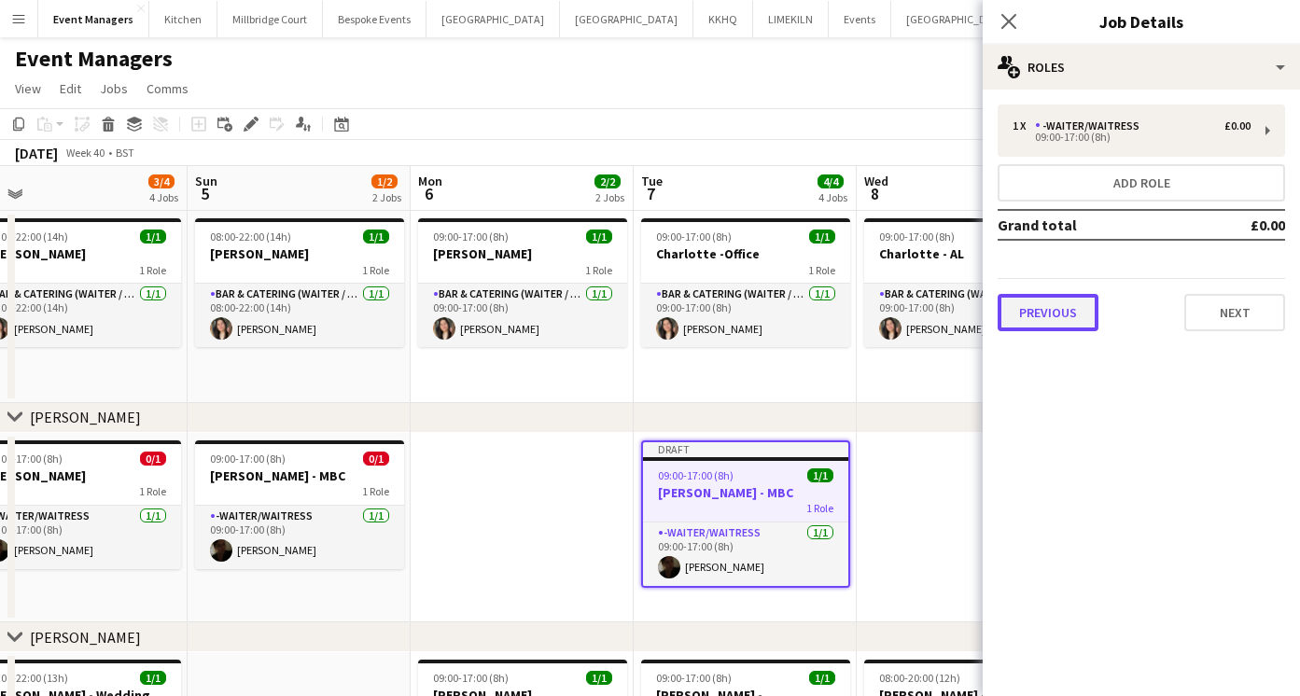
click at [1038, 301] on button "Previous" at bounding box center [1047, 312] width 101 height 37
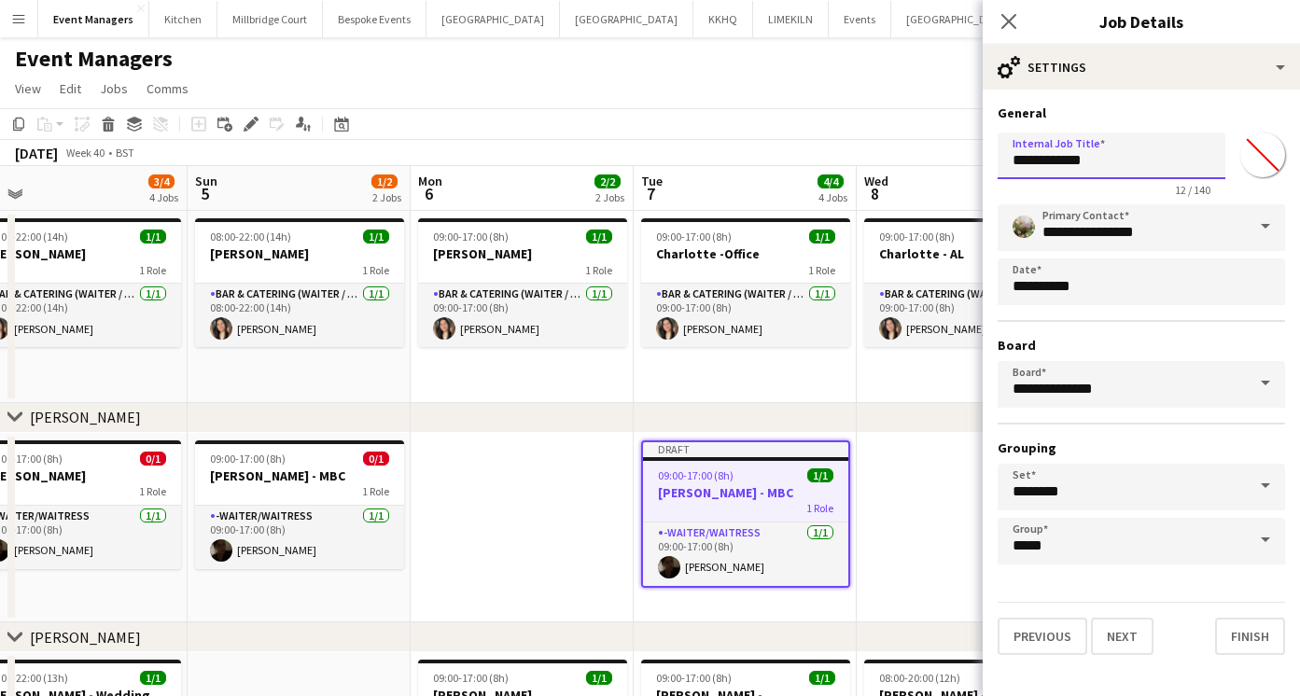
click at [1114, 160] on input "**********" at bounding box center [1111, 155] width 228 height 47
type input "**********"
click at [1000, 13] on icon at bounding box center [1008, 21] width 18 height 18
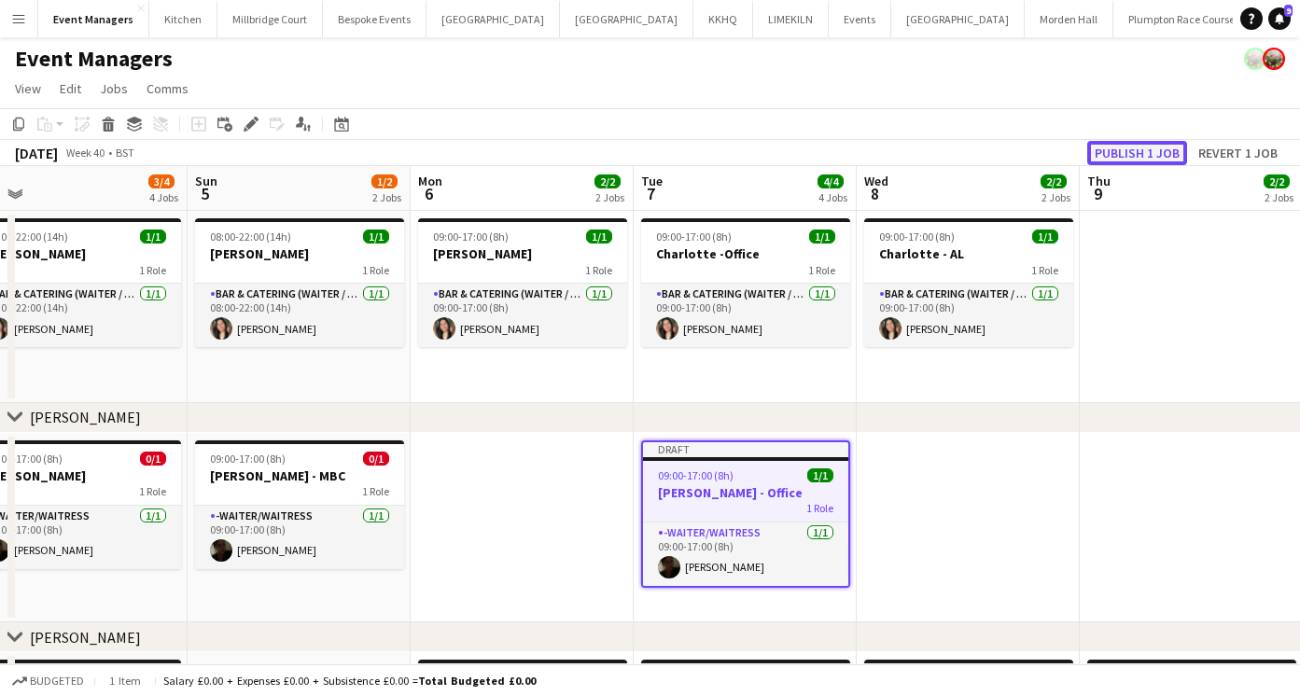
click at [1128, 148] on button "Publish 1 job" at bounding box center [1137, 153] width 100 height 24
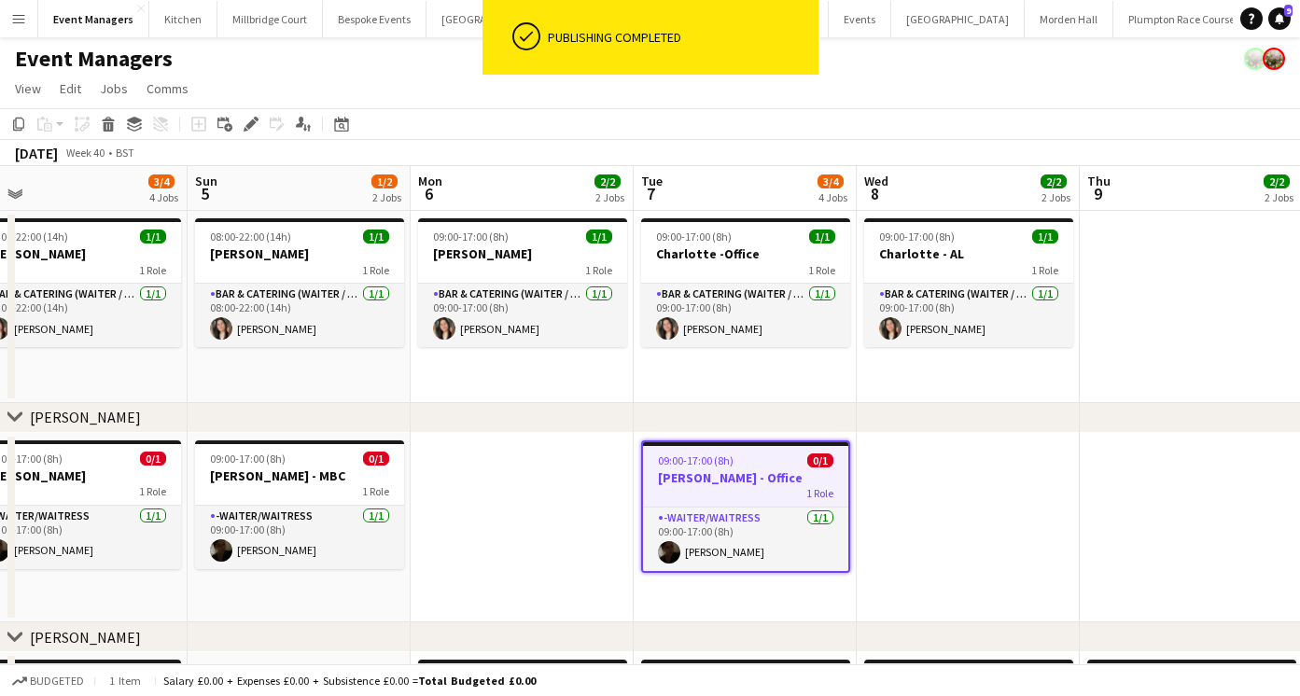
scroll to position [0, 552]
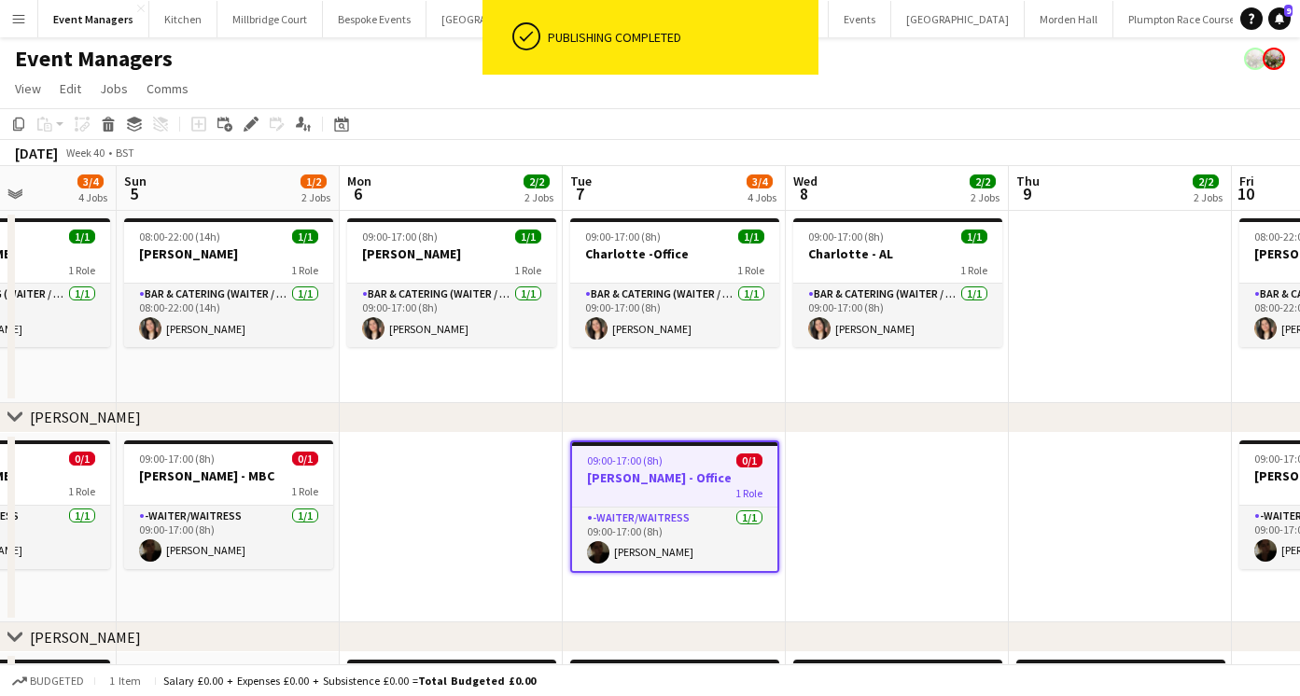
click at [627, 472] on h3 "[PERSON_NAME] - Office" at bounding box center [674, 477] width 205 height 17
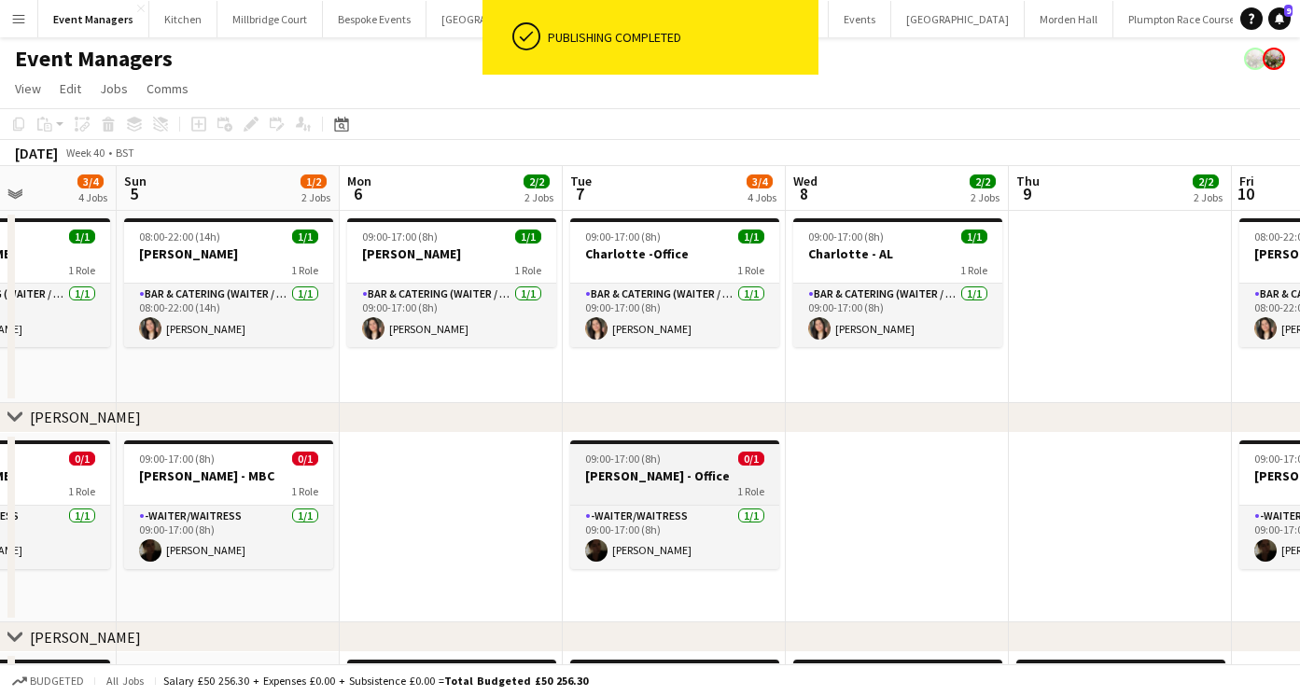
click at [627, 472] on h3 "[PERSON_NAME] - Office" at bounding box center [674, 475] width 209 height 17
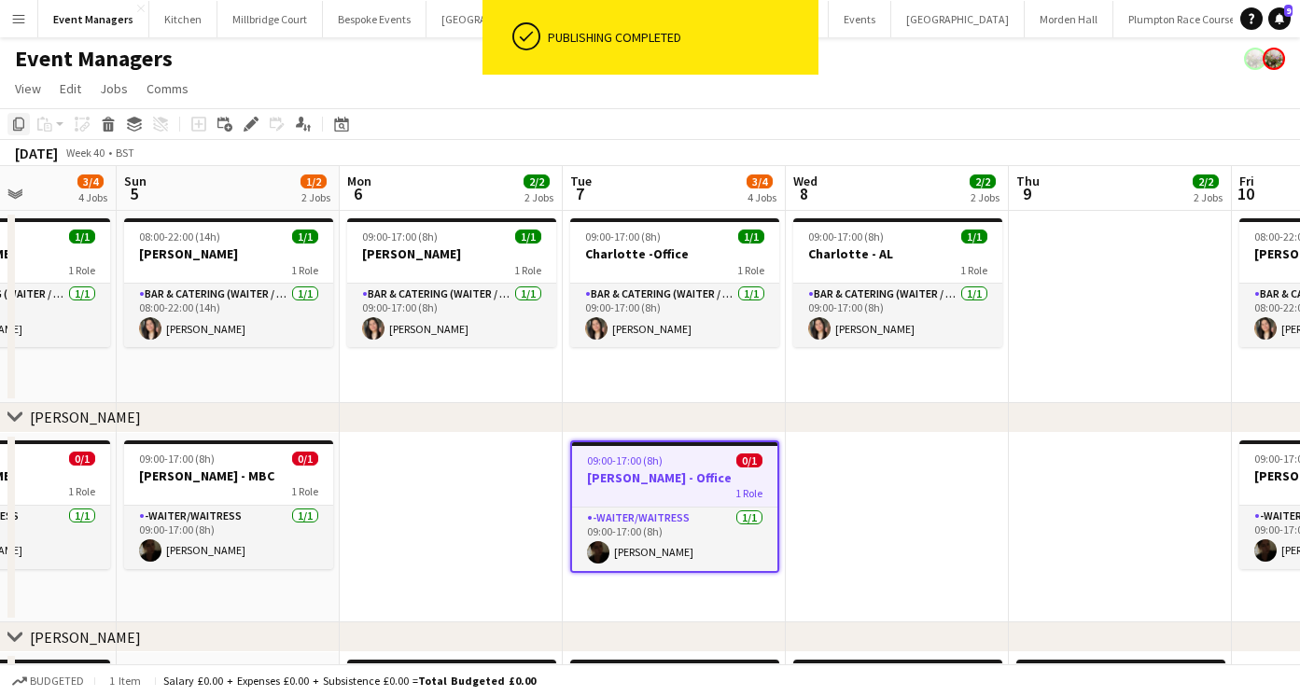
click at [21, 119] on icon "Copy" at bounding box center [18, 124] width 15 height 15
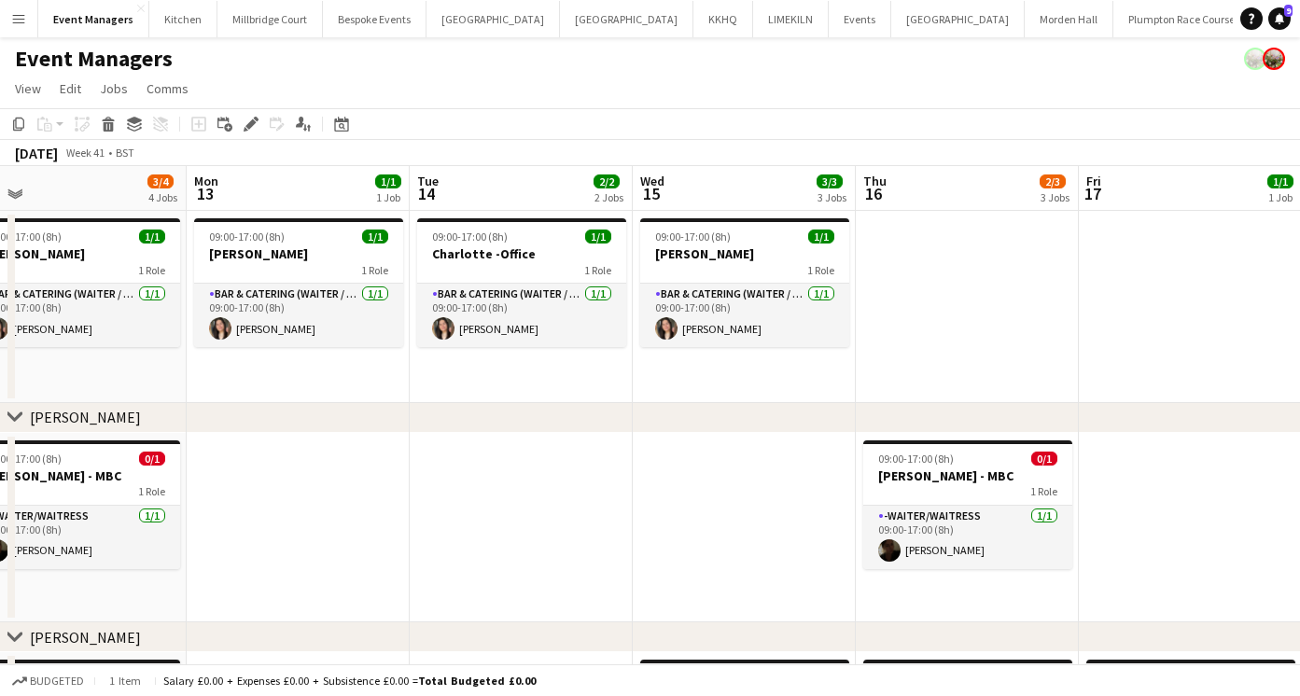
scroll to position [0, 708]
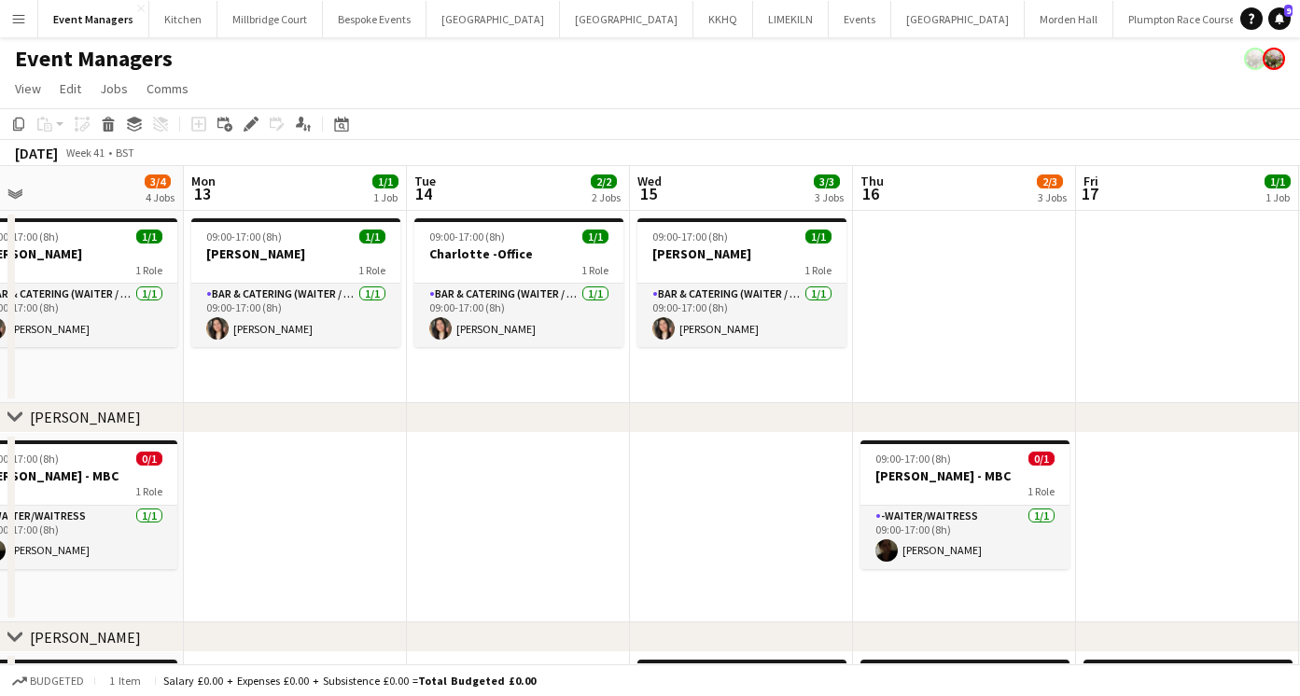
click at [524, 490] on app-date-cell at bounding box center [518, 528] width 223 height 190
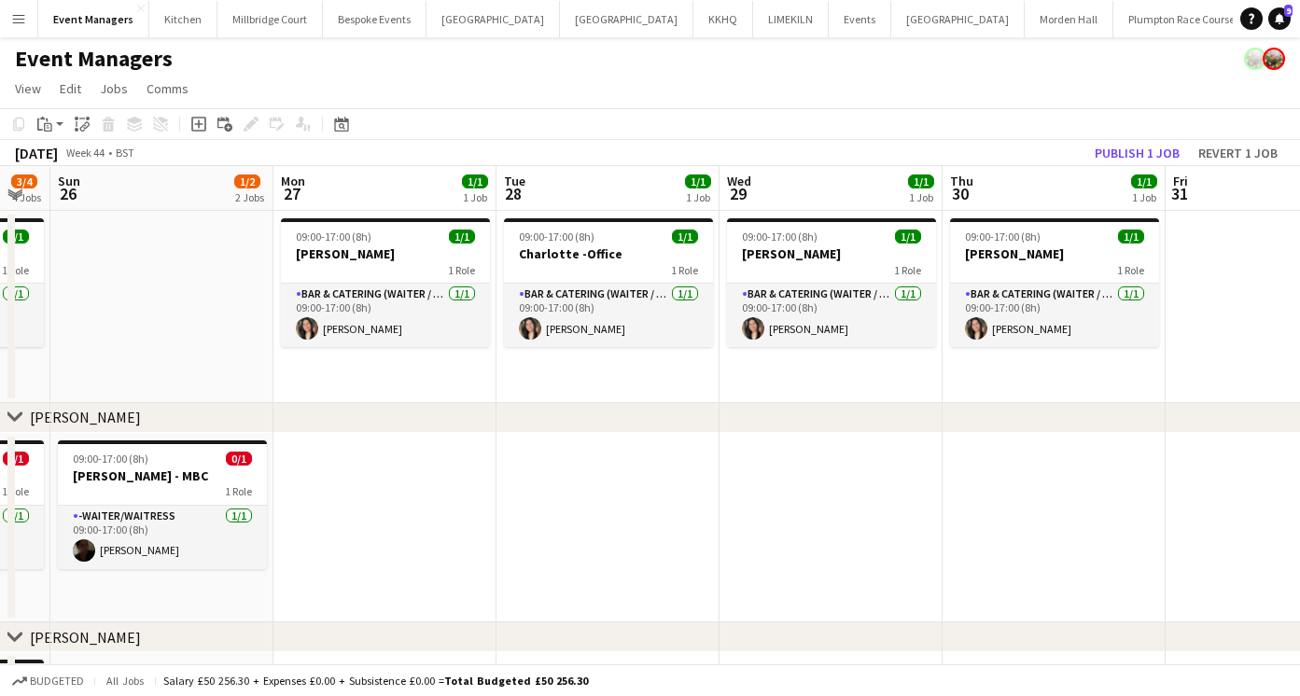
scroll to position [0, 593]
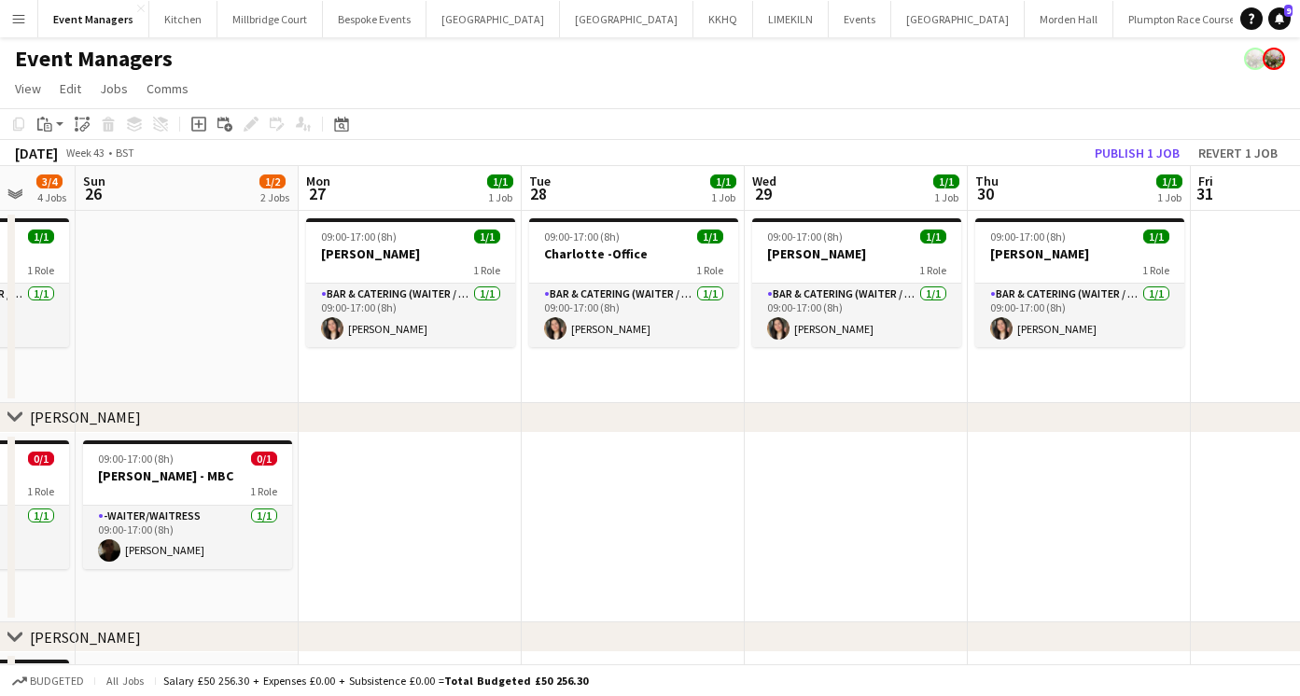
click at [616, 504] on app-date-cell at bounding box center [633, 528] width 223 height 190
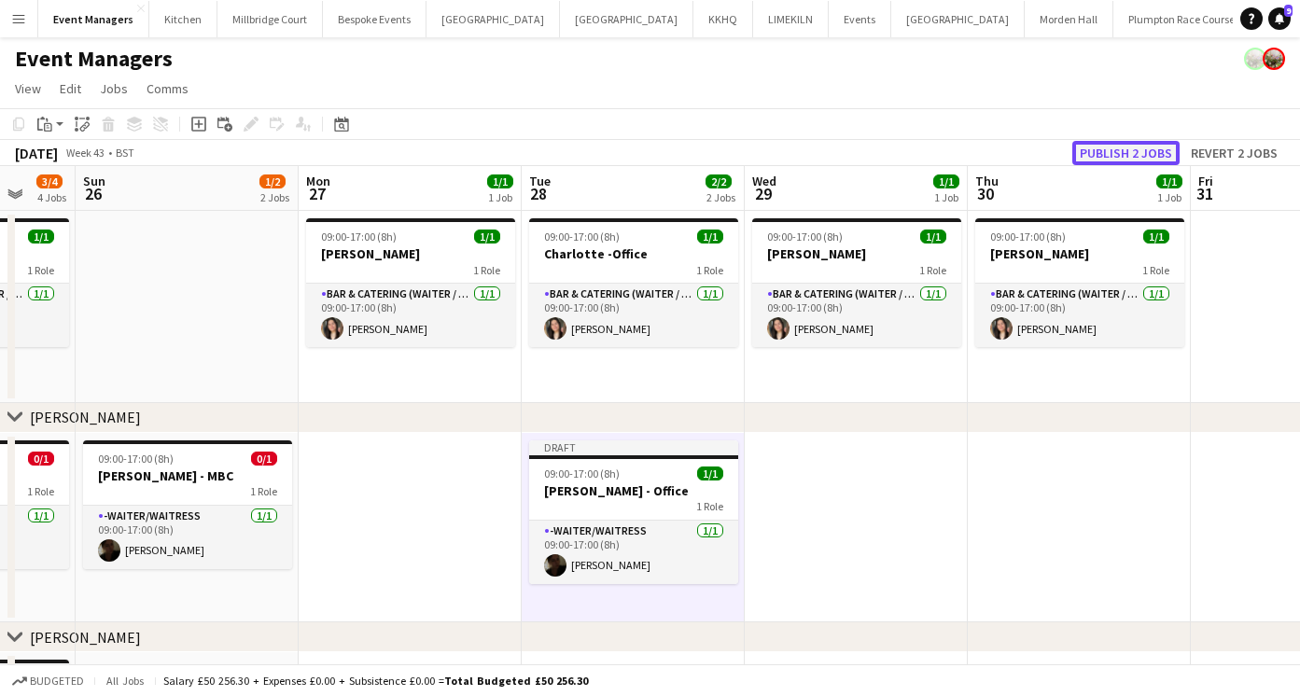
click at [1104, 143] on button "Publish 2 jobs" at bounding box center [1125, 153] width 107 height 24
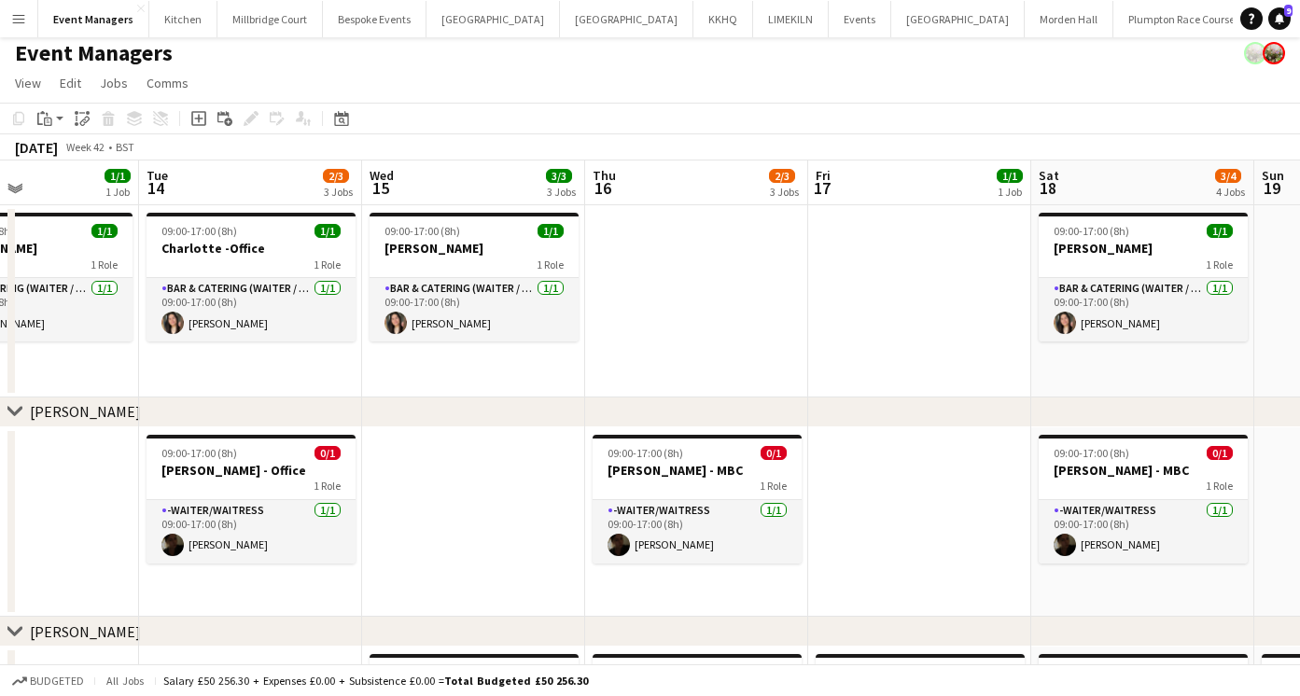
scroll to position [0, 774]
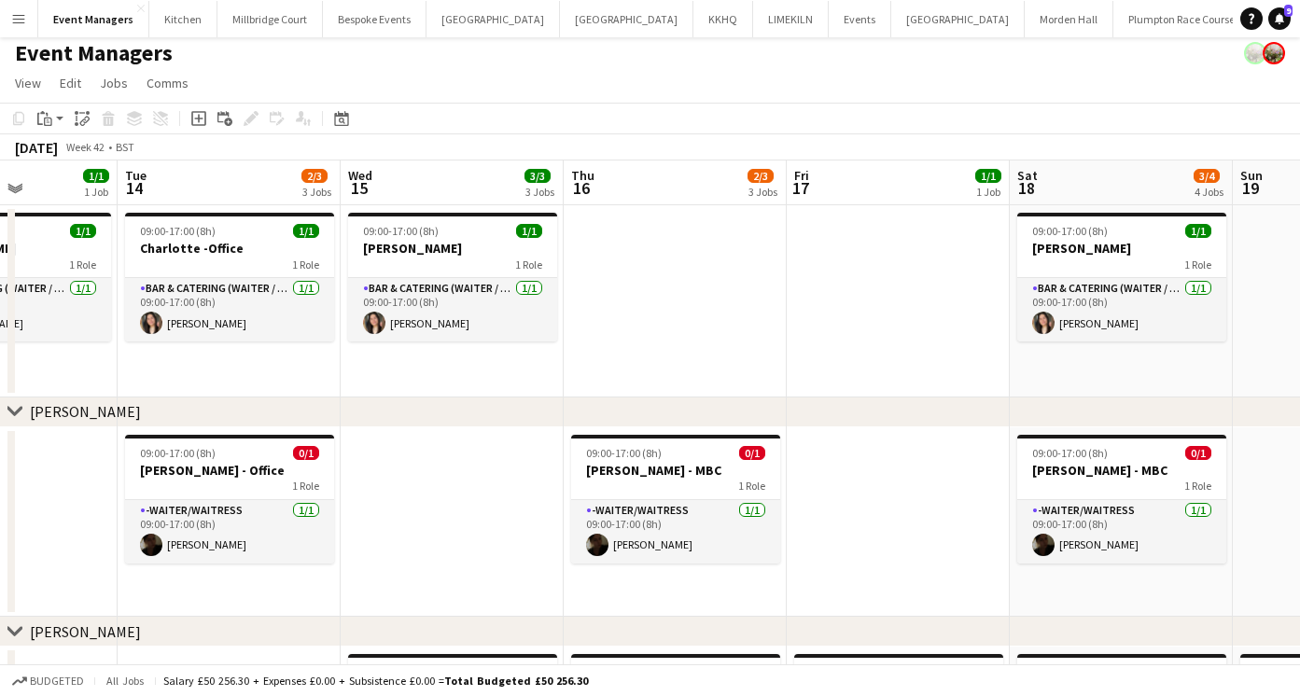
click at [898, 494] on app-date-cell at bounding box center [898, 522] width 223 height 190
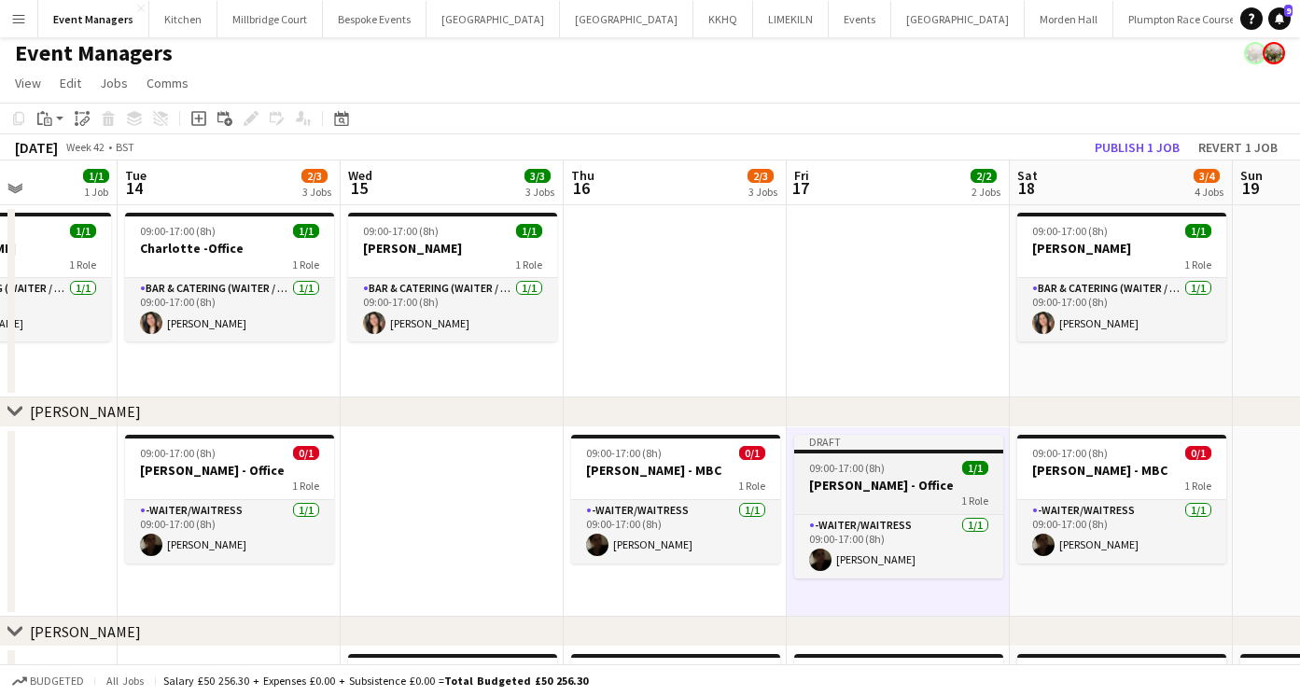
click at [867, 463] on span "09:00-17:00 (8h)" at bounding box center [847, 468] width 76 height 14
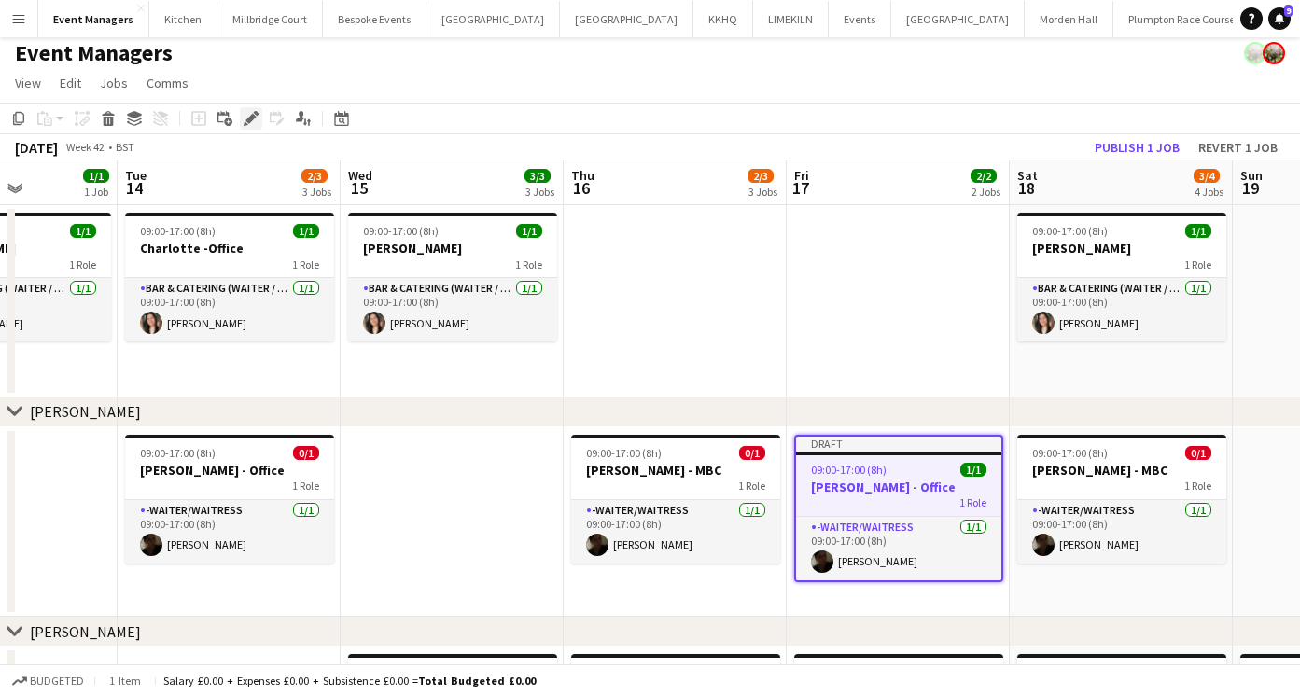
click at [249, 120] on icon at bounding box center [250, 119] width 10 height 10
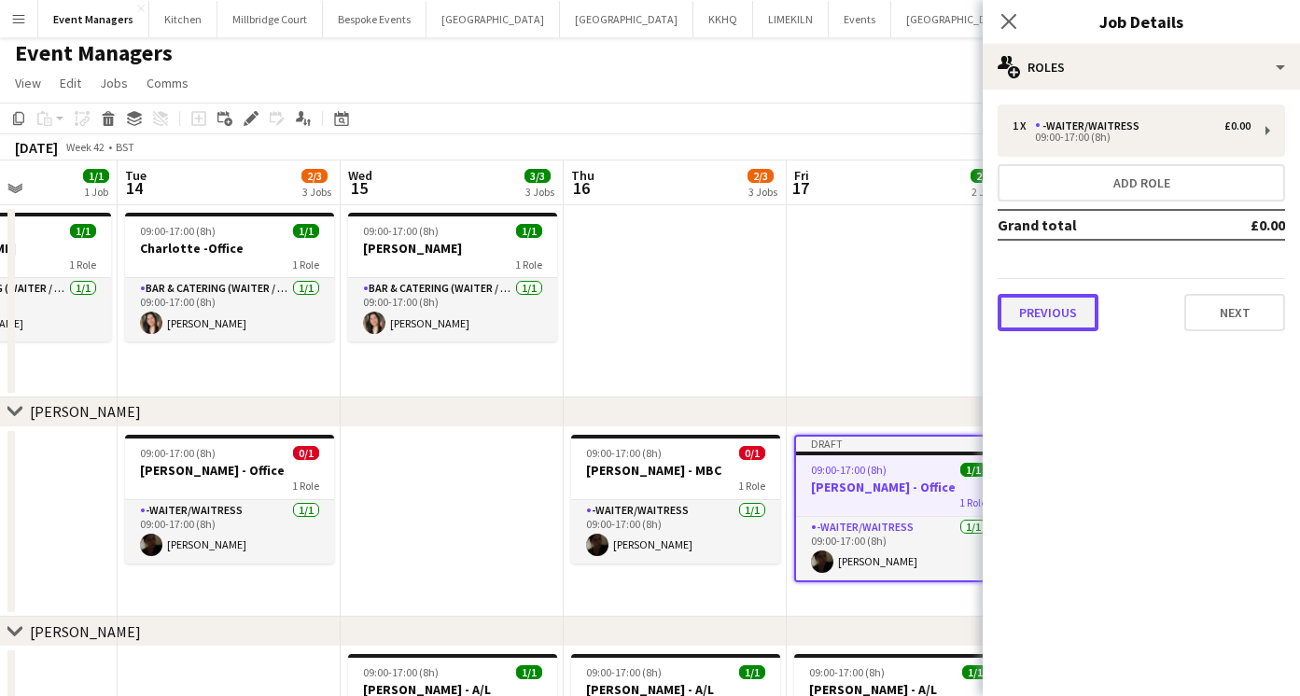
click at [1048, 320] on button "Previous" at bounding box center [1047, 312] width 101 height 37
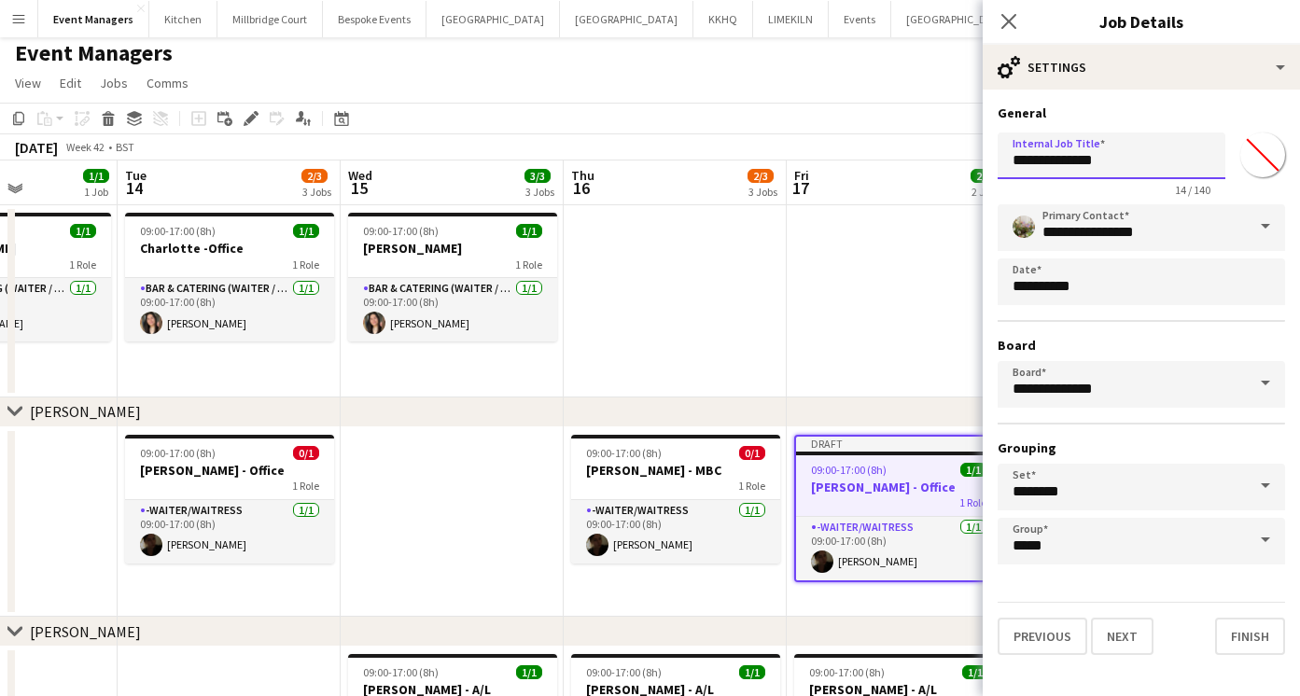
click at [1113, 165] on input "**********" at bounding box center [1111, 155] width 228 height 47
type input "**********"
click at [1003, 16] on icon at bounding box center [1008, 21] width 18 height 18
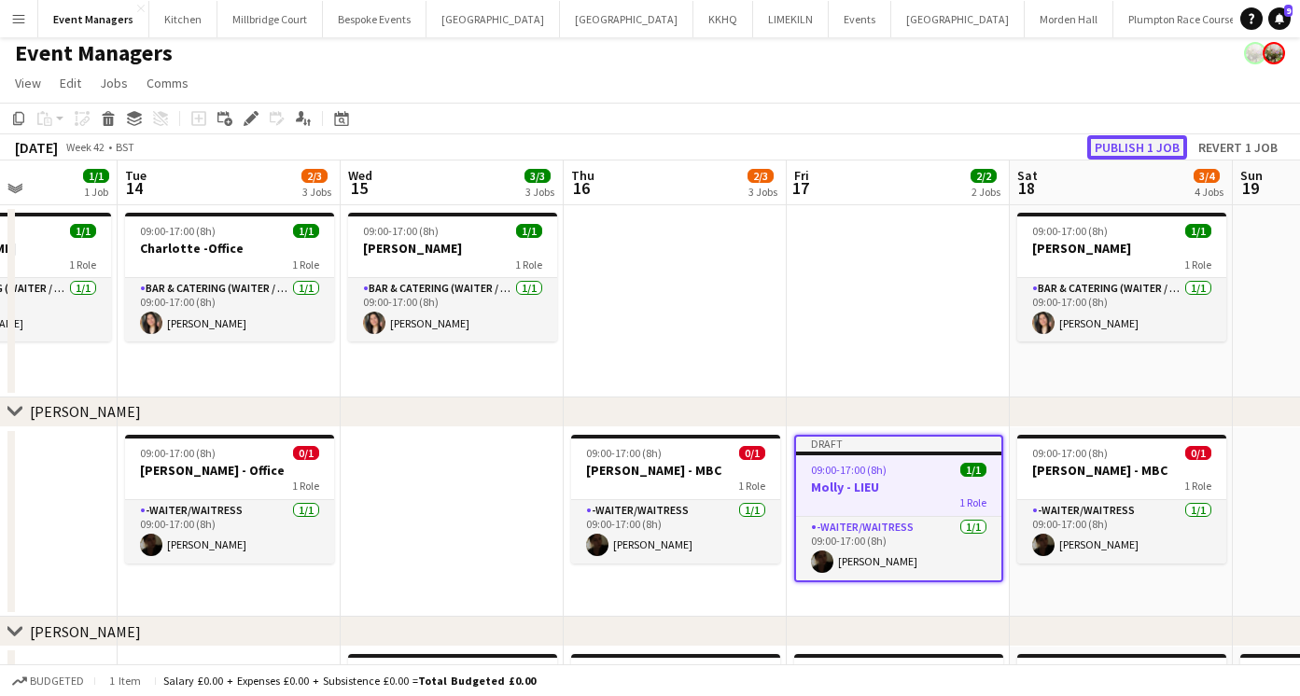
click at [1135, 147] on button "Publish 1 job" at bounding box center [1137, 147] width 100 height 24
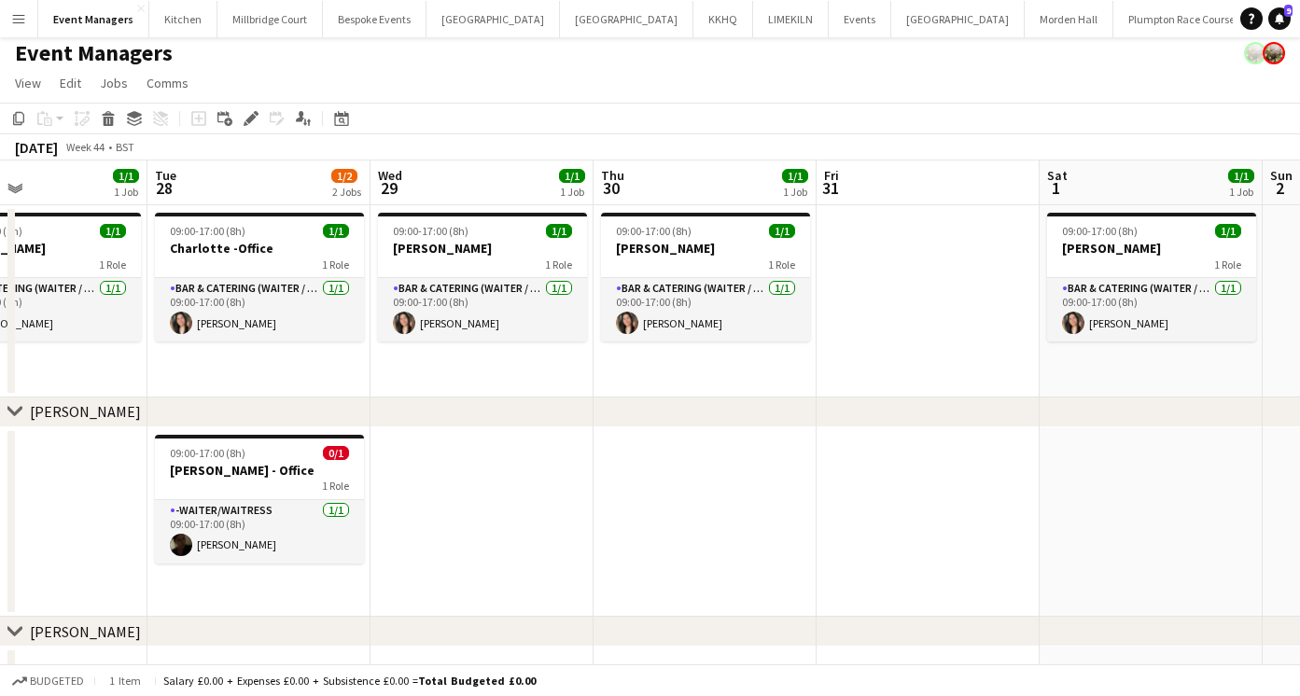
scroll to position [0, 523]
click at [472, 493] on app-date-cell at bounding box center [480, 522] width 223 height 190
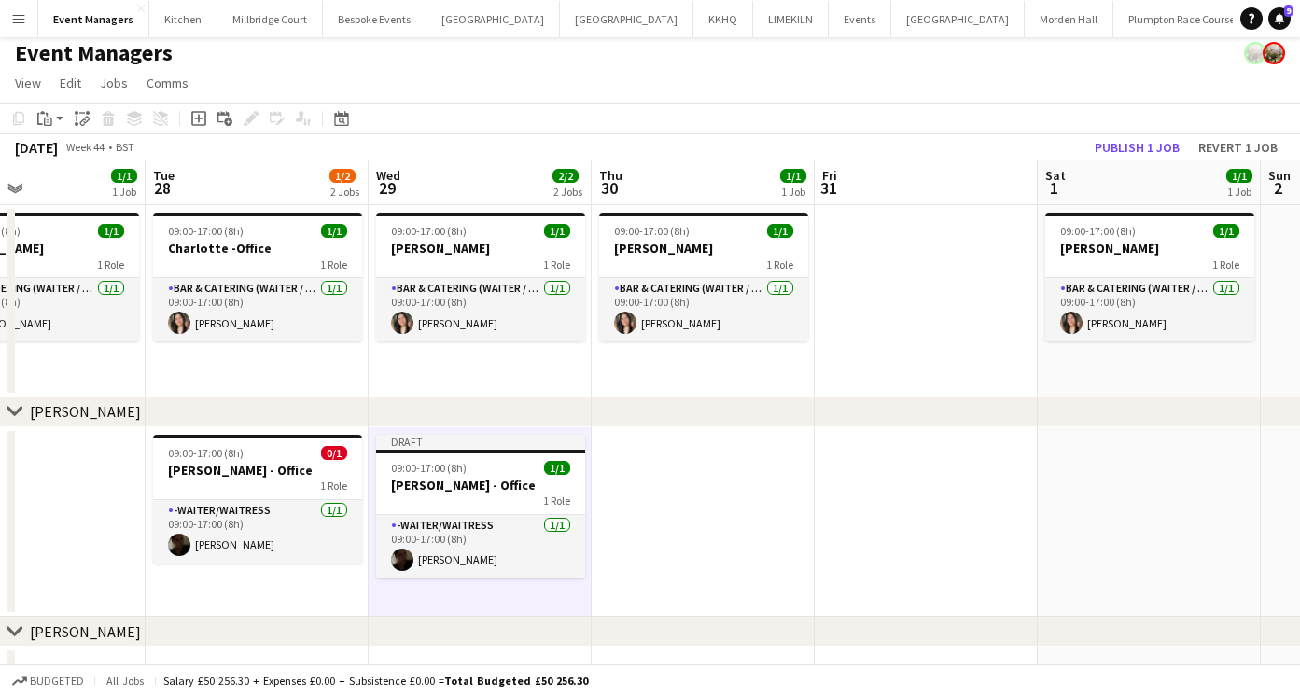
click at [472, 491] on h3 "[PERSON_NAME] - Office" at bounding box center [480, 485] width 209 height 17
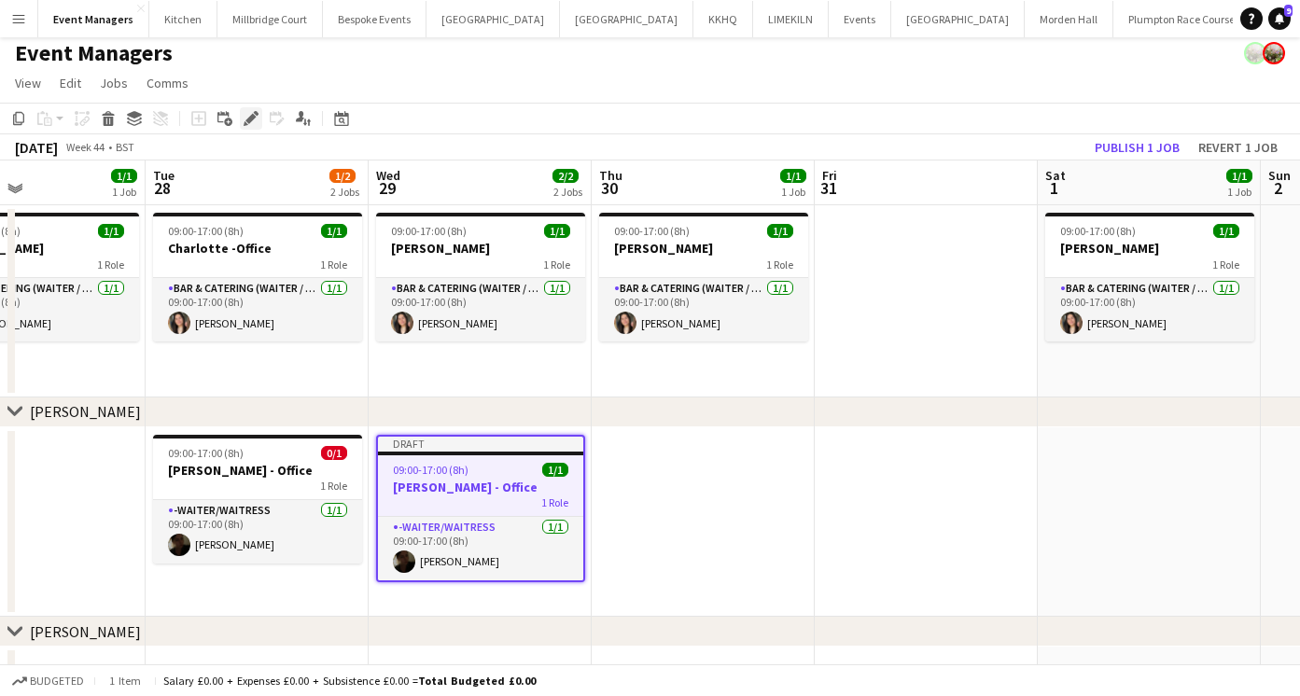
click at [247, 111] on icon "Edit" at bounding box center [251, 118] width 15 height 15
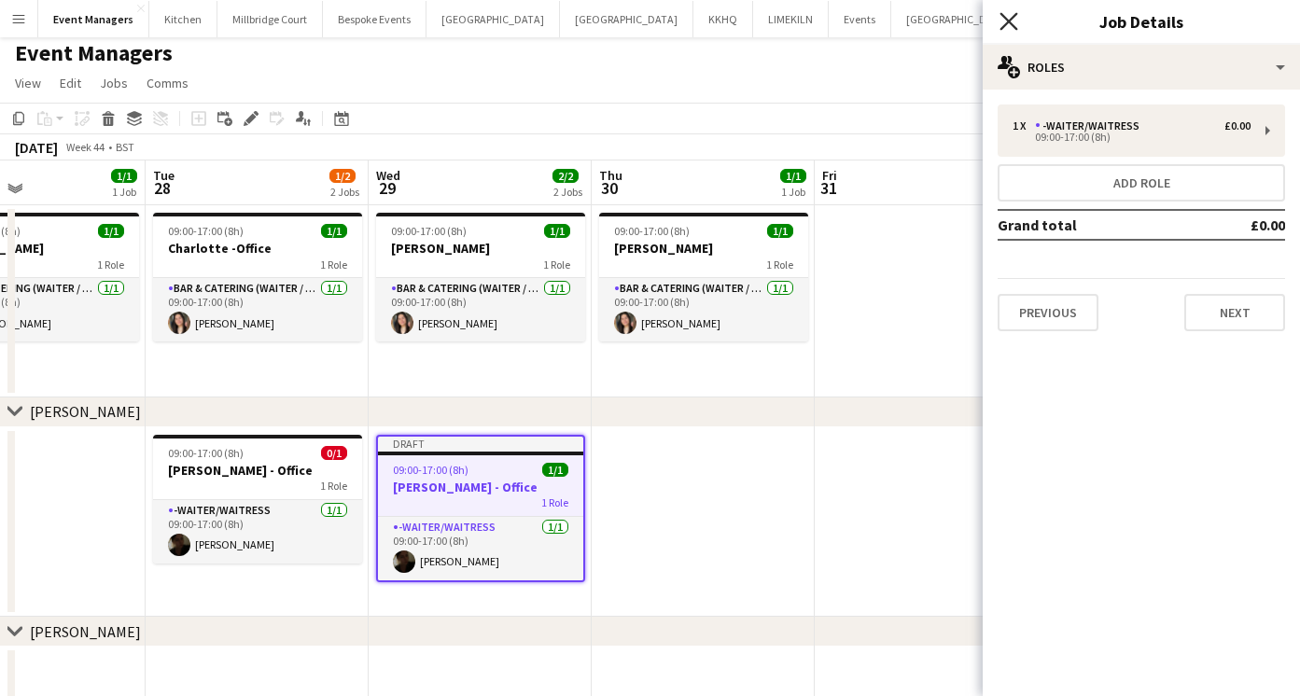
click at [1004, 21] on icon "Close pop-in" at bounding box center [1008, 21] width 18 height 18
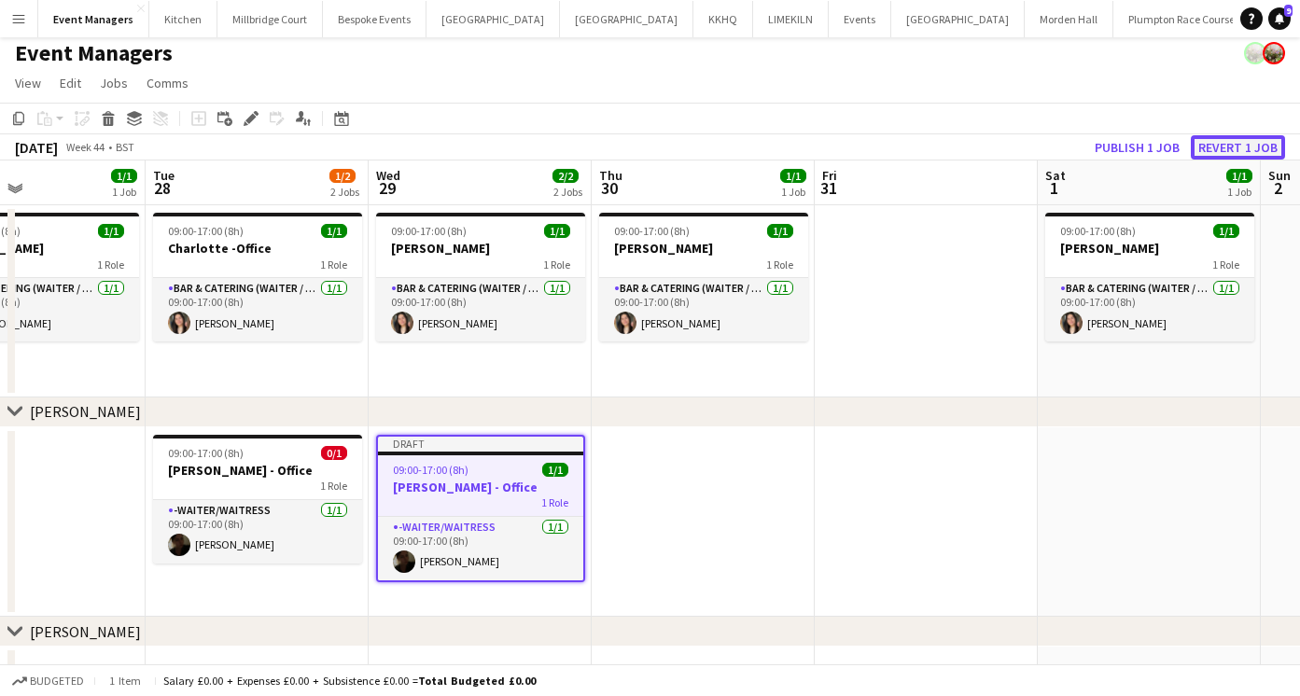
click at [1214, 141] on button "Revert 1 job" at bounding box center [1238, 147] width 94 height 24
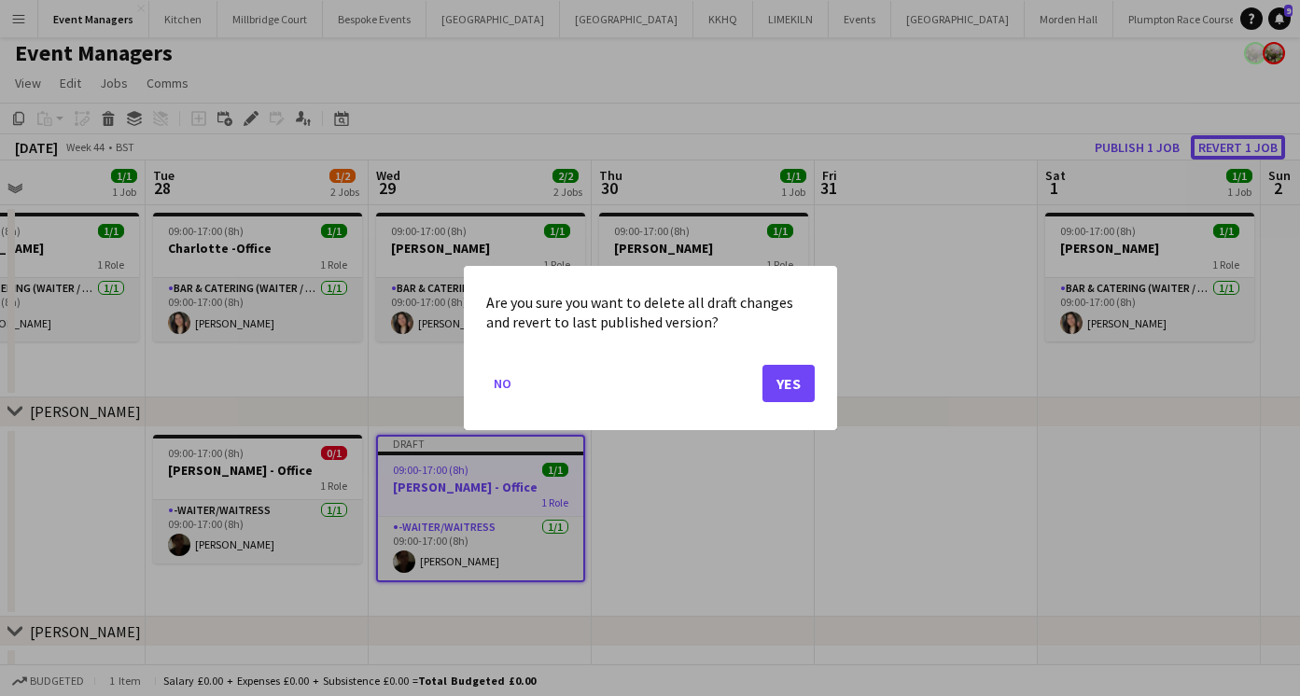
scroll to position [0, 0]
click at [795, 383] on button "Yes" at bounding box center [788, 383] width 52 height 37
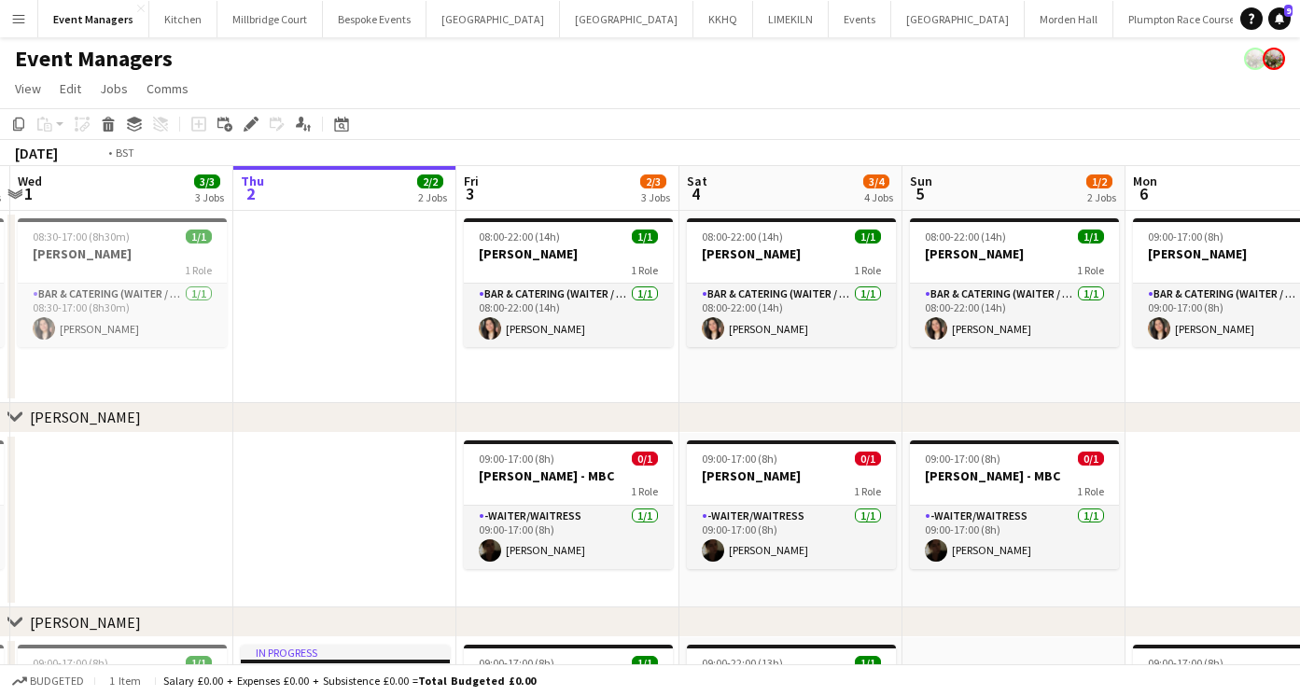
scroll to position [0, 406]
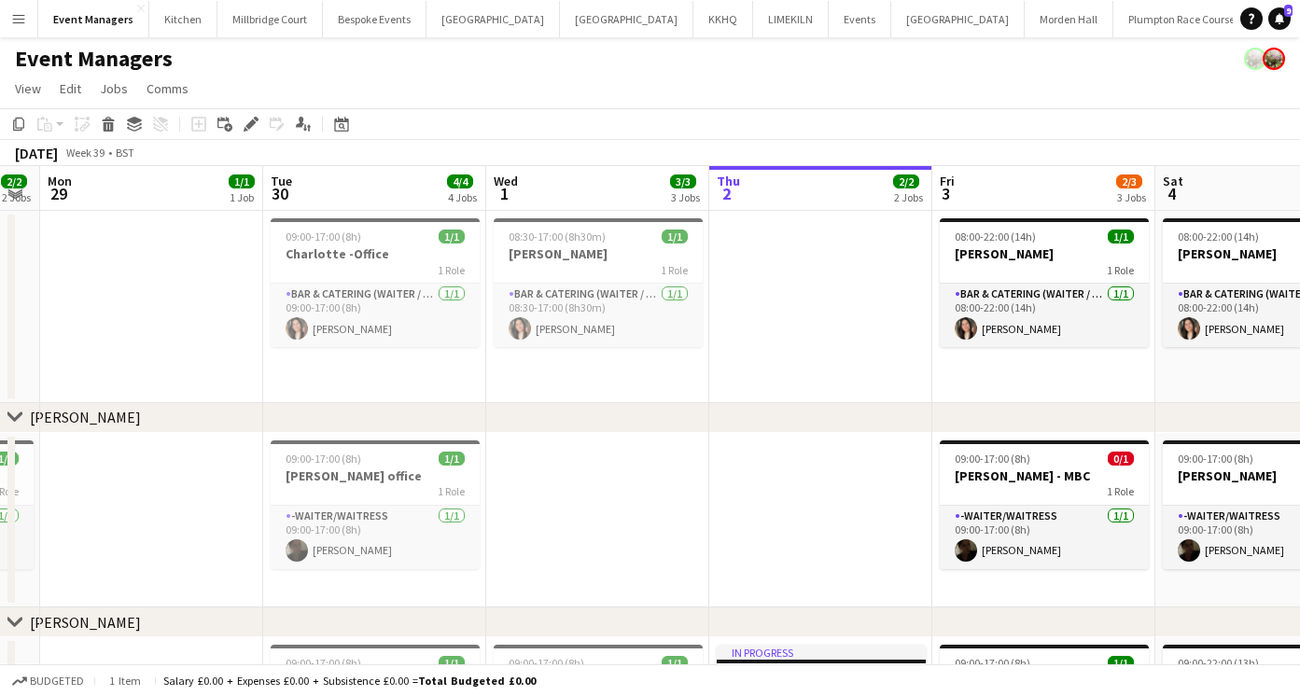
click at [14, 8] on button "Menu" at bounding box center [18, 18] width 37 height 37
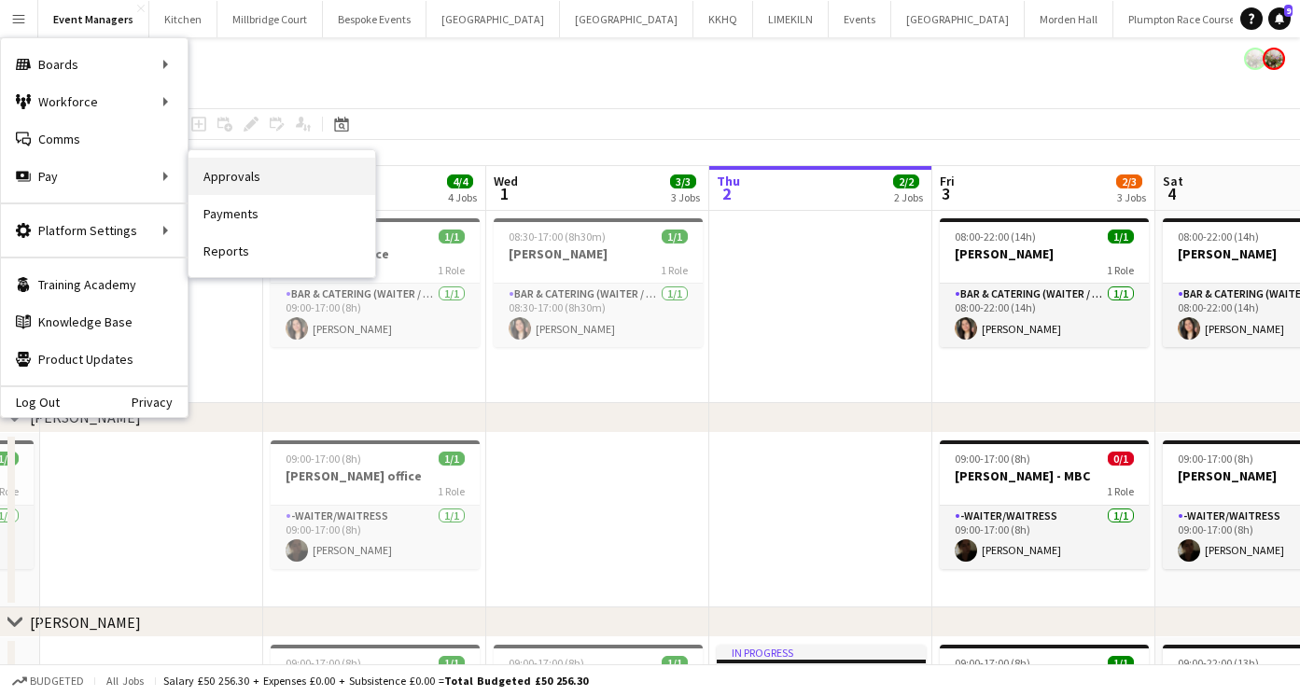
click at [258, 188] on link "Approvals" at bounding box center [281, 176] width 187 height 37
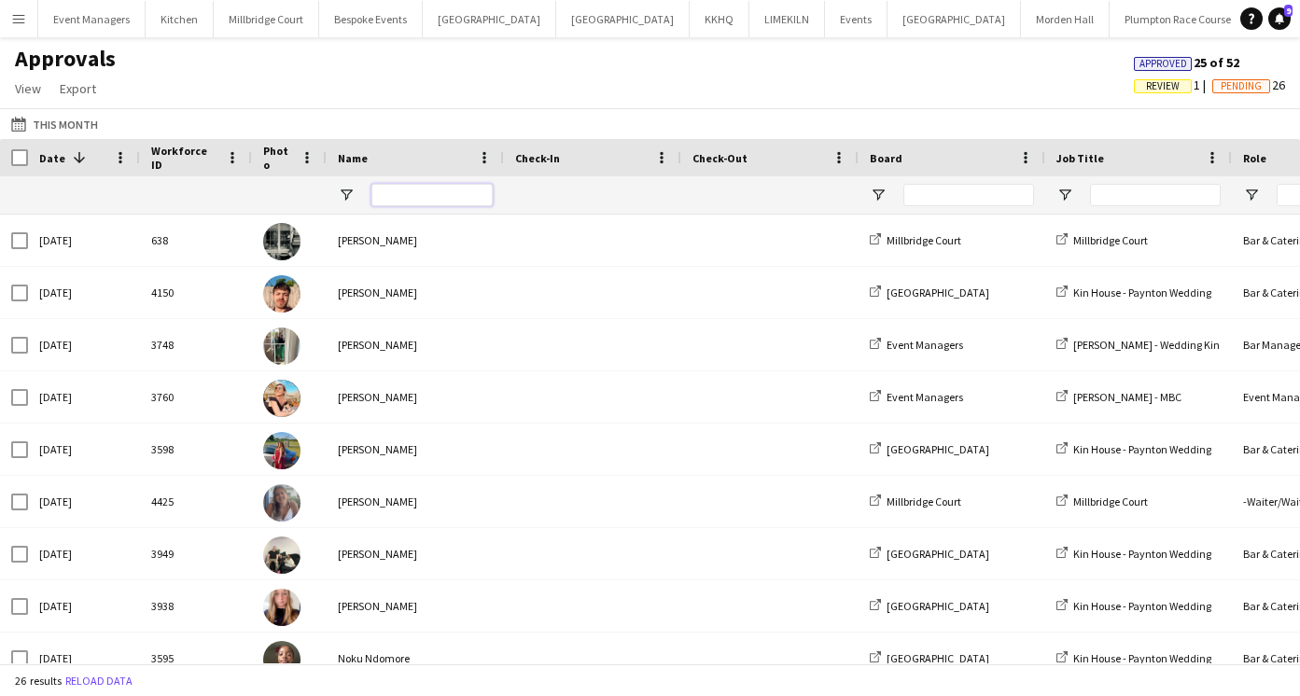
click at [391, 202] on input "Name Filter Input" at bounding box center [431, 195] width 121 height 22
type input "*****"
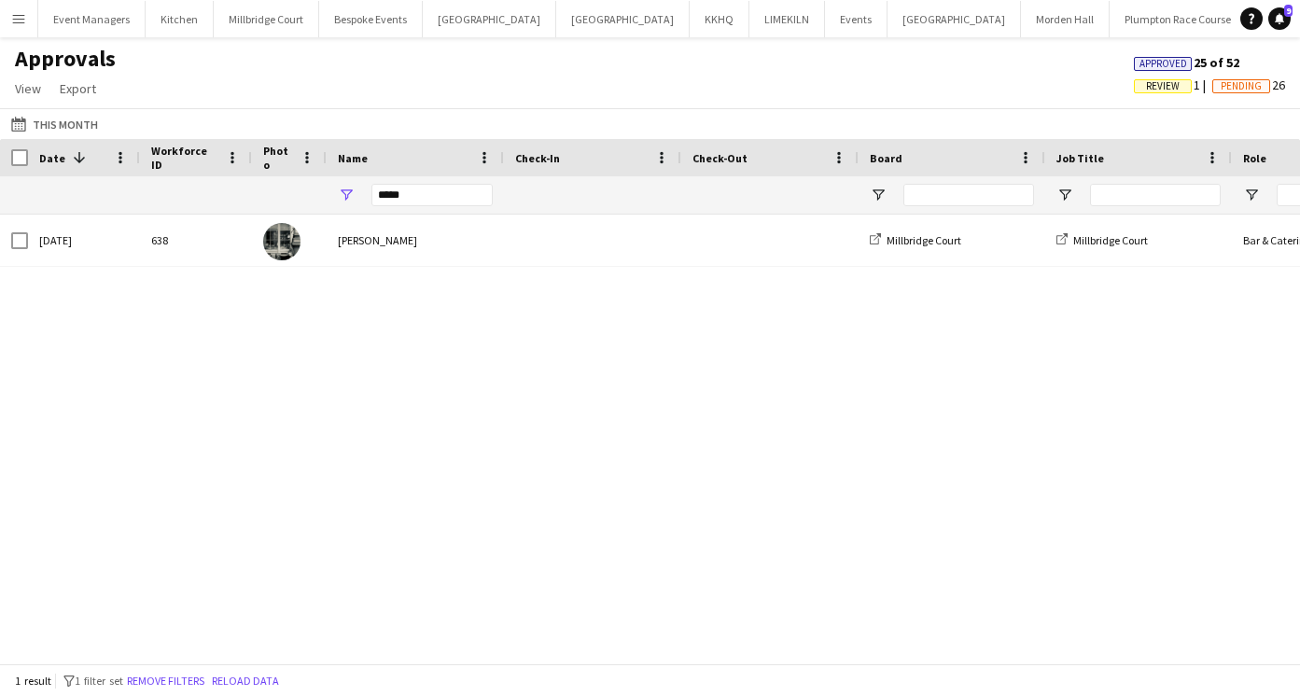
click at [32, 35] on button "Menu" at bounding box center [18, 18] width 37 height 37
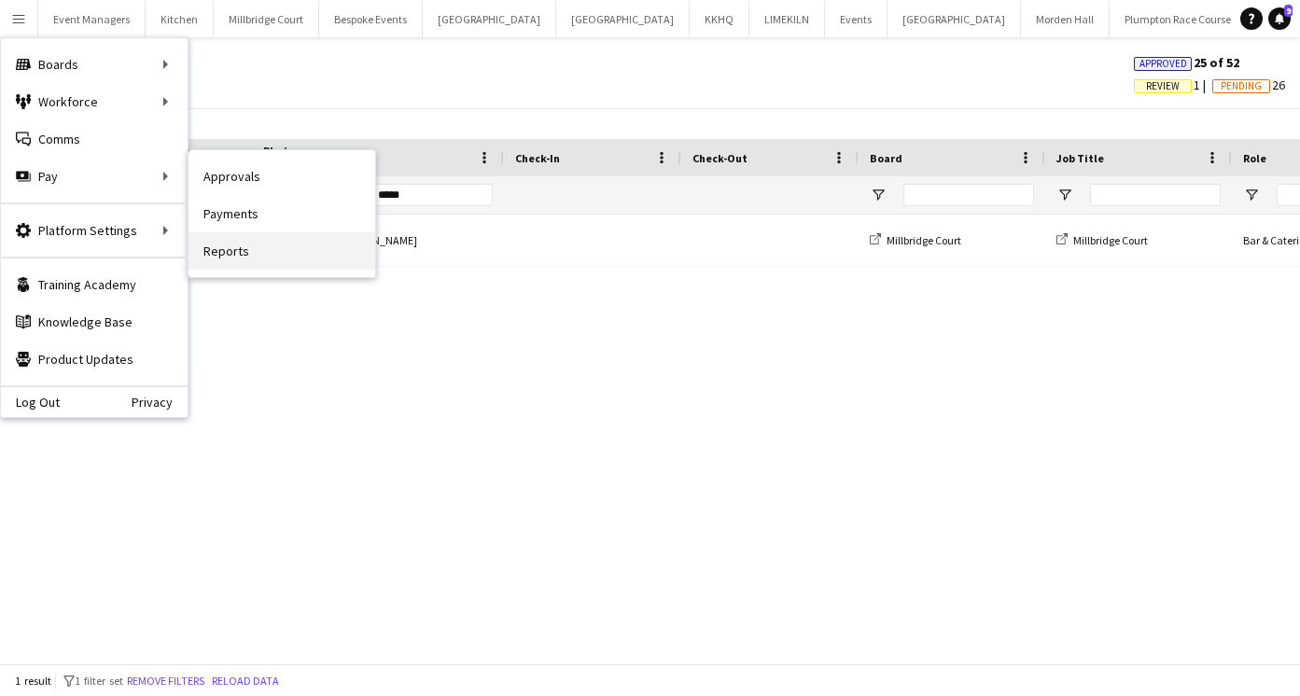
click at [241, 244] on link "Reports" at bounding box center [281, 250] width 187 height 37
